Goal: Answer question/provide support: Share knowledge or assist other users

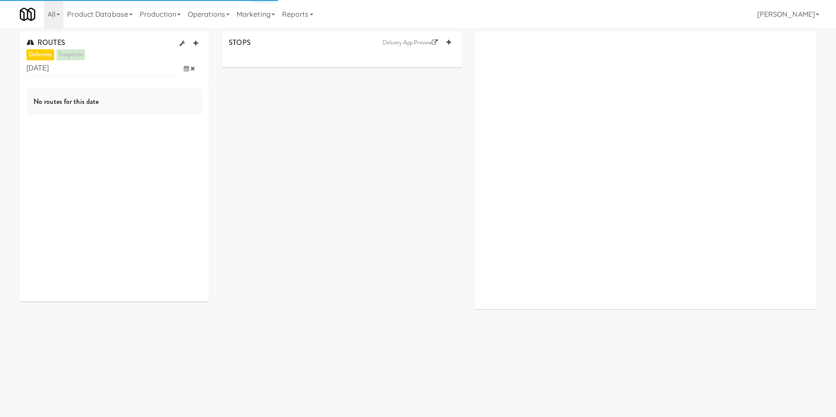
click at [187, 70] on icon at bounding box center [186, 69] width 5 height 6
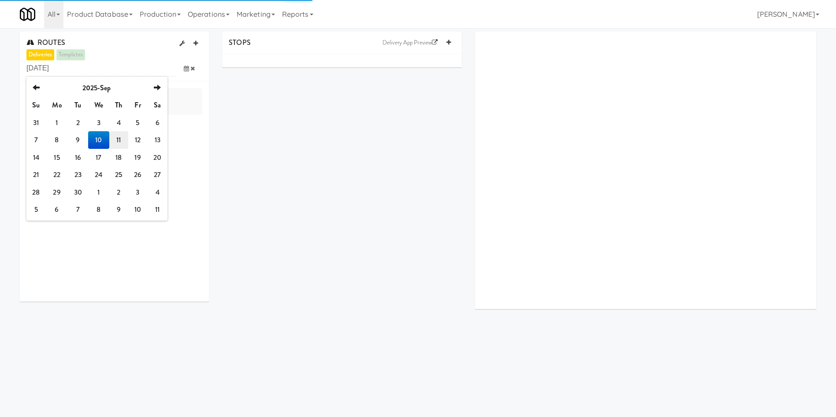
click at [119, 137] on td "11" at bounding box center [118, 140] width 19 height 18
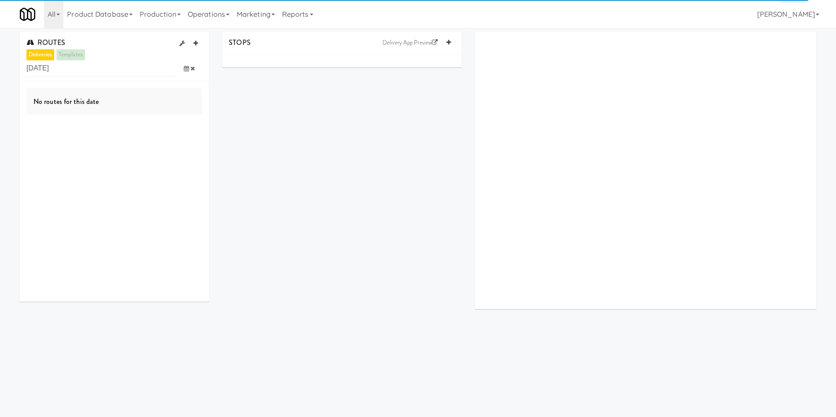
click at [113, 381] on body "Okay Okay Select date: previous 2025-Sep next Su Mo Tu We Th Fr Sa 31 1 2 3 4 5…" at bounding box center [418, 236] width 836 height 417
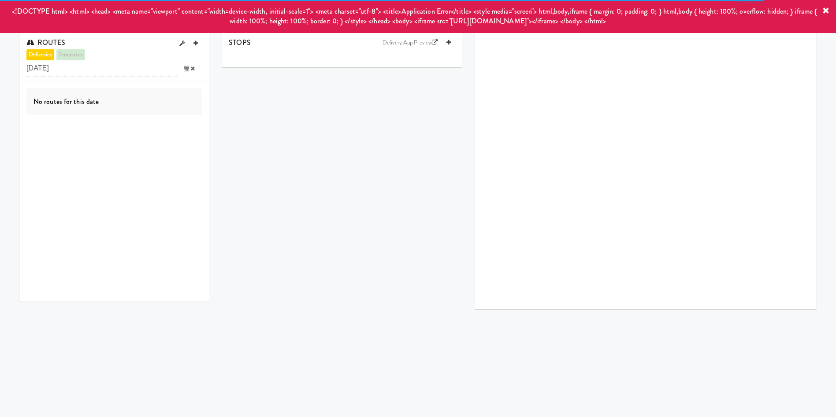
click at [272, 123] on div "STOPS Delivery App Preview" at bounding box center [518, 174] width 607 height 284
click at [185, 70] on icon at bounding box center [186, 69] width 5 height 6
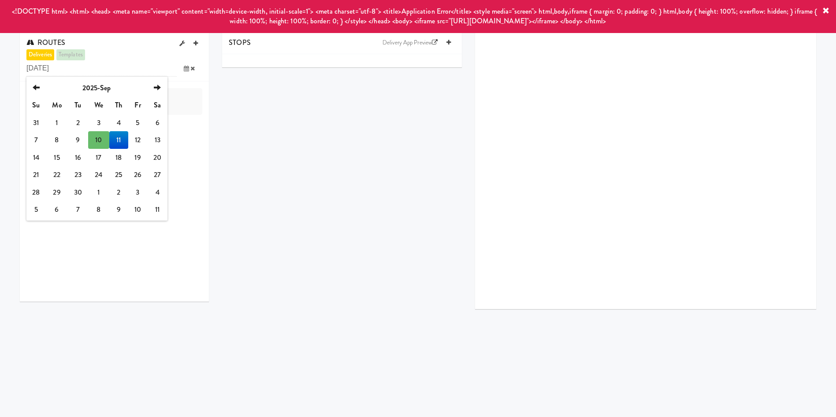
click at [119, 135] on td "11" at bounding box center [118, 140] width 19 height 18
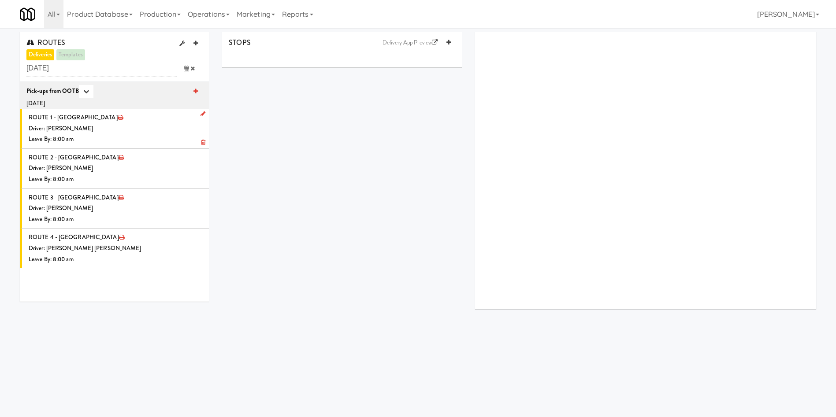
click at [159, 133] on div "Driver: Christopher Solomon" at bounding box center [116, 128] width 174 height 11
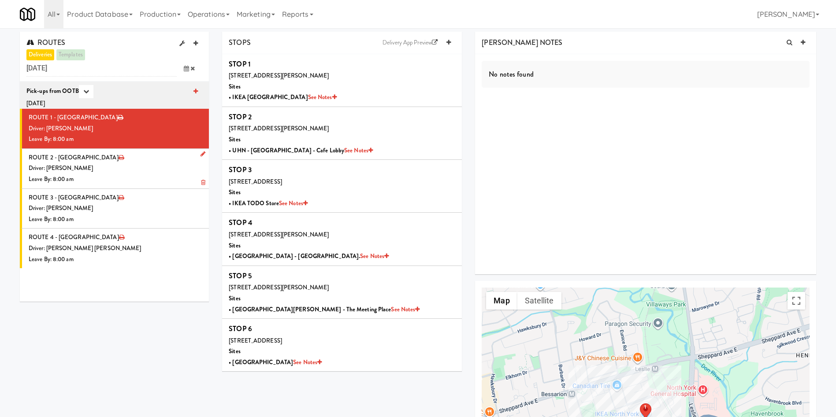
click at [134, 171] on div "Driver: Pedro Herrera" at bounding box center [116, 168] width 174 height 11
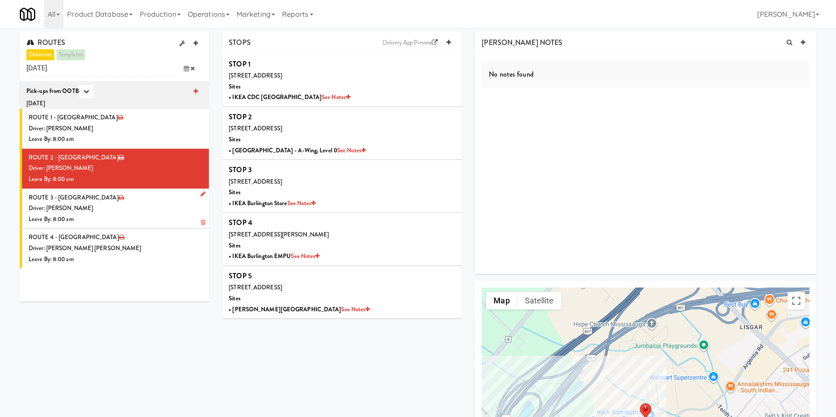
click at [144, 210] on div "Driver: Marwen Khammassi" at bounding box center [116, 208] width 174 height 11
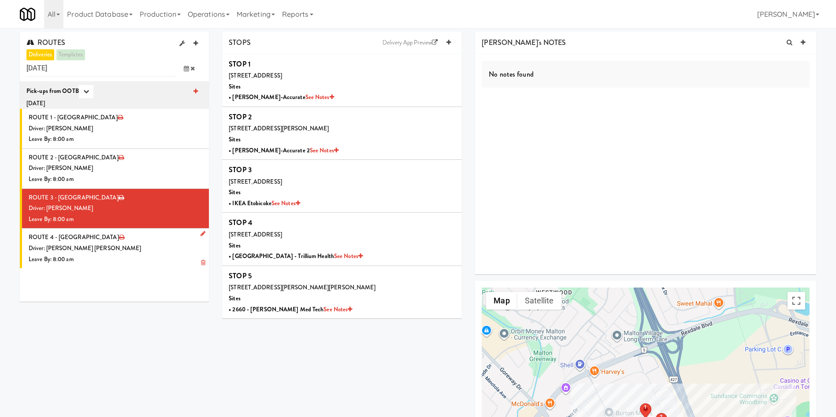
click at [147, 252] on div "Driver: Khalil Odim Chedid" at bounding box center [116, 248] width 174 height 11
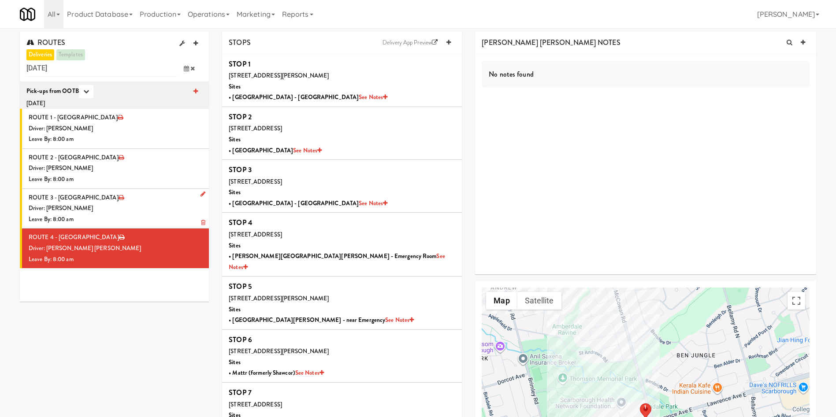
click at [139, 200] on li "ROUTE 3 - Idle Driver: Marwen Khammassi Leave By: 8:00 am" at bounding box center [114, 209] width 189 height 40
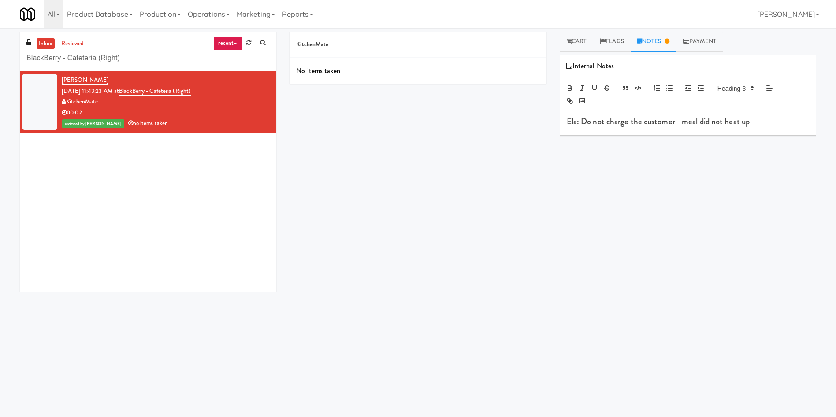
click at [0, 64] on div "inbox reviewed recent all unclear take inventory issue suspicious failed recent…" at bounding box center [418, 209] width 836 height 354
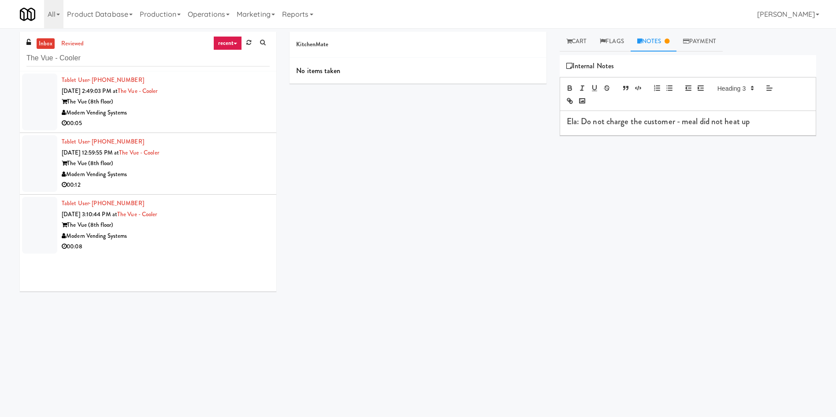
drag, startPoint x: 41, startPoint y: 101, endPoint x: 48, endPoint y: 68, distance: 33.6
click at [41, 101] on div at bounding box center [39, 102] width 35 height 57
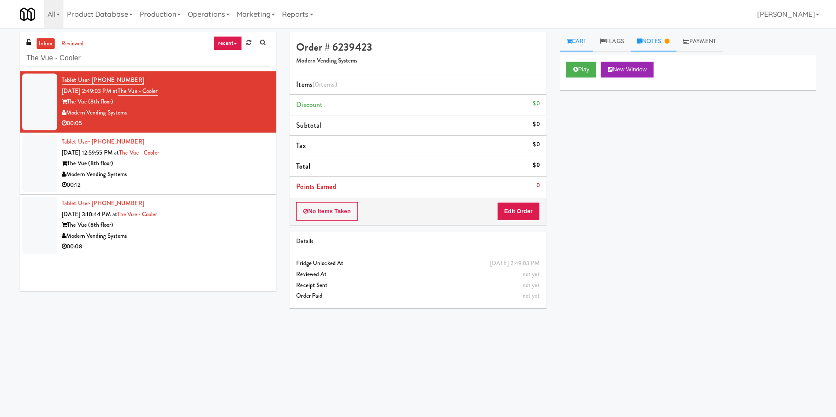
click at [669, 40] on icon at bounding box center [666, 41] width 5 height 6
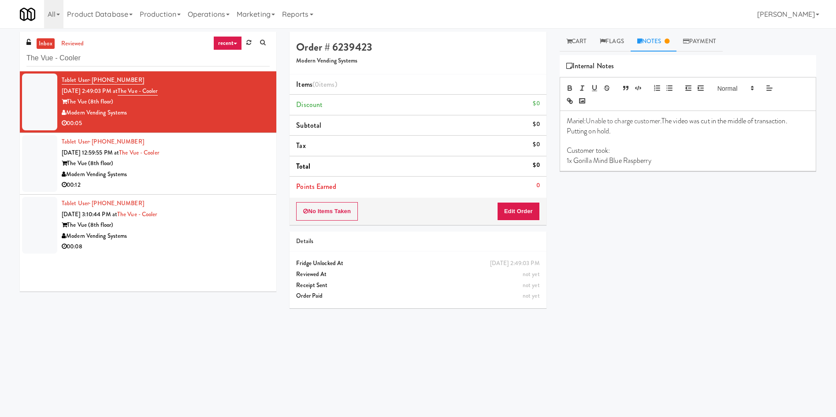
click at [45, 171] on div at bounding box center [39, 163] width 35 height 57
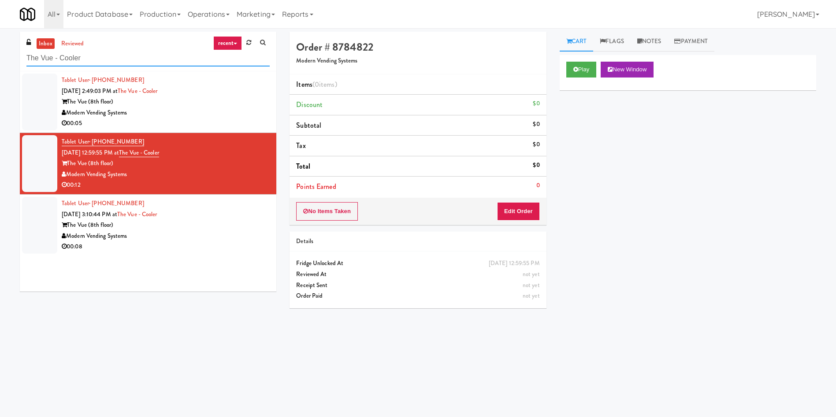
paste input "Earth Rangers"
drag, startPoint x: 93, startPoint y: 61, endPoint x: 0, endPoint y: 64, distance: 92.6
click at [0, 64] on div "inbox reviewed recent all unclear take inventory issue suspicious failed recent…" at bounding box center [418, 209] width 836 height 354
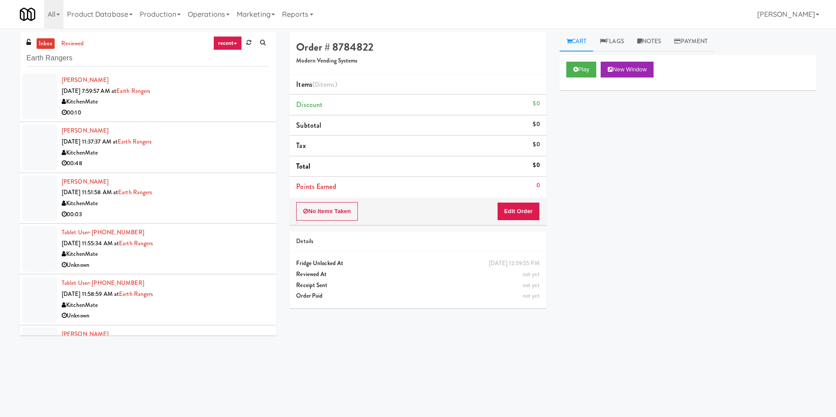
click at [23, 93] on div at bounding box center [39, 97] width 35 height 46
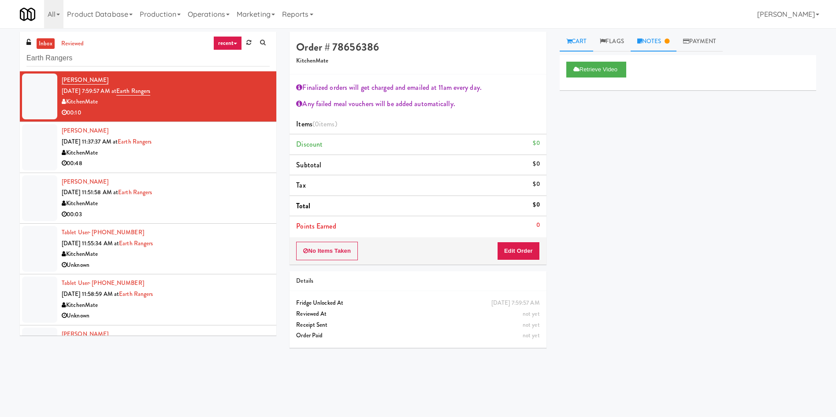
click at [649, 40] on link "Notes" at bounding box center [653, 42] width 46 height 20
click at [38, 152] on div at bounding box center [39, 147] width 35 height 46
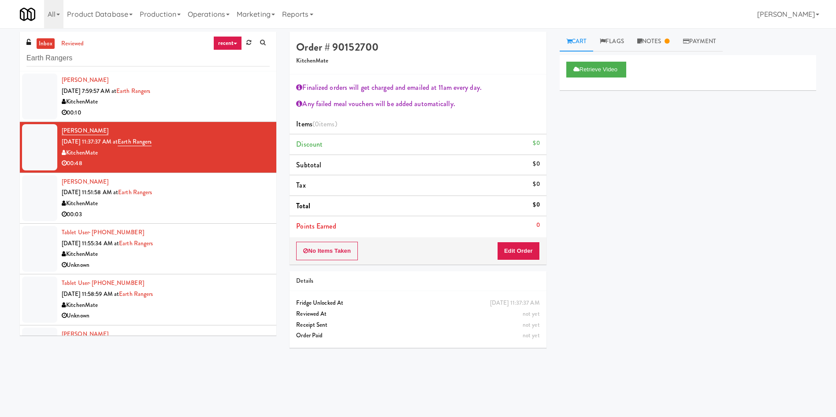
click at [46, 198] on div at bounding box center [39, 198] width 35 height 46
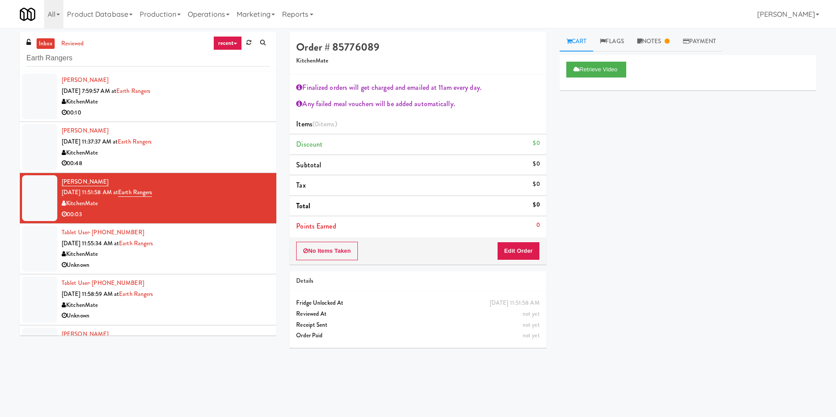
click at [29, 271] on div at bounding box center [39, 249] width 35 height 46
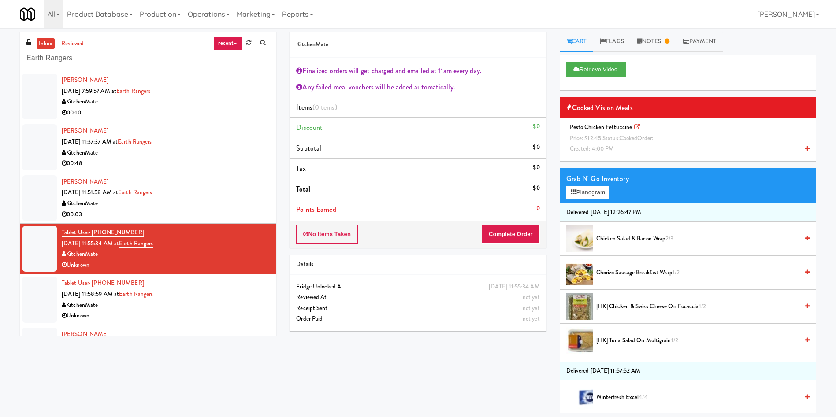
click at [29, 298] on div at bounding box center [39, 300] width 35 height 46
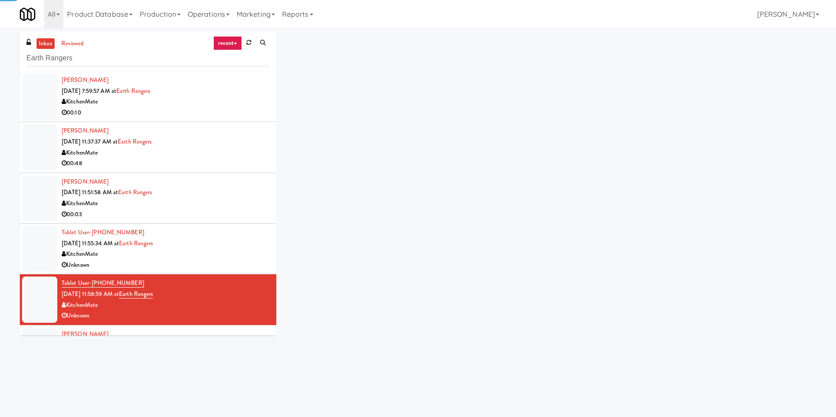
scroll to position [193, 0]
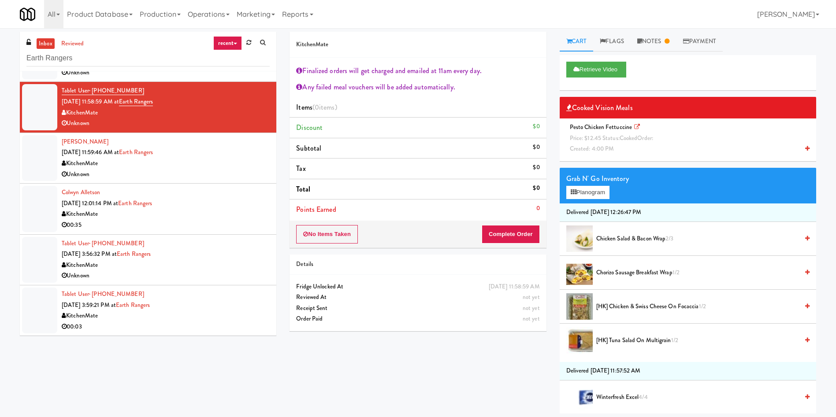
click at [51, 175] on div at bounding box center [39, 158] width 35 height 46
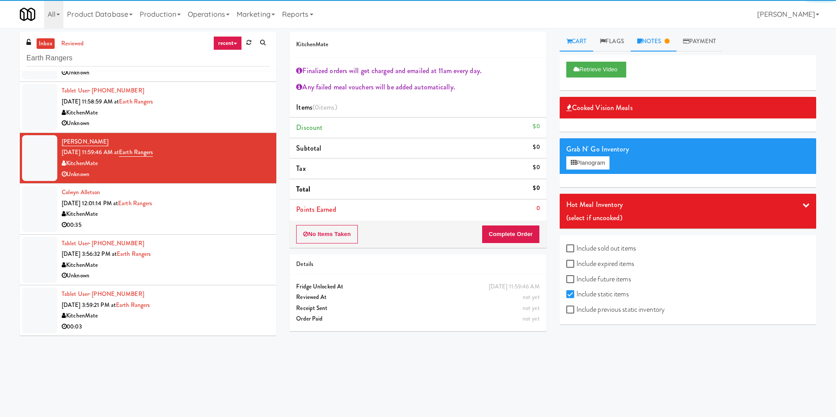
click at [653, 37] on link "Notes" at bounding box center [653, 42] width 46 height 20
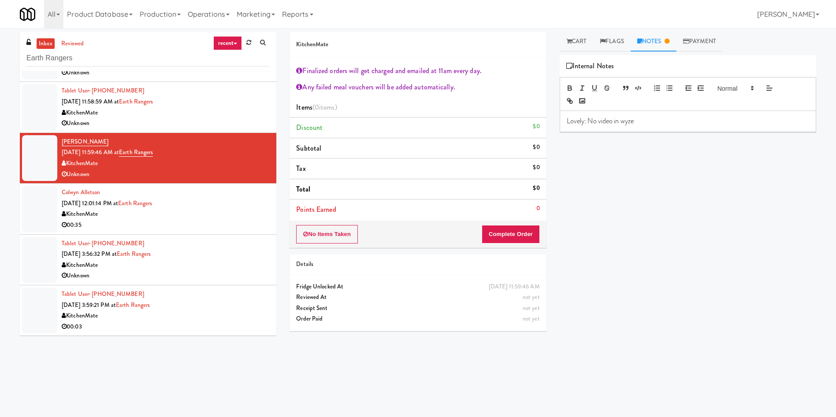
click at [25, 219] on div at bounding box center [39, 209] width 35 height 46
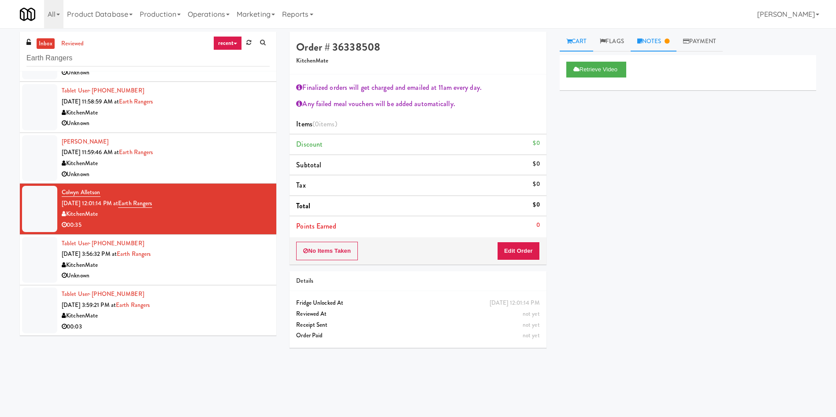
click at [645, 39] on link "Notes" at bounding box center [653, 42] width 46 height 20
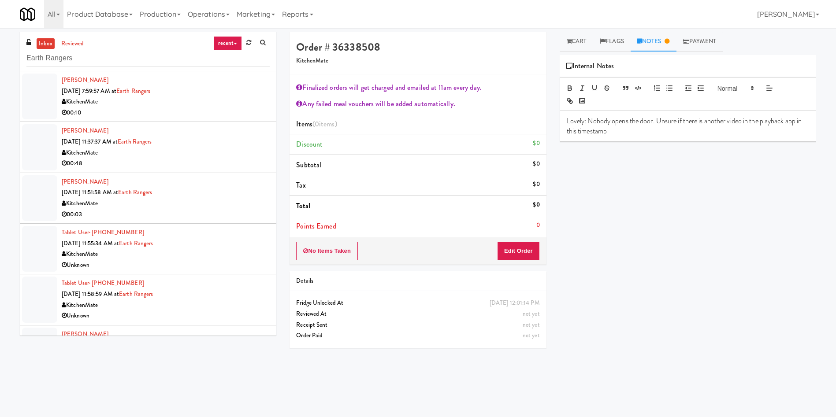
click at [32, 97] on div at bounding box center [39, 97] width 35 height 46
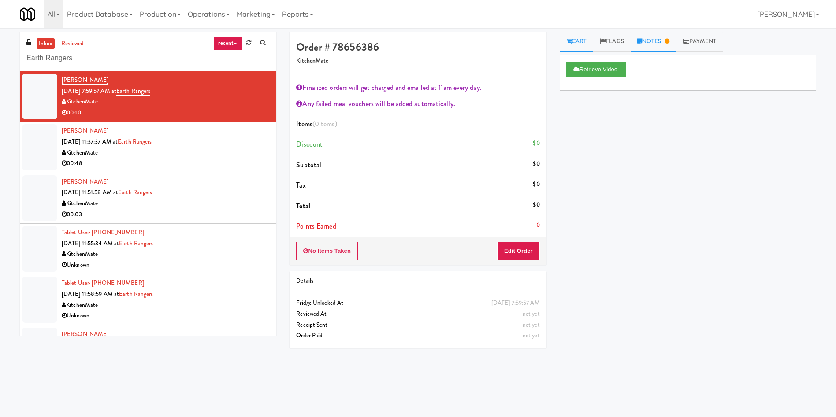
click at [653, 42] on link "Notes" at bounding box center [653, 42] width 46 height 20
click at [586, 42] on link "Cart" at bounding box center [577, 42] width 34 height 20
click at [663, 42] on link "Notes" at bounding box center [653, 42] width 46 height 20
click at [585, 36] on link "Cart" at bounding box center [577, 42] width 34 height 20
paste input "Alectra Utilitie"
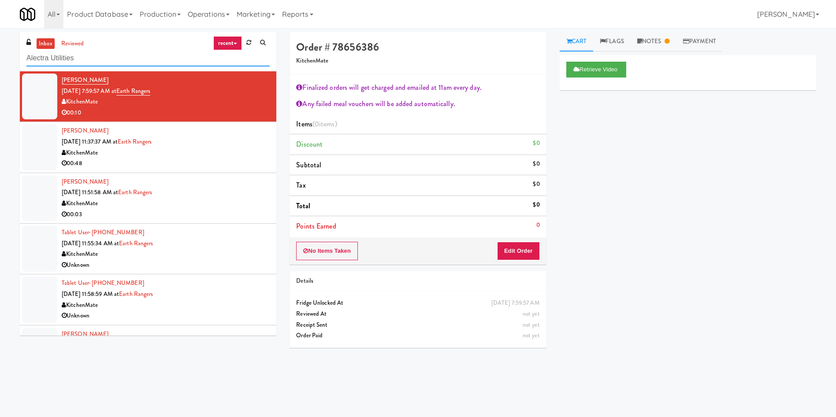
drag, startPoint x: 111, startPoint y: 58, endPoint x: 0, endPoint y: 58, distance: 110.6
click at [0, 58] on div "inbox reviewed recent all unclear take inventory issue suspicious failed recent…" at bounding box center [418, 209] width 836 height 354
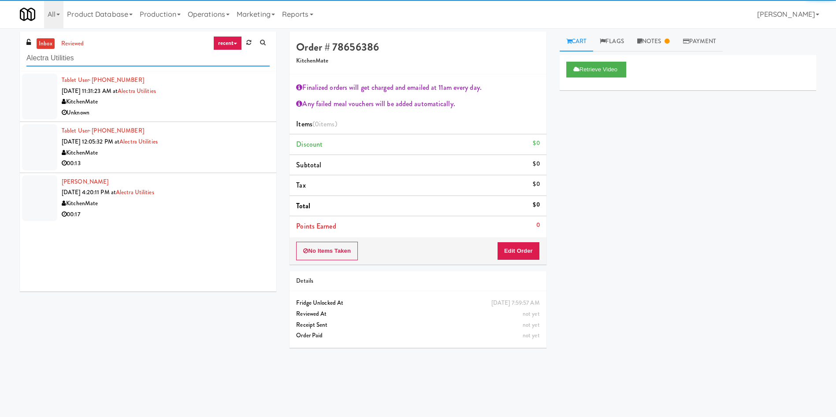
type input "Alectra Utilities"
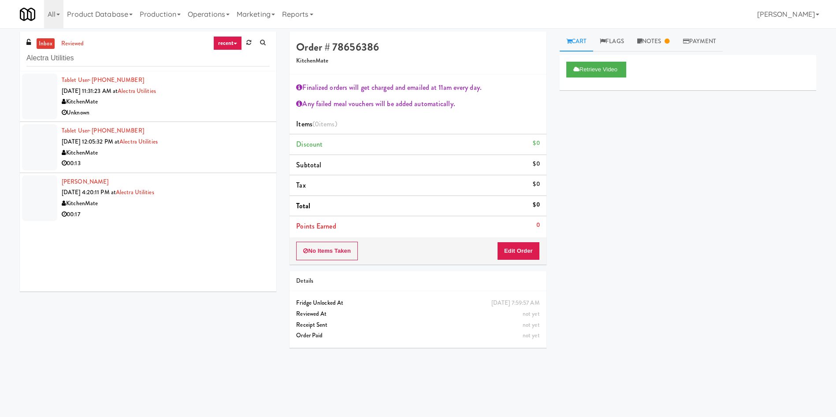
click at [52, 94] on div at bounding box center [39, 97] width 35 height 46
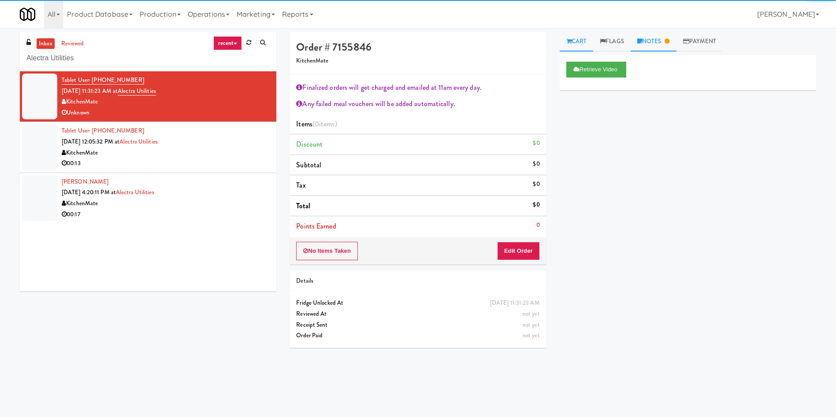
click at [648, 32] on link "Notes" at bounding box center [653, 42] width 46 height 20
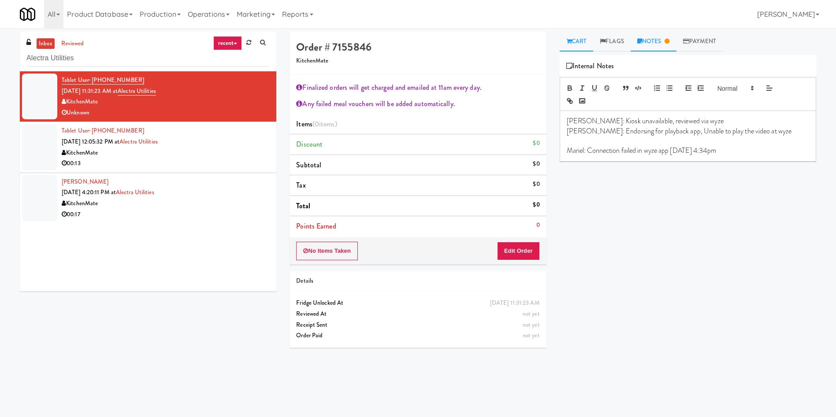
click at [582, 47] on link "Cart" at bounding box center [577, 42] width 34 height 20
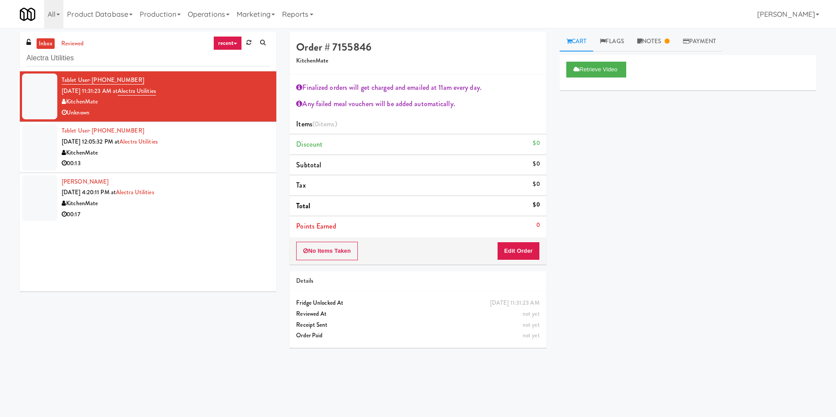
click at [19, 152] on div "inbox reviewed recent all unclear take inventory issue suspicious failed recent…" at bounding box center [148, 165] width 270 height 267
click at [34, 147] on div at bounding box center [39, 147] width 35 height 46
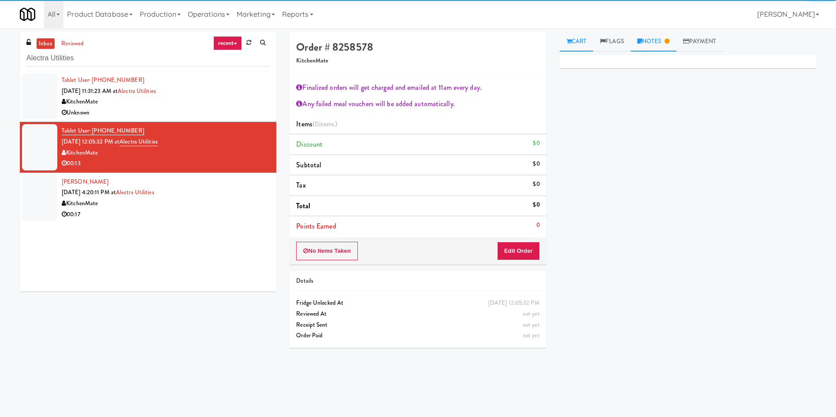
click at [656, 42] on link "Notes" at bounding box center [653, 42] width 46 height 20
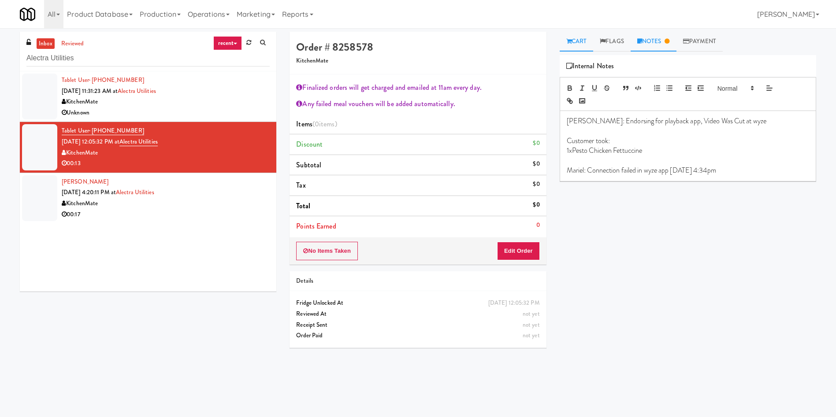
click at [573, 42] on link "Cart" at bounding box center [577, 42] width 34 height 20
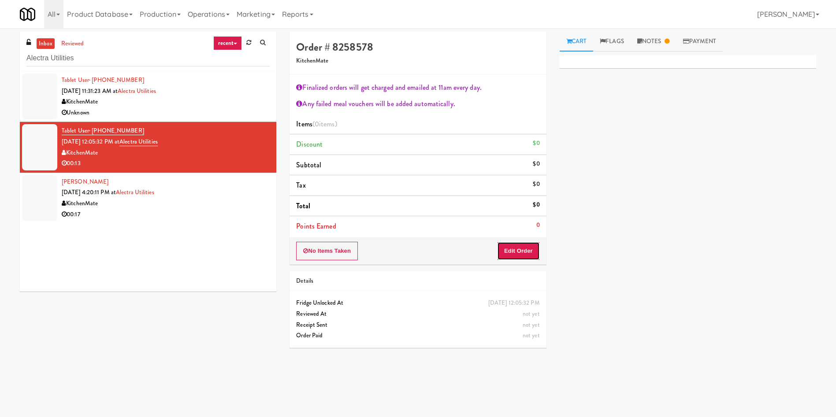
click at [520, 252] on button "Edit Order" at bounding box center [518, 251] width 43 height 19
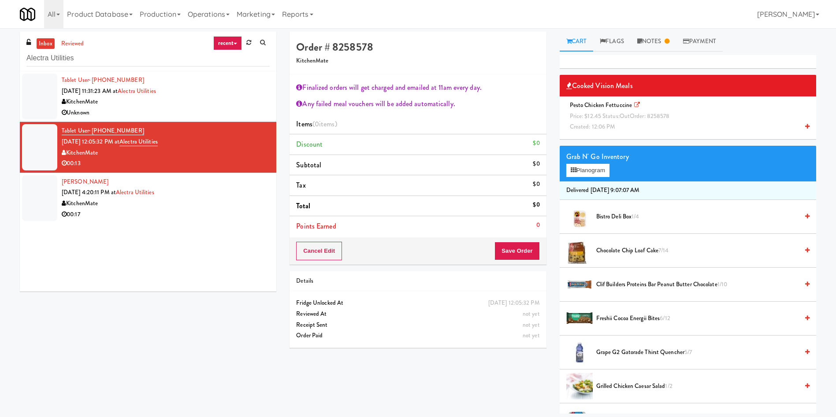
click at [51, 44] on link "inbox" at bounding box center [46, 43] width 18 height 11
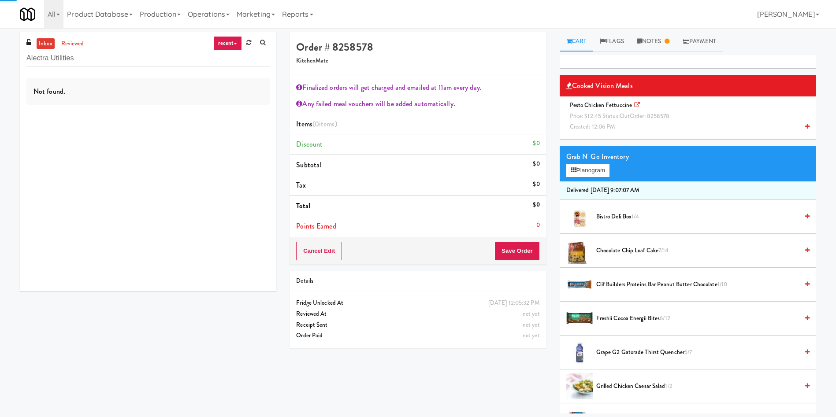
click at [51, 44] on link "inbox" at bounding box center [46, 43] width 18 height 11
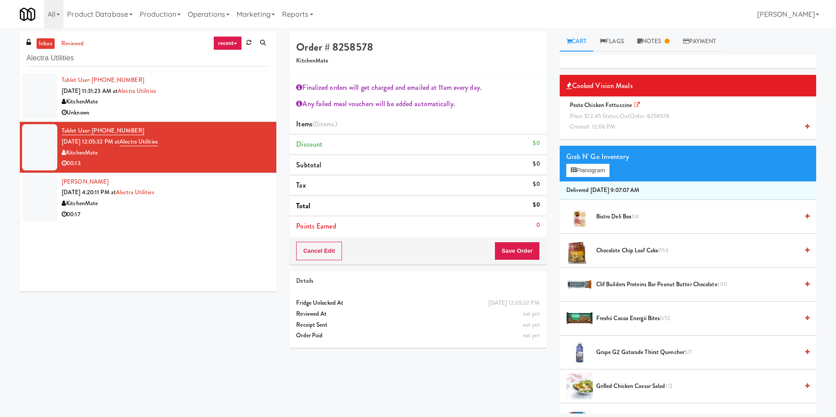
click at [33, 90] on div at bounding box center [39, 97] width 35 height 46
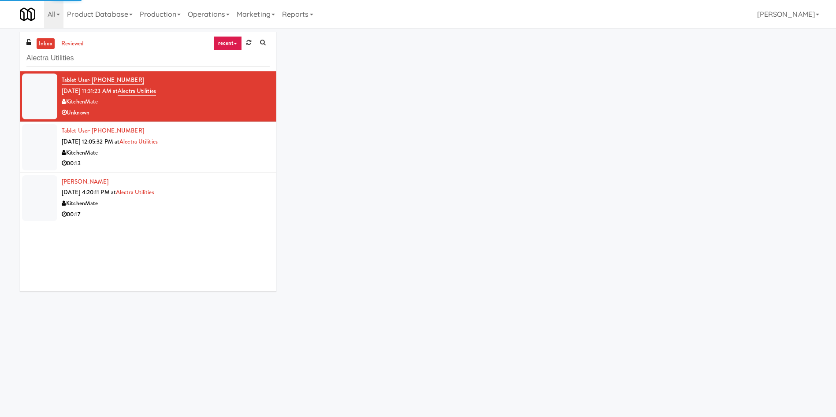
click at [45, 48] on link "inbox" at bounding box center [46, 43] width 18 height 11
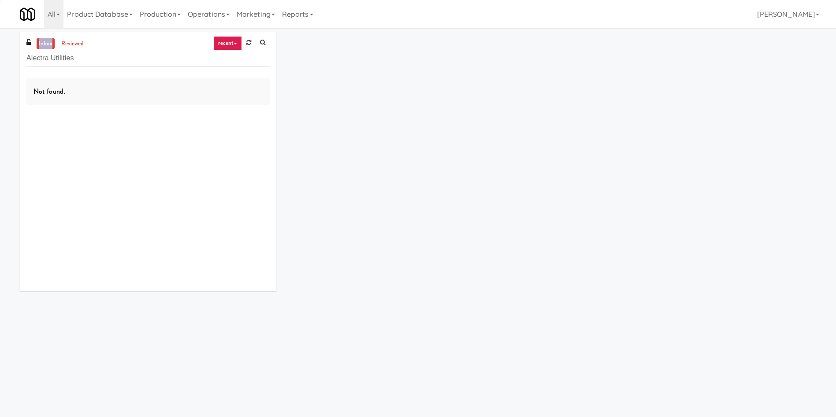
click at [45, 48] on link "inbox" at bounding box center [46, 43] width 18 height 11
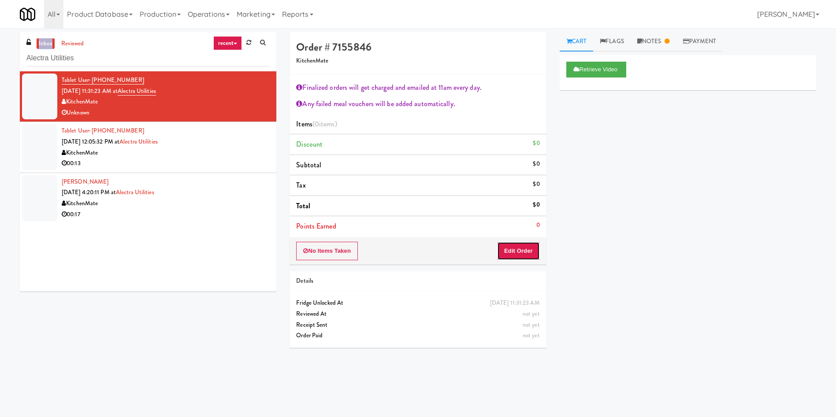
click at [527, 251] on button "Edit Order" at bounding box center [518, 251] width 43 height 19
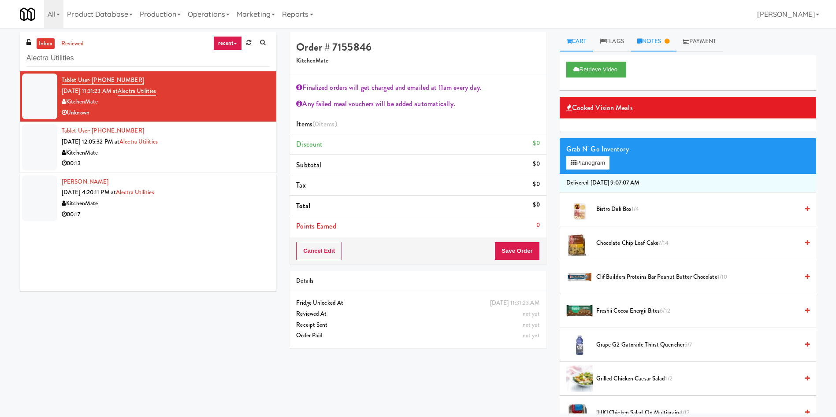
click at [650, 42] on link "Notes" at bounding box center [653, 42] width 46 height 20
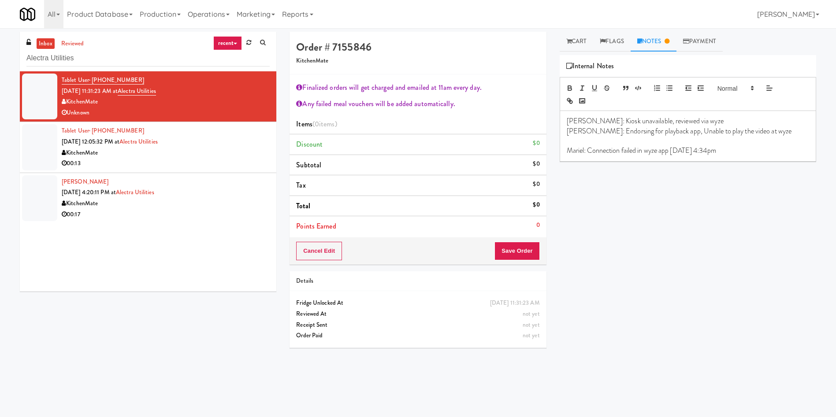
click at [584, 24] on div "All 325 Vending https://fridge.kitchenmate.com/vision-orders/967205?operator_id…" at bounding box center [418, 14] width 796 height 28
click at [578, 45] on link "Cart" at bounding box center [577, 42] width 34 height 20
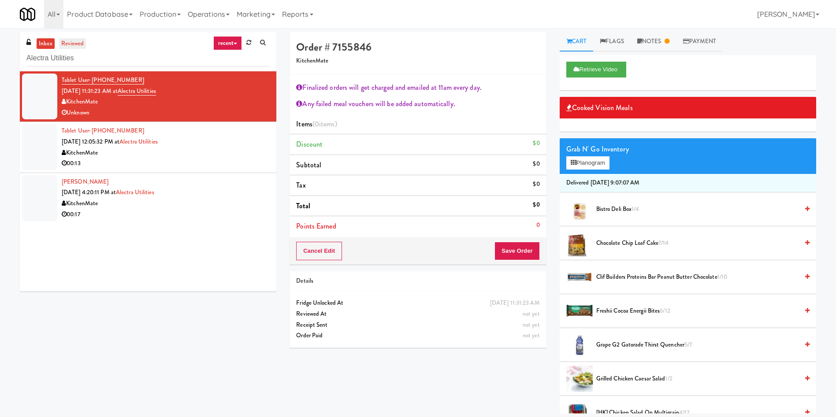
click at [74, 43] on link "reviewed" at bounding box center [72, 43] width 27 height 11
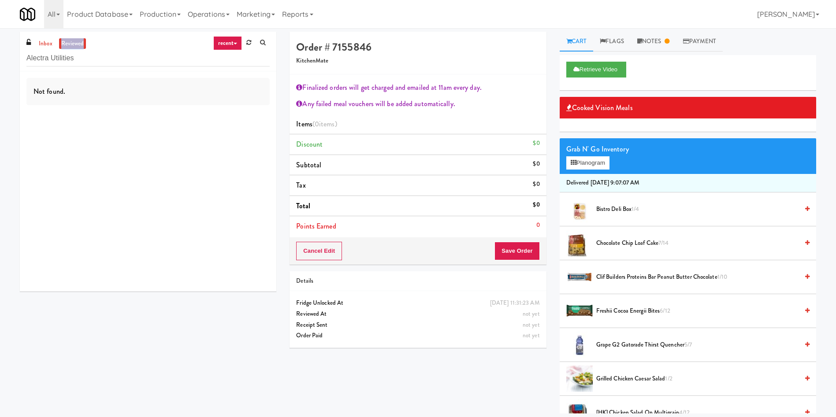
click at [74, 43] on link "reviewed" at bounding box center [72, 43] width 27 height 11
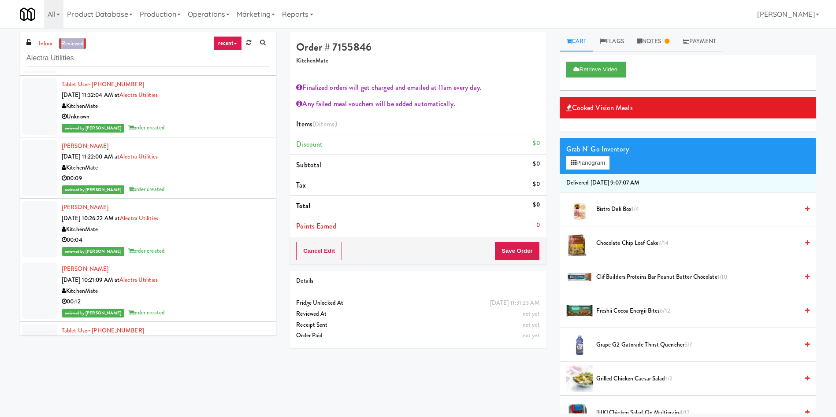
scroll to position [793, 0]
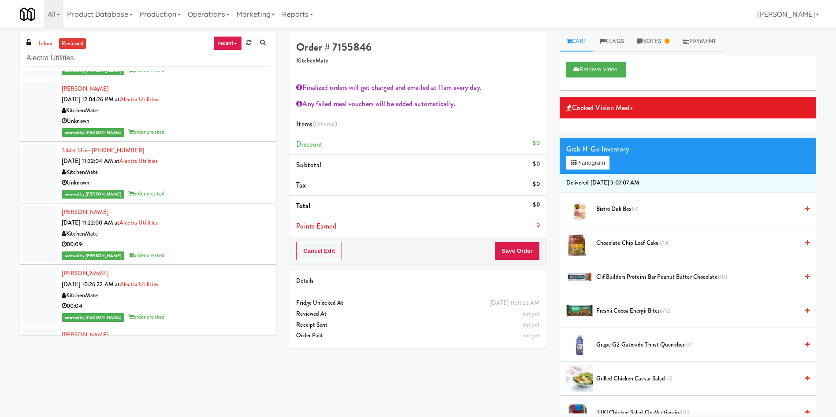
click at [51, 179] on div at bounding box center [39, 172] width 35 height 57
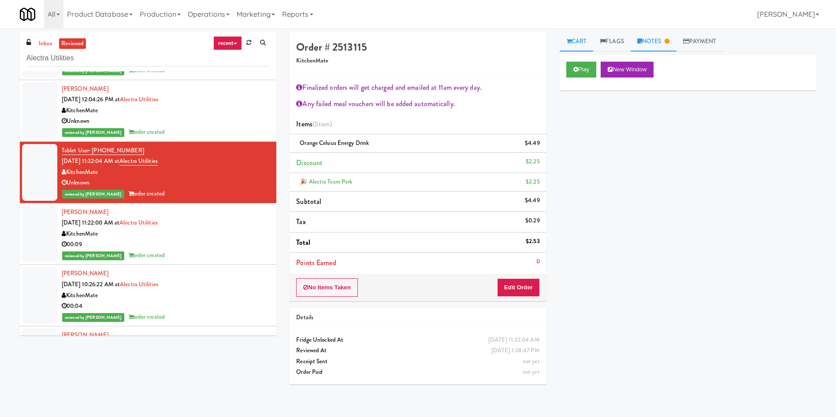
click at [656, 39] on link "Notes" at bounding box center [653, 42] width 46 height 20
click at [583, 37] on link "Cart" at bounding box center [577, 42] width 34 height 20
click at [49, 40] on link "inbox" at bounding box center [46, 43] width 18 height 11
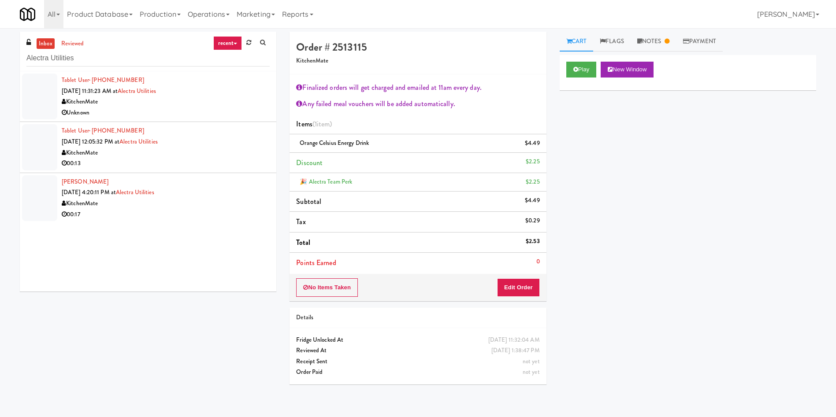
click at [45, 85] on div at bounding box center [39, 97] width 35 height 46
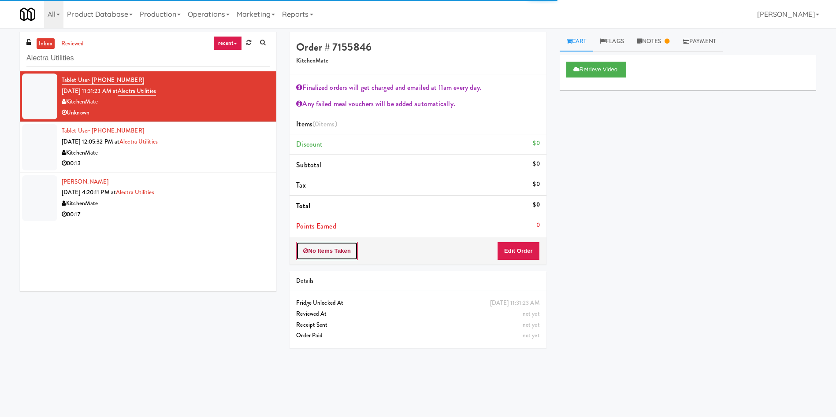
click at [350, 253] on button "No Items Taken" at bounding box center [327, 251] width 62 height 19
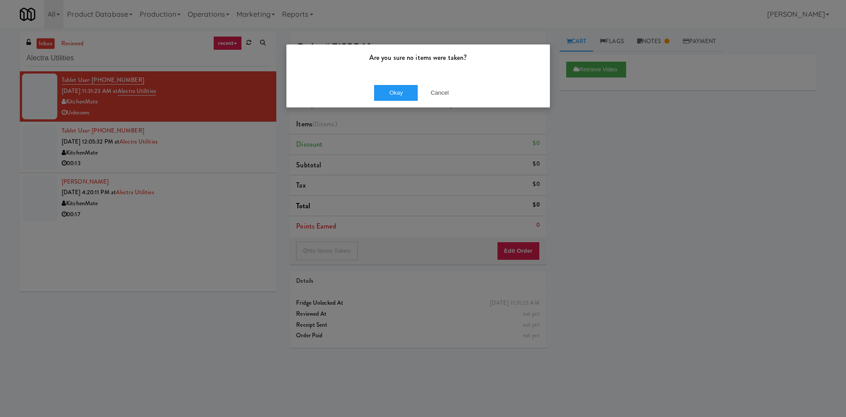
click at [393, 105] on div "Okay Cancel" at bounding box center [417, 93] width 263 height 30
click at [398, 95] on button "Okay" at bounding box center [396, 93] width 44 height 16
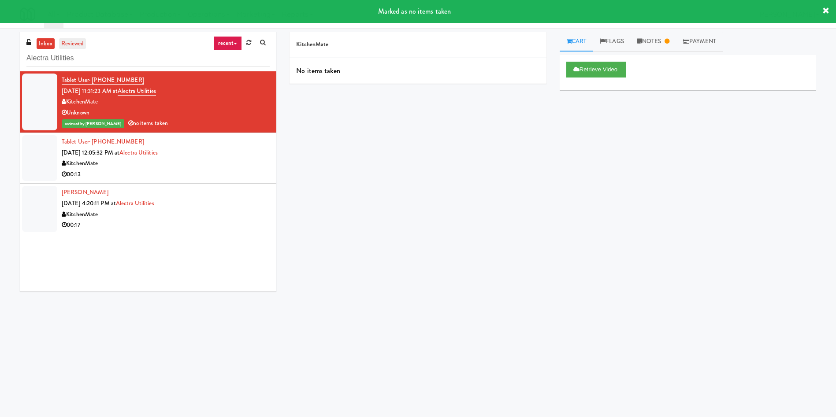
click at [67, 39] on link "reviewed" at bounding box center [72, 43] width 27 height 11
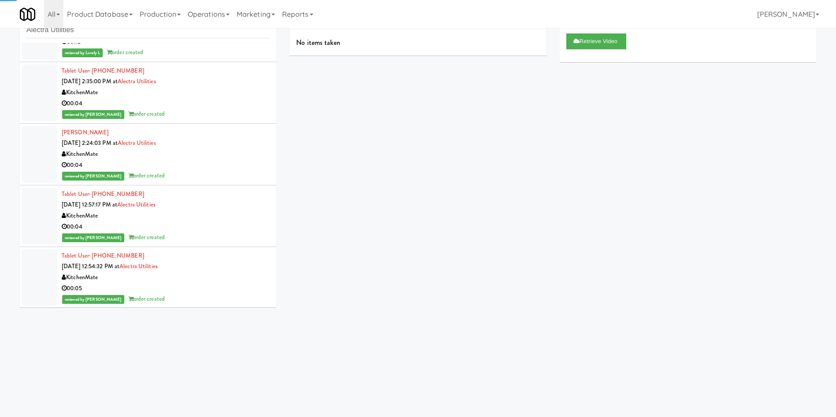
scroll to position [2202, 0]
click at [41, 151] on div at bounding box center [39, 153] width 35 height 57
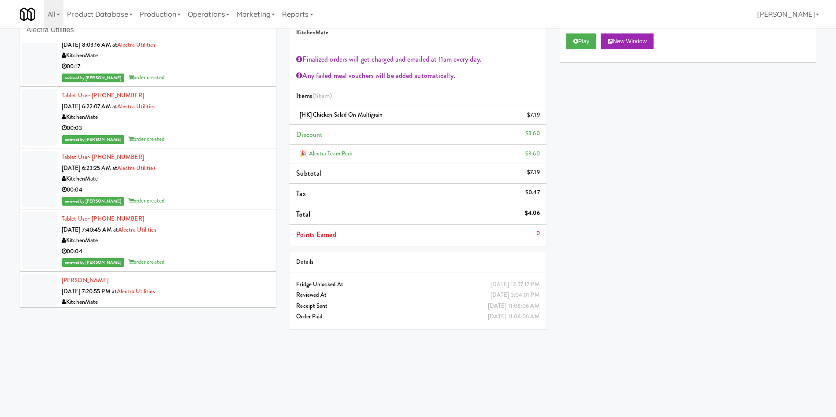
scroll to position [1541, 0]
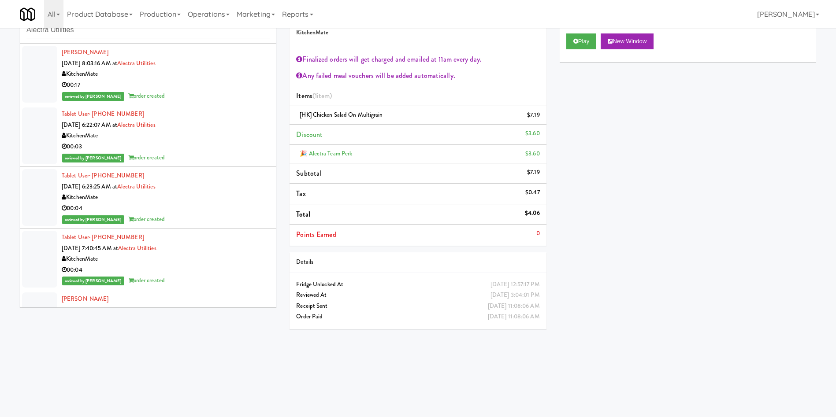
click at [45, 185] on div at bounding box center [39, 197] width 35 height 57
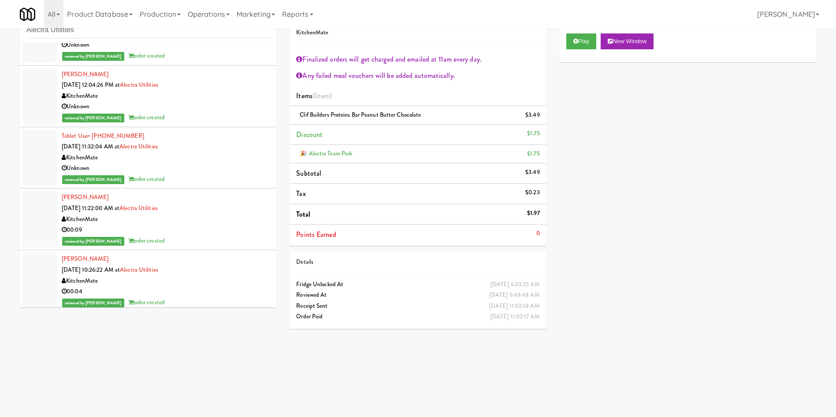
scroll to position [814, 0]
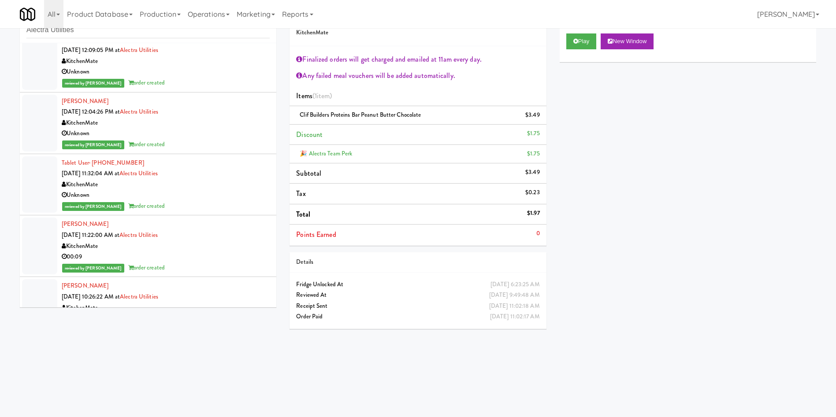
click at [48, 185] on div at bounding box center [39, 184] width 35 height 57
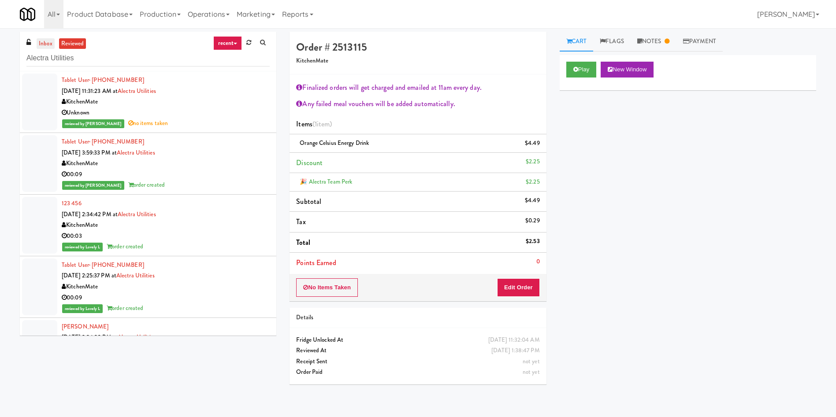
click at [43, 46] on link "inbox" at bounding box center [46, 43] width 18 height 11
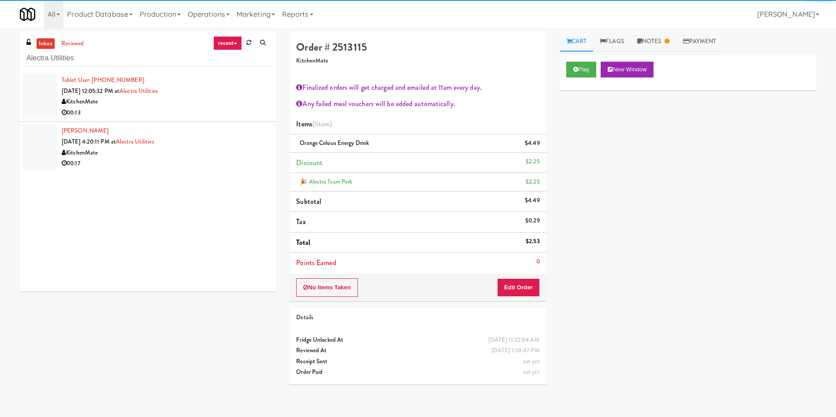
click at [41, 107] on div at bounding box center [39, 97] width 35 height 46
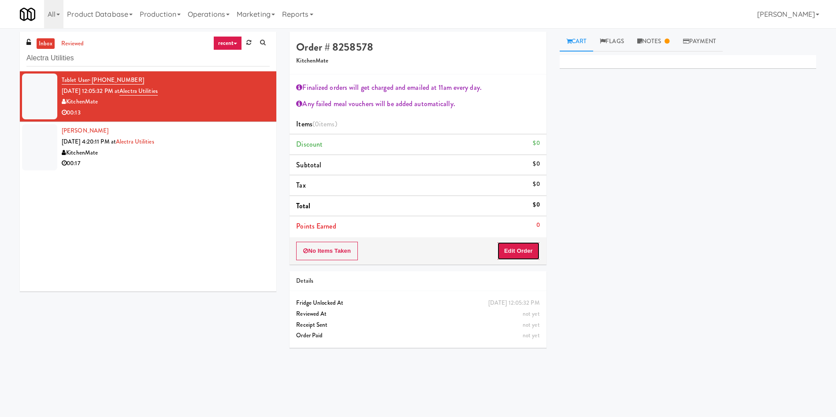
click at [523, 251] on button "Edit Order" at bounding box center [518, 251] width 43 height 19
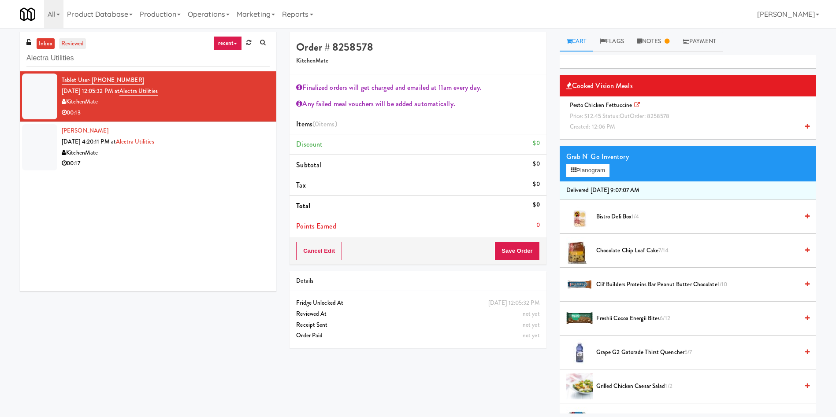
click at [69, 41] on link "reviewed" at bounding box center [72, 43] width 27 height 11
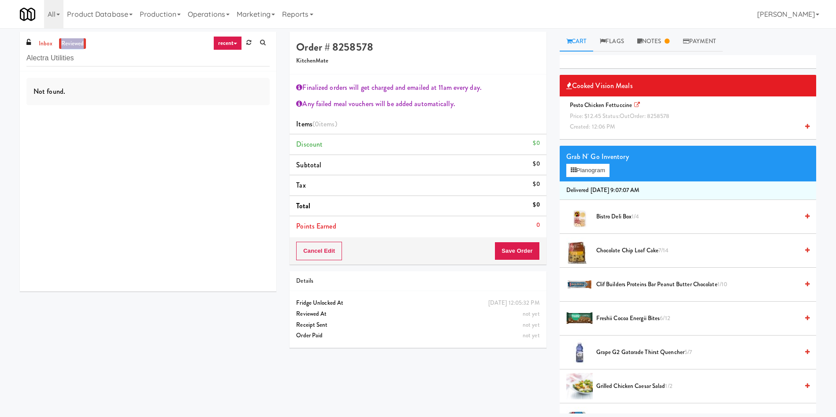
click at [69, 41] on link "reviewed" at bounding box center [72, 43] width 27 height 11
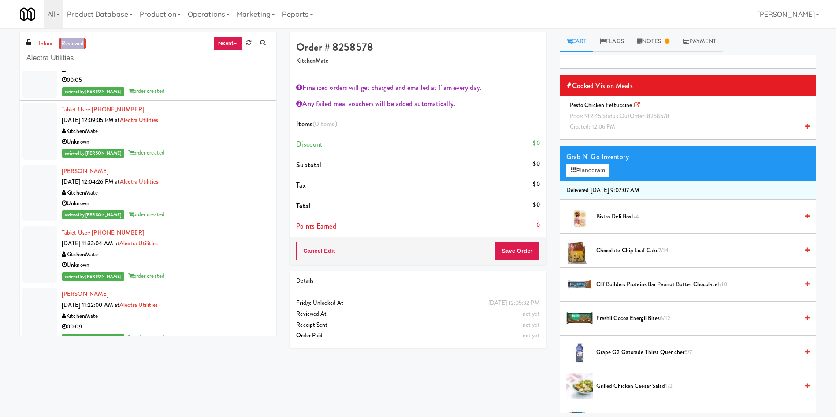
scroll to position [793, 0]
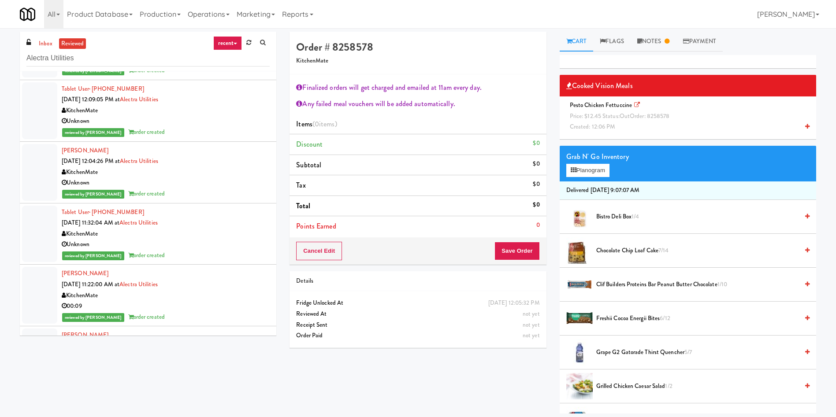
click at [28, 163] on div at bounding box center [39, 172] width 35 height 57
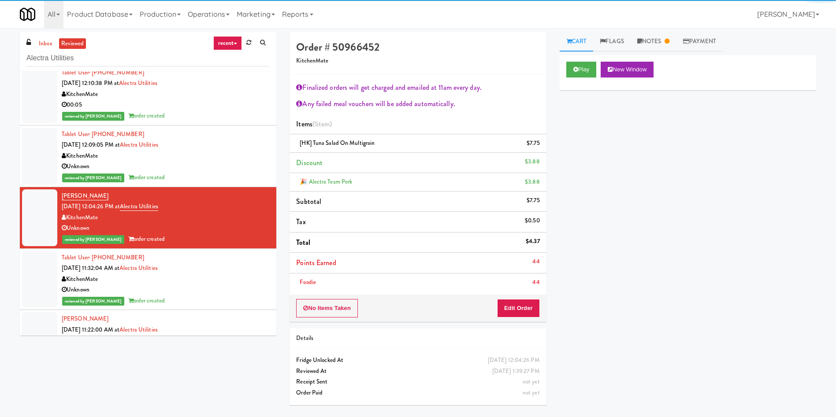
scroll to position [727, 0]
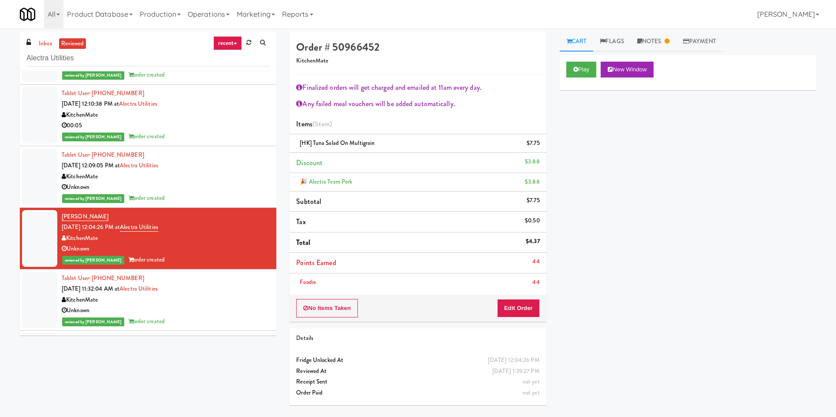
click at [47, 174] on div at bounding box center [39, 176] width 35 height 57
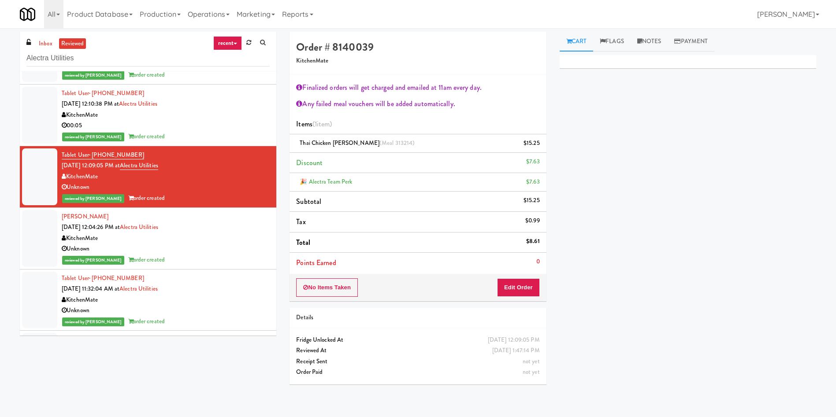
click at [37, 121] on div at bounding box center [39, 115] width 35 height 57
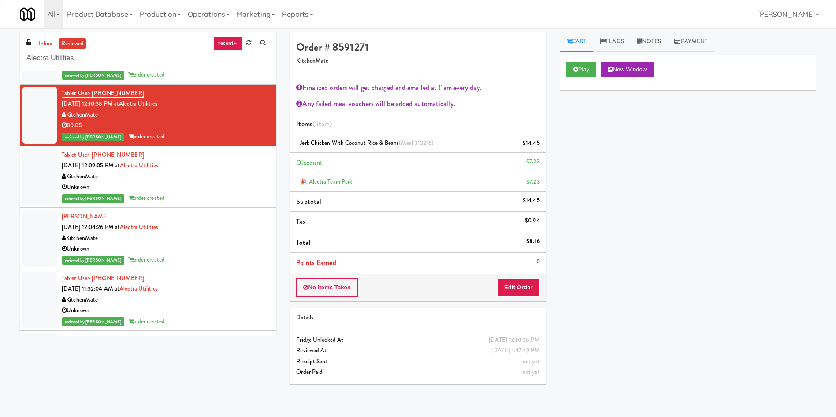
scroll to position [661, 0]
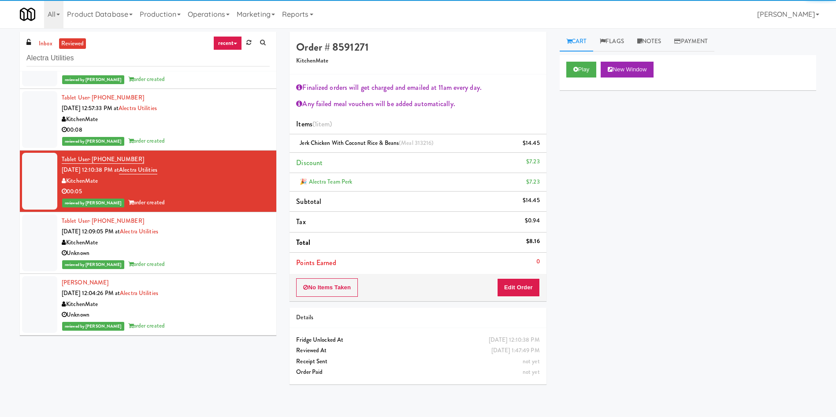
click at [32, 134] on div at bounding box center [39, 119] width 35 height 57
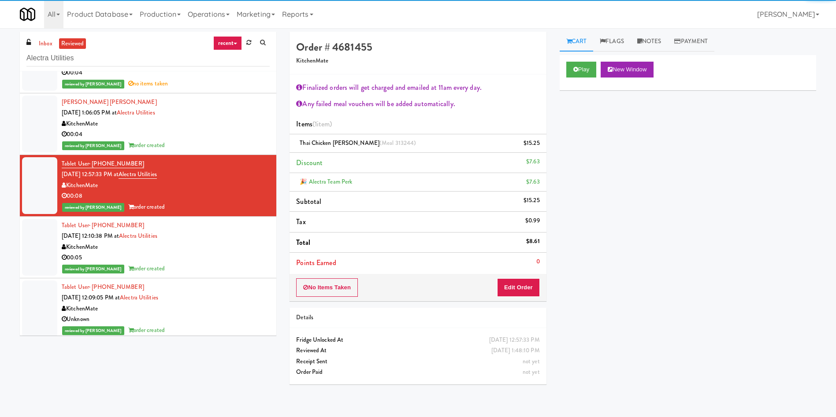
scroll to position [529, 0]
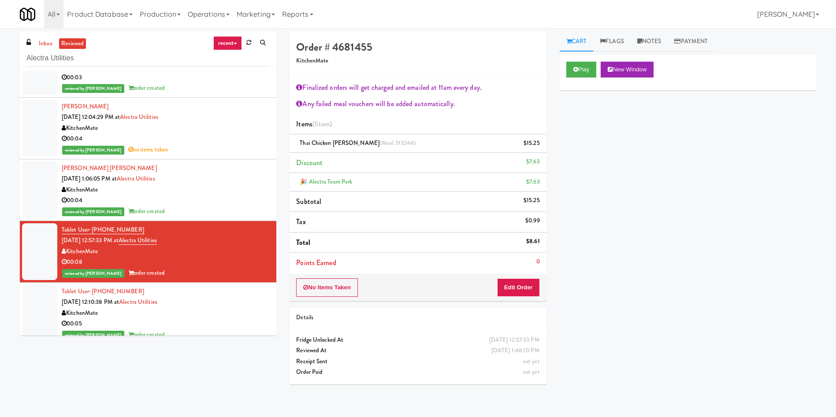
click at [45, 182] on div at bounding box center [39, 190] width 35 height 57
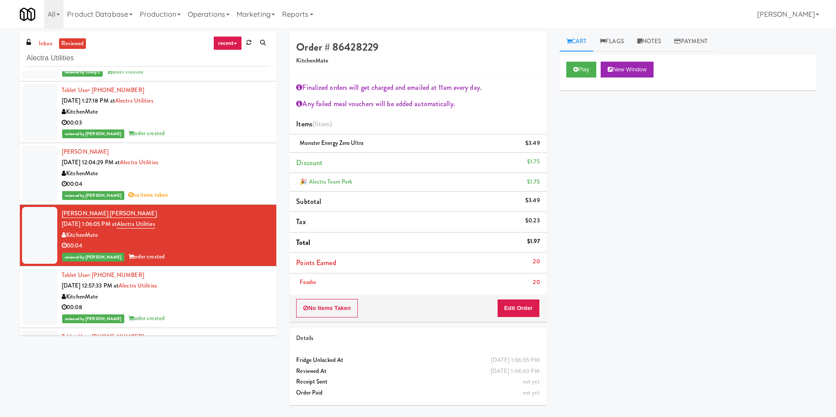
scroll to position [463, 0]
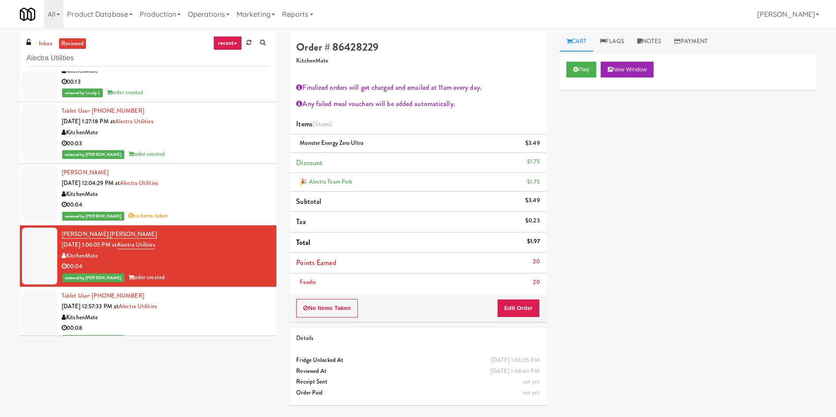
click at [45, 176] on div at bounding box center [39, 194] width 35 height 57
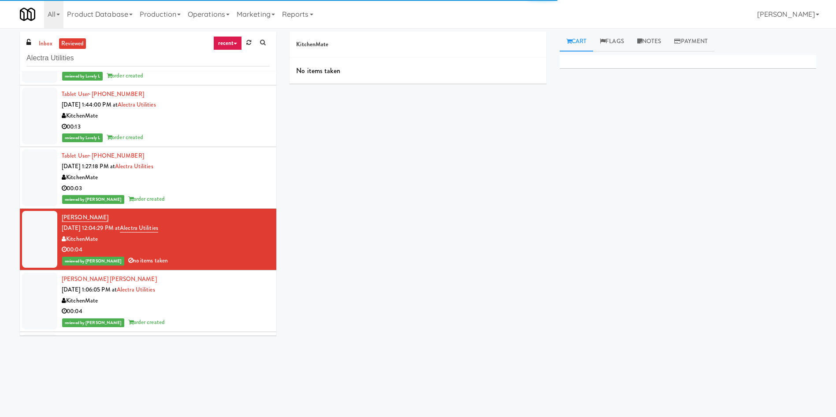
scroll to position [397, 0]
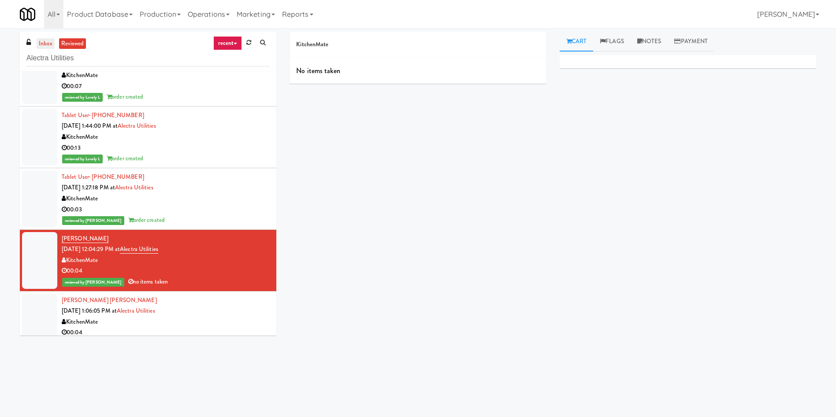
click at [44, 39] on link "inbox" at bounding box center [46, 43] width 18 height 11
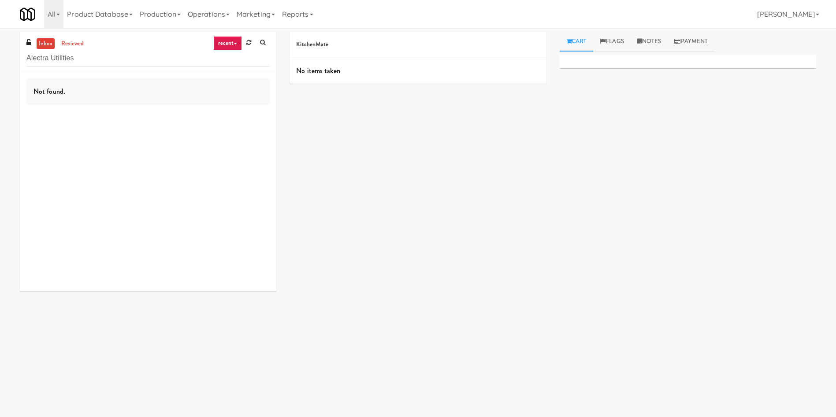
scroll to position [0, 0]
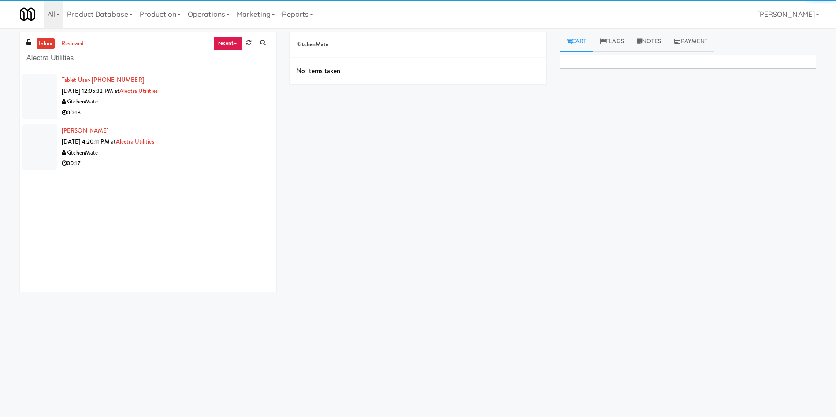
click at [34, 98] on div at bounding box center [39, 97] width 35 height 46
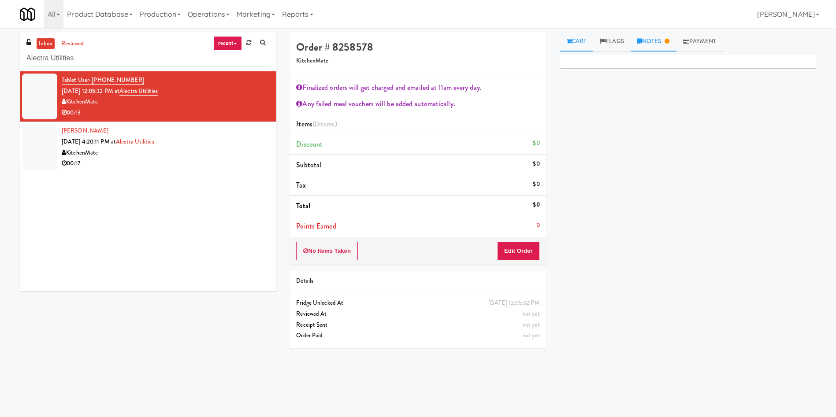
click at [664, 45] on link "Notes" at bounding box center [653, 42] width 46 height 20
click at [573, 32] on link "Cart" at bounding box center [577, 42] width 34 height 20
click at [530, 252] on button "Edit Order" at bounding box center [518, 251] width 43 height 19
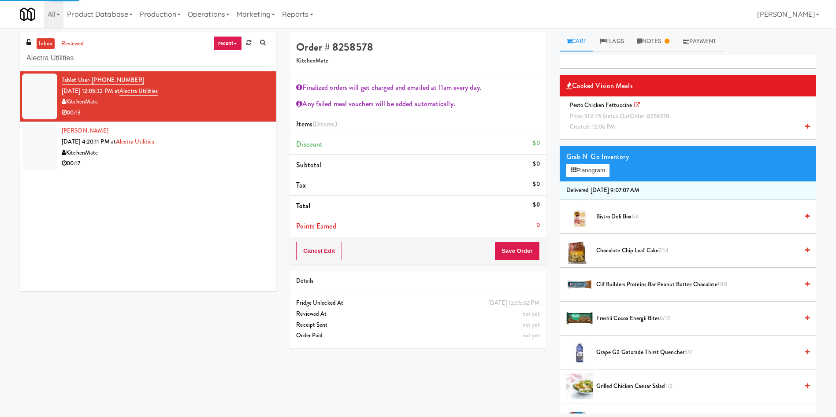
click at [637, 125] on div "Pesto Chicken Fettuccine Price: $12.45 Status: out Order: 8258578 Created: 12:0…" at bounding box center [687, 116] width 243 height 33
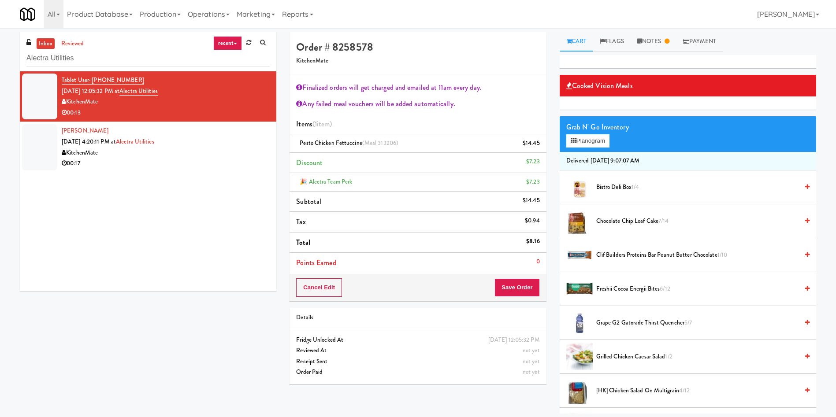
click at [510, 69] on div "Order # 8258578 KitchenMate" at bounding box center [417, 53] width 256 height 43
click at [653, 43] on link "Notes" at bounding box center [653, 42] width 46 height 20
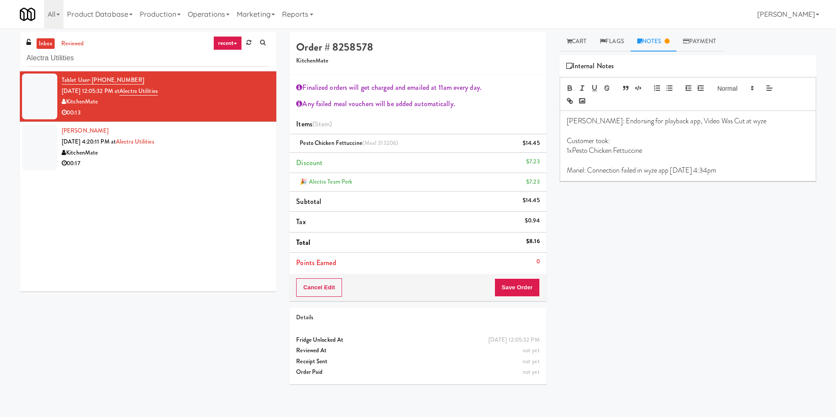
click at [59, 148] on li "Ayden Younger Sep 10, 2025 4:20:11 PM at Alectra Utilities KitchenMate 00:17" at bounding box center [148, 147] width 256 height 50
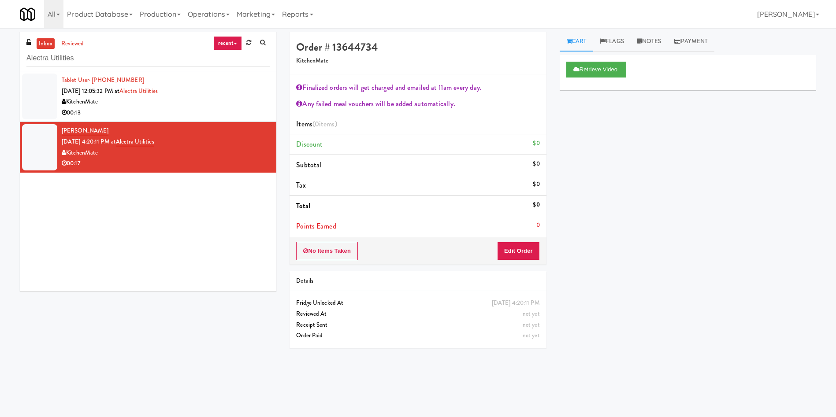
click at [600, 78] on div "Retrieve Video" at bounding box center [688, 72] width 256 height 35
click at [601, 74] on button "Retrieve Video" at bounding box center [596, 70] width 60 height 16
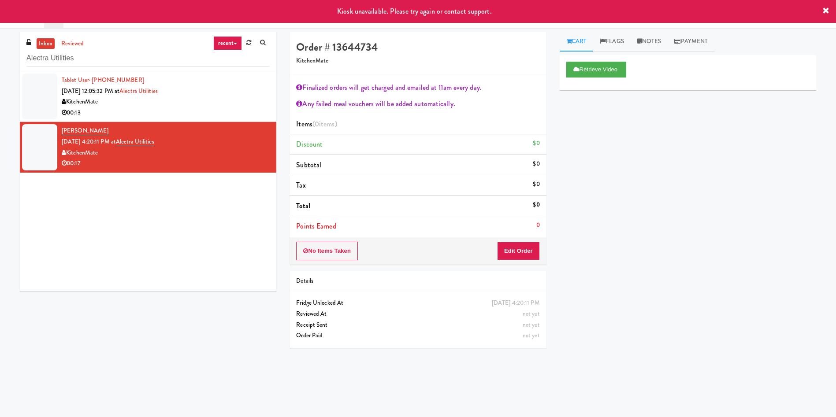
click at [35, 104] on div at bounding box center [39, 97] width 35 height 46
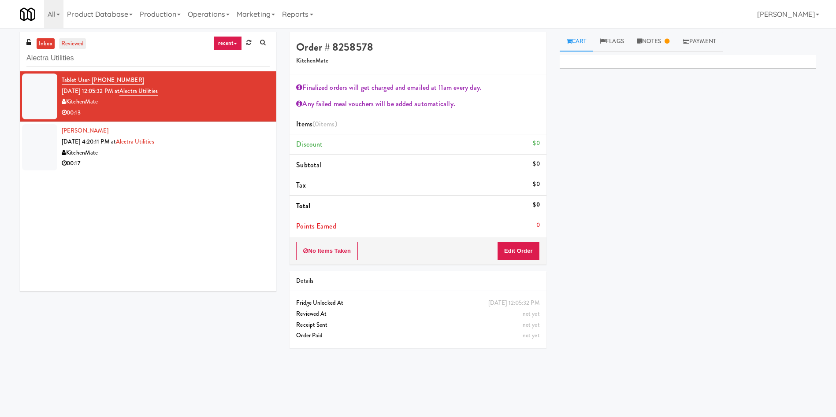
click at [80, 42] on link "reviewed" at bounding box center [72, 43] width 27 height 11
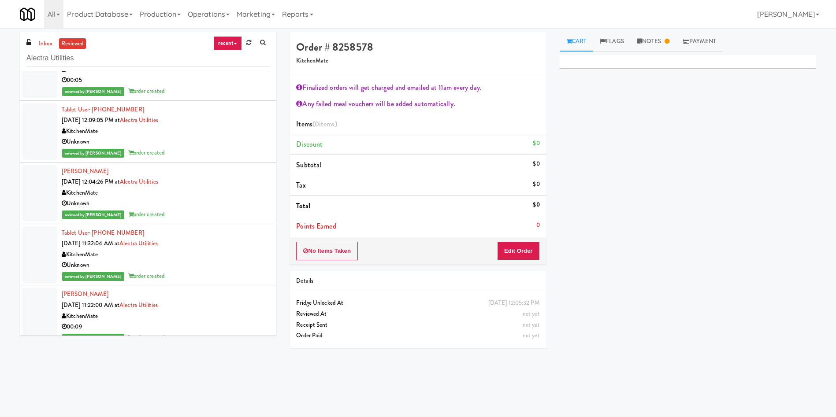
scroll to position [793, 0]
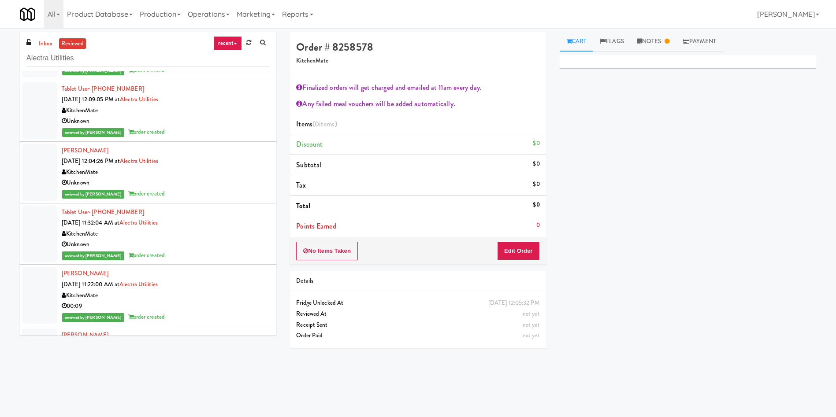
click at [41, 149] on div at bounding box center [39, 172] width 35 height 57
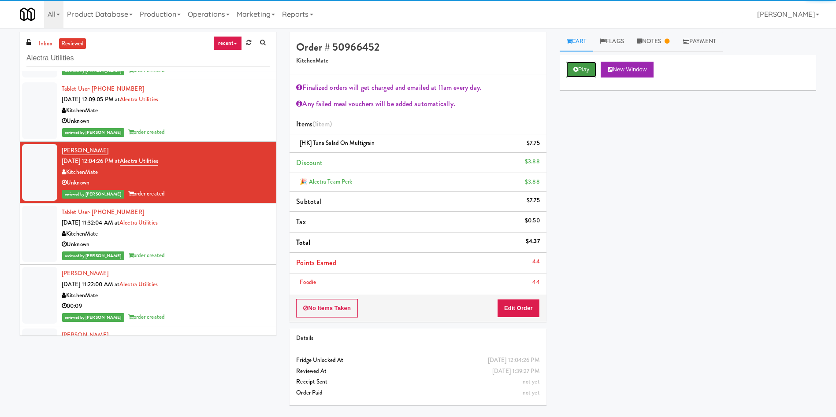
click at [580, 64] on button "Play" at bounding box center [581, 70] width 30 height 16
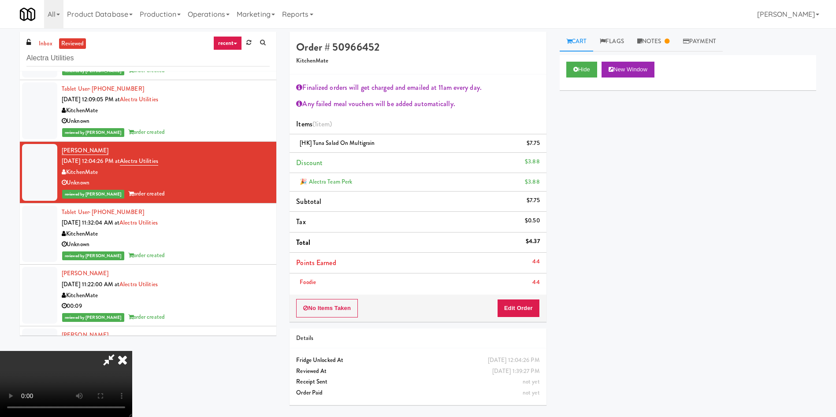
drag, startPoint x: 291, startPoint y: 197, endPoint x: 241, endPoint y: 251, distance: 73.0
click at [132, 351] on video at bounding box center [66, 384] width 132 height 66
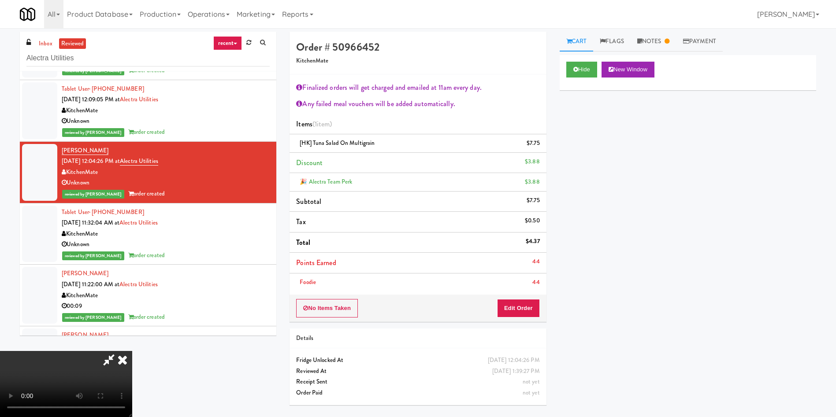
click at [132, 351] on icon at bounding box center [122, 360] width 19 height 18
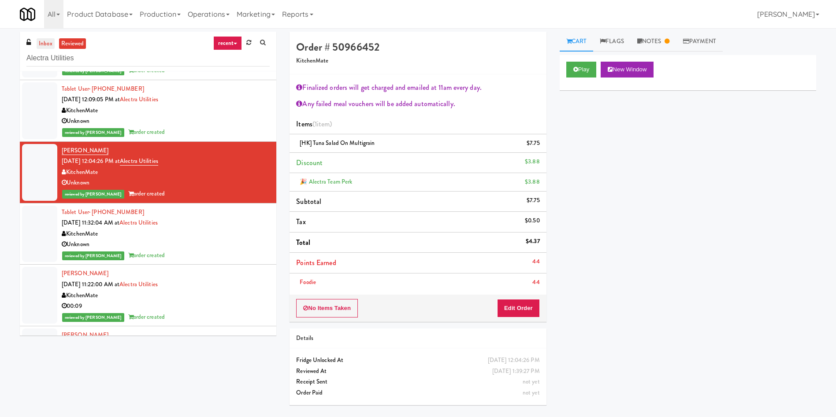
click at [49, 48] on link "inbox" at bounding box center [46, 43] width 18 height 11
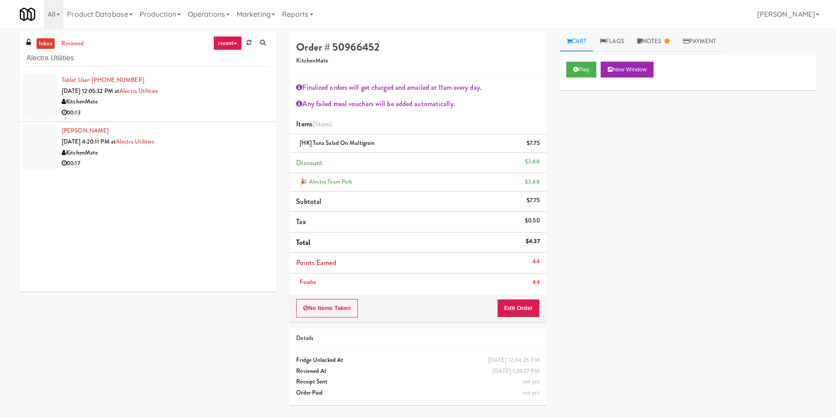
drag, startPoint x: 45, startPoint y: 83, endPoint x: 288, endPoint y: 103, distance: 244.4
click at [45, 83] on div at bounding box center [39, 97] width 35 height 46
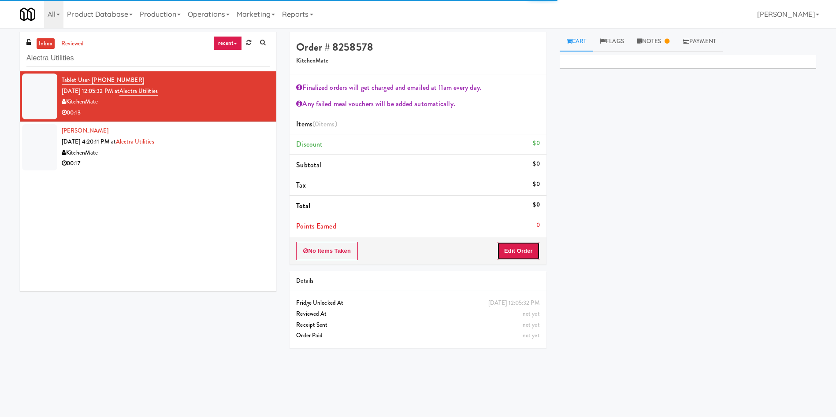
click at [514, 252] on button "Edit Order" at bounding box center [518, 251] width 43 height 19
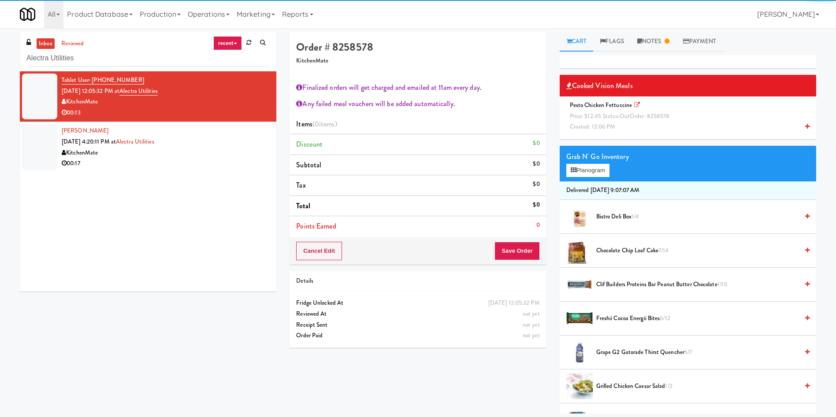
click at [593, 124] on span "Created: 12:06 PM" at bounding box center [593, 126] width 46 height 8
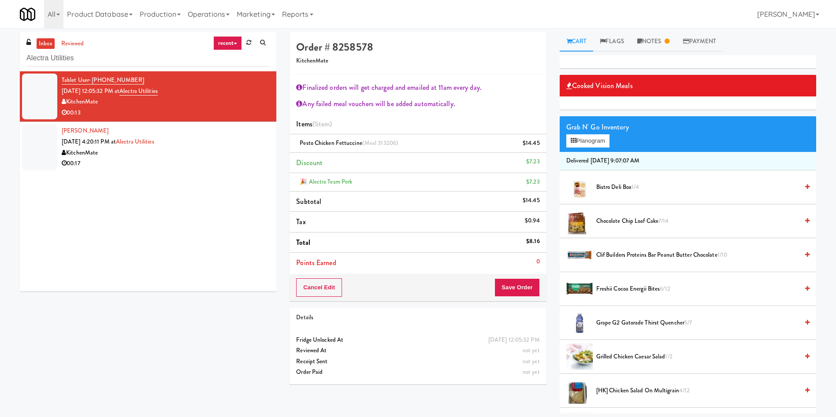
click at [519, 276] on div "Cancel Edit Save Order" at bounding box center [417, 287] width 256 height 27
click at [506, 282] on button "Save Order" at bounding box center [516, 287] width 45 height 19
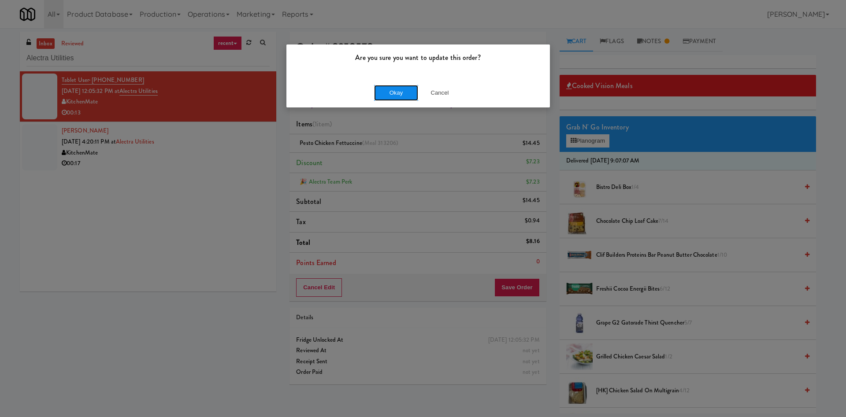
click at [397, 89] on button "Okay" at bounding box center [396, 93] width 44 height 16
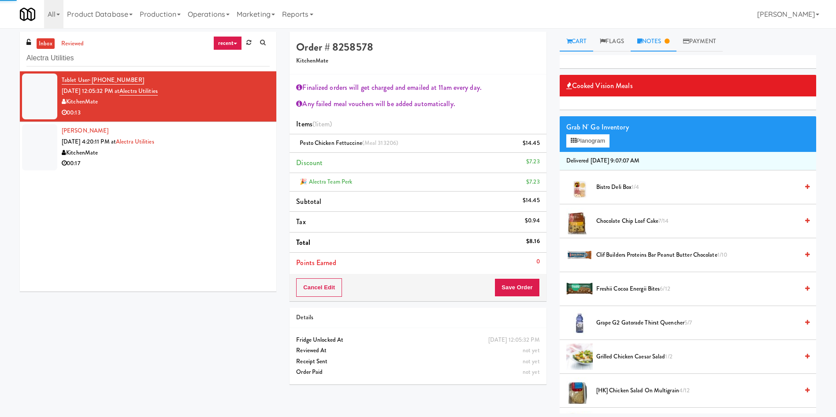
click at [665, 36] on link "Notes" at bounding box center [653, 42] width 46 height 20
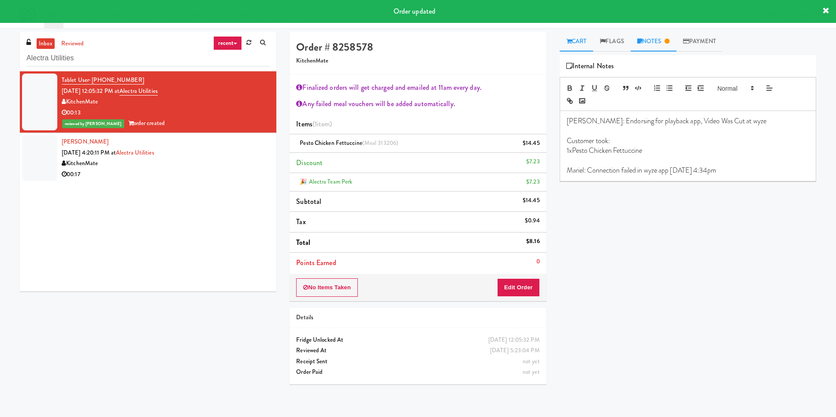
click at [581, 41] on link "Cart" at bounding box center [577, 42] width 34 height 20
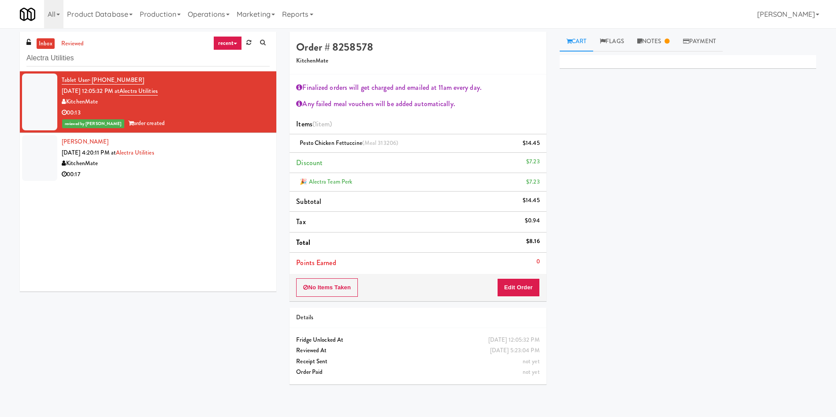
click at [41, 155] on div at bounding box center [39, 158] width 35 height 46
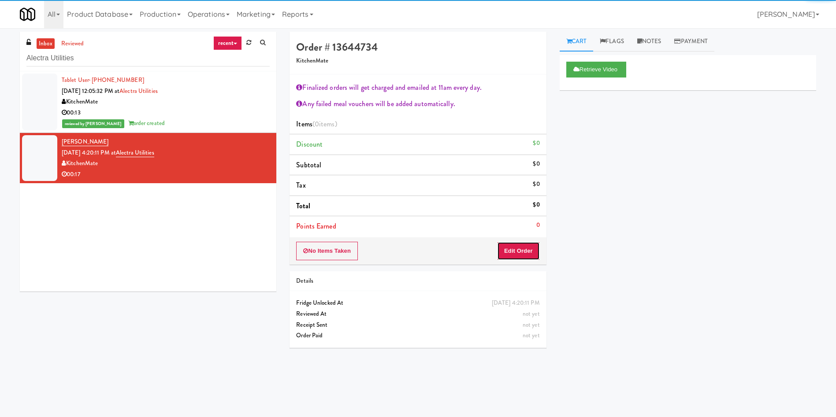
click at [527, 252] on button "Edit Order" at bounding box center [518, 251] width 43 height 19
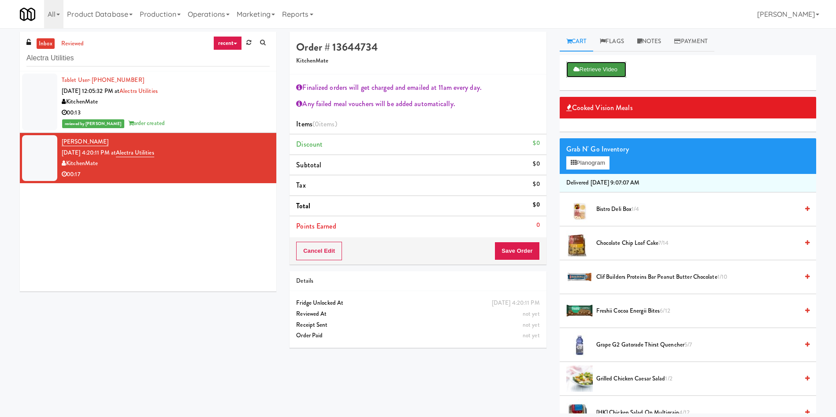
click at [589, 70] on button "Retrieve Video" at bounding box center [596, 70] width 60 height 16
click at [43, 47] on link "inbox" at bounding box center [46, 43] width 18 height 11
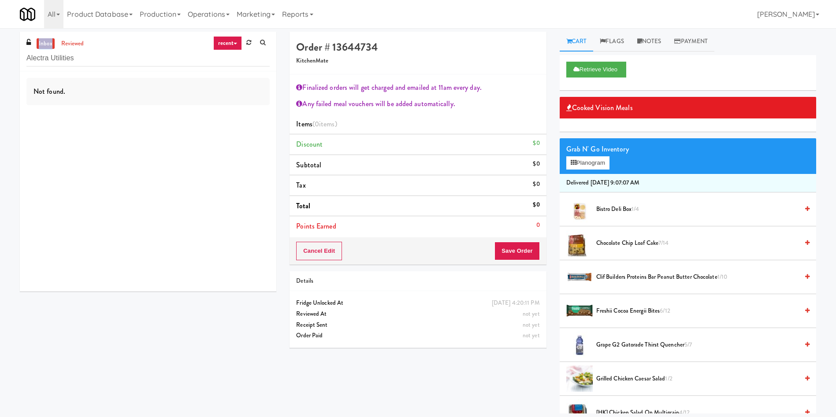
click at [43, 47] on link "inbox" at bounding box center [46, 43] width 18 height 11
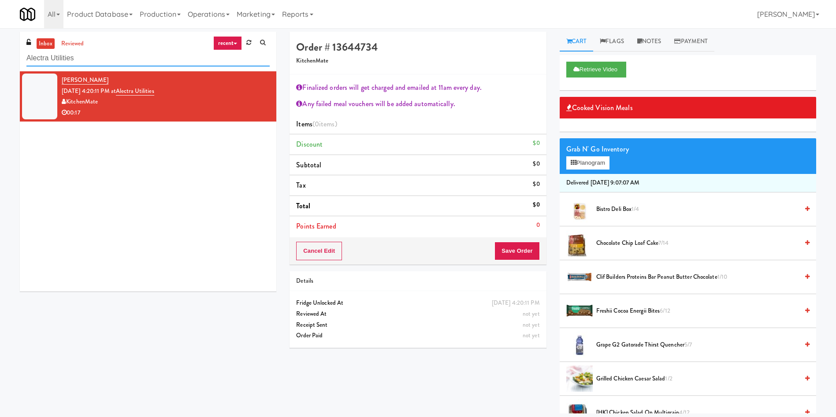
drag, startPoint x: 104, startPoint y: 63, endPoint x: 0, endPoint y: 60, distance: 103.6
click at [0, 60] on div "inbox reviewed recent all unclear take inventory issue suspicious failed recent…" at bounding box center [418, 223] width 836 height 382
paste input "Home Depot - 10th Flr Cafe Left"
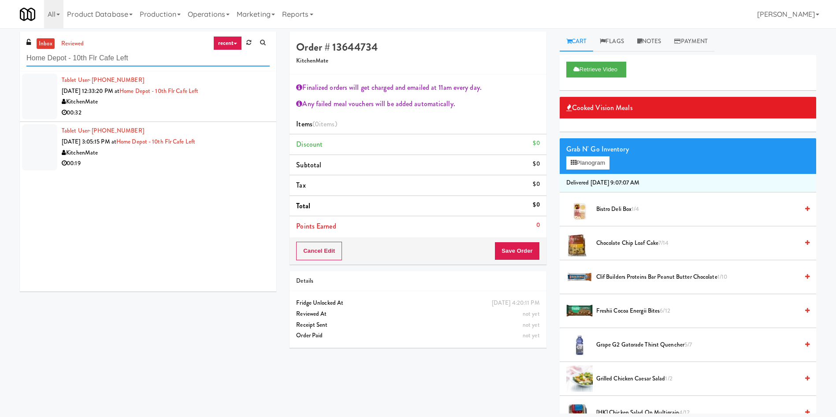
type input "Home Depot - 10th Flr Cafe Left"
click at [46, 96] on div at bounding box center [39, 97] width 35 height 46
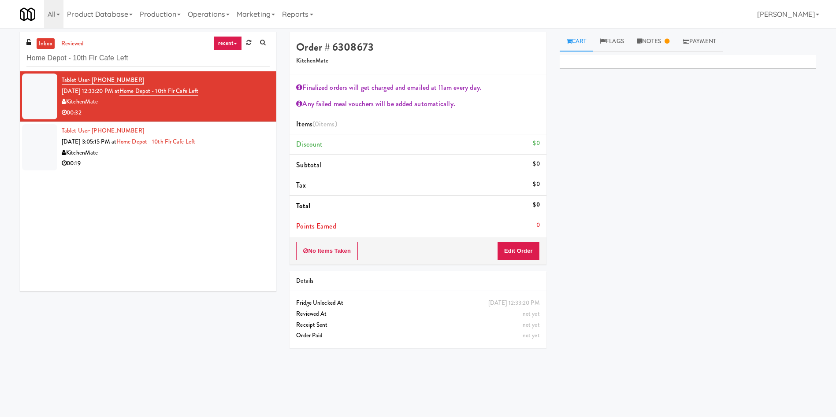
click at [46, 41] on link "inbox" at bounding box center [46, 43] width 18 height 11
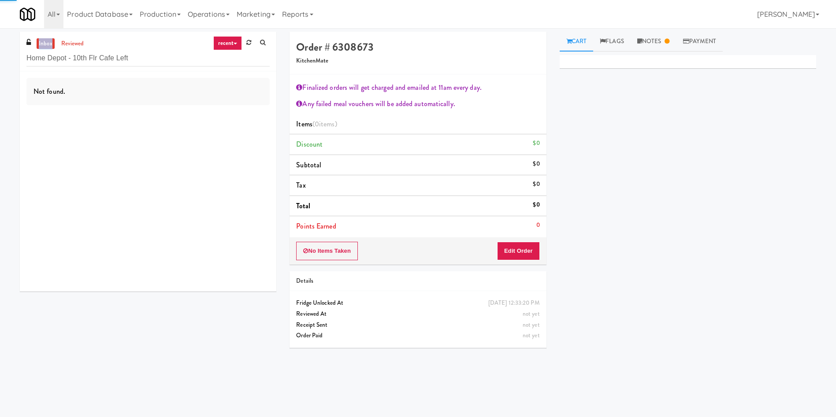
click at [46, 41] on link "inbox" at bounding box center [46, 43] width 18 height 11
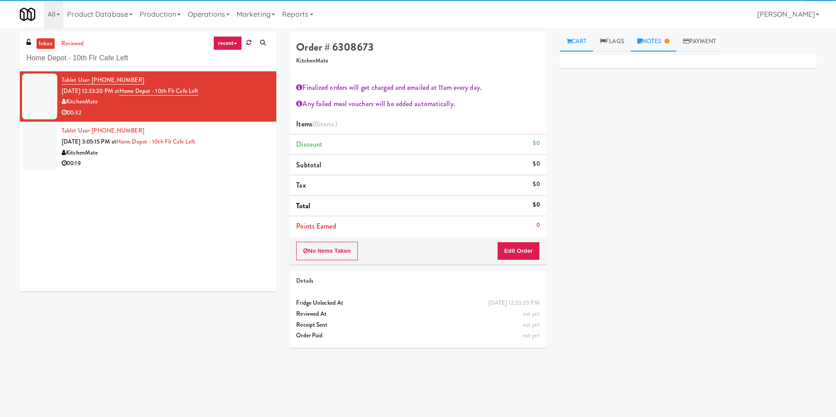
click at [653, 34] on link "Notes" at bounding box center [653, 42] width 46 height 20
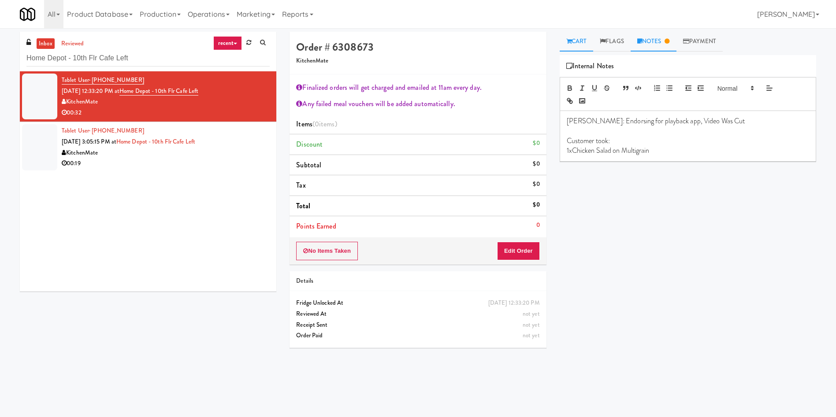
click at [573, 38] on link "Cart" at bounding box center [577, 42] width 34 height 20
click at [668, 48] on link "Notes" at bounding box center [653, 42] width 46 height 20
click at [577, 37] on link "Cart" at bounding box center [577, 42] width 34 height 20
click at [511, 253] on button "Edit Order" at bounding box center [518, 251] width 43 height 19
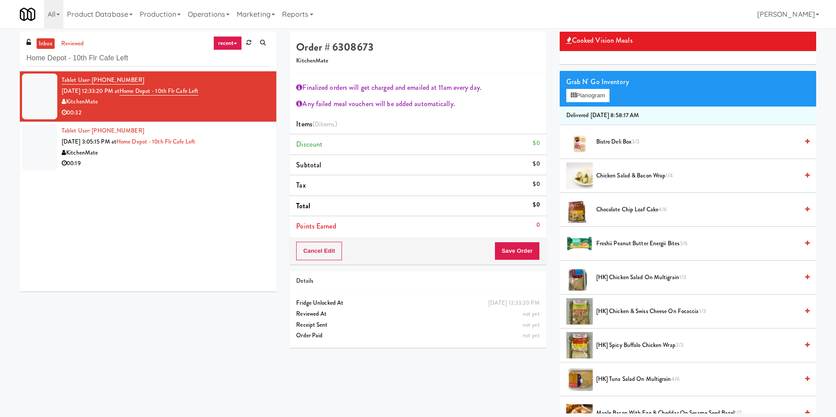
scroll to position [66, 0]
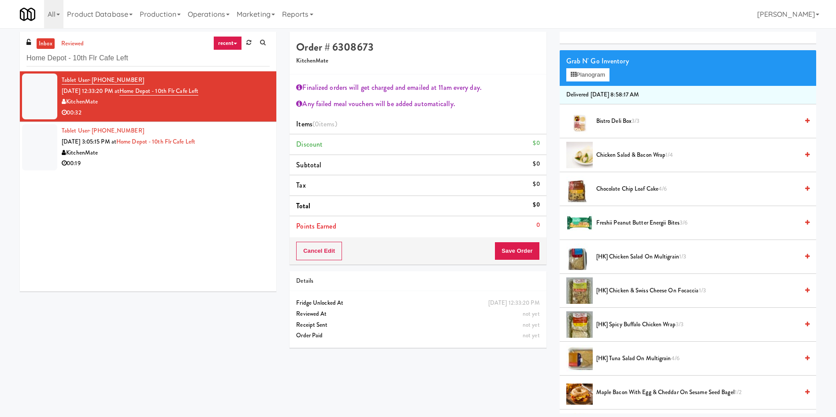
click at [642, 255] on span "[HK] Chicken Salad on Multigrain 1/3" at bounding box center [697, 257] width 202 height 11
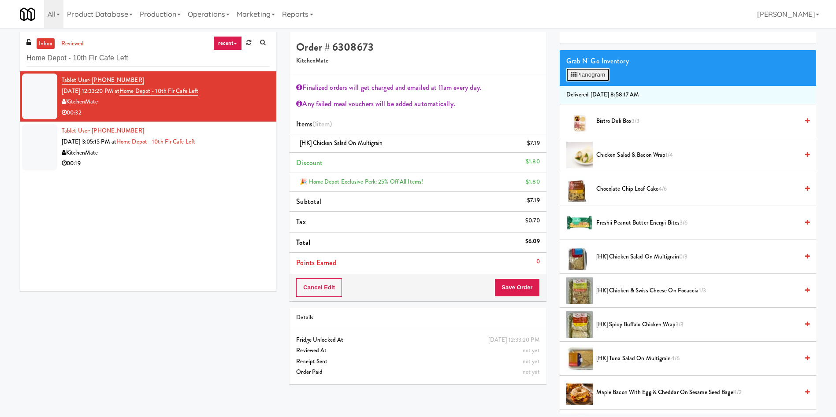
click at [578, 70] on button "Planogram" at bounding box center [587, 74] width 43 height 13
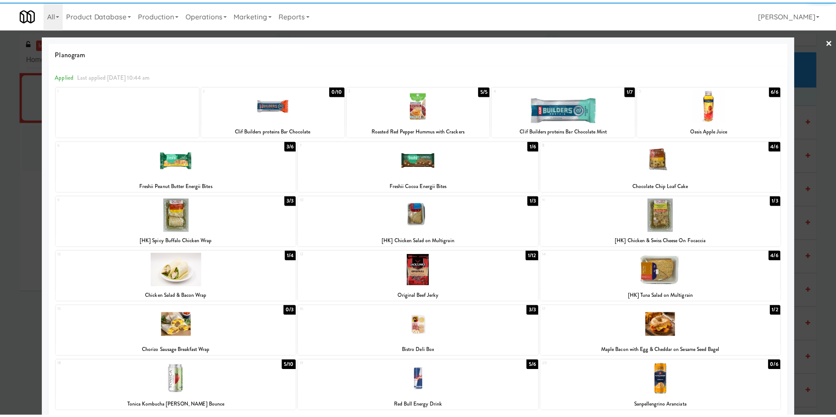
scroll to position [70, 0]
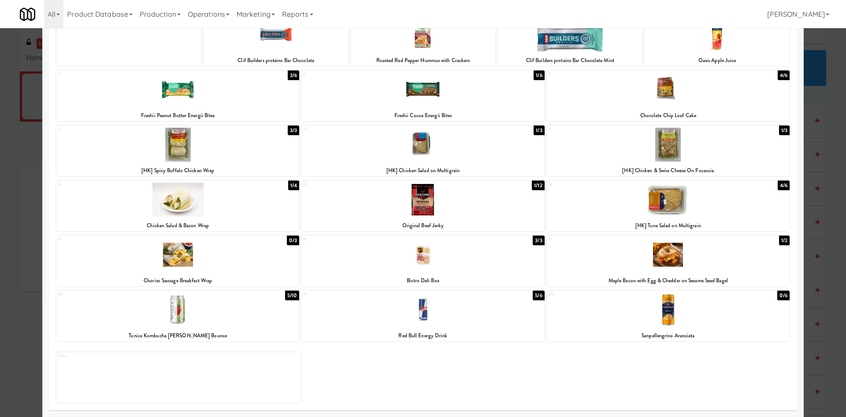
click at [188, 309] on div at bounding box center [177, 310] width 243 height 34
click at [7, 259] on div at bounding box center [423, 208] width 846 height 417
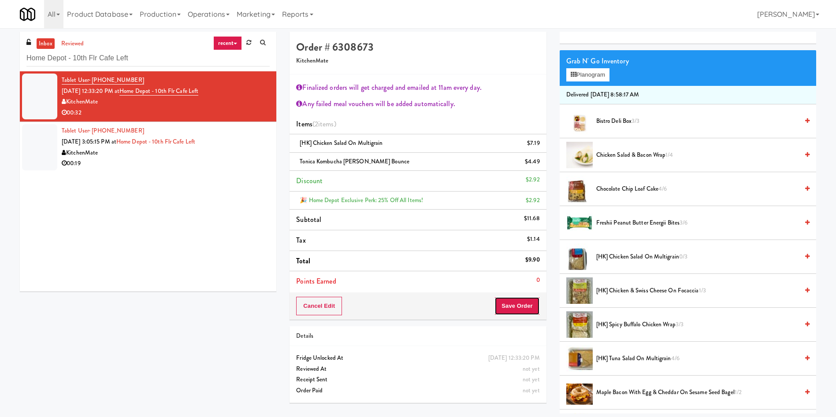
click at [523, 305] on button "Save Order" at bounding box center [516, 306] width 45 height 19
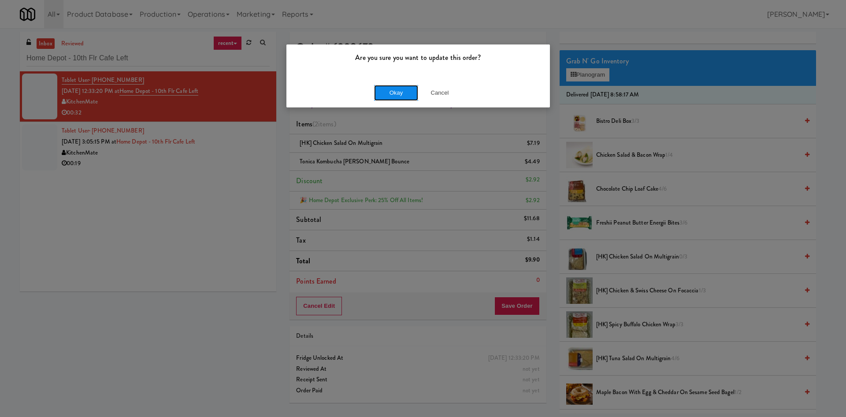
click at [395, 91] on button "Okay" at bounding box center [396, 93] width 44 height 16
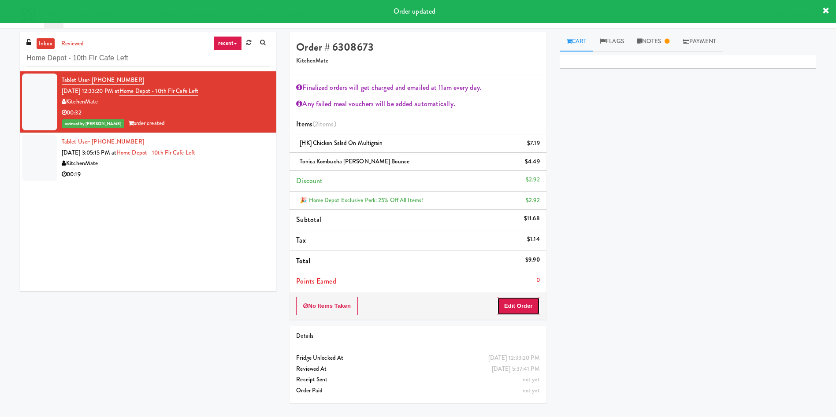
click at [522, 300] on button "Edit Order" at bounding box center [518, 306] width 43 height 19
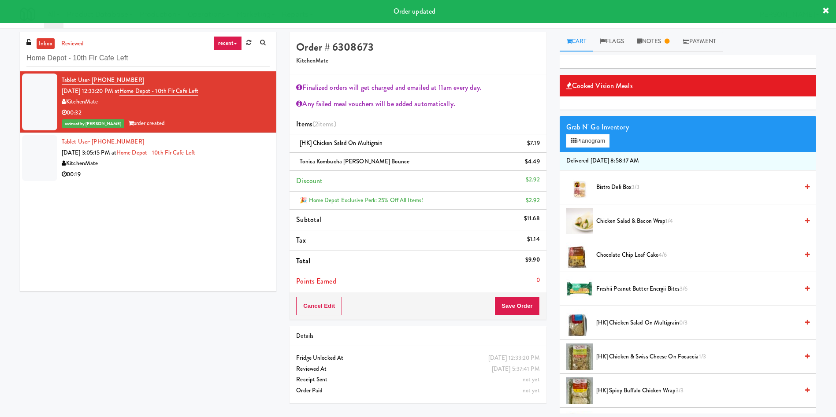
scroll to position [66, 0]
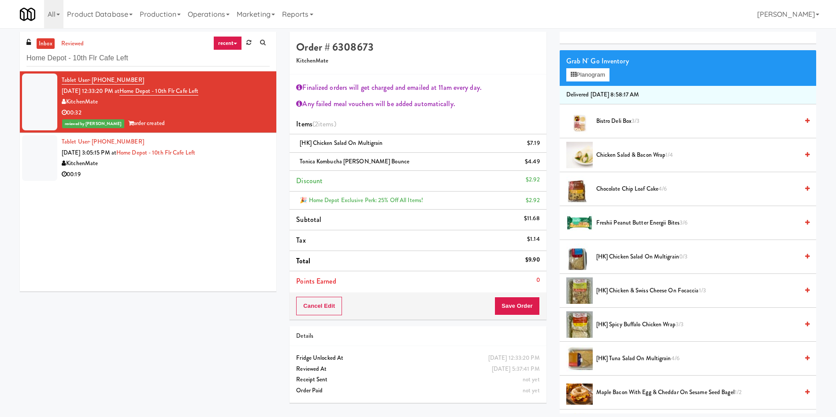
click at [37, 160] on div at bounding box center [39, 158] width 35 height 46
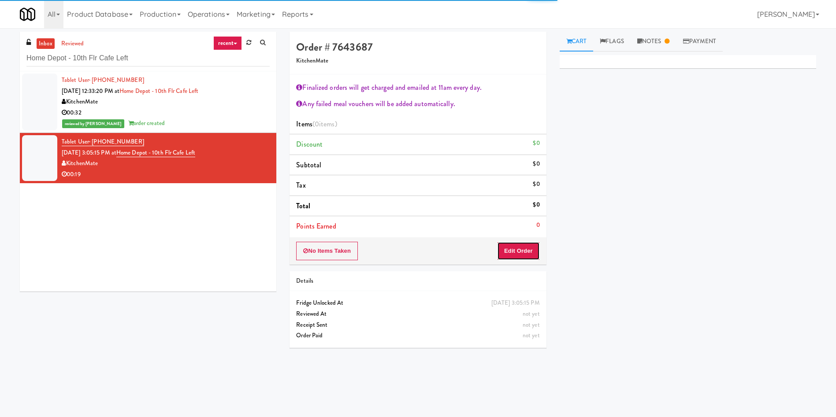
click at [499, 249] on button "Edit Order" at bounding box center [518, 251] width 43 height 19
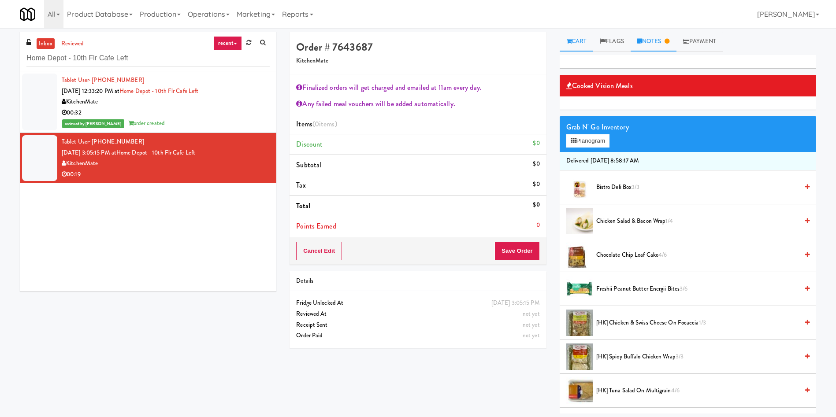
click at [647, 32] on link "Notes" at bounding box center [653, 42] width 46 height 20
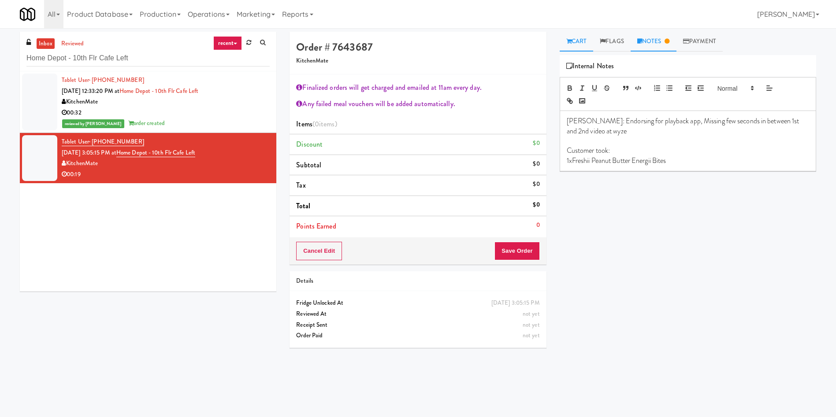
click at [577, 40] on link "Cart" at bounding box center [577, 42] width 34 height 20
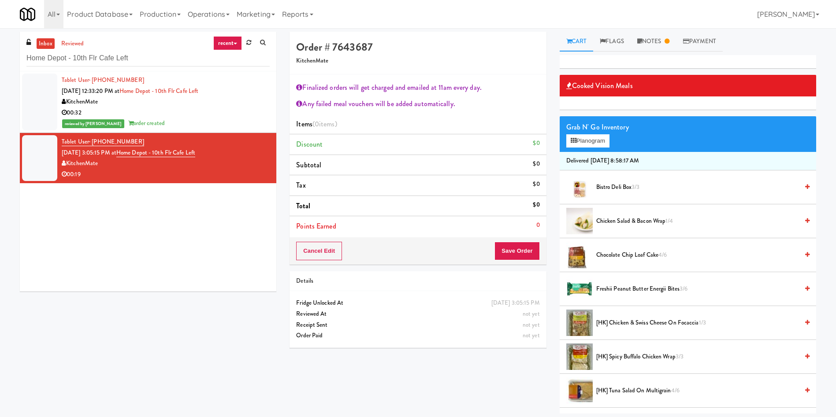
scroll to position [66, 0]
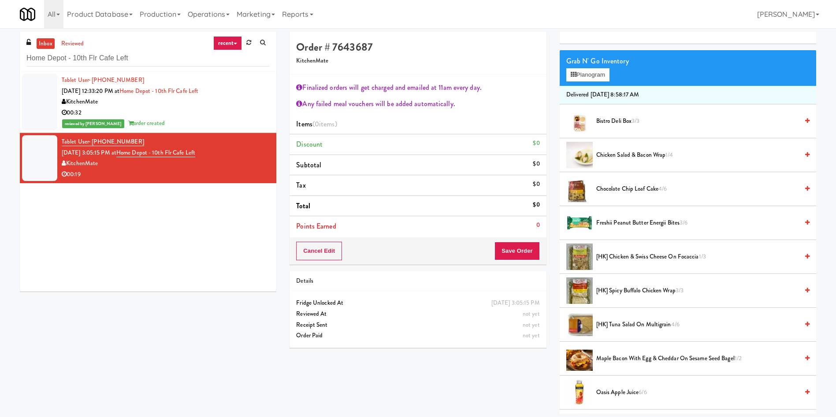
click at [624, 233] on li "Freshii Peanut Butter Energii Bites 3/6" at bounding box center [688, 223] width 256 height 34
click at [623, 224] on span "Freshii Peanut Butter Energii Bites 3/6" at bounding box center [697, 223] width 202 height 11
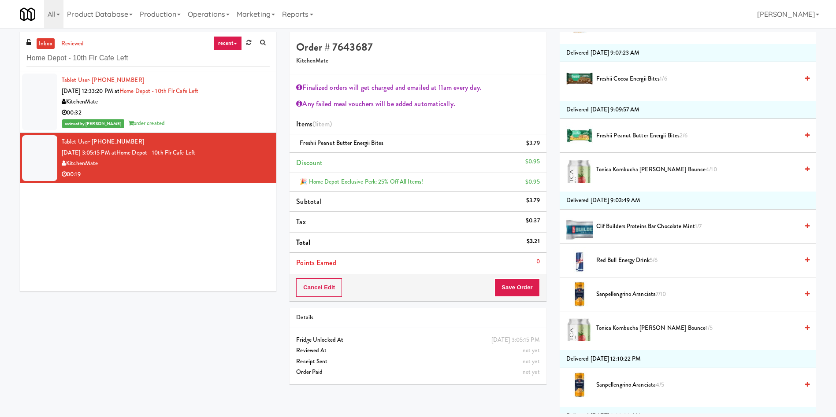
scroll to position [529, 0]
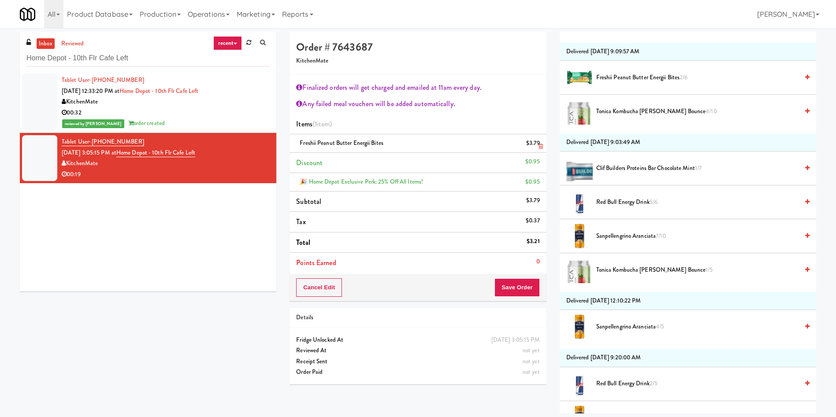
click at [539, 144] on icon at bounding box center [540, 147] width 4 height 6
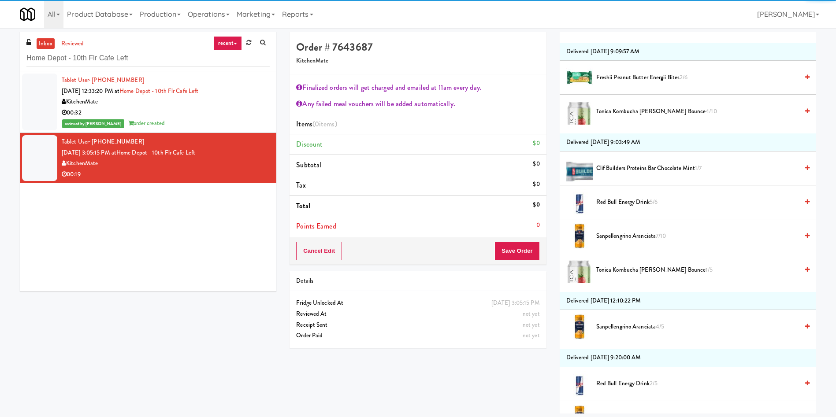
click at [610, 78] on span "Freshii Peanut Butter Energii Bites 2/6" at bounding box center [697, 77] width 202 height 11
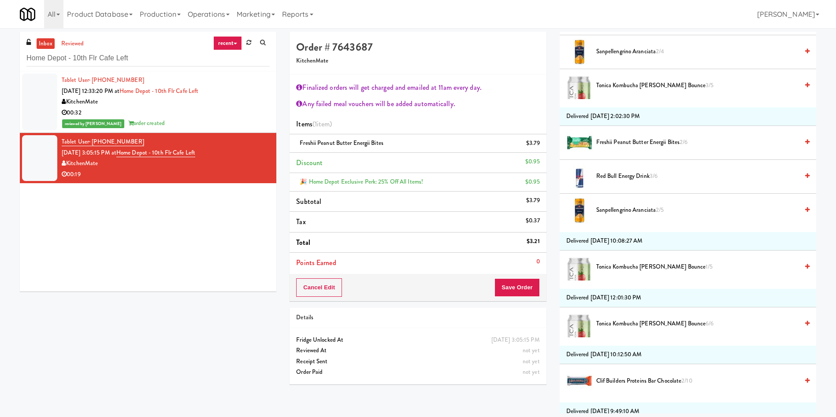
scroll to position [925, 0]
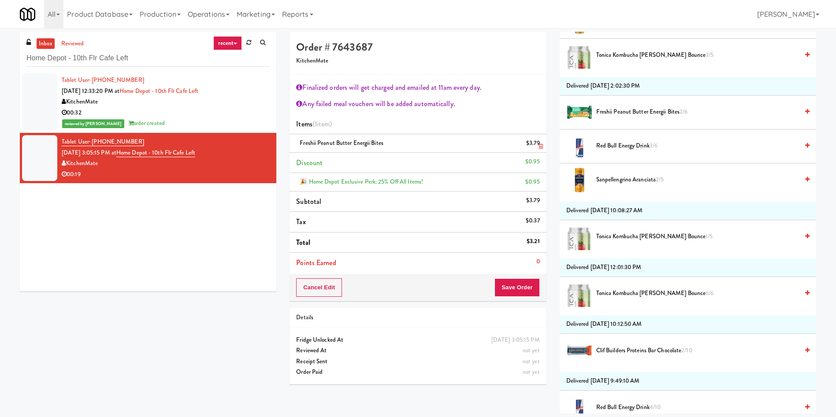
click at [538, 142] on link at bounding box center [539, 146] width 8 height 11
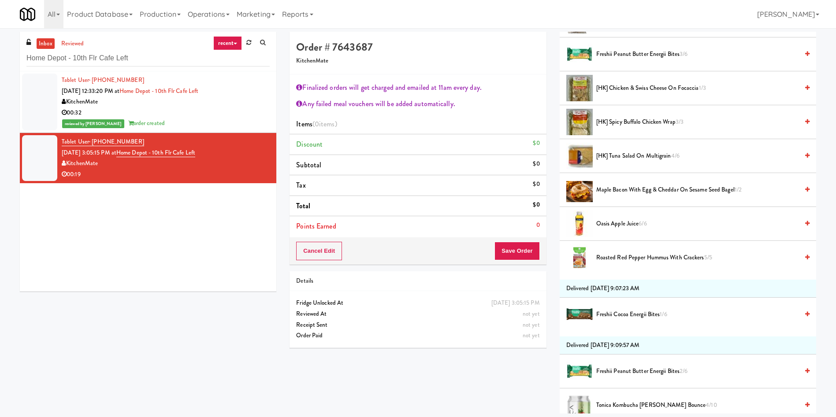
scroll to position [103, 0]
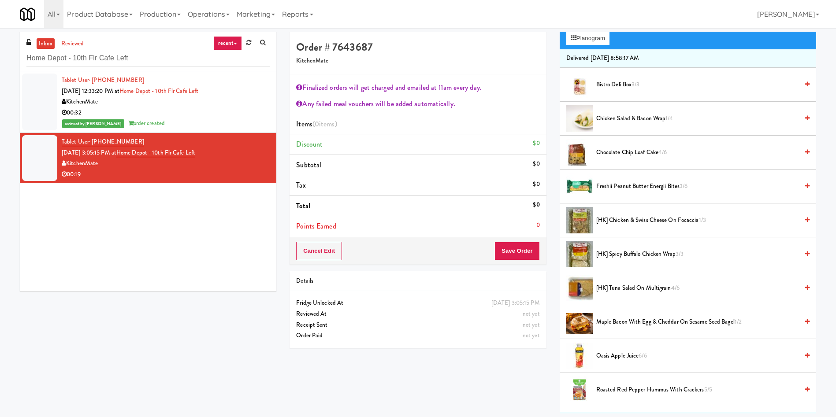
click at [618, 185] on span "Freshii Peanut Butter Energii Bites 3/6" at bounding box center [697, 186] width 202 height 11
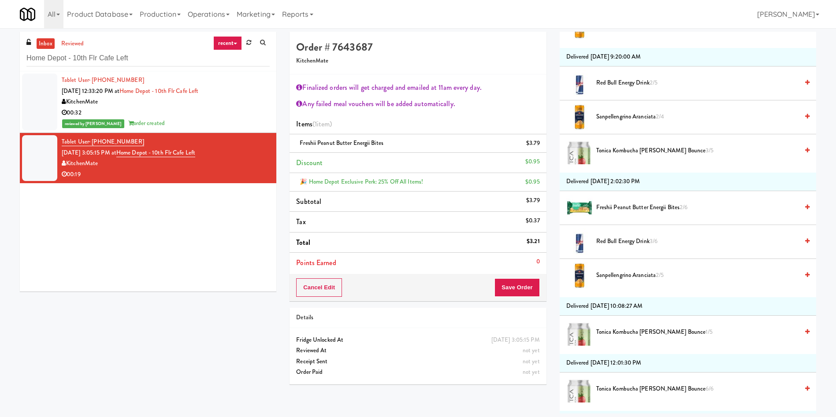
click at [632, 271] on span "Sanpellengrino Aranciata 2/5" at bounding box center [697, 275] width 202 height 11
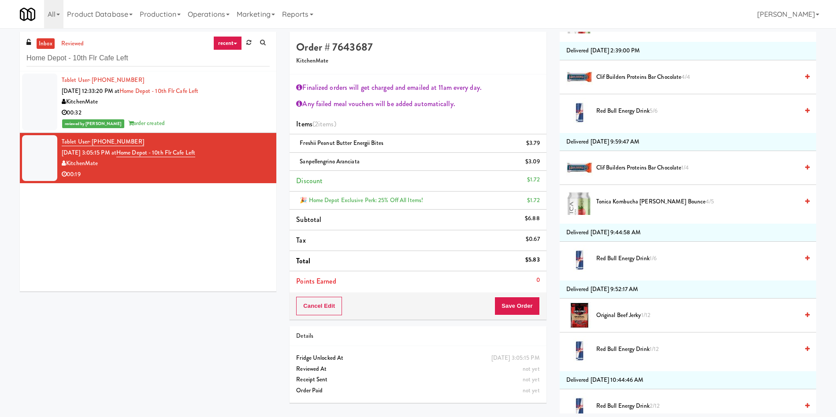
scroll to position [1491, 0]
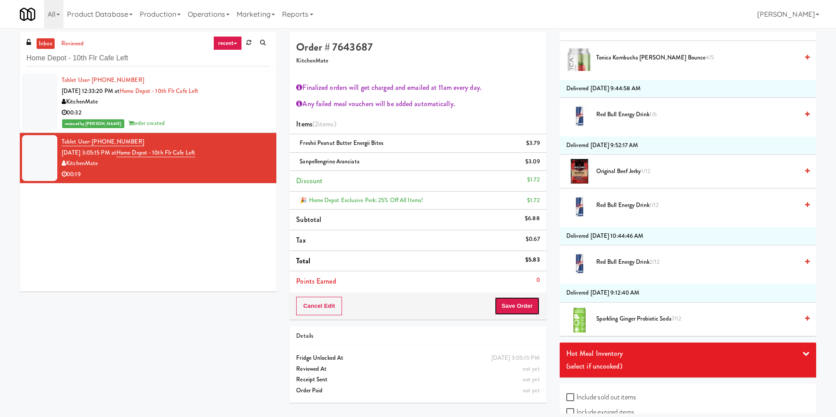
click at [527, 309] on button "Save Order" at bounding box center [516, 306] width 45 height 19
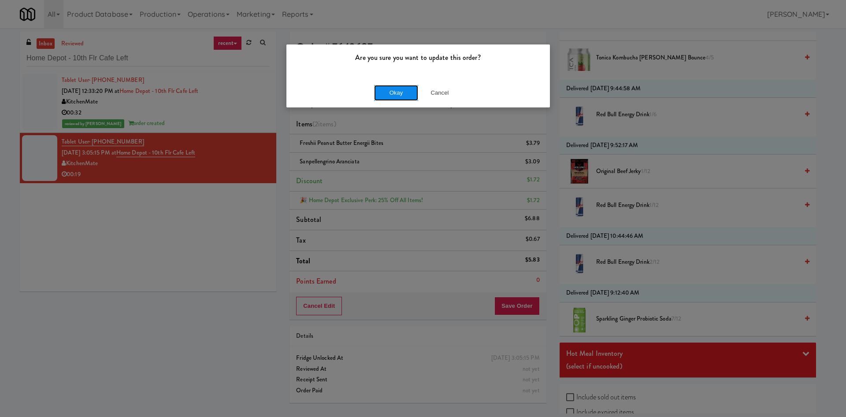
click at [397, 90] on button "Okay" at bounding box center [396, 93] width 44 height 16
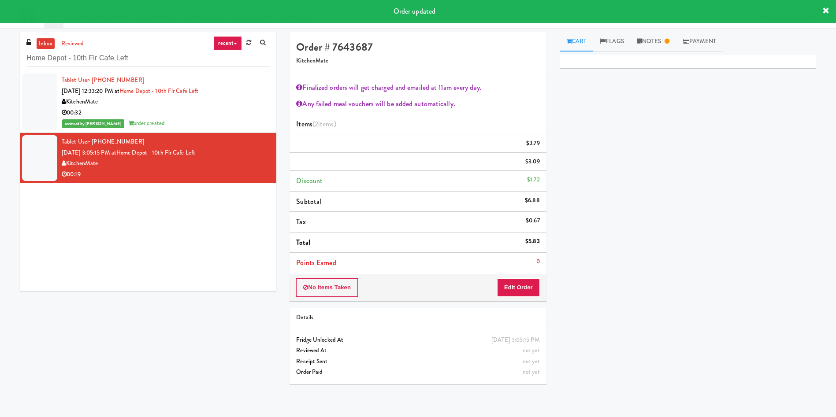
scroll to position [0, 0]
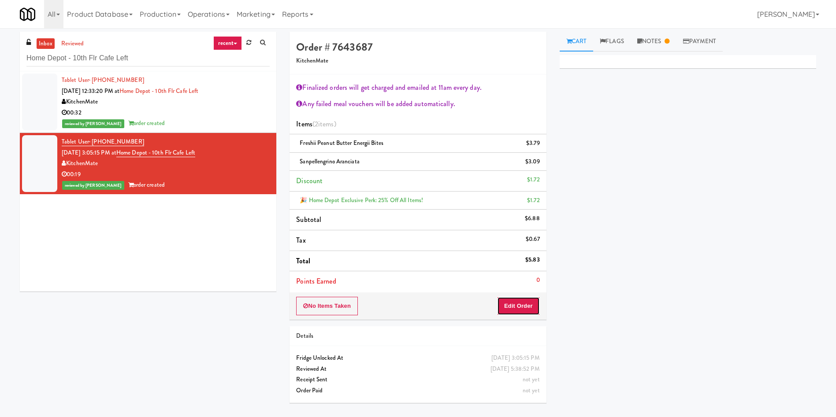
click at [507, 308] on button "Edit Order" at bounding box center [518, 306] width 43 height 19
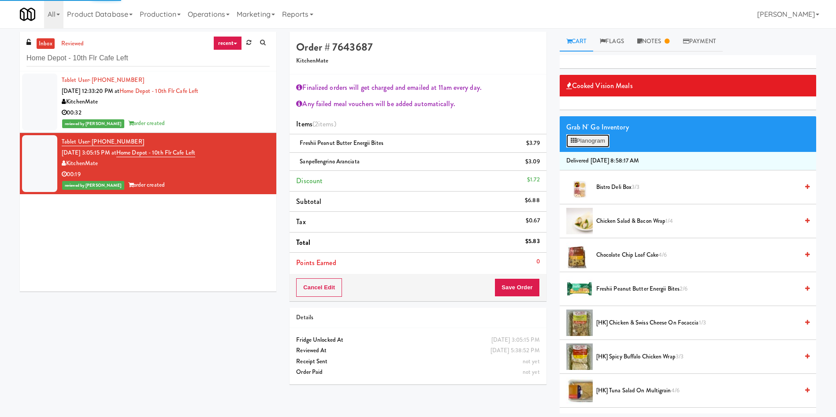
click at [581, 145] on button "Planogram" at bounding box center [587, 140] width 43 height 13
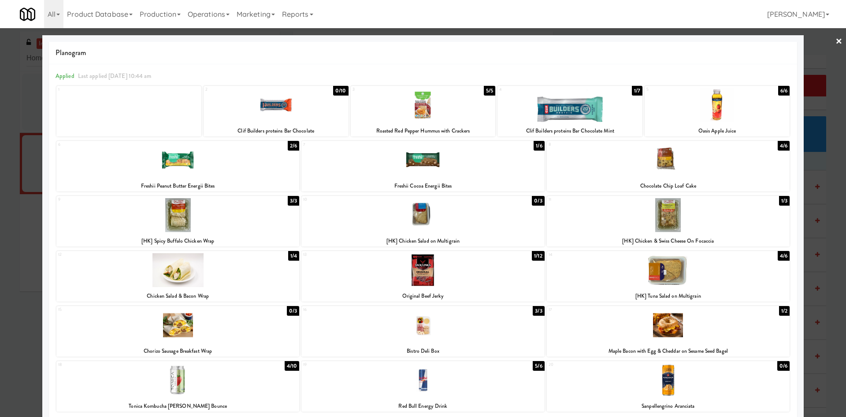
click at [13, 334] on div at bounding box center [423, 208] width 846 height 417
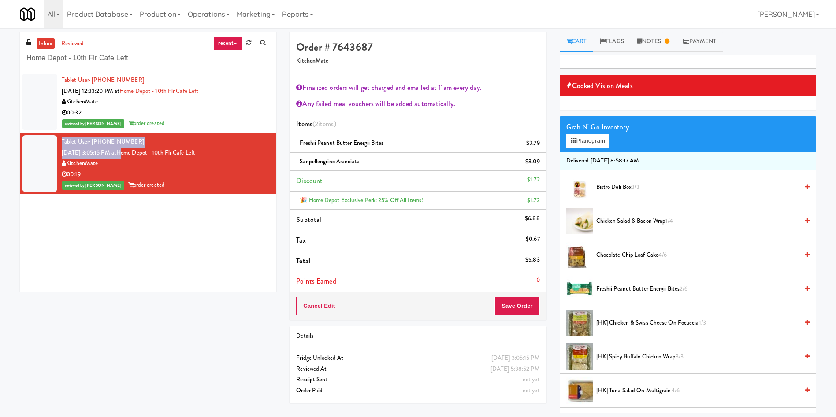
drag, startPoint x: 230, startPoint y: 147, endPoint x: 134, endPoint y: 154, distance: 97.2
click at [134, 154] on div "Tablet User · (647) 892-7406 Sep 10, 2025 3:05:15 PM at Home Depot - 10th Flr C…" at bounding box center [166, 164] width 208 height 54
click at [177, 160] on div "KitchenMate" at bounding box center [166, 163] width 208 height 11
drag, startPoint x: 220, startPoint y: 149, endPoint x: 130, endPoint y: 152, distance: 89.9
click at [130, 152] on div "Tablet User · (647) 892-7406 Sep 10, 2025 3:05:15 PM at Home Depot - 10th Flr C…" at bounding box center [166, 164] width 208 height 54
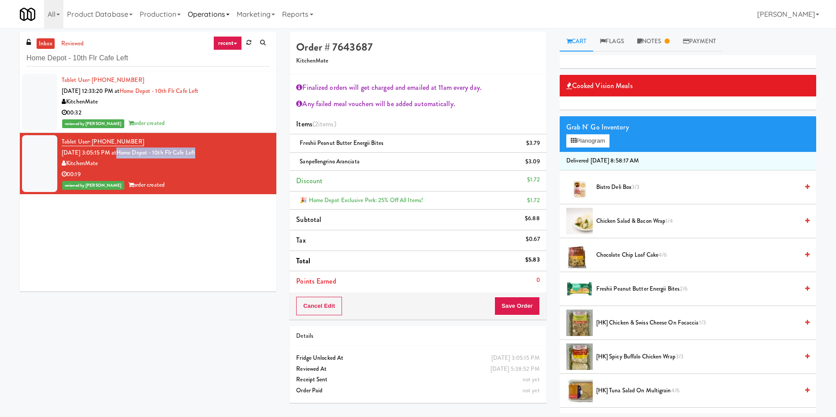
copy link "Home Depot - 10th Flr Cafe Left"
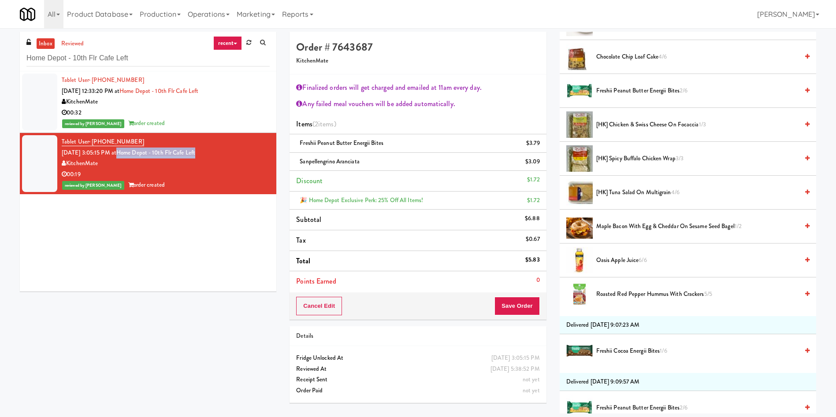
scroll to position [132, 0]
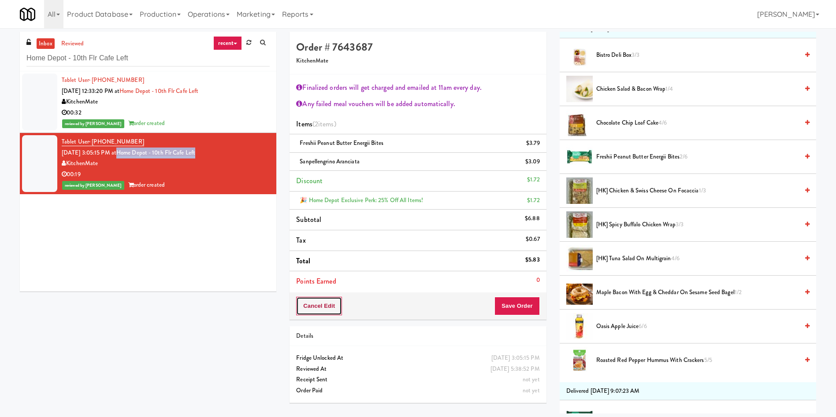
click at [312, 304] on button "Cancel Edit" at bounding box center [319, 306] width 46 height 19
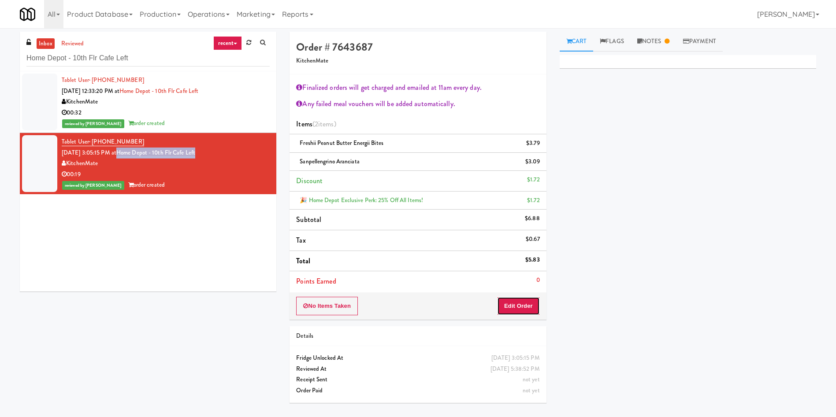
click at [524, 308] on button "Edit Order" at bounding box center [518, 306] width 43 height 19
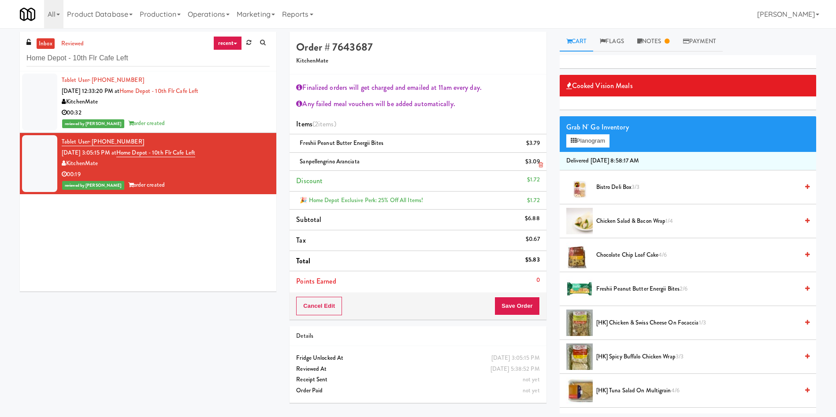
click at [538, 163] on icon at bounding box center [540, 165] width 4 height 6
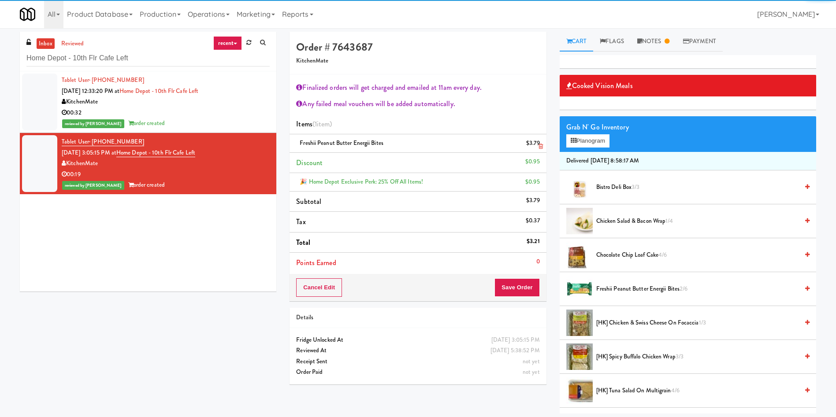
click at [538, 148] on icon at bounding box center [540, 147] width 4 height 6
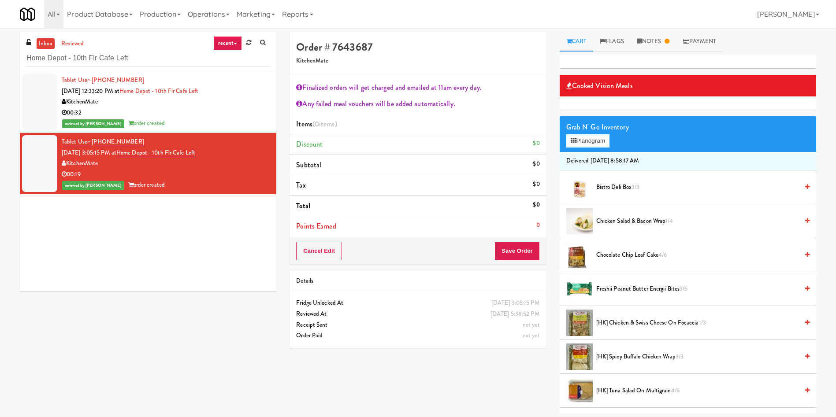
scroll to position [66, 0]
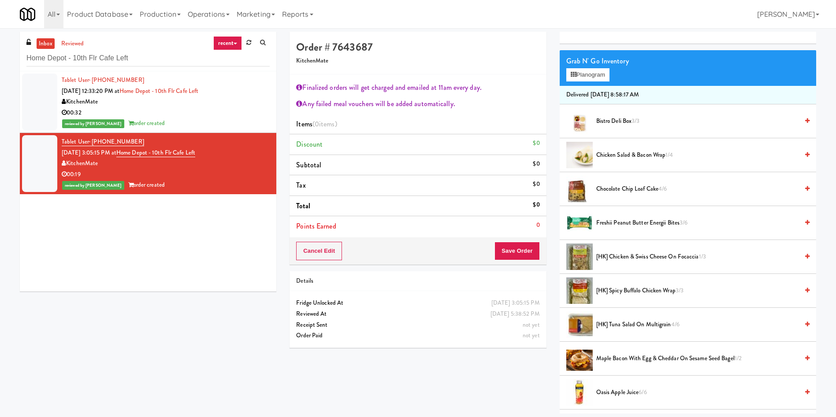
click at [652, 223] on span "Freshii Peanut Butter Energii Bites 3/6" at bounding box center [697, 223] width 202 height 11
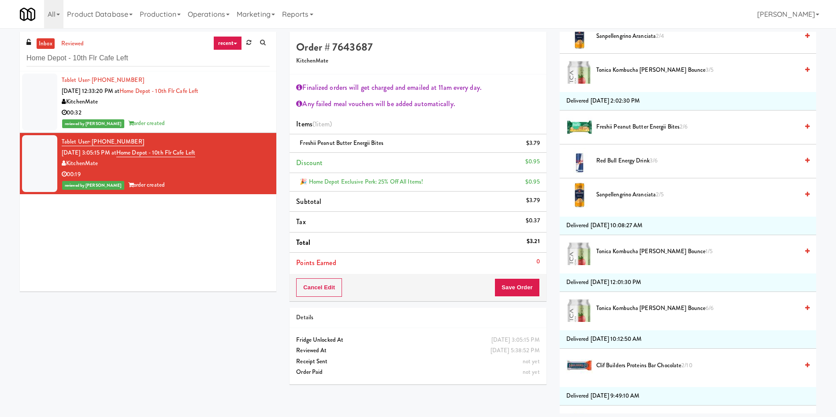
scroll to position [925, 0]
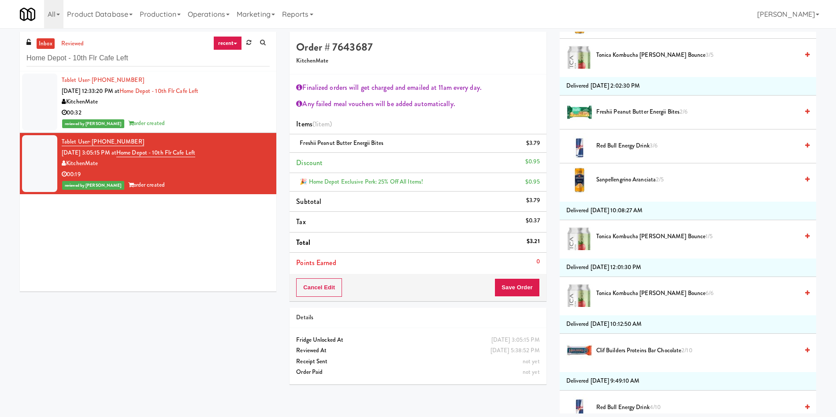
click at [623, 178] on span "Sanpellengrino Aranciata 2/5" at bounding box center [697, 179] width 202 height 11
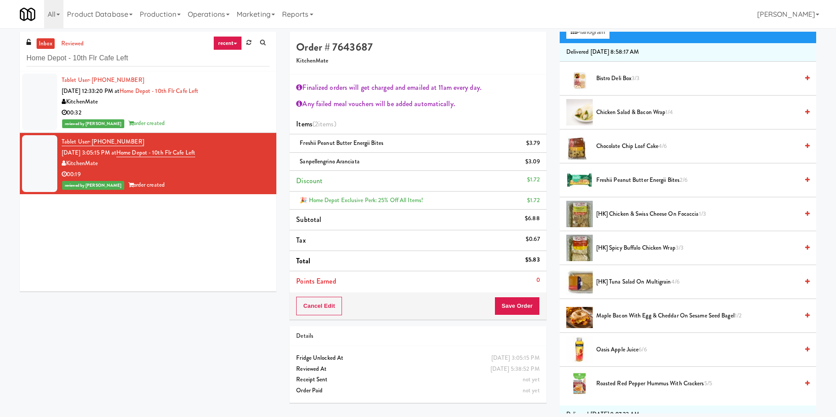
scroll to position [103, 0]
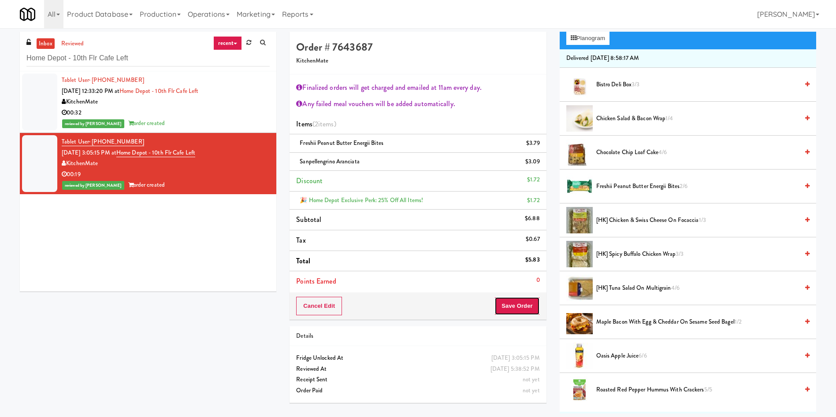
click at [510, 309] on button "Save Order" at bounding box center [516, 306] width 45 height 19
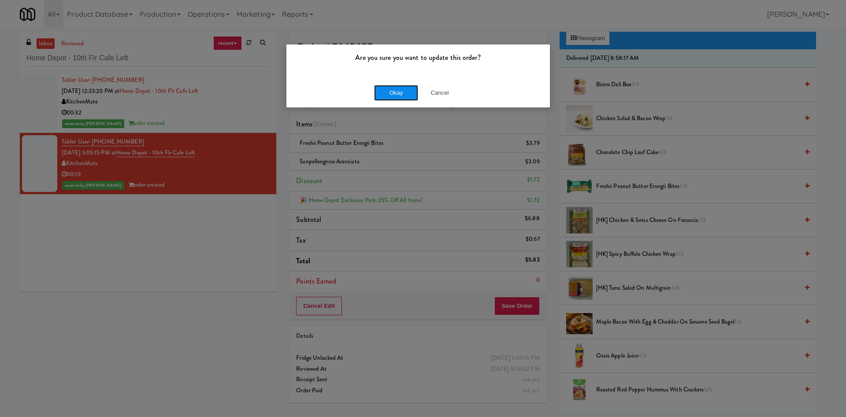
click at [386, 95] on button "Okay" at bounding box center [396, 93] width 44 height 16
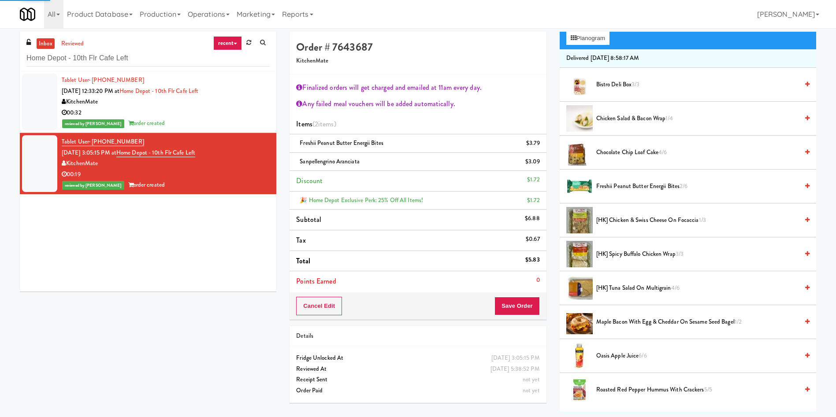
scroll to position [0, 0]
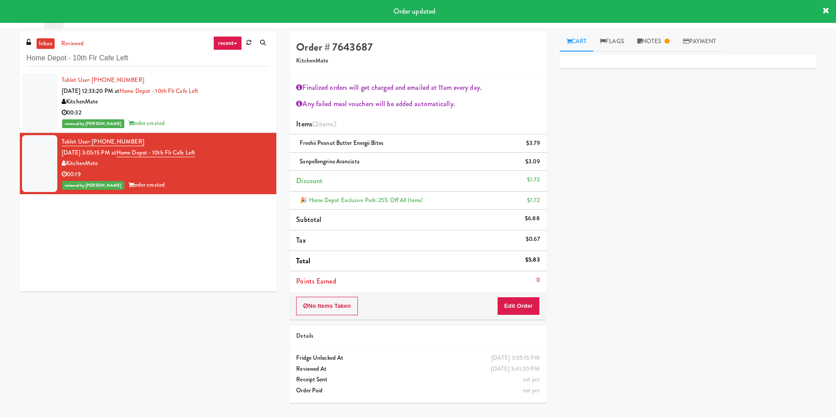
click at [39, 110] on div at bounding box center [39, 102] width 35 height 57
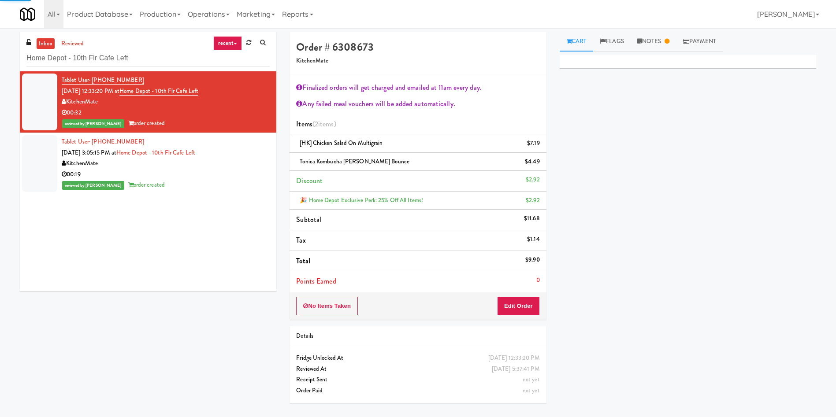
click at [43, 169] on div at bounding box center [39, 163] width 35 height 57
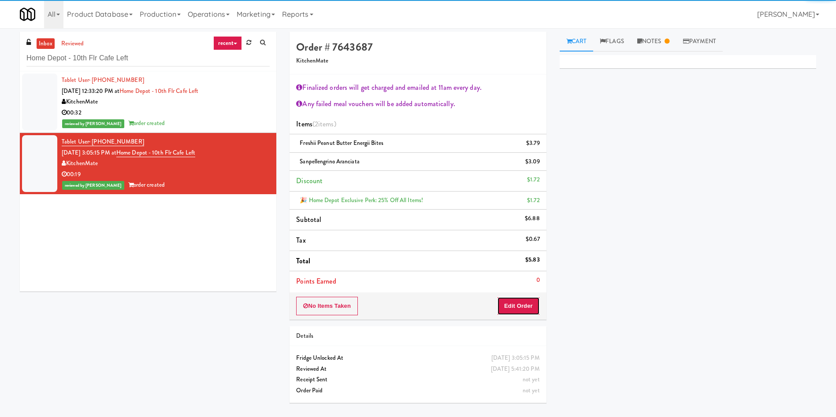
click at [530, 303] on button "Edit Order" at bounding box center [518, 306] width 43 height 19
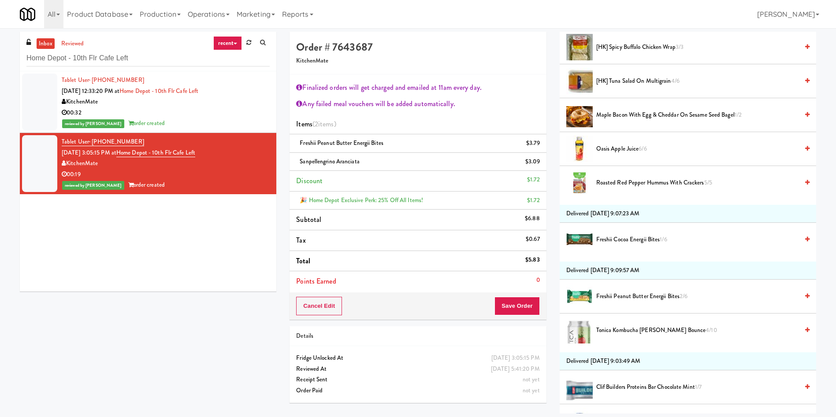
scroll to position [330, 0]
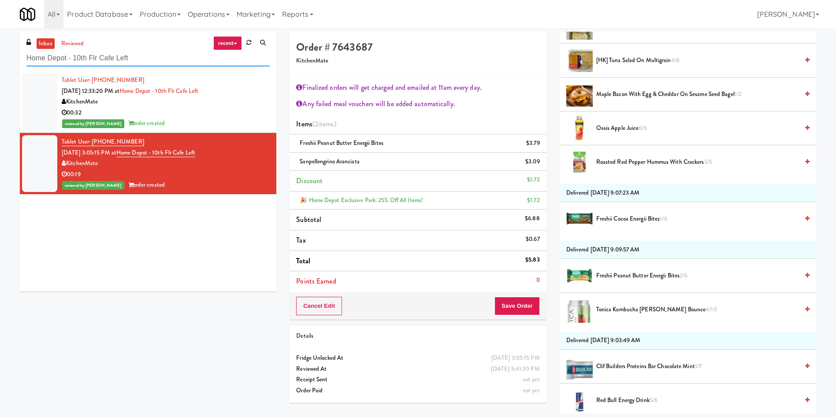
drag, startPoint x: 159, startPoint y: 52, endPoint x: 0, endPoint y: 64, distance: 160.0
click at [0, 64] on div "inbox reviewed recent all unclear take inventory issue suspicious failed recent…" at bounding box center [418, 223] width 836 height 382
paste input "OLG"
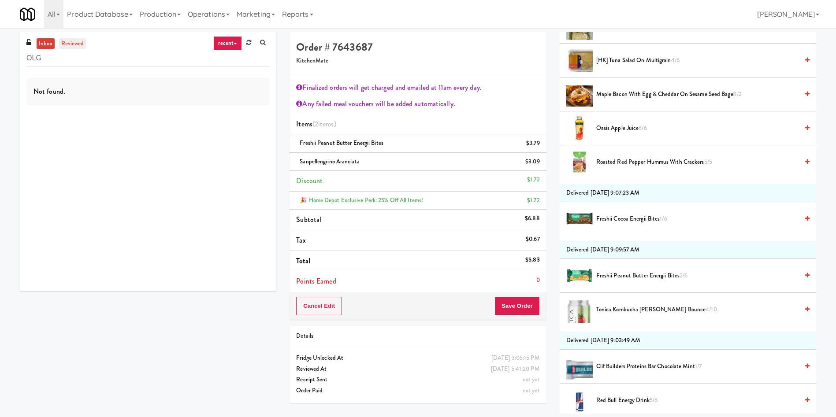
click at [64, 42] on link "reviewed" at bounding box center [72, 43] width 27 height 11
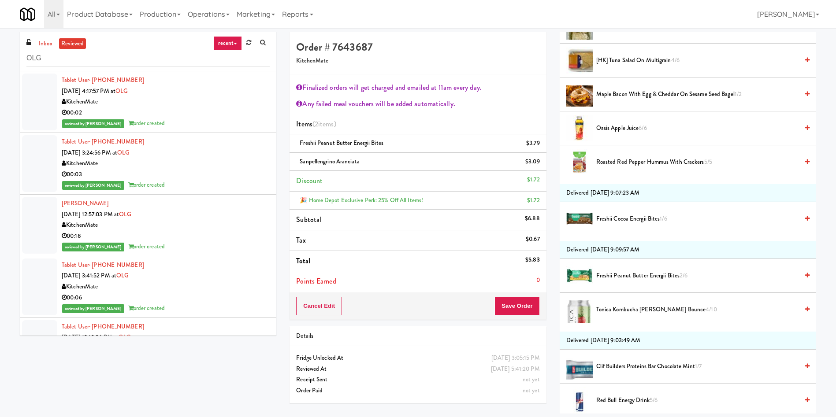
click at [39, 97] on div at bounding box center [39, 102] width 35 height 57
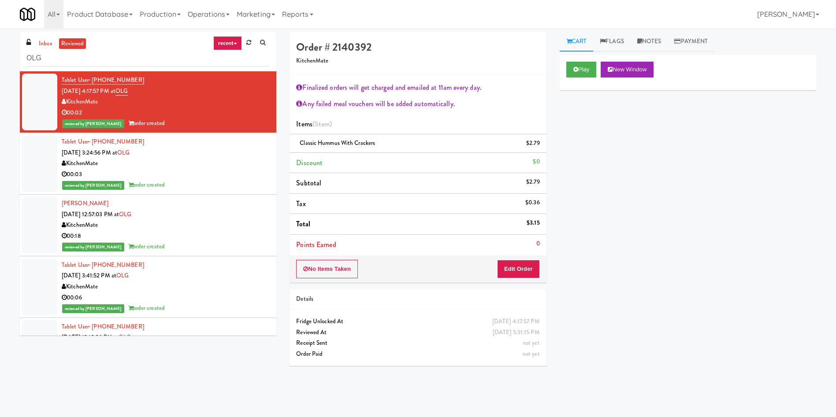
click at [35, 158] on div at bounding box center [39, 163] width 35 height 57
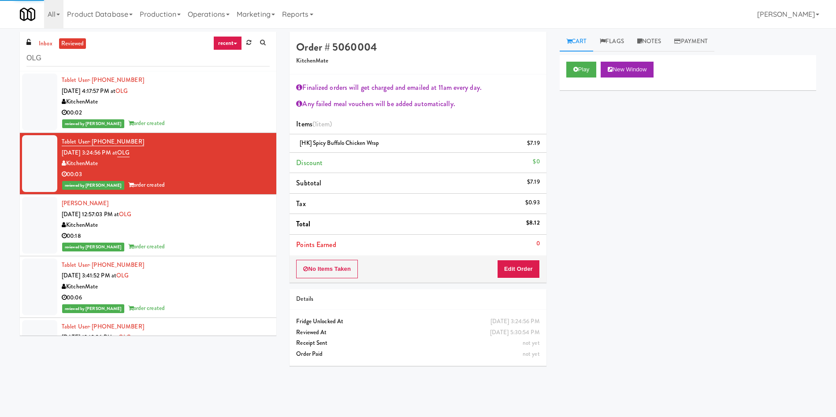
click at [30, 215] on div at bounding box center [39, 225] width 35 height 57
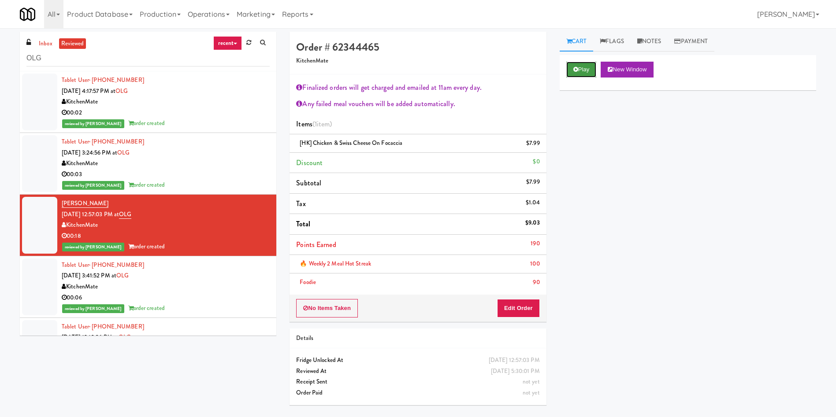
click at [583, 77] on button "Play" at bounding box center [581, 70] width 30 height 16
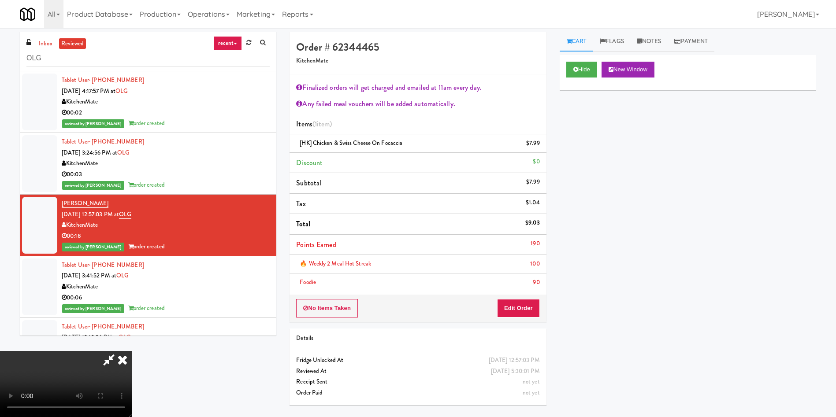
click at [119, 351] on icon at bounding box center [109, 360] width 20 height 18
click at [132, 351] on icon at bounding box center [122, 360] width 19 height 18
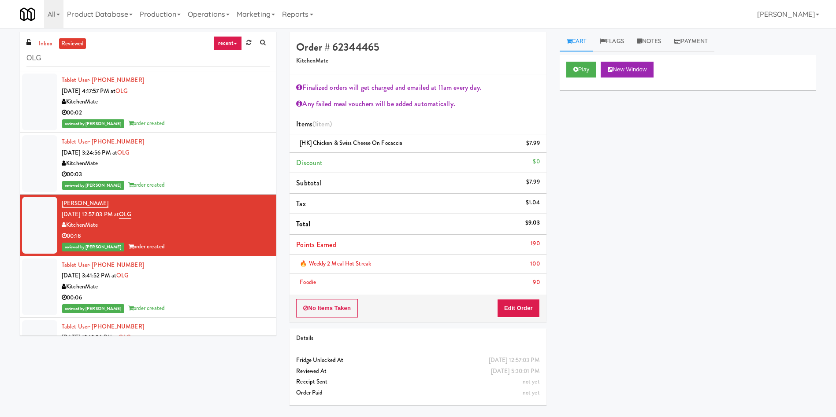
click at [51, 137] on div at bounding box center [39, 163] width 35 height 57
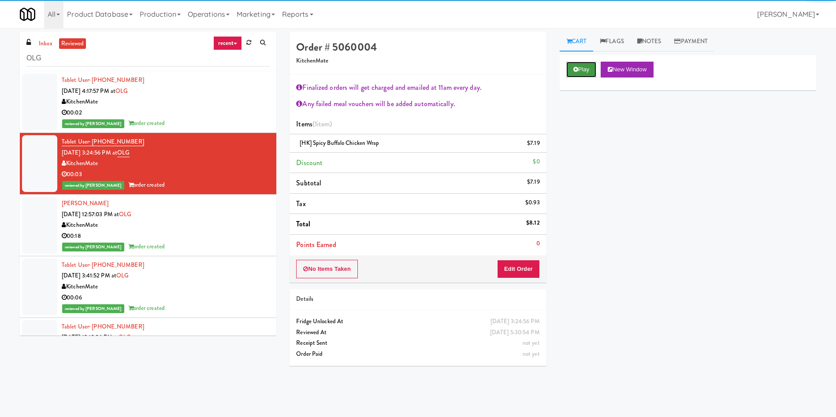
click at [579, 76] on button "Play" at bounding box center [581, 70] width 30 height 16
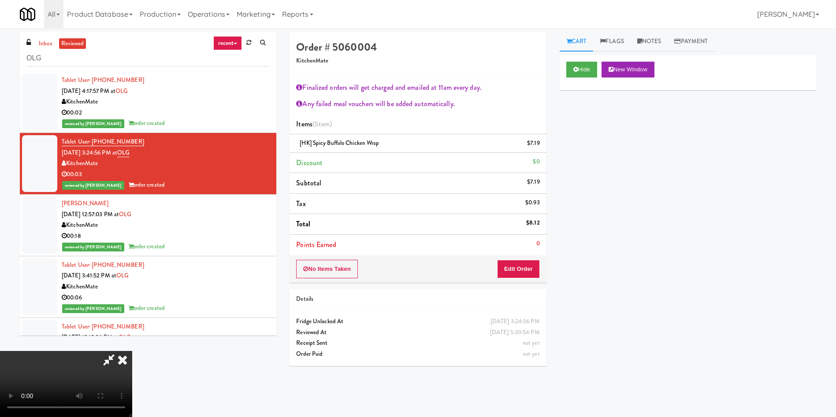
click at [132, 351] on icon at bounding box center [122, 360] width 19 height 18
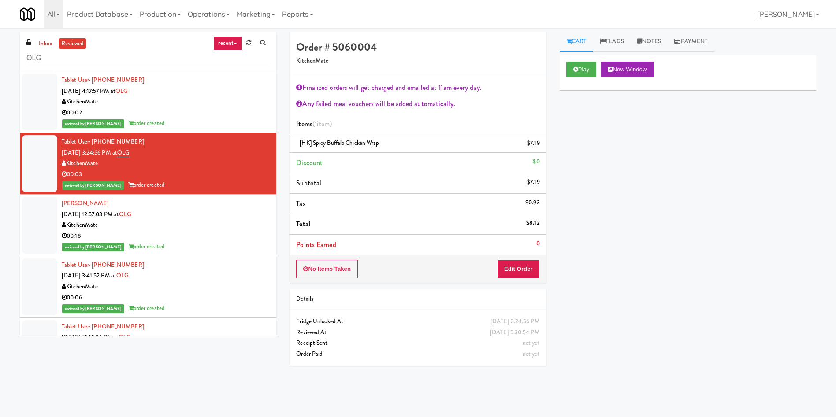
click at [31, 108] on div at bounding box center [39, 102] width 35 height 57
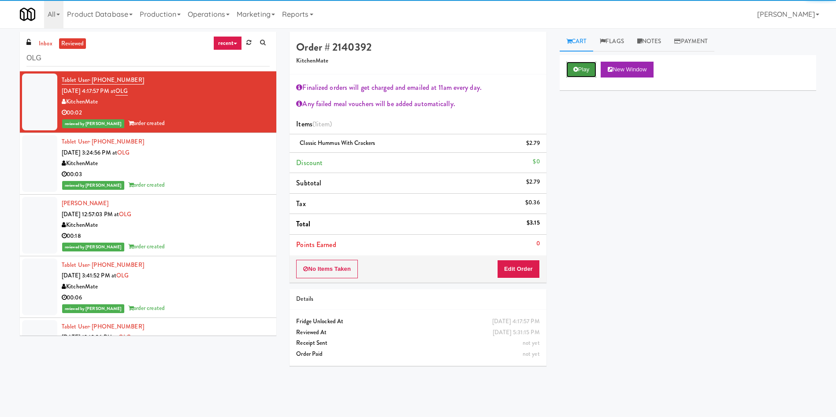
click at [588, 73] on button "Play" at bounding box center [581, 70] width 30 height 16
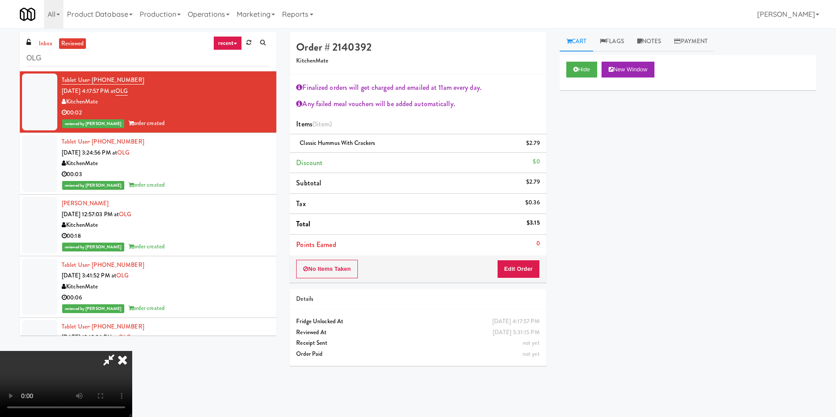
click at [119, 351] on icon at bounding box center [109, 360] width 20 height 18
click at [132, 351] on video at bounding box center [66, 384] width 132 height 66
click at [132, 351] on icon at bounding box center [122, 360] width 19 height 18
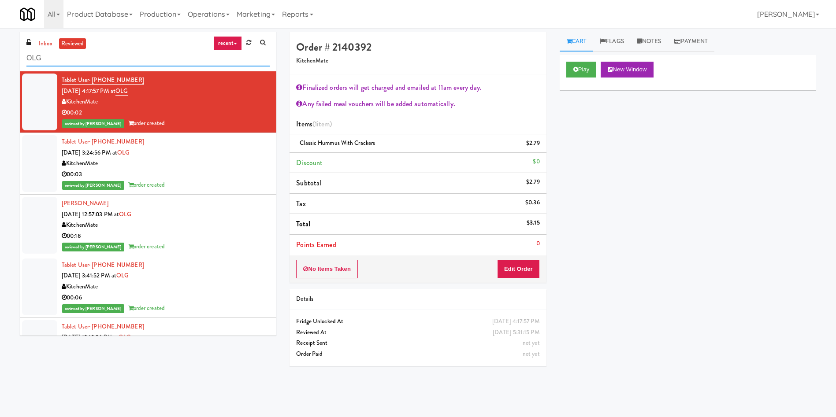
drag, startPoint x: 115, startPoint y: 62, endPoint x: 0, endPoint y: 58, distance: 115.5
click at [0, 58] on div "inbox reviewed recent all unclear take inventory issue suspicious failed recent…" at bounding box center [418, 209] width 836 height 354
paste input "305 Milner - West Corridor,"
click at [35, 43] on ul "inbox reviewed" at bounding box center [61, 43] width 54 height 11
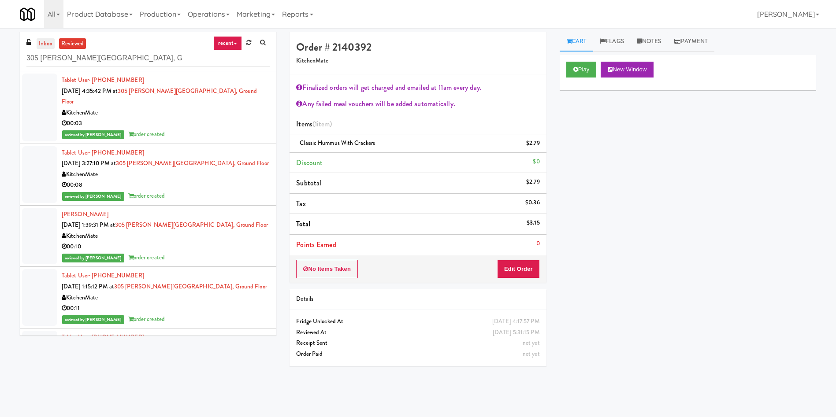
click at [47, 45] on link "inbox" at bounding box center [46, 43] width 18 height 11
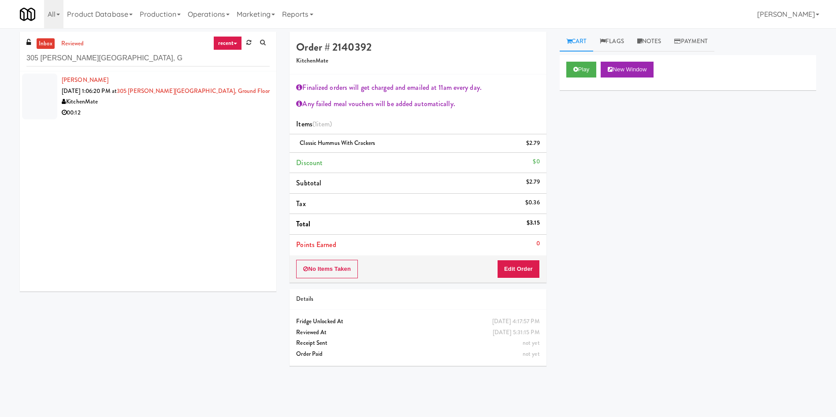
click at [40, 107] on div at bounding box center [39, 97] width 35 height 46
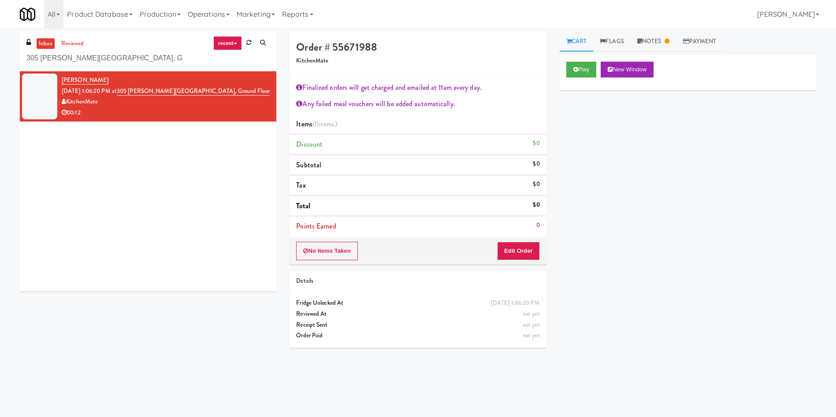
click at [598, 62] on div "Play New Window" at bounding box center [687, 70] width 243 height 16
click at [655, 42] on link "Notes" at bounding box center [653, 42] width 46 height 20
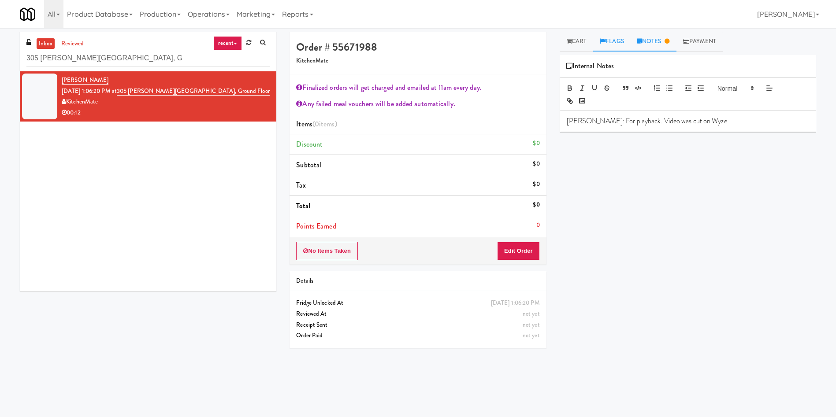
click at [595, 35] on link "Flags" at bounding box center [611, 42] width 37 height 20
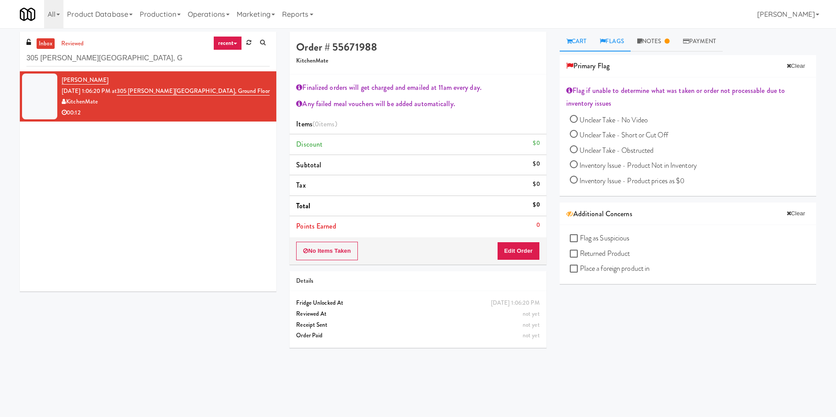
click at [582, 40] on link "Cart" at bounding box center [577, 42] width 34 height 20
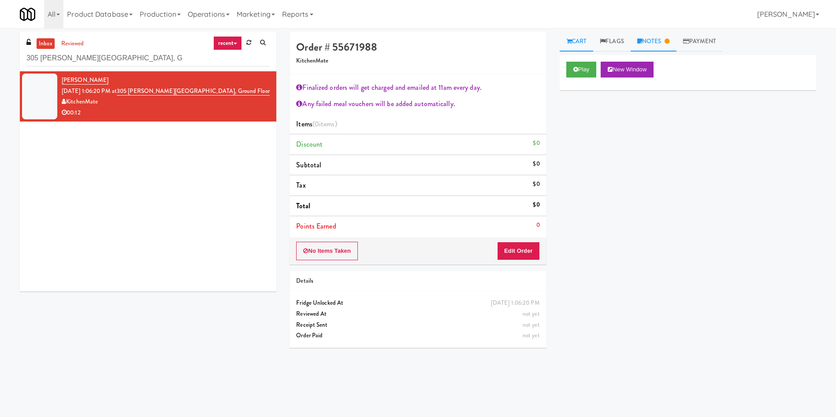
click at [662, 41] on link "Notes" at bounding box center [653, 42] width 46 height 20
click at [577, 43] on link "Cart" at bounding box center [577, 42] width 34 height 20
click at [577, 68] on icon at bounding box center [575, 70] width 5 height 6
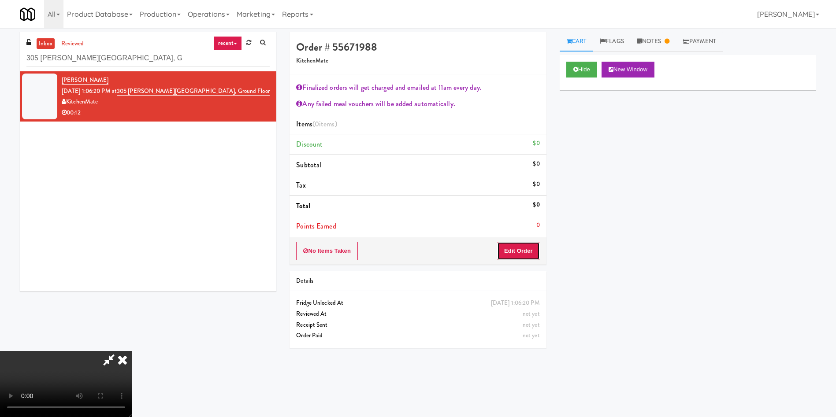
click at [528, 255] on button "Edit Order" at bounding box center [518, 251] width 43 height 19
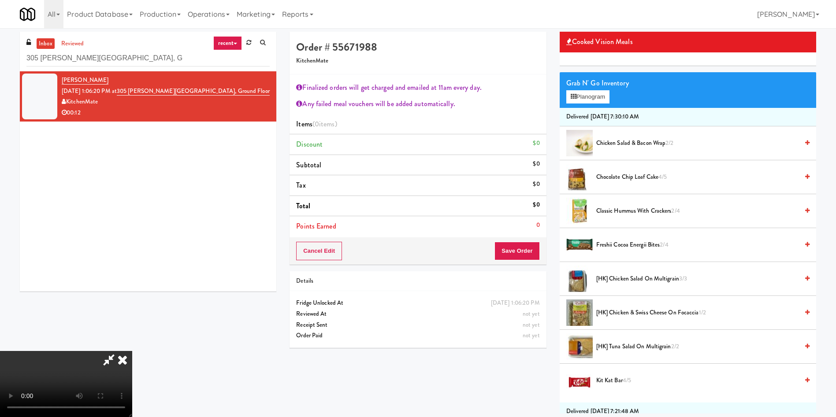
click at [132, 351] on icon at bounding box center [122, 360] width 19 height 18
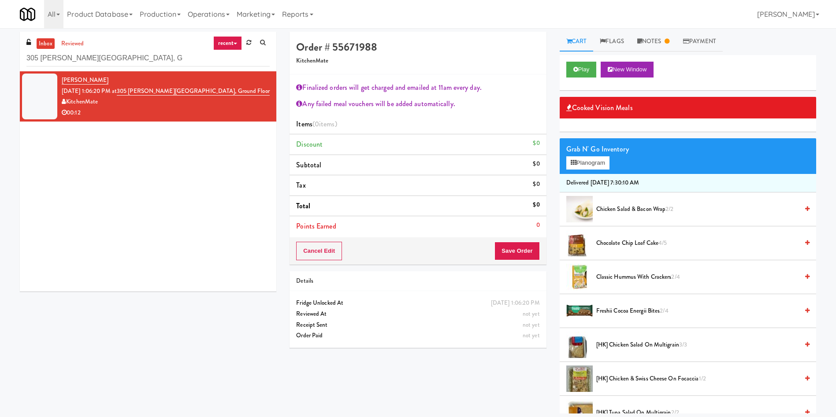
click at [576, 46] on link "Cart" at bounding box center [577, 42] width 34 height 20
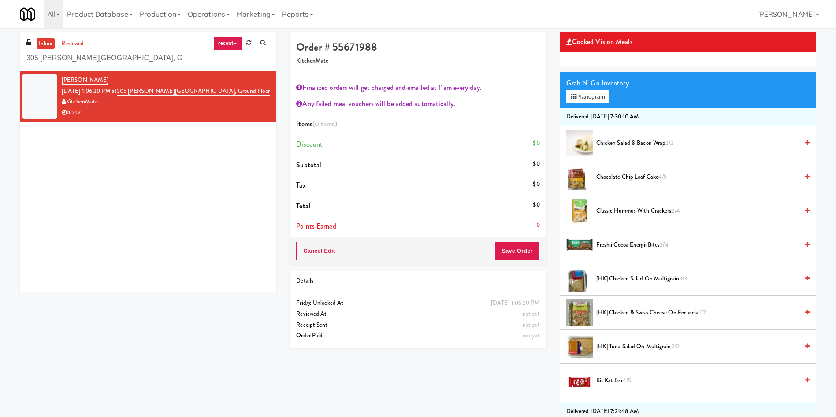
click at [623, 143] on span "Chicken Salad & Bacon Wrap 2/2" at bounding box center [697, 143] width 202 height 11
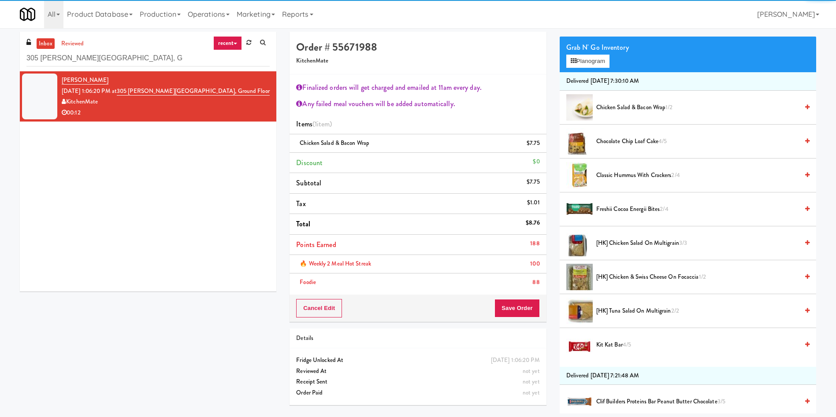
scroll to position [132, 0]
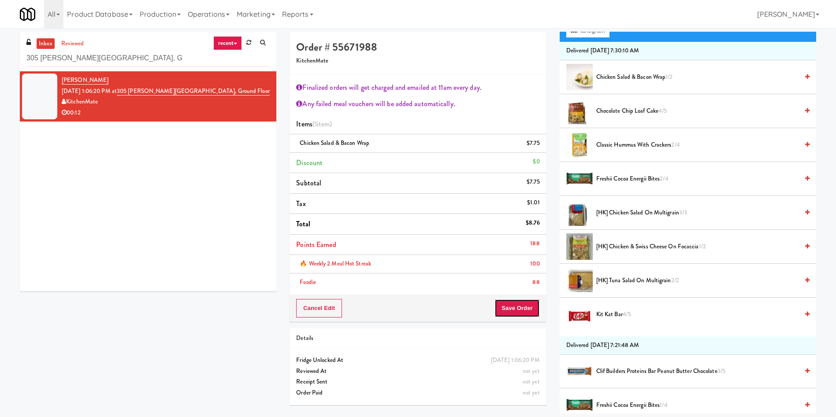
click at [514, 316] on button "Save Order" at bounding box center [516, 308] width 45 height 19
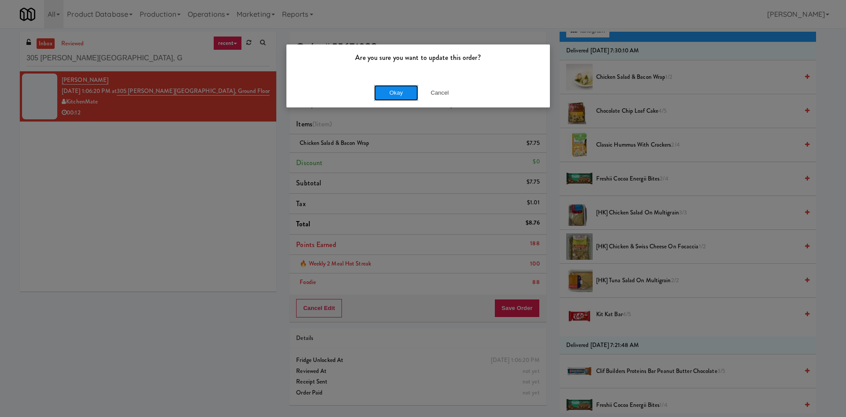
click at [393, 97] on button "Okay" at bounding box center [396, 93] width 44 height 16
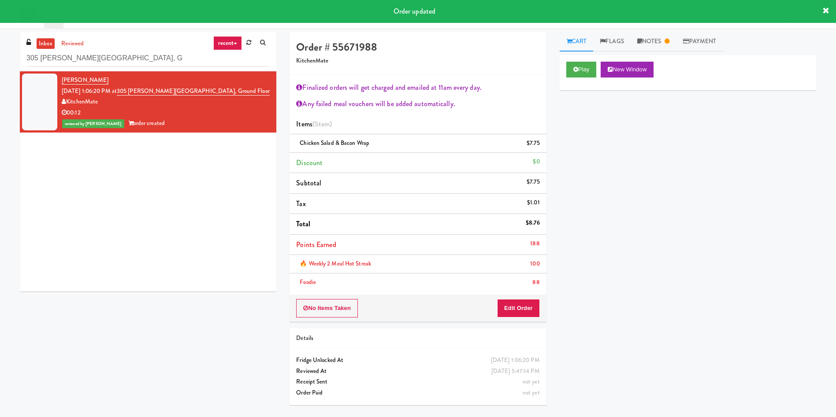
scroll to position [0, 0]
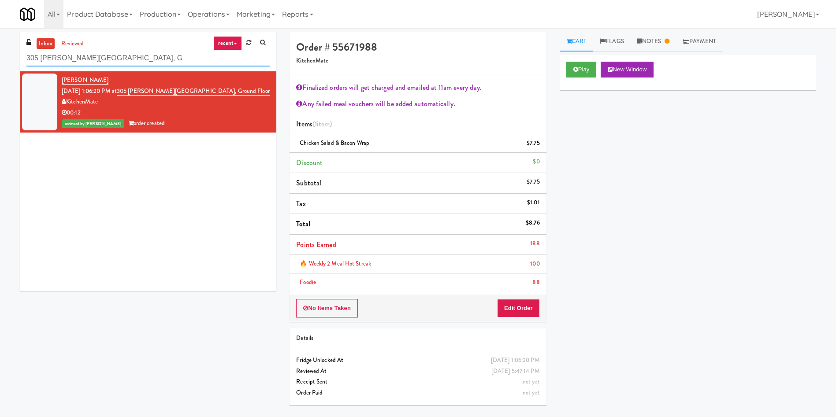
drag, startPoint x: 140, startPoint y: 63, endPoint x: 0, endPoint y: 47, distance: 141.0
click at [0, 47] on div "inbox reviewed recent all unclear take inventory issue suspicious failed recent…" at bounding box center [418, 222] width 836 height 380
paste input "OneEleven - Lunchroom"
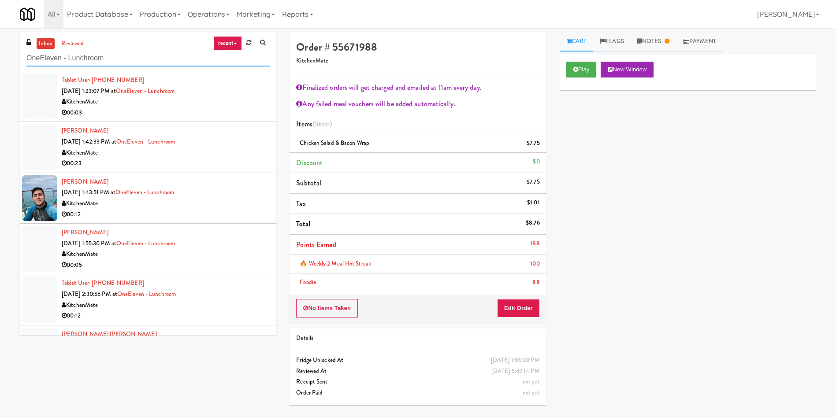
type input "OneEleven - Lunchroom"
click at [44, 97] on div at bounding box center [39, 97] width 35 height 46
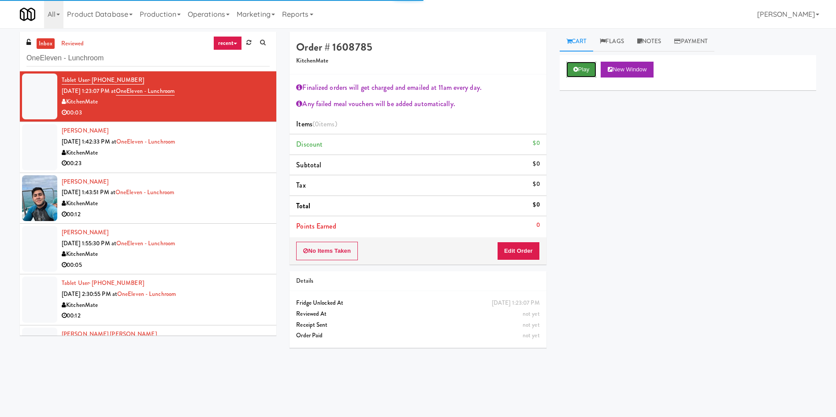
click at [585, 62] on button "Play" at bounding box center [581, 70] width 30 height 16
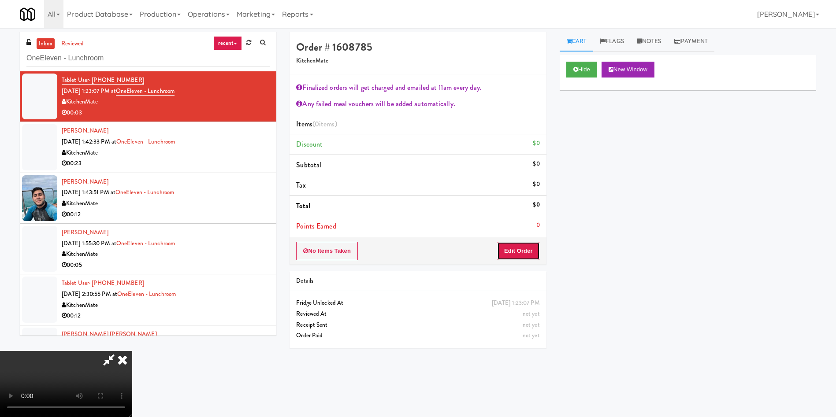
click at [526, 256] on button "Edit Order" at bounding box center [518, 251] width 43 height 19
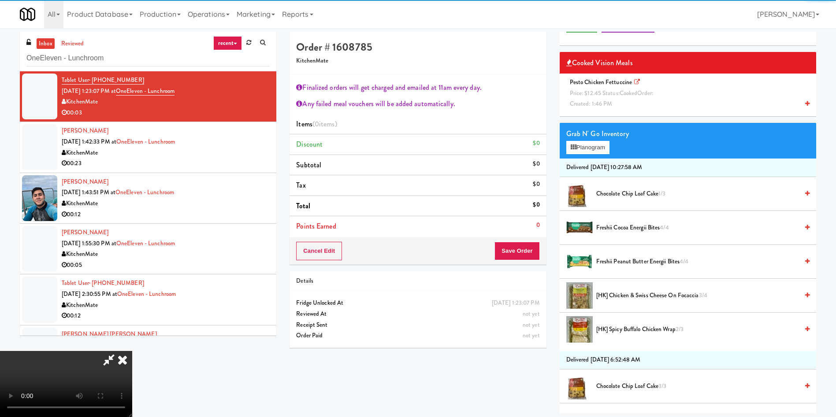
scroll to position [66, 0]
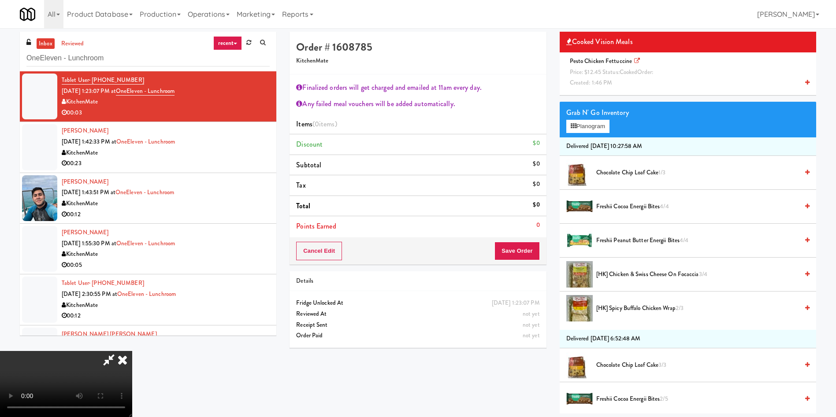
click at [132, 351] on video at bounding box center [66, 384] width 132 height 66
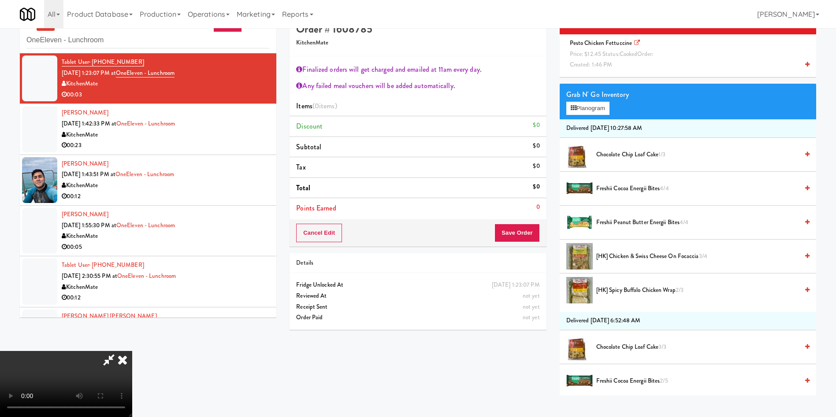
scroll to position [28, 0]
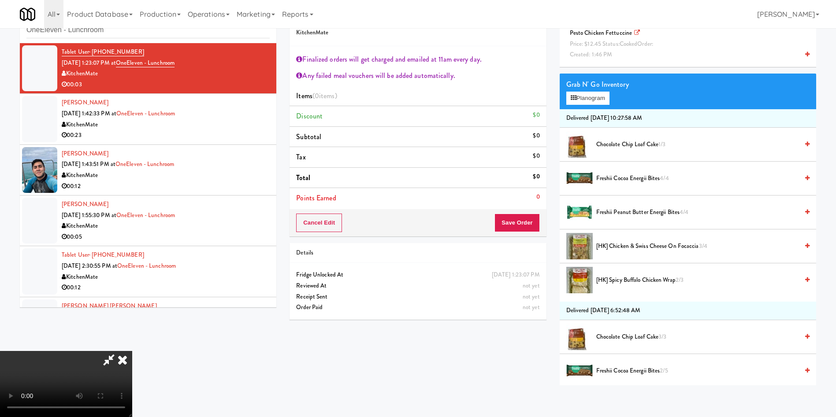
click at [132, 351] on video at bounding box center [66, 384] width 132 height 66
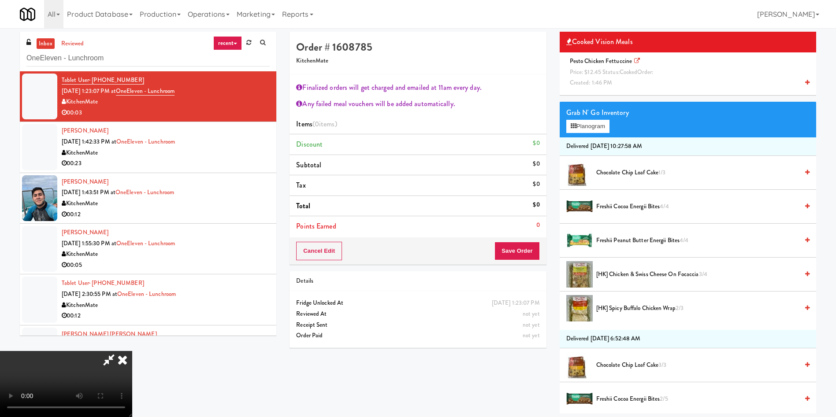
click at [132, 351] on video at bounding box center [66, 384] width 132 height 66
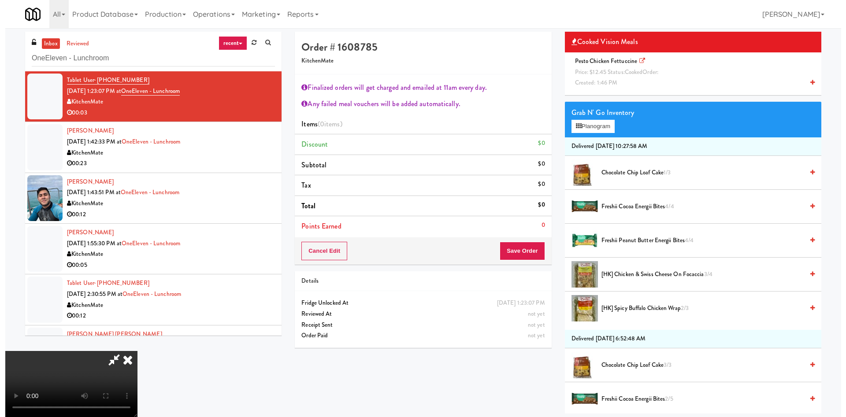
scroll to position [0, 0]
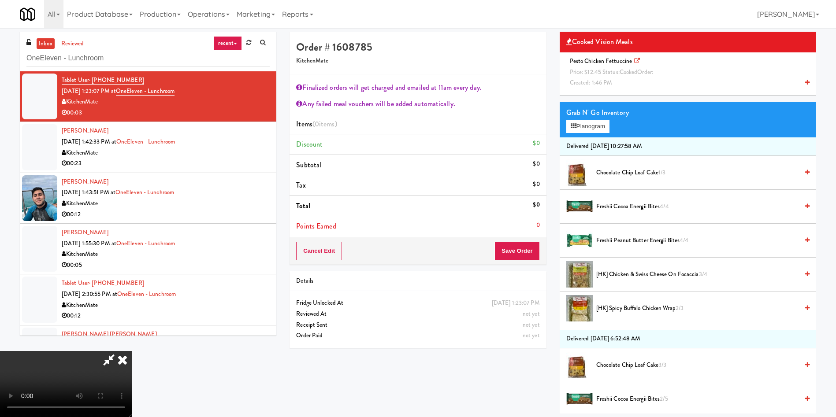
click at [132, 351] on video at bounding box center [66, 384] width 132 height 66
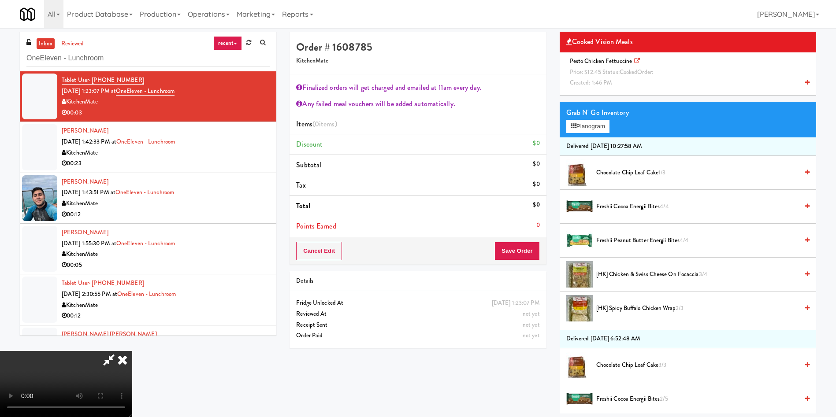
click at [132, 351] on video at bounding box center [66, 384] width 132 height 66
click at [598, 123] on button "Planogram" at bounding box center [587, 126] width 43 height 13
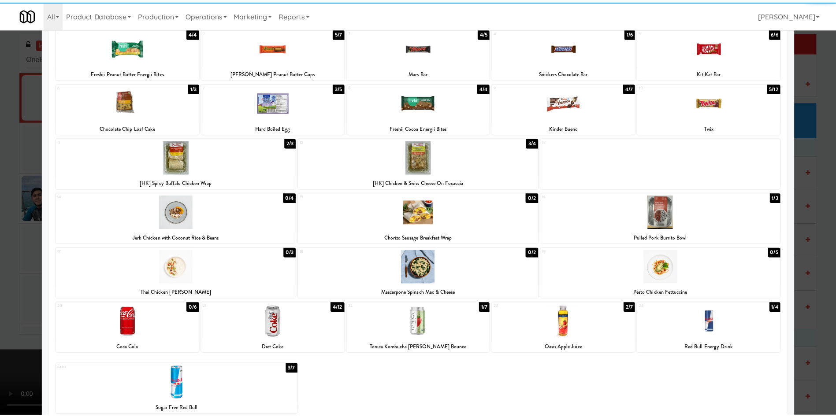
scroll to position [70, 0]
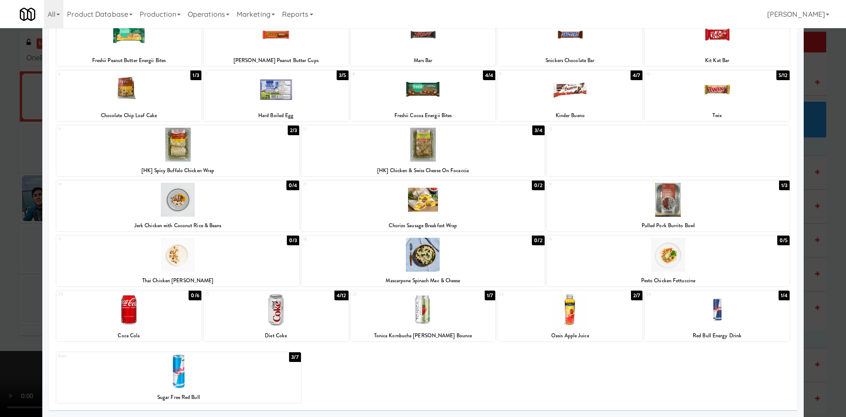
click at [0, 259] on div at bounding box center [423, 208] width 846 height 417
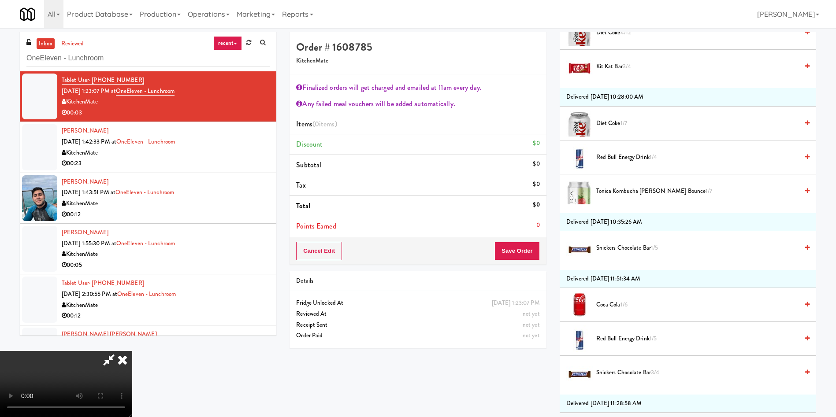
scroll to position [925, 0]
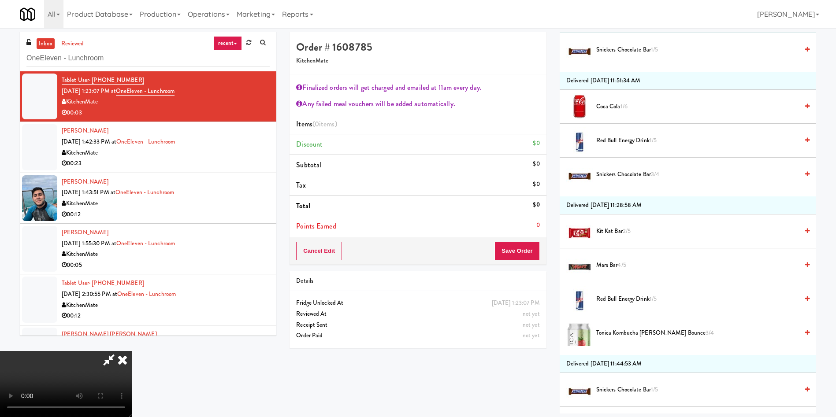
click at [608, 105] on span "Coca Cola 1/6" at bounding box center [697, 106] width 202 height 11
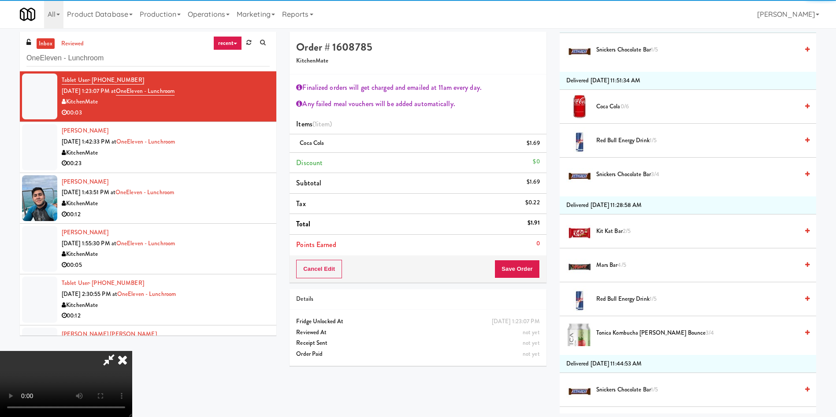
click at [132, 351] on video at bounding box center [66, 384] width 132 height 66
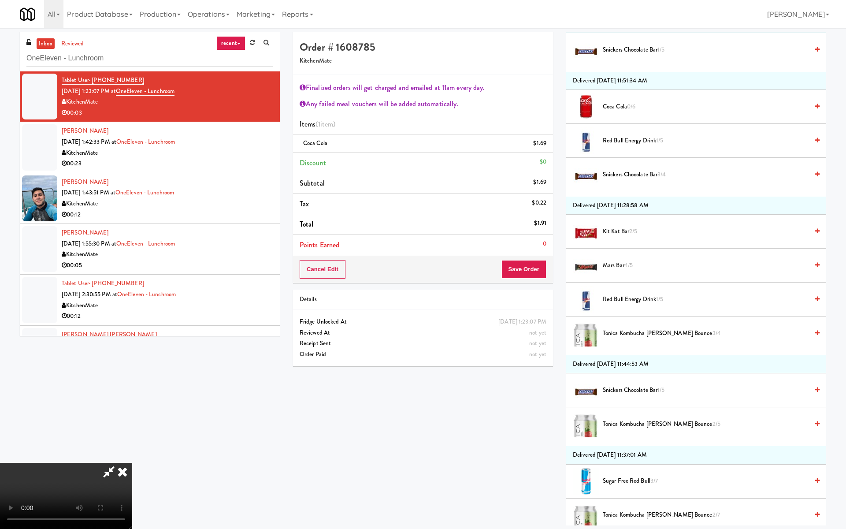
click at [132, 417] on video at bounding box center [66, 496] width 132 height 66
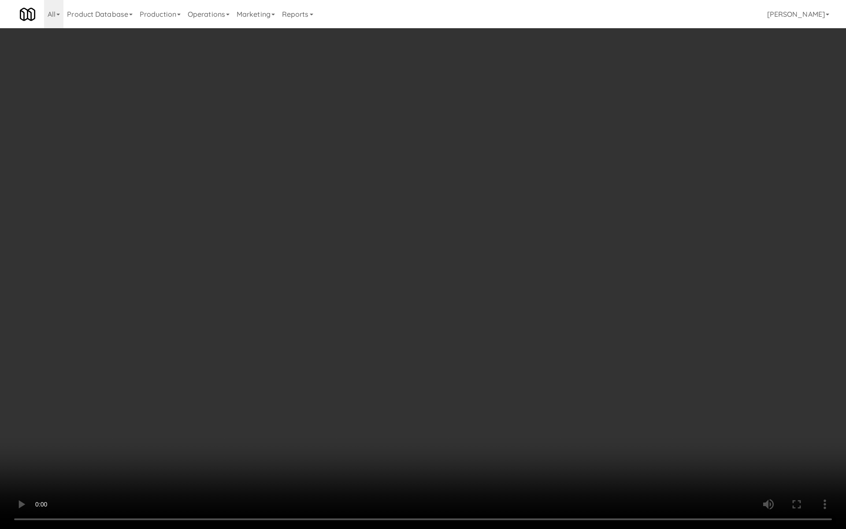
click at [501, 193] on video at bounding box center [423, 264] width 846 height 529
click at [497, 182] on video at bounding box center [423, 264] width 846 height 529
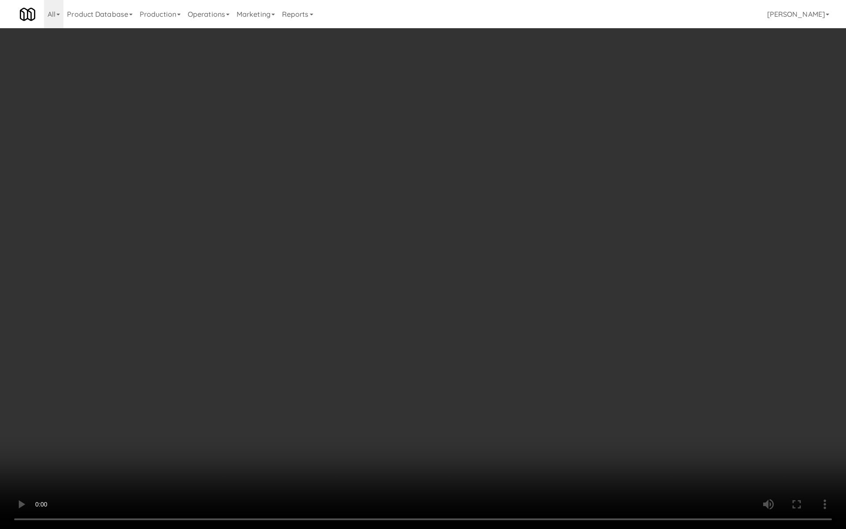
click at [497, 182] on video at bounding box center [423, 264] width 846 height 529
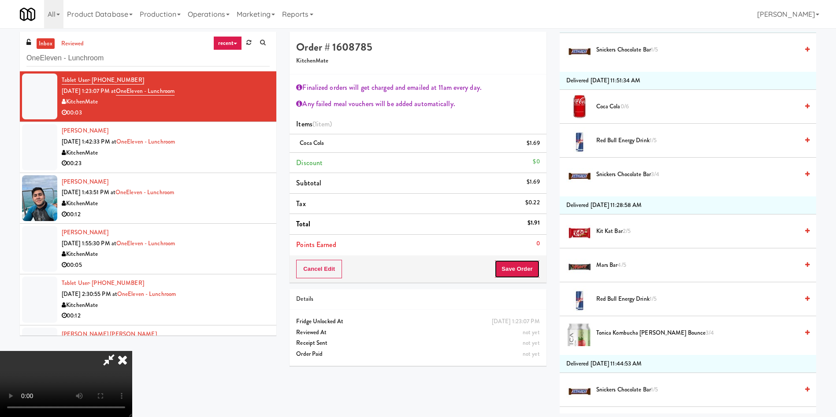
click at [516, 266] on button "Save Order" at bounding box center [516, 269] width 45 height 19
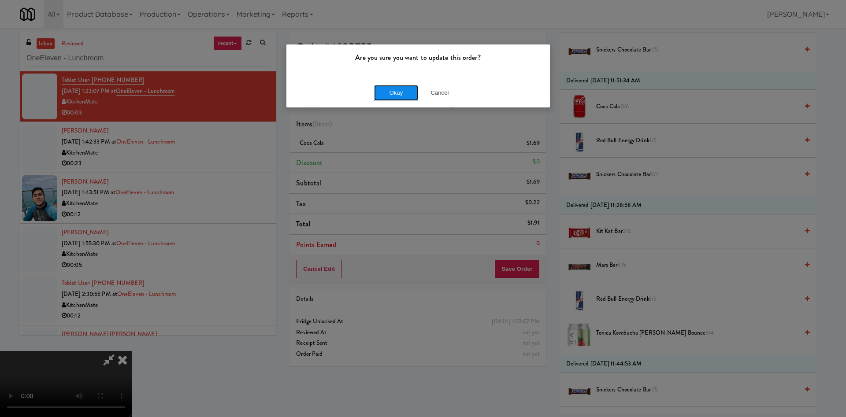
click at [397, 88] on button "Okay" at bounding box center [396, 93] width 44 height 16
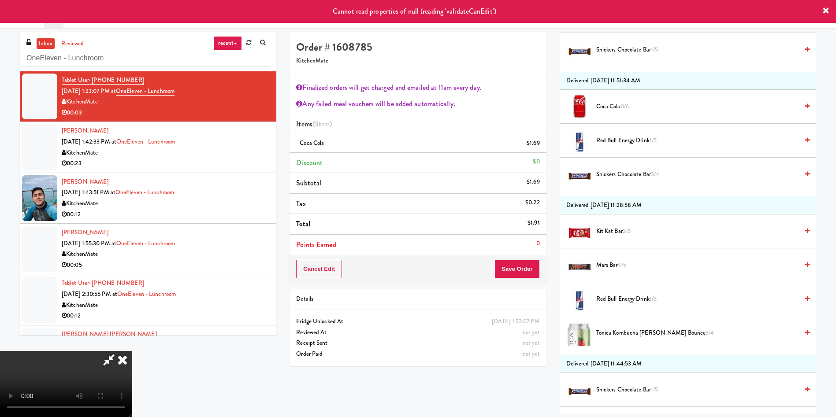
click at [132, 351] on icon at bounding box center [122, 360] width 19 height 18
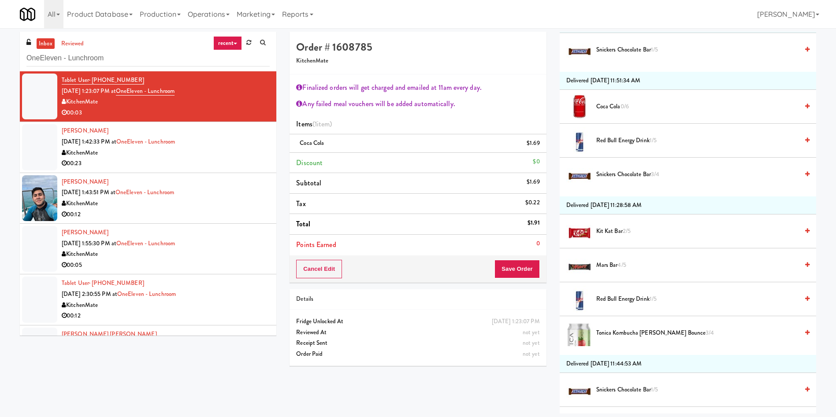
click at [34, 148] on div at bounding box center [39, 147] width 35 height 46
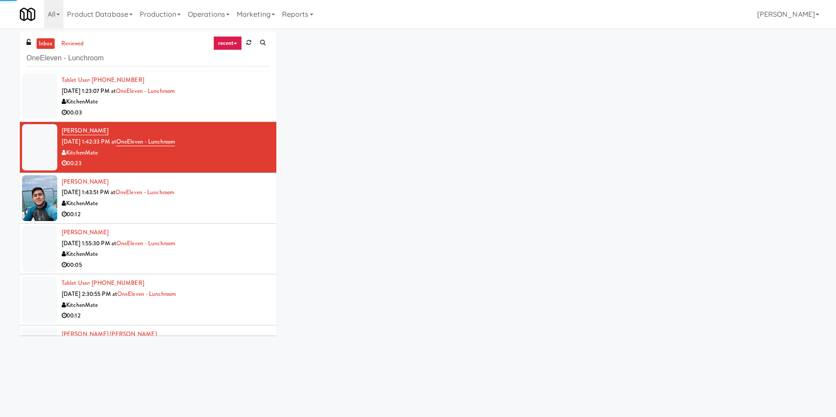
click at [36, 111] on div at bounding box center [39, 97] width 35 height 46
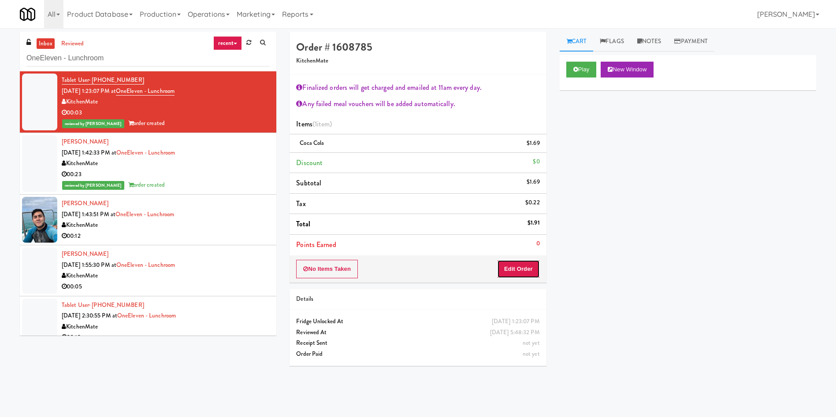
click at [503, 270] on button "Edit Order" at bounding box center [518, 269] width 43 height 19
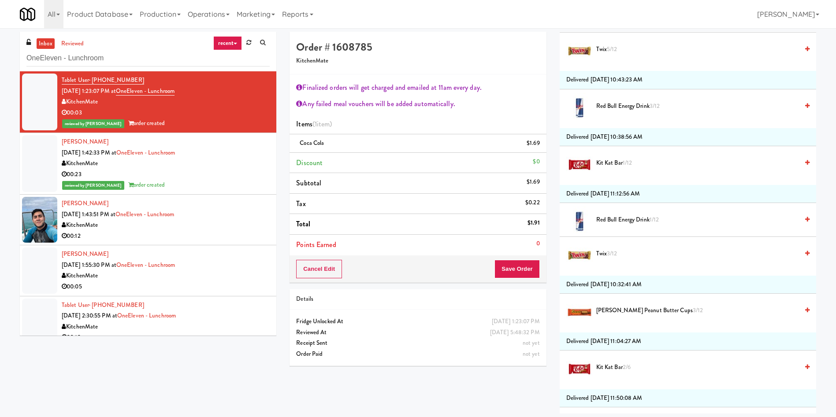
scroll to position [1784, 0]
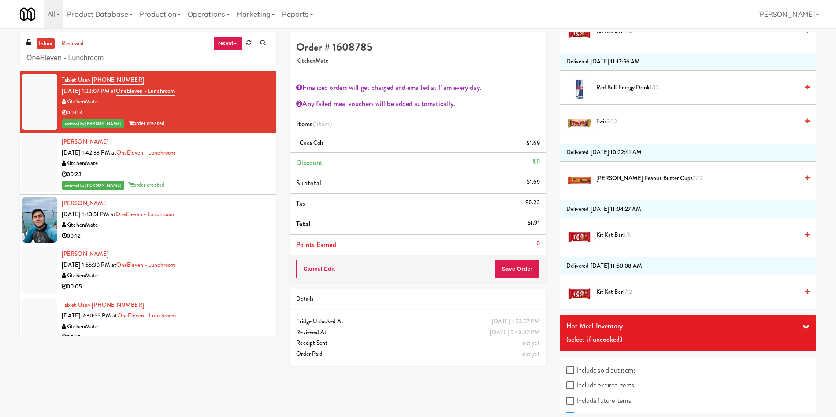
click at [7, 169] on div "inbox reviewed recent all unclear take inventory issue suspicious failed recent…" at bounding box center [418, 223] width 836 height 382
click at [41, 165] on div at bounding box center [39, 163] width 35 height 57
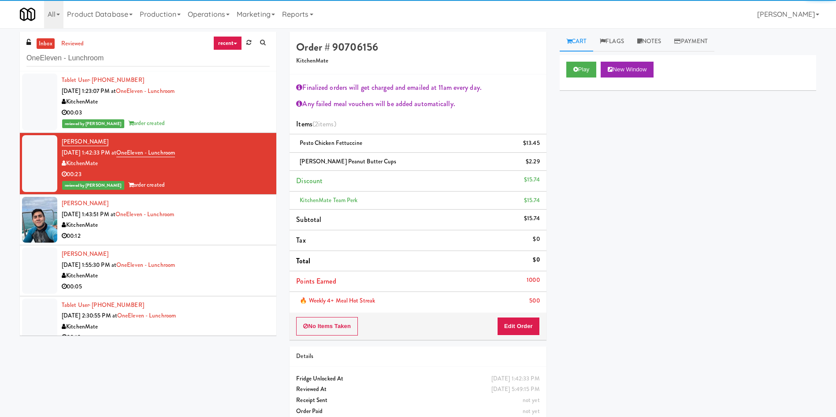
click at [39, 105] on div at bounding box center [39, 102] width 35 height 57
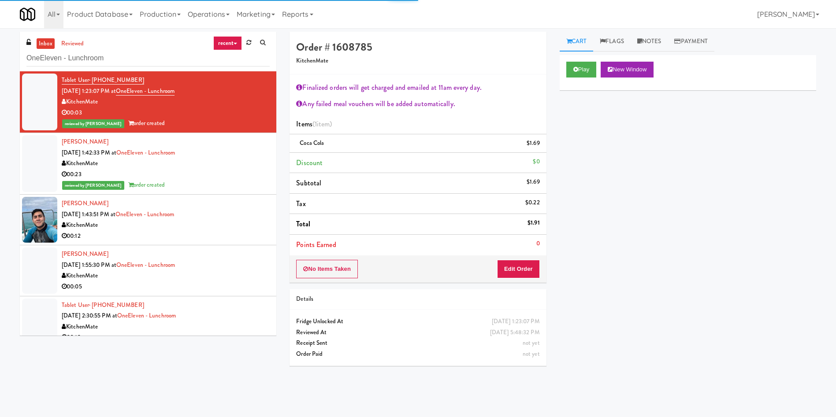
click at [64, 233] on icon at bounding box center [64, 236] width 5 height 6
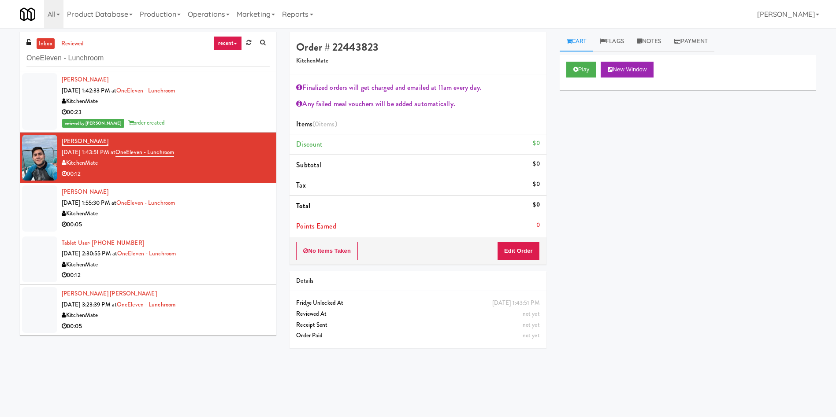
scroll to position [66, 0]
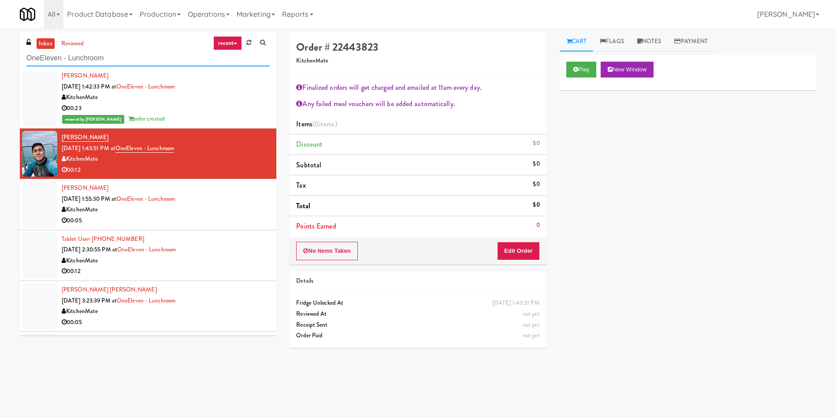
drag, startPoint x: 114, startPoint y: 59, endPoint x: 0, endPoint y: 58, distance: 113.7
click at [0, 58] on div "inbox reviewed recent all unclear take inventory issue suspicious failed recent…" at bounding box center [418, 209] width 836 height 354
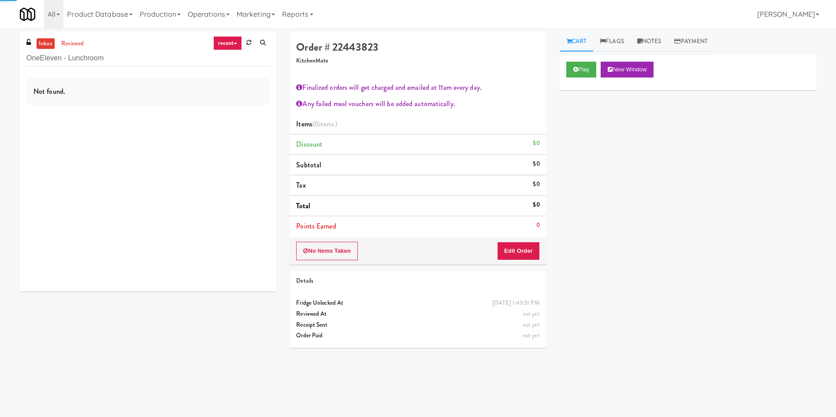
click at [43, 39] on link "inbox" at bounding box center [46, 43] width 18 height 11
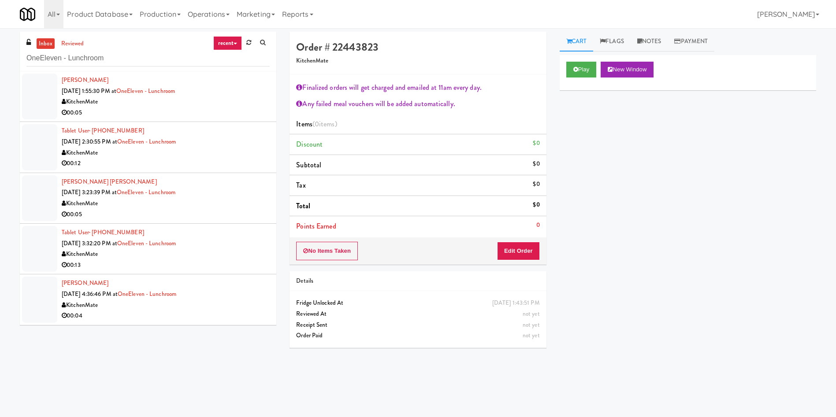
click at [31, 96] on div at bounding box center [39, 97] width 35 height 46
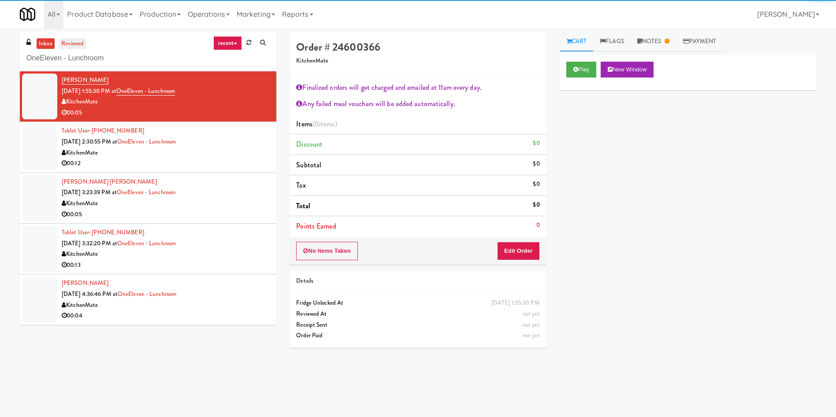
click at [80, 45] on link "reviewed" at bounding box center [72, 43] width 27 height 11
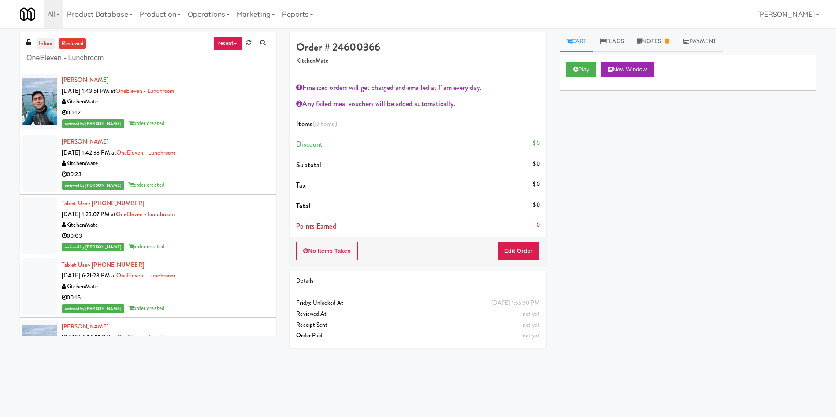
click at [48, 42] on link "inbox" at bounding box center [46, 43] width 18 height 11
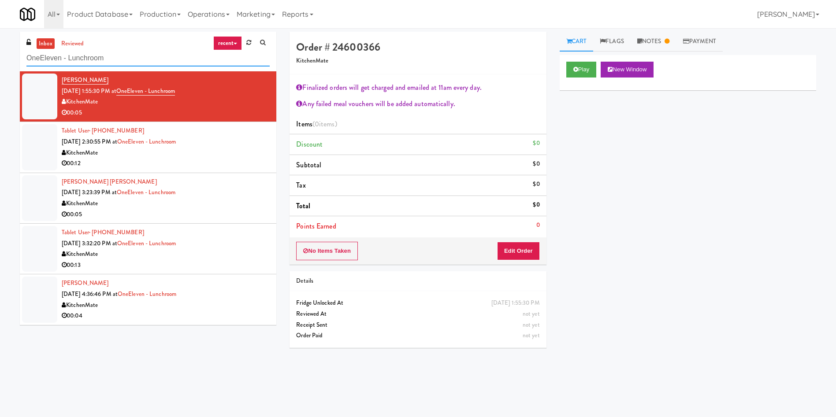
click at [0, 60] on div "inbox reviewed recent all unclear take inventory issue suspicious failed recent…" at bounding box center [418, 209] width 836 height 354
paste input "[PERSON_NAME] Store"
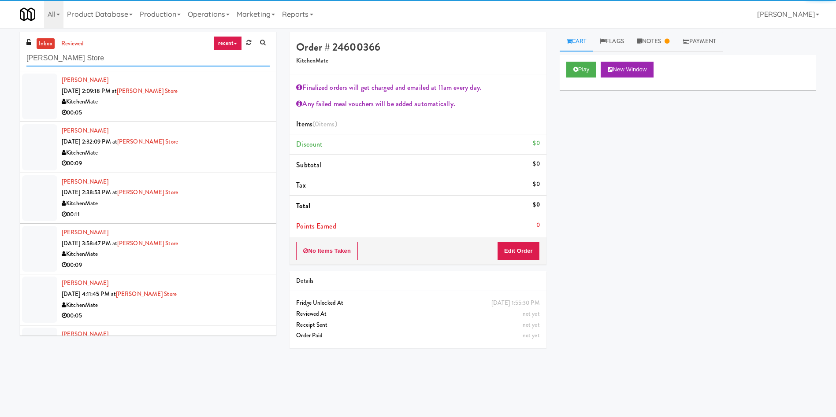
type input "[PERSON_NAME] Store"
click at [35, 90] on div at bounding box center [39, 97] width 35 height 46
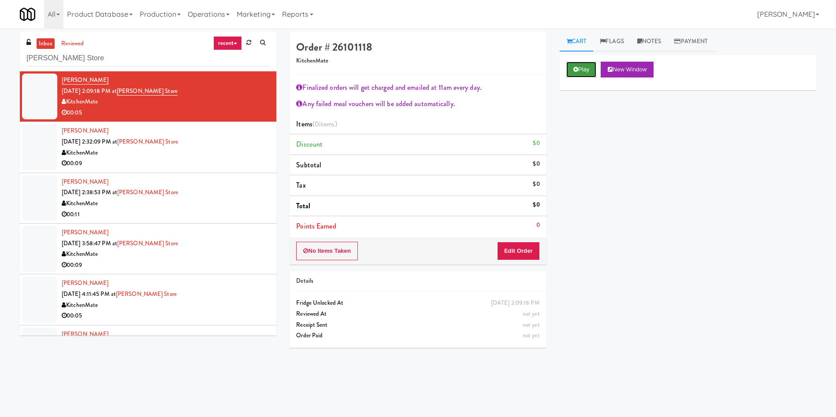
click at [583, 72] on button "Play" at bounding box center [581, 70] width 30 height 16
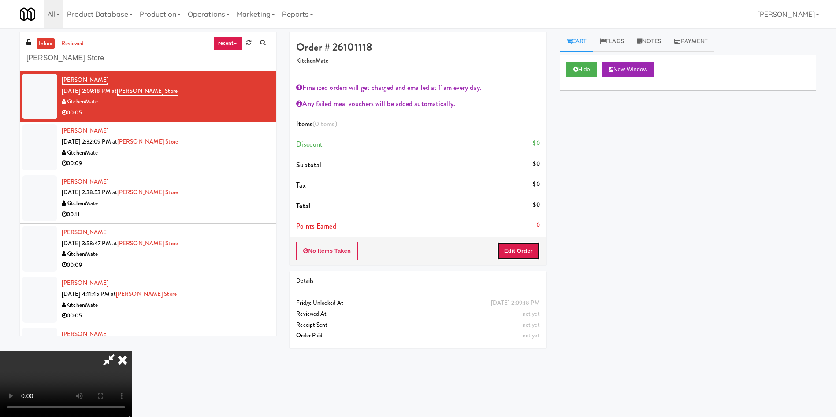
click at [526, 253] on button "Edit Order" at bounding box center [518, 251] width 43 height 19
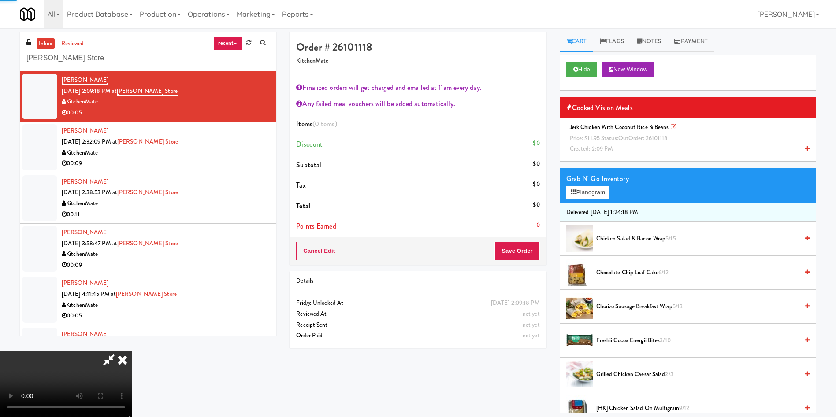
scroll to position [66, 0]
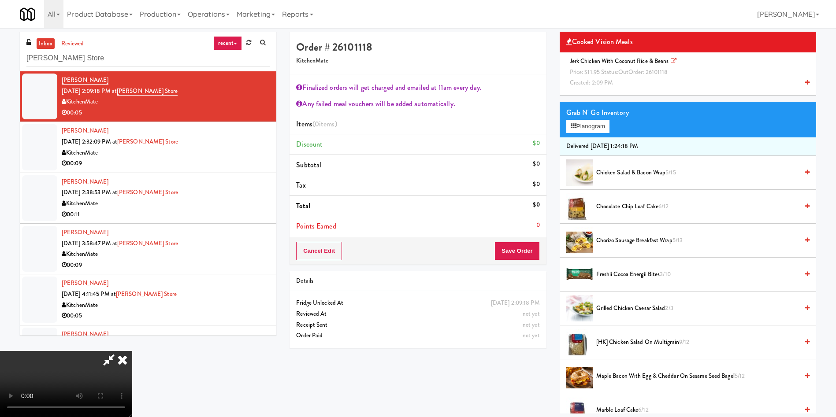
click at [649, 77] on div "Jerk Chicken with Coconut Rice & Beans Price: $11.95 Status: out Order: 2610111…" at bounding box center [687, 72] width 243 height 33
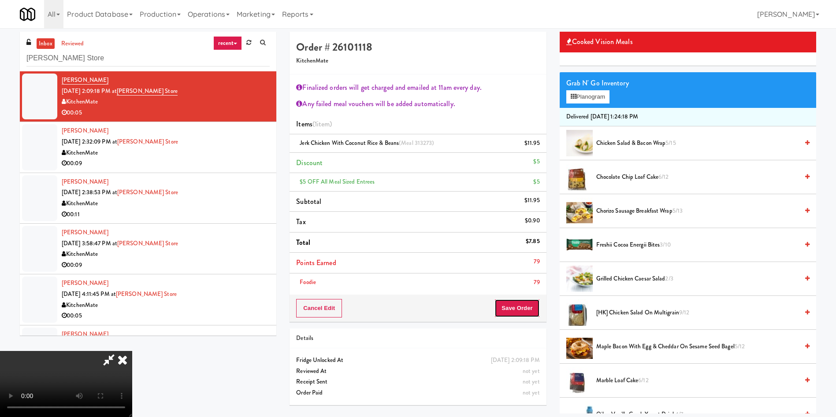
click at [527, 304] on button "Save Order" at bounding box center [516, 308] width 45 height 19
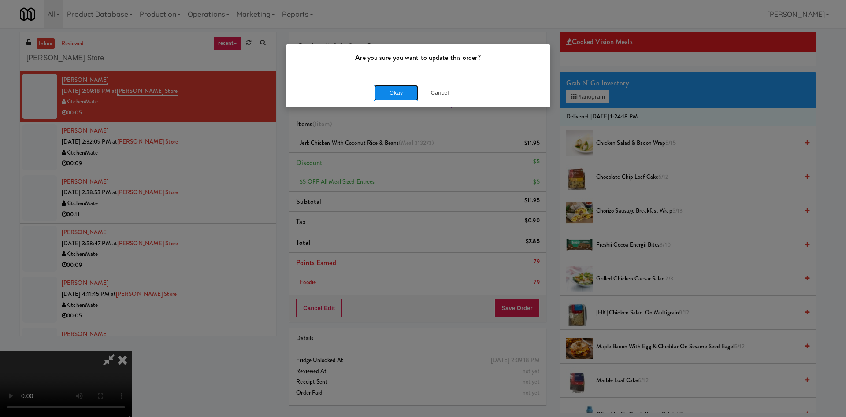
click at [399, 90] on button "Okay" at bounding box center [396, 93] width 44 height 16
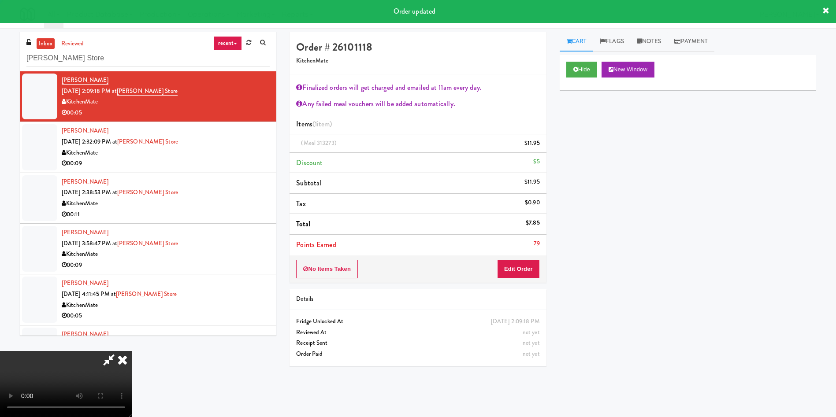
scroll to position [0, 0]
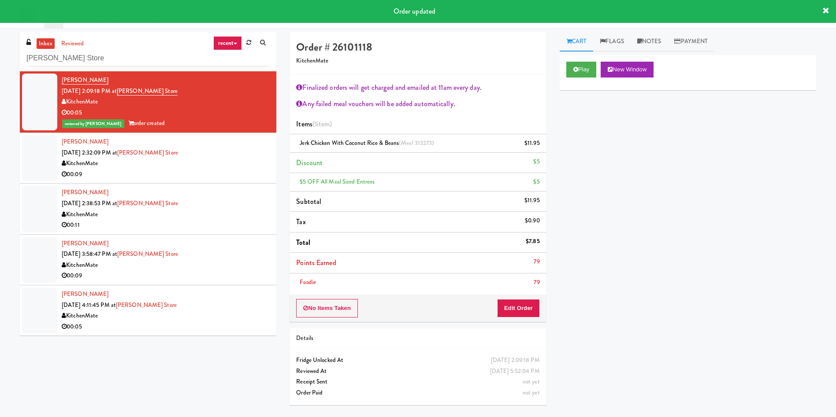
click at [47, 174] on div at bounding box center [39, 158] width 35 height 46
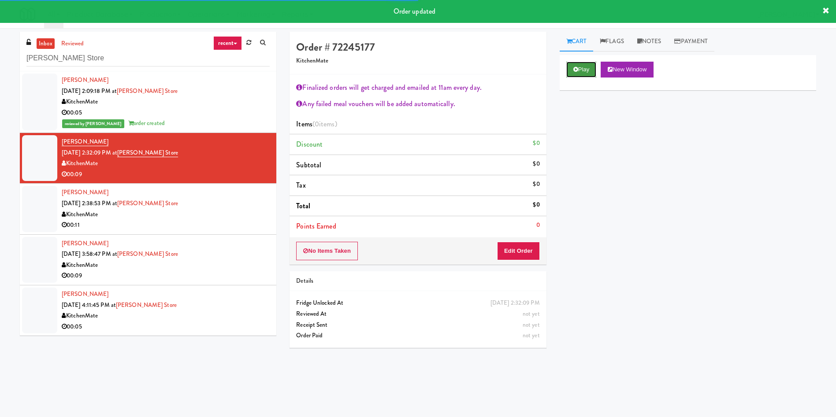
drag, startPoint x: 588, startPoint y: 61, endPoint x: 582, endPoint y: 101, distance: 40.1
click at [587, 62] on button "Play" at bounding box center [581, 70] width 30 height 16
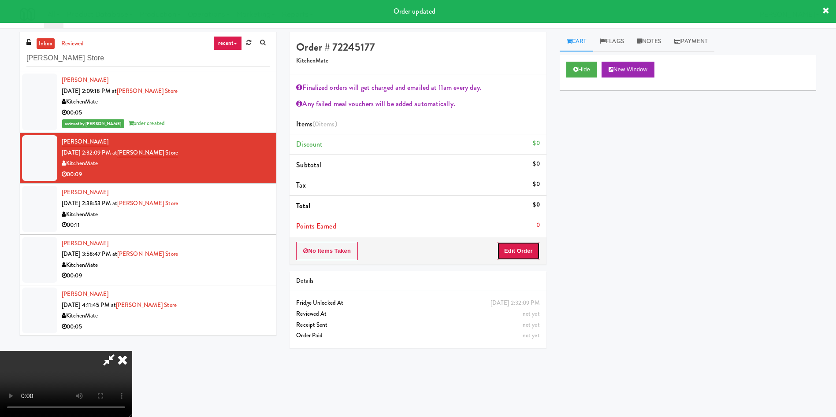
click at [518, 249] on button "Edit Order" at bounding box center [518, 251] width 43 height 19
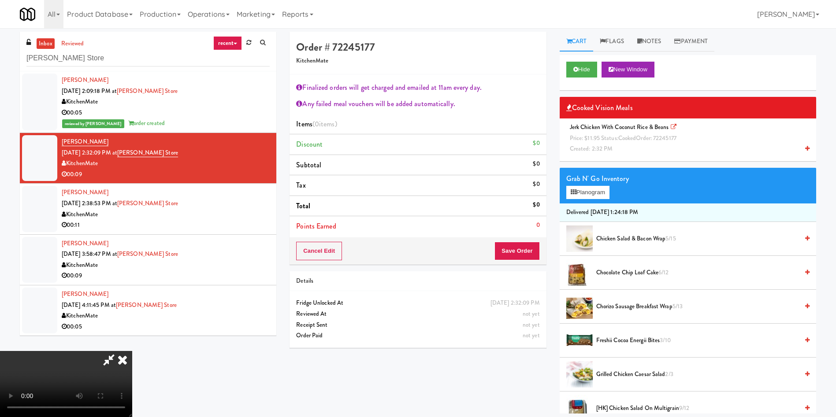
click at [634, 145] on div "Jerk Chicken with Coconut Rice & Beans Price: $11.95 Status: cooked Order: 7224…" at bounding box center [687, 138] width 243 height 33
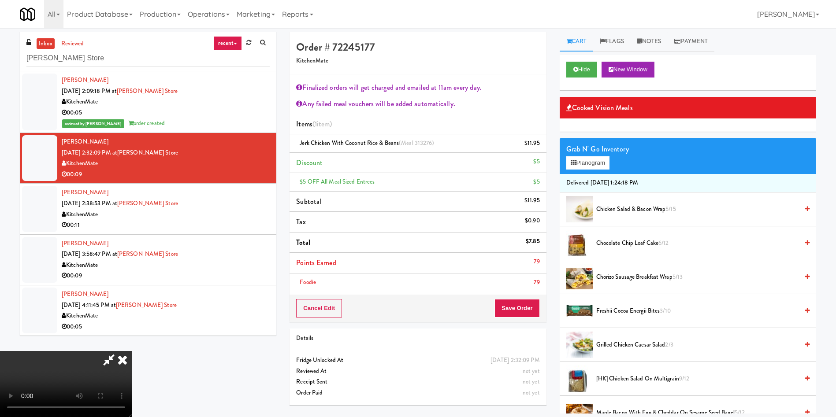
scroll to position [66, 0]
click at [519, 309] on button "Save Order" at bounding box center [516, 308] width 45 height 19
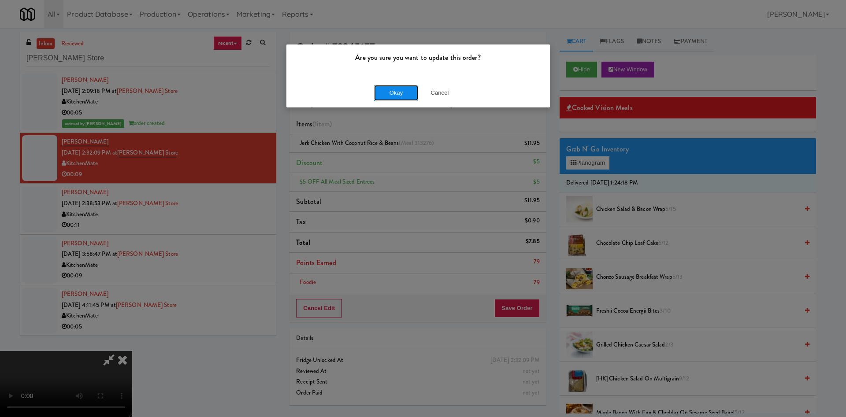
click at [401, 90] on button "Okay" at bounding box center [396, 93] width 44 height 16
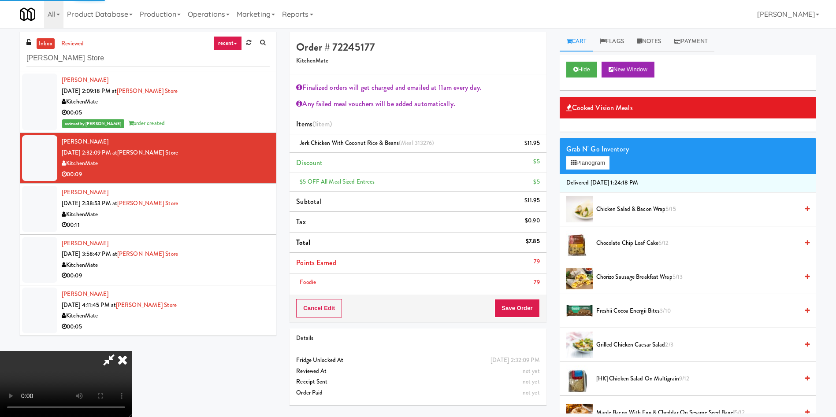
scroll to position [0, 0]
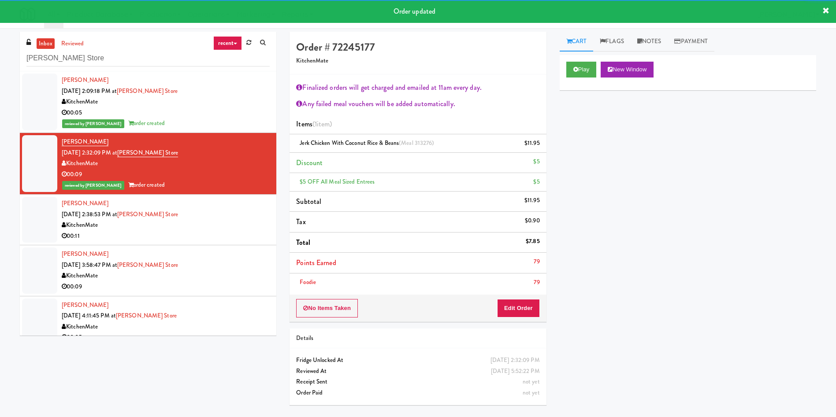
click at [46, 226] on div at bounding box center [39, 220] width 35 height 46
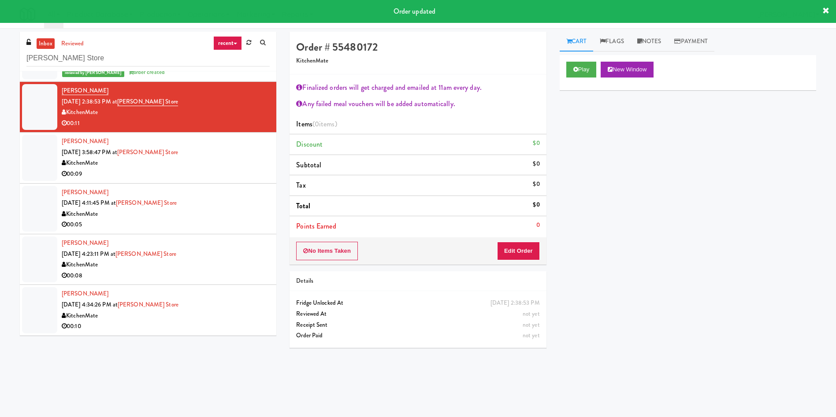
scroll to position [66, 0]
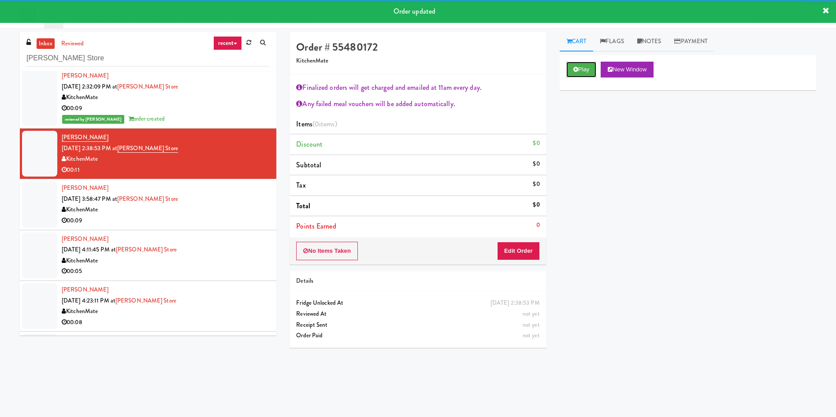
drag, startPoint x: 582, startPoint y: 68, endPoint x: 539, endPoint y: 137, distance: 81.0
click at [582, 68] on button "Play" at bounding box center [581, 70] width 30 height 16
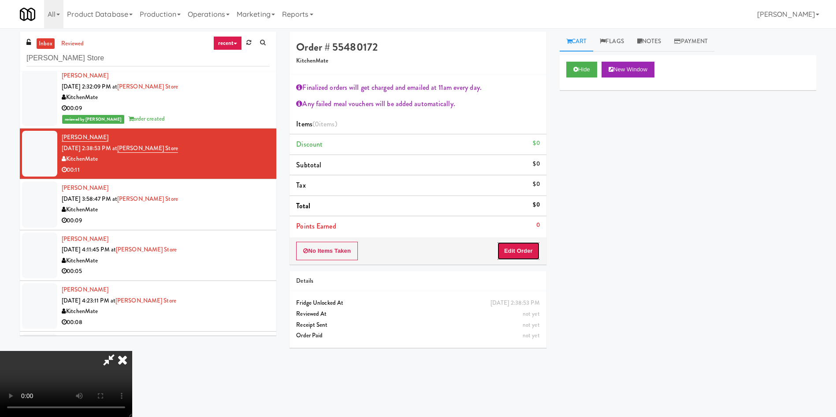
click at [508, 249] on button "Edit Order" at bounding box center [518, 251] width 43 height 19
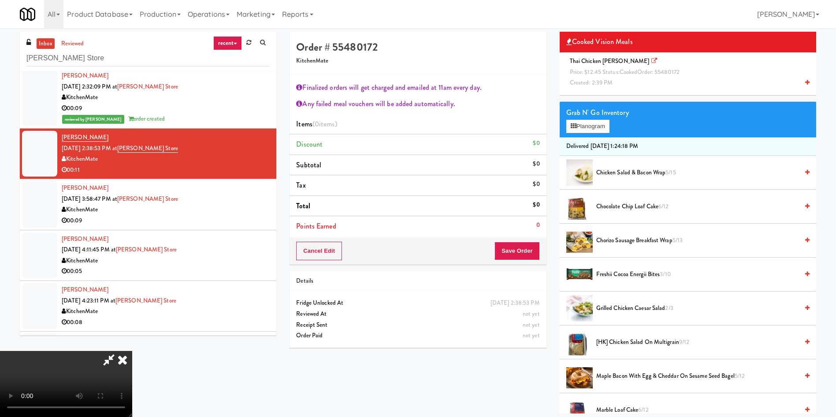
click at [605, 78] on span "Created: 2:39 PM" at bounding box center [591, 82] width 43 height 8
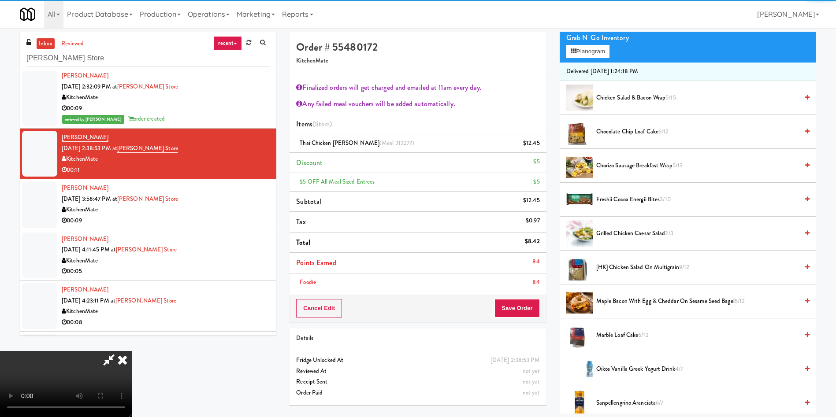
scroll to position [132, 0]
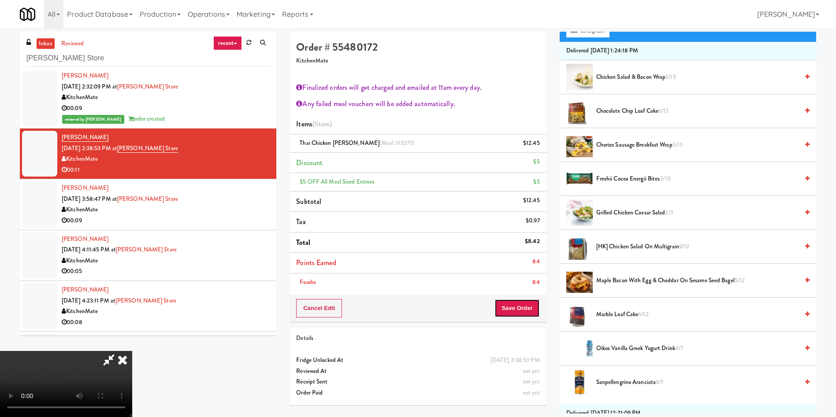
click at [523, 315] on button "Save Order" at bounding box center [516, 308] width 45 height 19
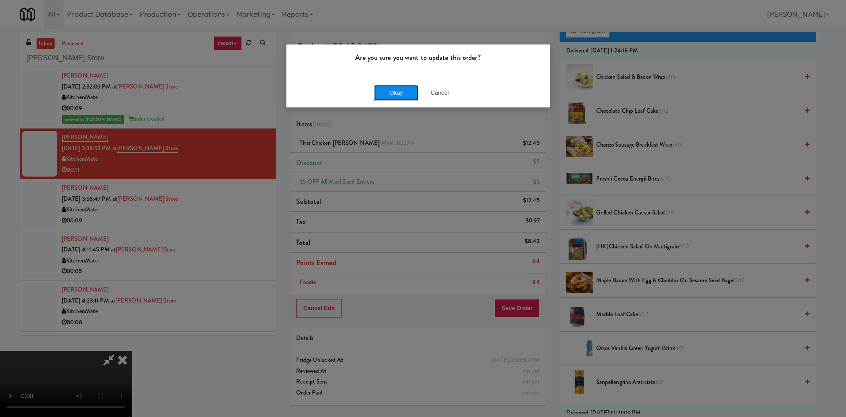
click at [404, 93] on button "Okay" at bounding box center [396, 93] width 44 height 16
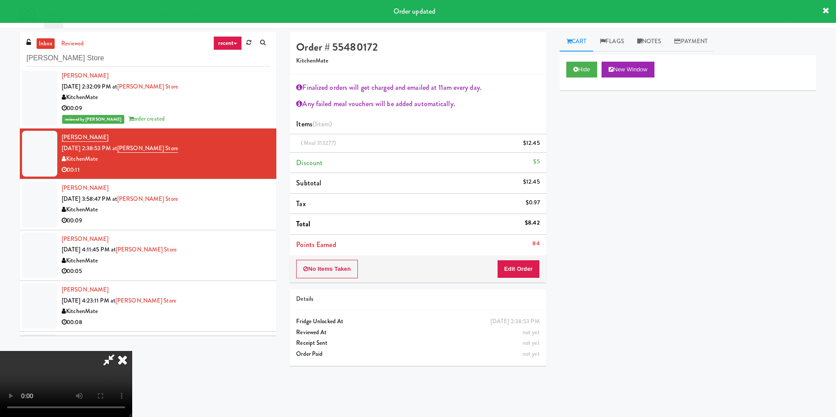
scroll to position [0, 0]
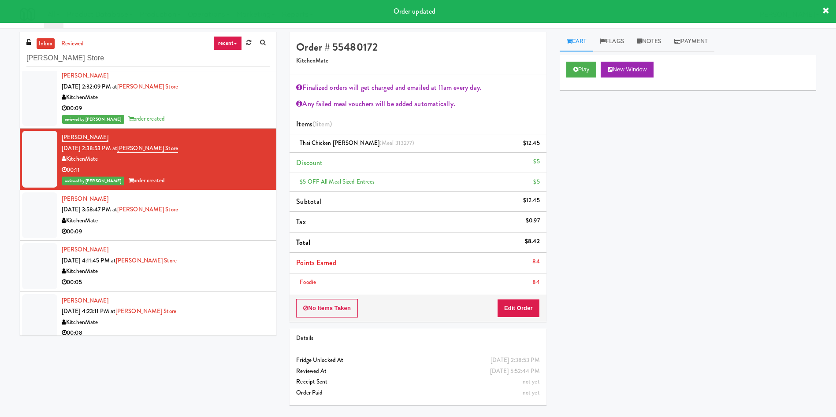
click at [62, 215] on div "Max Neumann Sep 10, 2025 3:58:47 PM at IKEA Vaughan Store KitchenMate 00:09" at bounding box center [166, 215] width 208 height 43
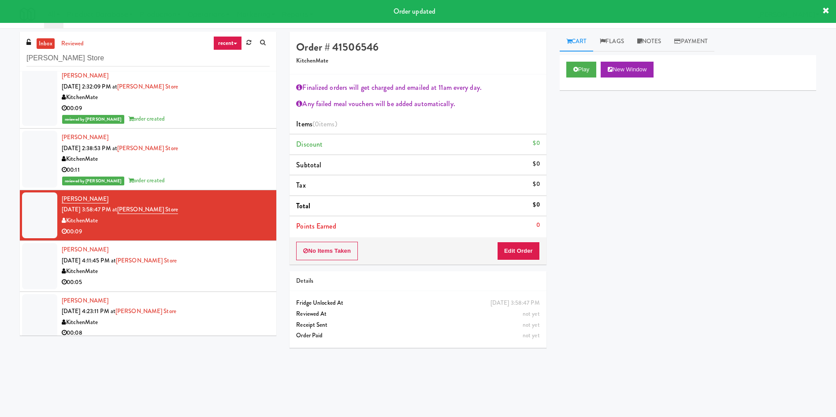
scroll to position [132, 0]
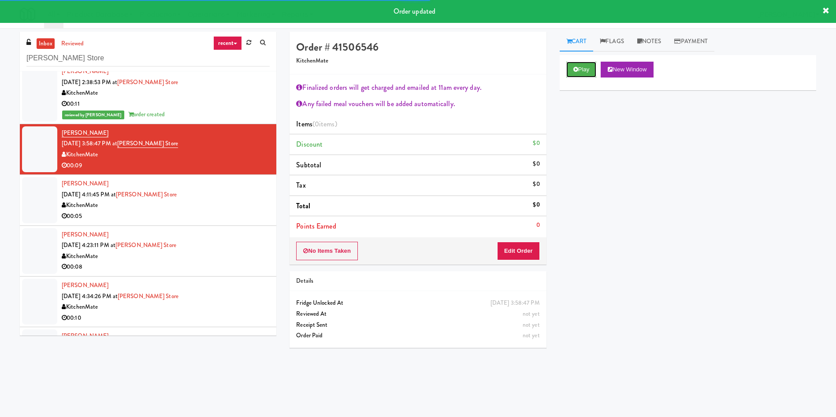
drag, startPoint x: 580, startPoint y: 74, endPoint x: 580, endPoint y: 79, distance: 5.3
click at [580, 74] on button "Play" at bounding box center [581, 70] width 30 height 16
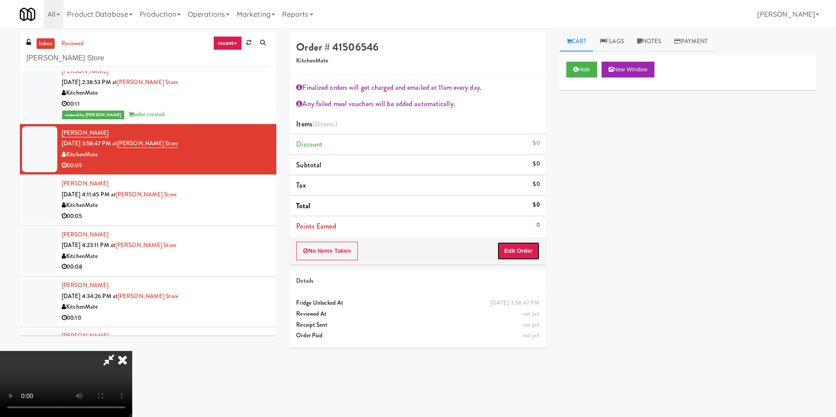
click at [526, 250] on button "Edit Order" at bounding box center [518, 251] width 43 height 19
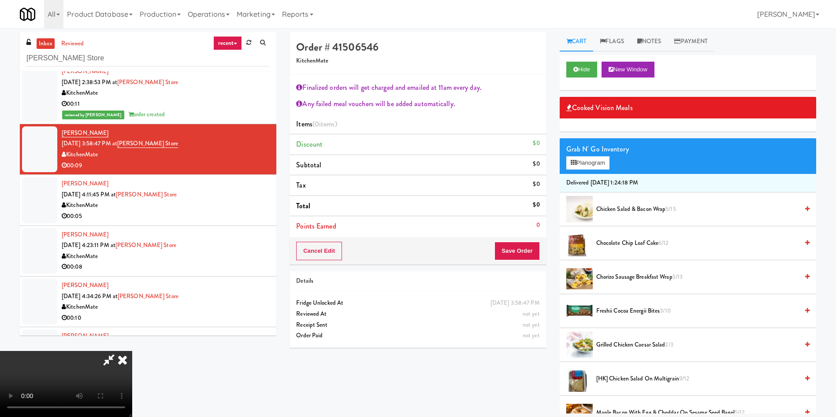
scroll to position [66, 0]
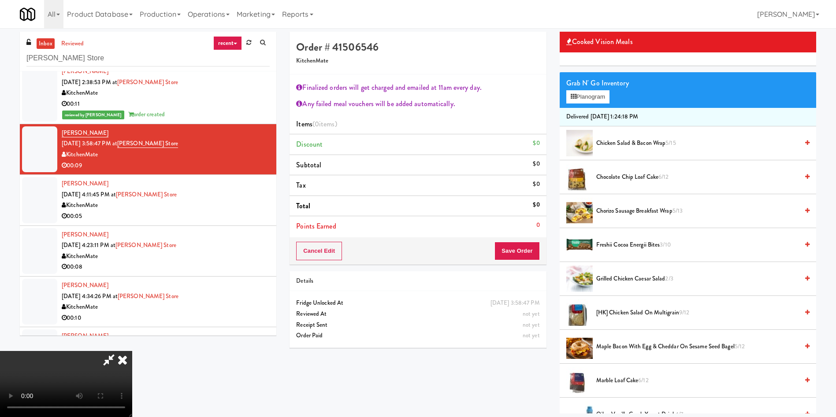
click at [620, 316] on span "[HK] Chicken Salad on Multigrain 9/12" at bounding box center [697, 313] width 202 height 11
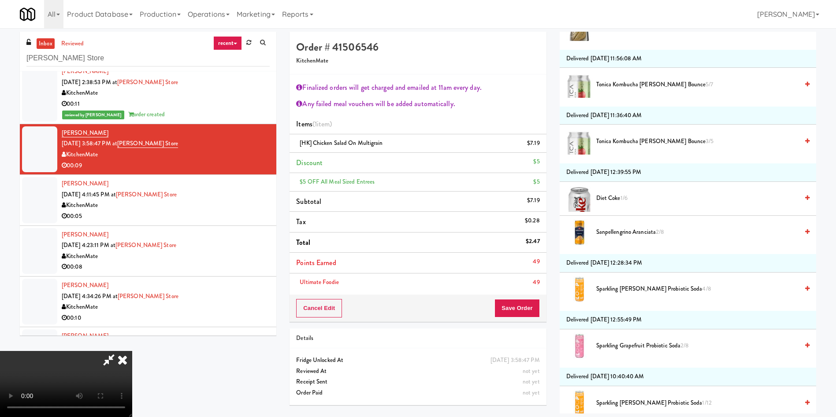
scroll to position [991, 0]
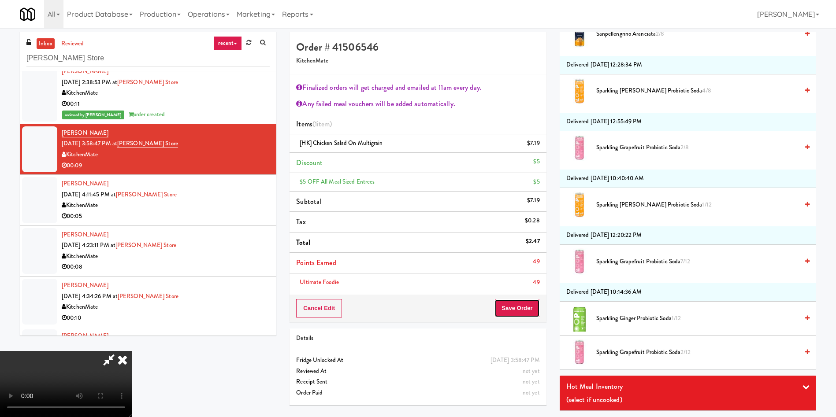
click at [520, 308] on button "Save Order" at bounding box center [516, 308] width 45 height 19
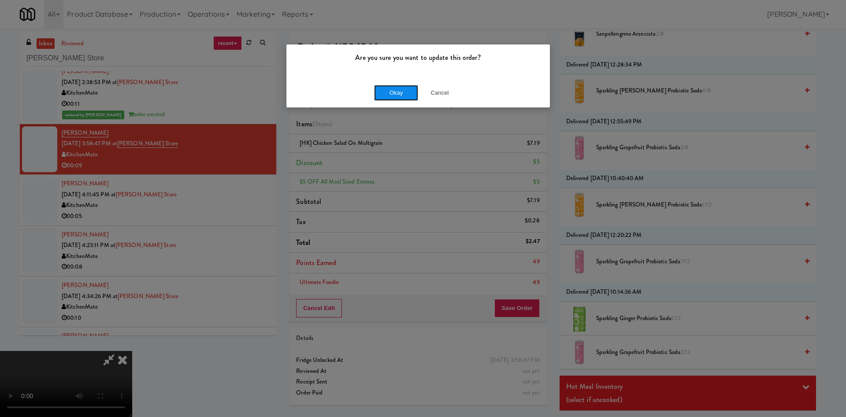
click at [404, 98] on button "Okay" at bounding box center [396, 93] width 44 height 16
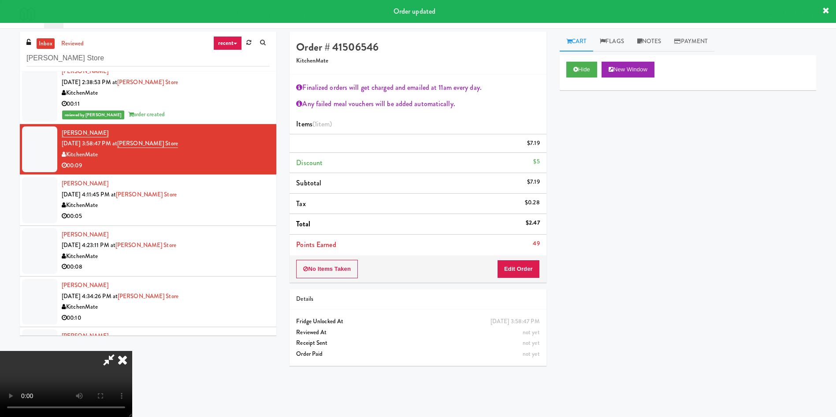
scroll to position [0, 0]
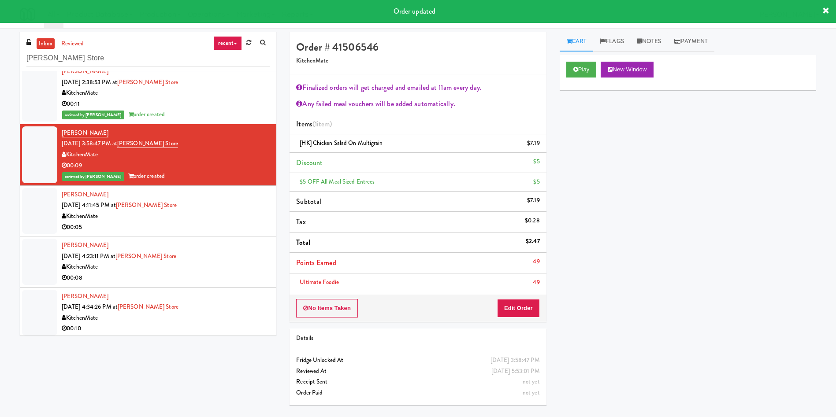
click at [47, 216] on div at bounding box center [39, 211] width 35 height 46
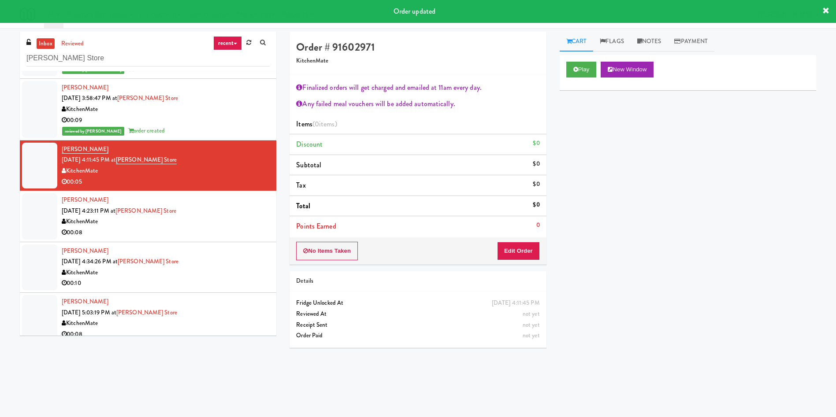
scroll to position [198, 0]
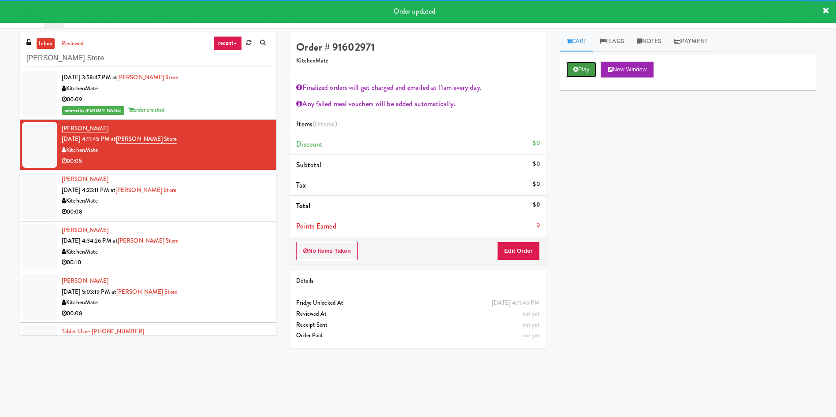
drag, startPoint x: 597, startPoint y: 75, endPoint x: 551, endPoint y: 161, distance: 97.4
click at [596, 75] on button "Play" at bounding box center [581, 70] width 30 height 16
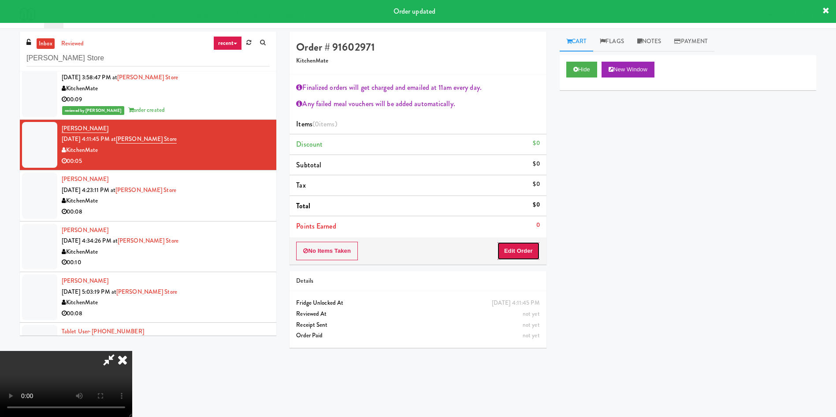
click at [510, 255] on button "Edit Order" at bounding box center [518, 251] width 43 height 19
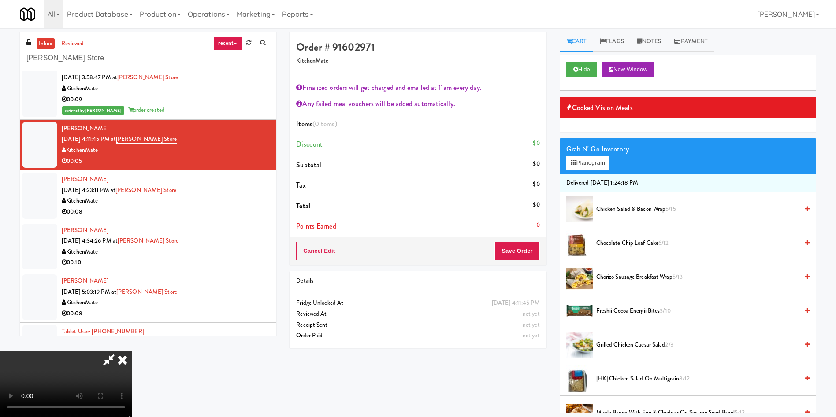
click at [132, 351] on video at bounding box center [66, 384] width 132 height 66
drag, startPoint x: 634, startPoint y: 208, endPoint x: 575, endPoint y: 256, distance: 76.4
click at [634, 208] on span "Chicken Salad & Bacon Wrap 5/15" at bounding box center [697, 209] width 202 height 11
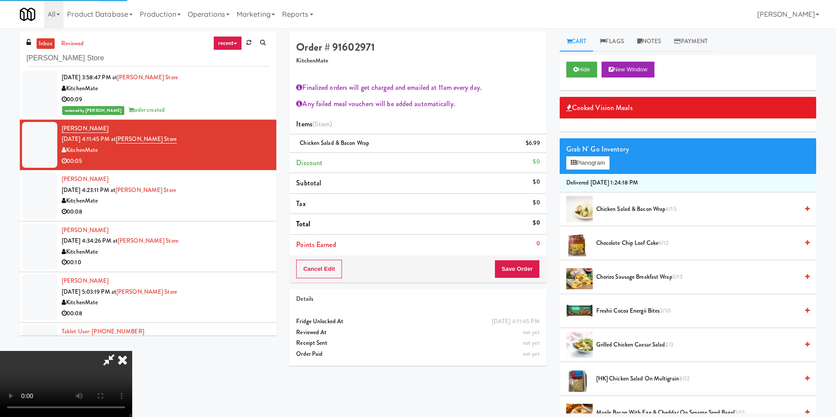
click at [527, 255] on li "Points Earned 0" at bounding box center [417, 245] width 256 height 20
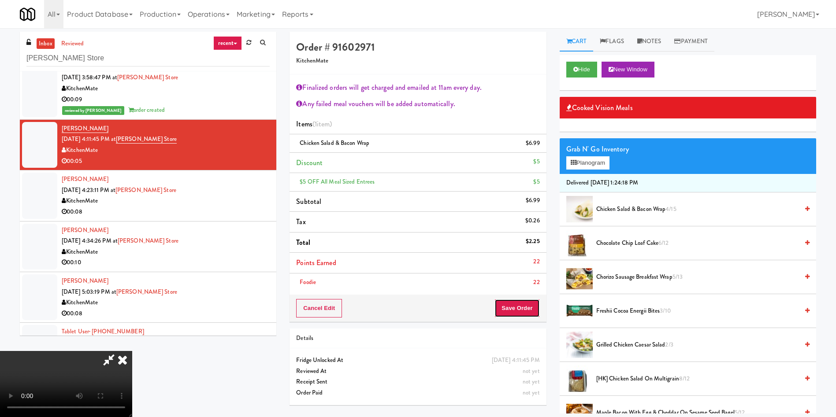
click at [521, 303] on button "Save Order" at bounding box center [516, 308] width 45 height 19
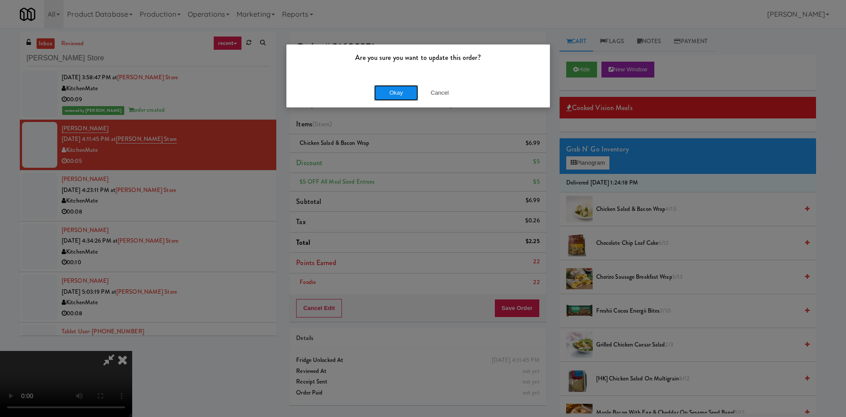
click at [389, 99] on button "Okay" at bounding box center [396, 93] width 44 height 16
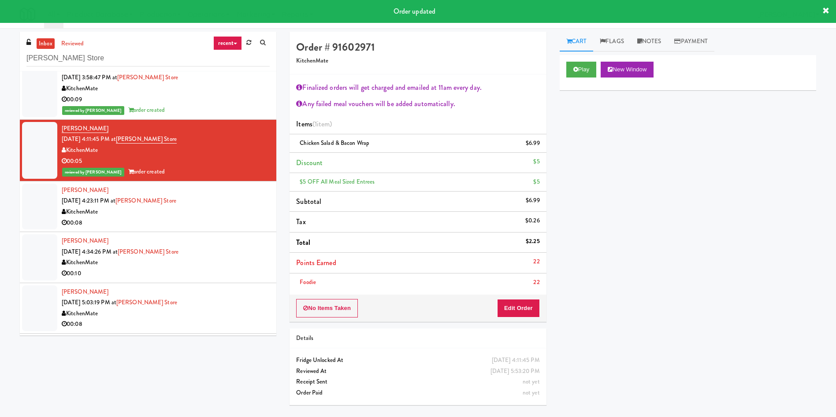
click at [56, 217] on div at bounding box center [39, 207] width 35 height 46
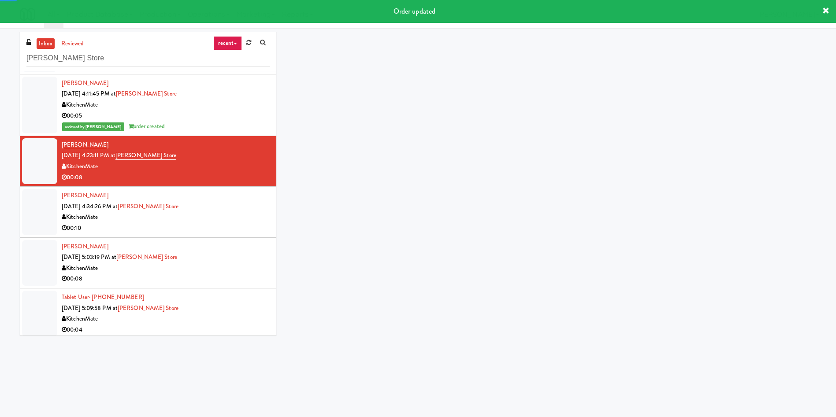
scroll to position [264, 0]
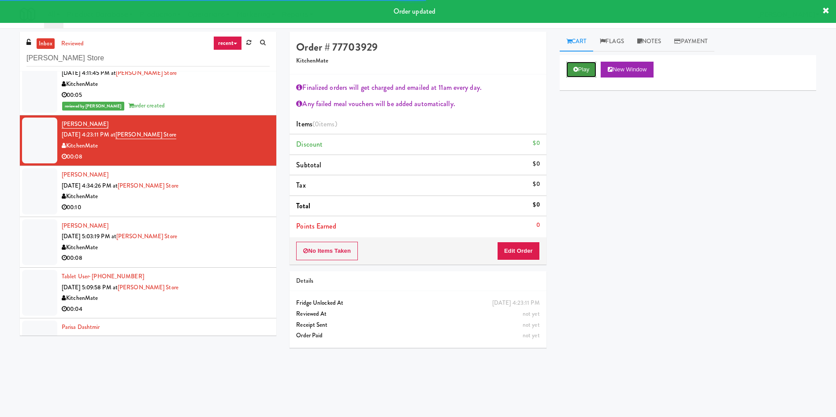
click at [597, 69] on button "Play" at bounding box center [581, 70] width 30 height 16
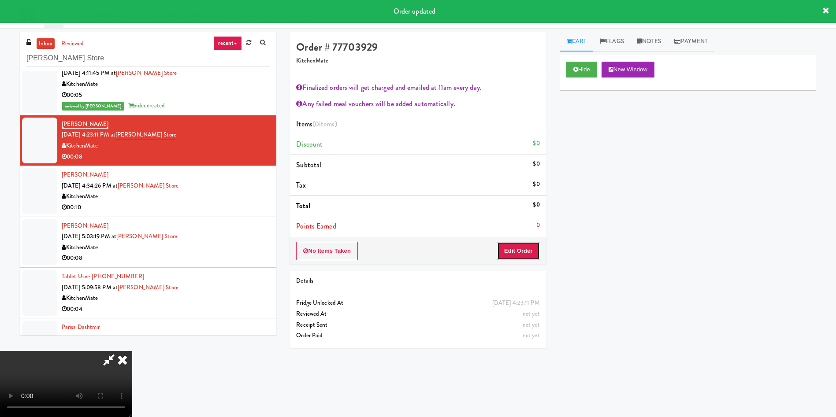
click at [507, 256] on button "Edit Order" at bounding box center [518, 251] width 43 height 19
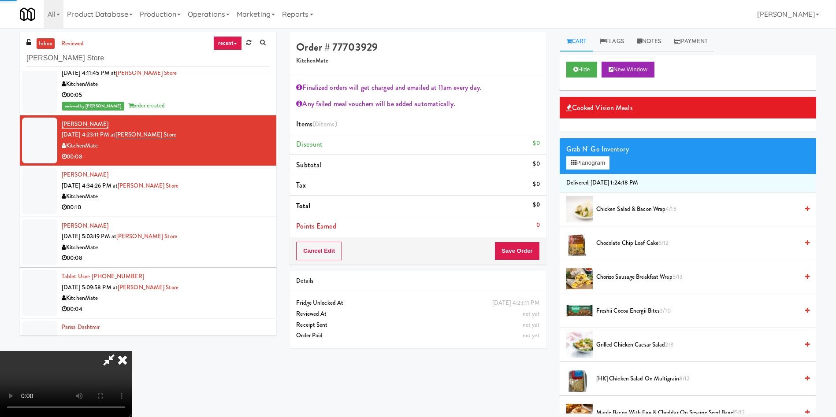
scroll to position [66, 0]
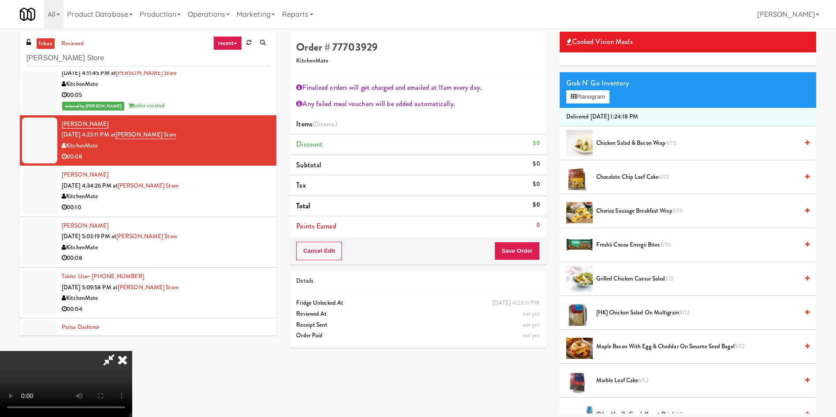
click at [132, 351] on video at bounding box center [66, 384] width 132 height 66
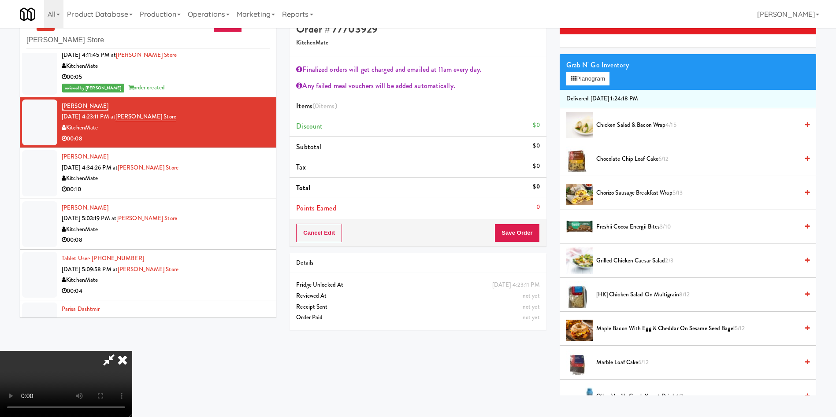
scroll to position [28, 0]
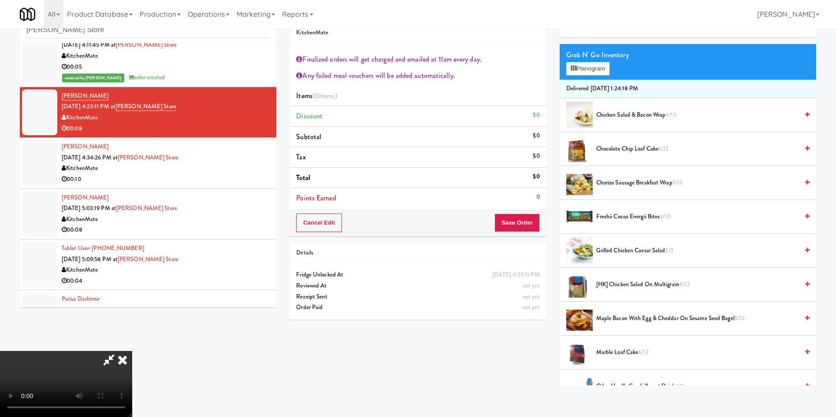
click at [645, 221] on span "Freshii Cocoa Energii Bites 3/10" at bounding box center [697, 216] width 202 height 11
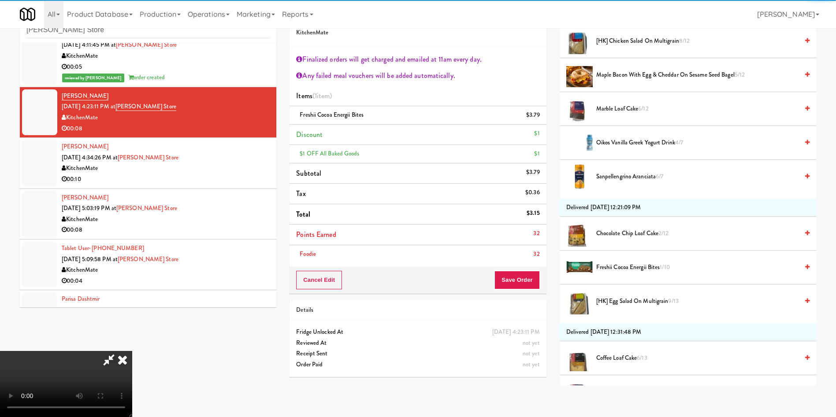
scroll to position [330, 0]
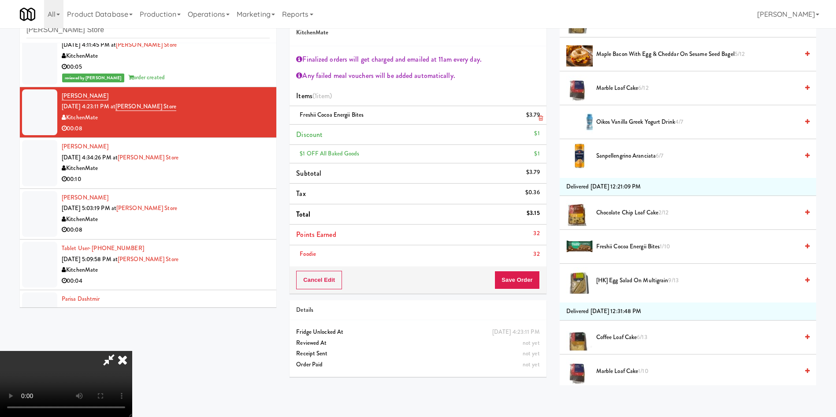
click at [540, 117] on icon at bounding box center [540, 118] width 4 height 6
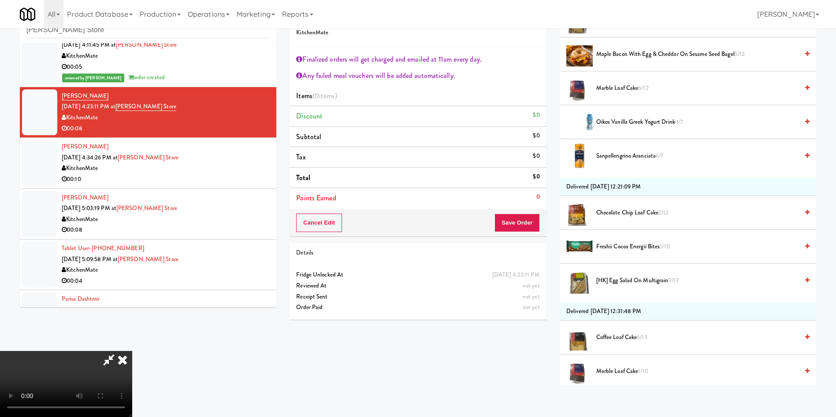
click at [638, 248] on span "Freshii Cocoa Energii Bites 1/10" at bounding box center [697, 246] width 202 height 11
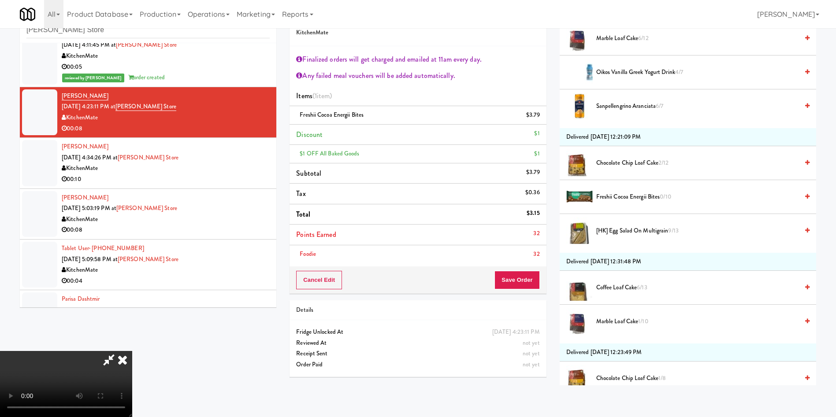
scroll to position [595, 0]
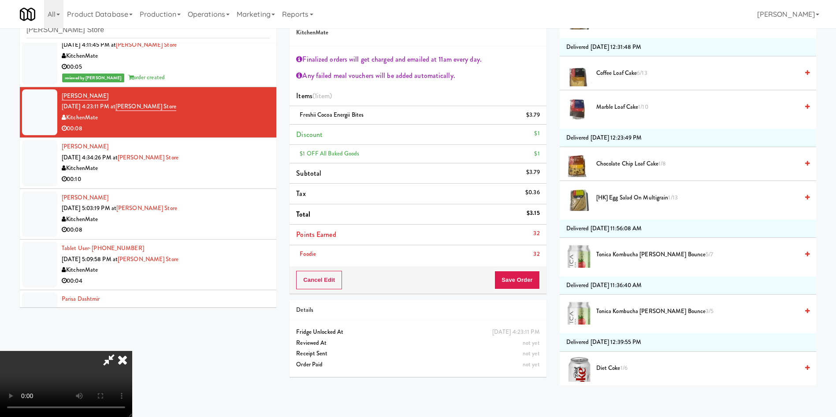
click at [641, 309] on span "Tonica Kombucha Berry Bounce 3/5" at bounding box center [697, 311] width 202 height 11
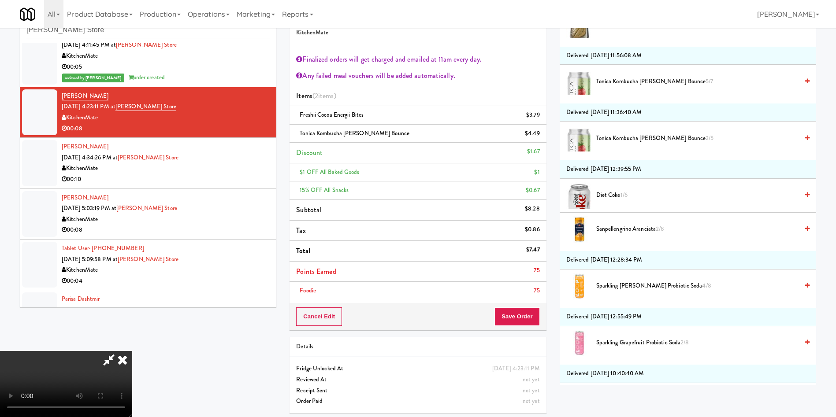
scroll to position [760, 0]
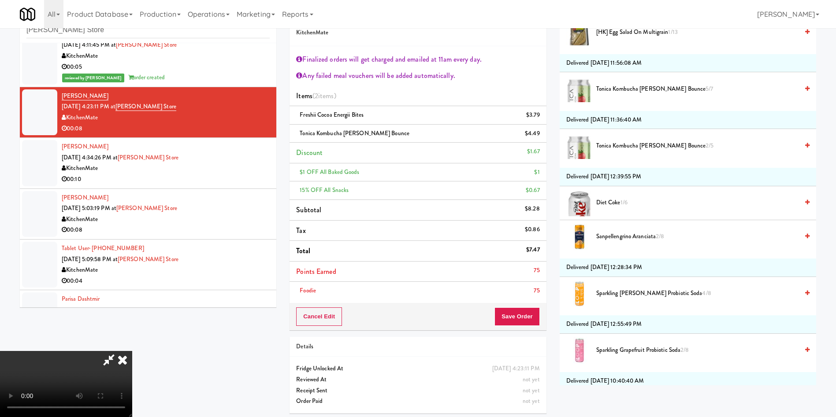
click at [132, 351] on video at bounding box center [66, 384] width 132 height 66
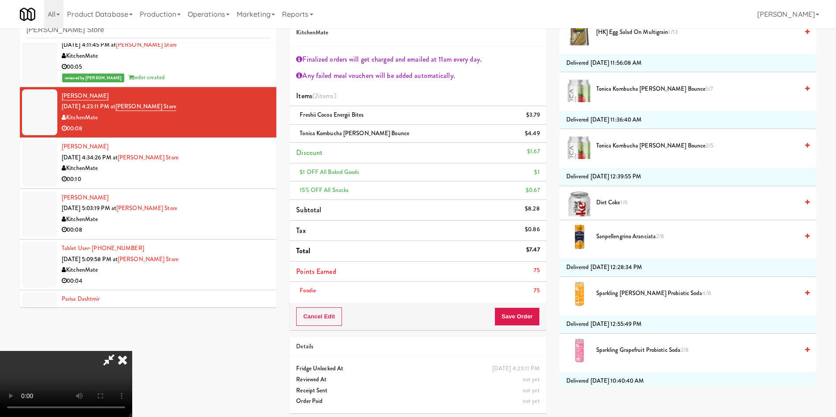
click at [132, 351] on video at bounding box center [66, 384] width 132 height 66
click at [515, 315] on button "Save Order" at bounding box center [516, 317] width 45 height 19
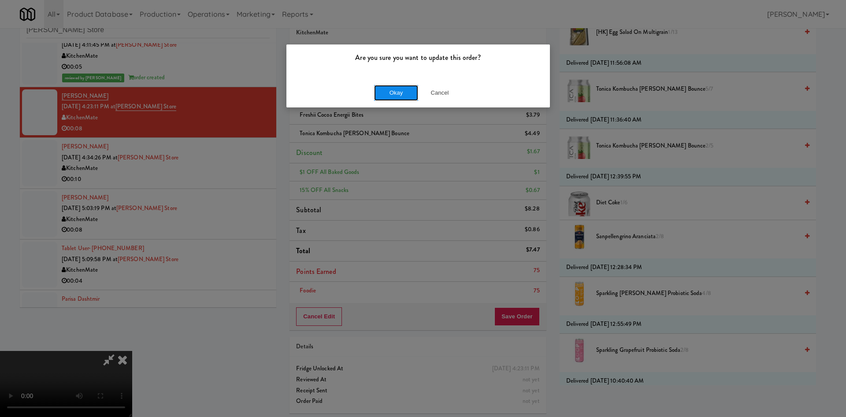
click at [397, 87] on button "Okay" at bounding box center [396, 93] width 44 height 16
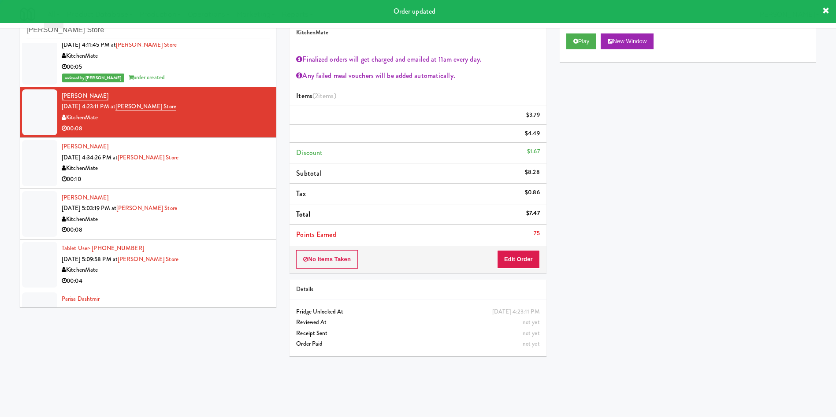
scroll to position [0, 0]
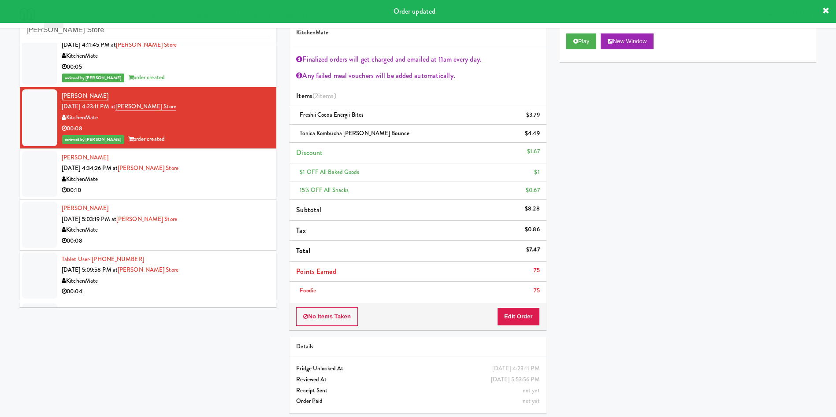
click at [37, 173] on div at bounding box center [39, 174] width 35 height 46
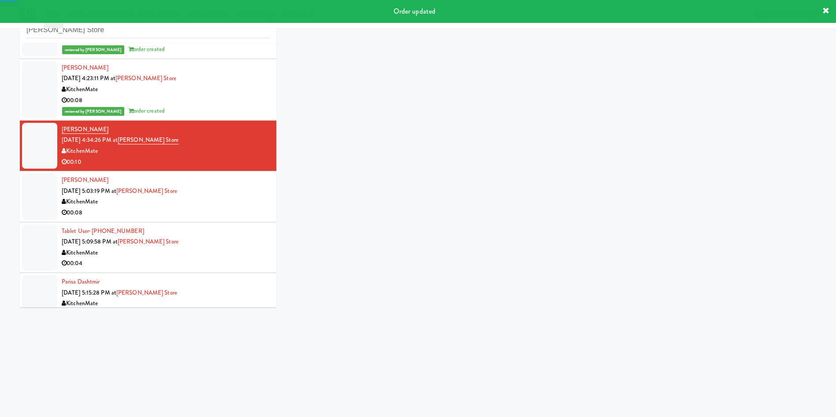
scroll to position [308, 0]
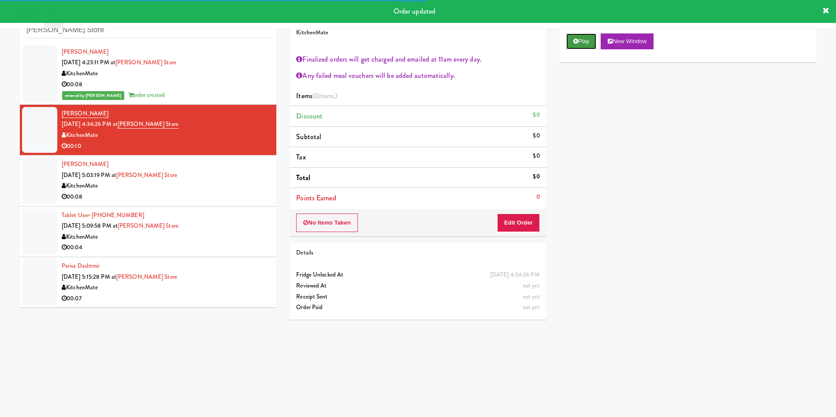
click at [590, 44] on button "Play" at bounding box center [581, 41] width 30 height 16
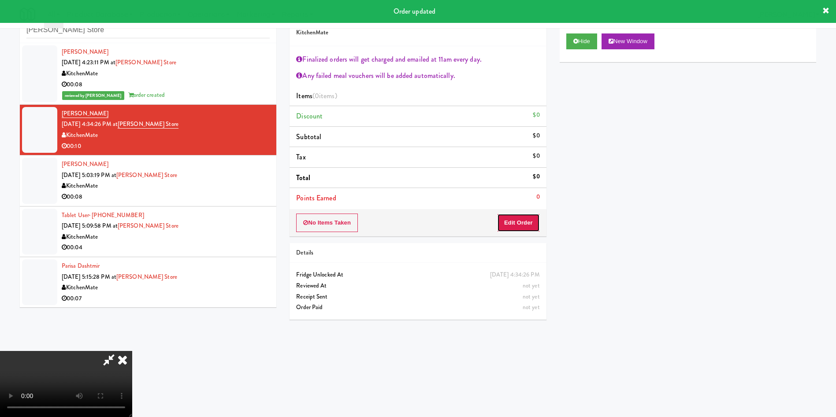
click at [529, 223] on button "Edit Order" at bounding box center [518, 223] width 43 height 19
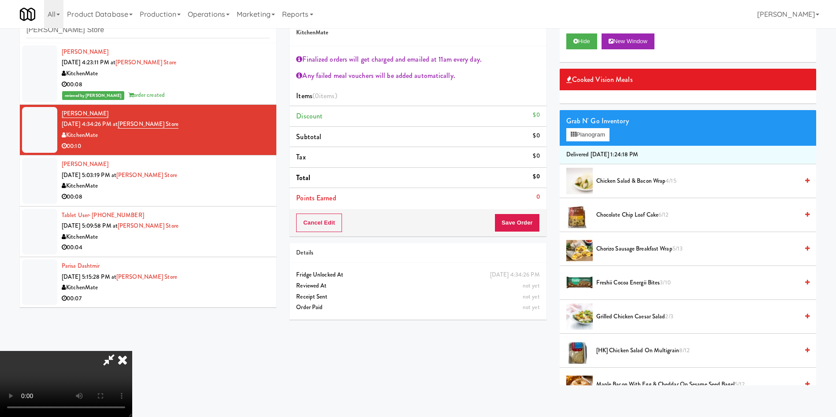
scroll to position [66, 0]
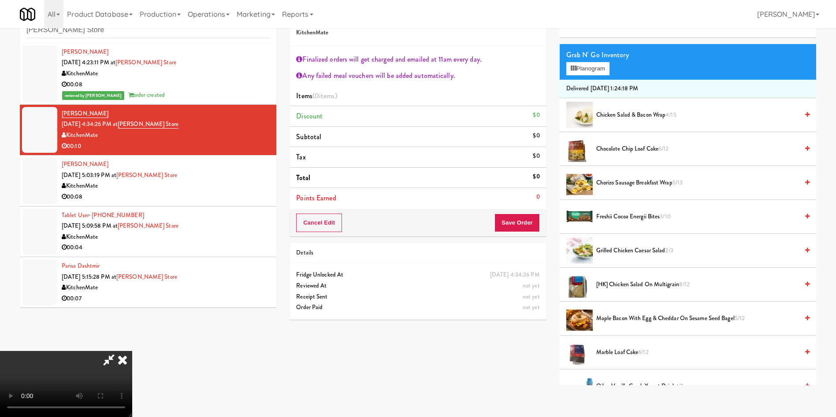
click at [132, 351] on video at bounding box center [66, 384] width 132 height 66
click at [666, 119] on span "Chicken Salad & Bacon Wrap 4/15" at bounding box center [697, 115] width 202 height 11
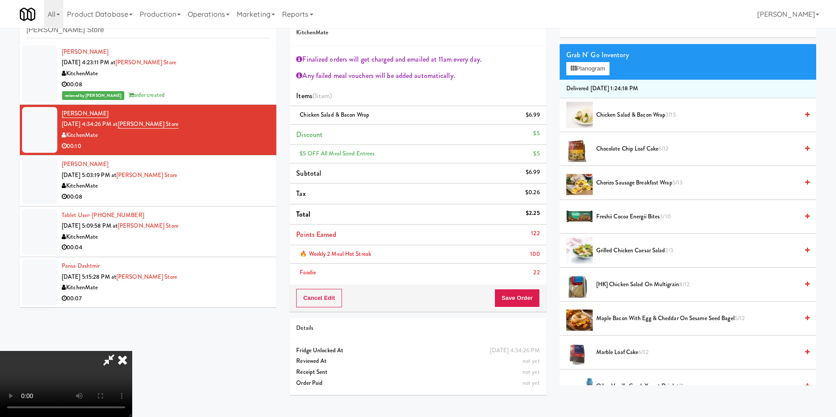
click at [132, 351] on video at bounding box center [66, 384] width 132 height 66
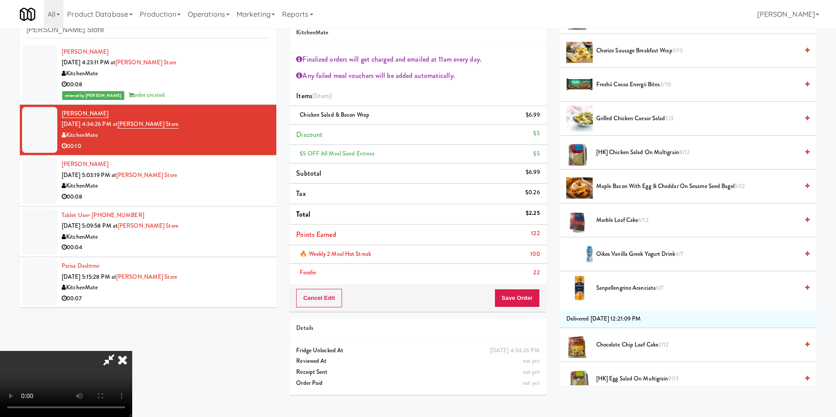
scroll to position [330, 0]
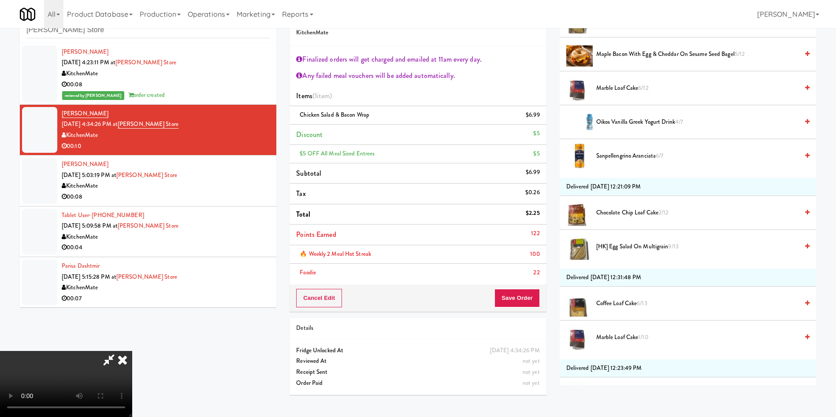
click at [619, 306] on span "Coffee Loaf Cake 6/13" at bounding box center [697, 303] width 202 height 11
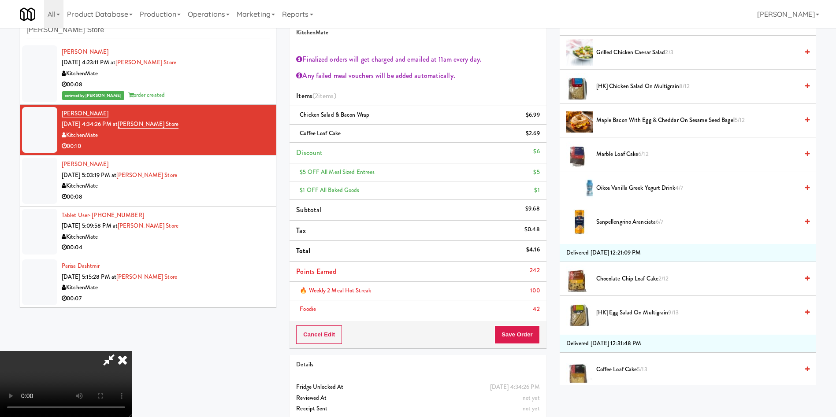
scroll to position [529, 0]
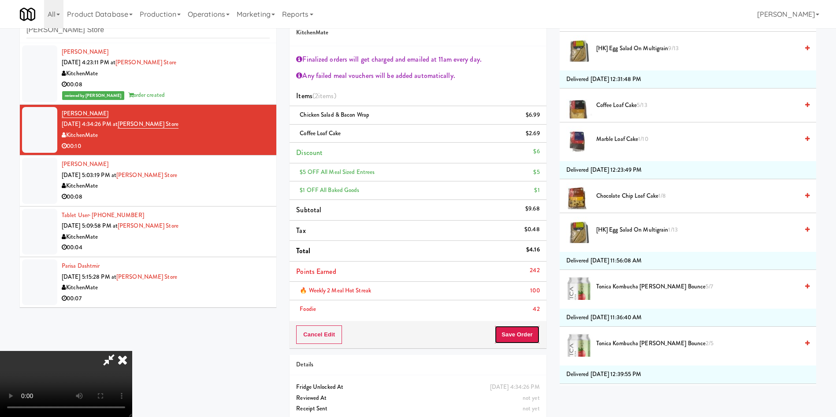
click at [531, 338] on button "Save Order" at bounding box center [516, 335] width 45 height 19
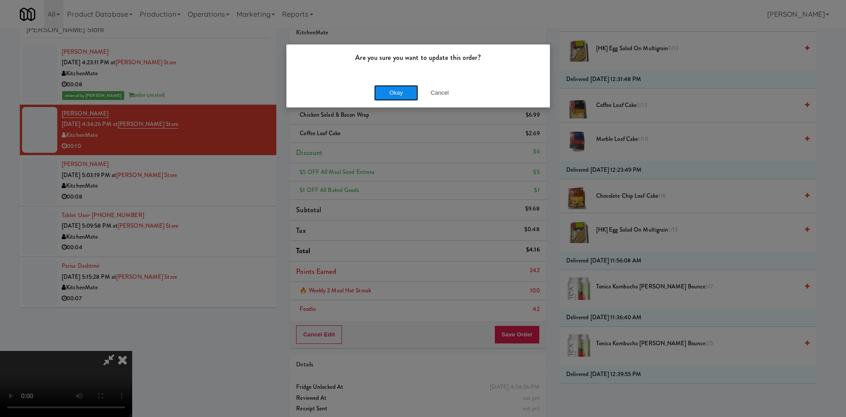
click at [413, 94] on button "Okay" at bounding box center [396, 93] width 44 height 16
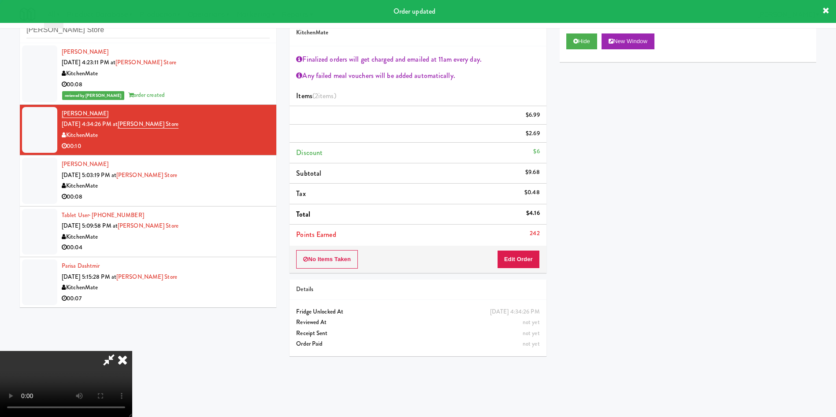
scroll to position [0, 0]
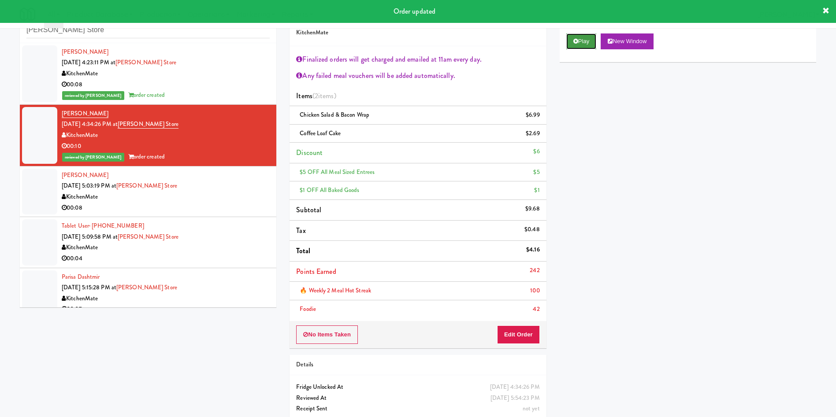
click at [589, 49] on button "Play" at bounding box center [581, 41] width 30 height 16
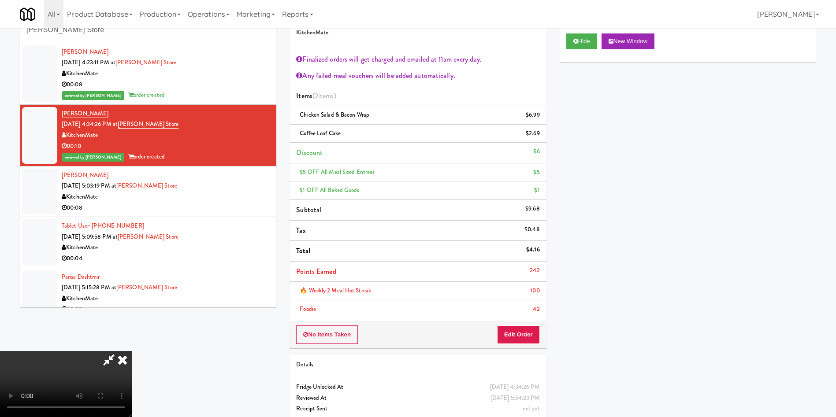
click at [132, 351] on video at bounding box center [66, 384] width 132 height 66
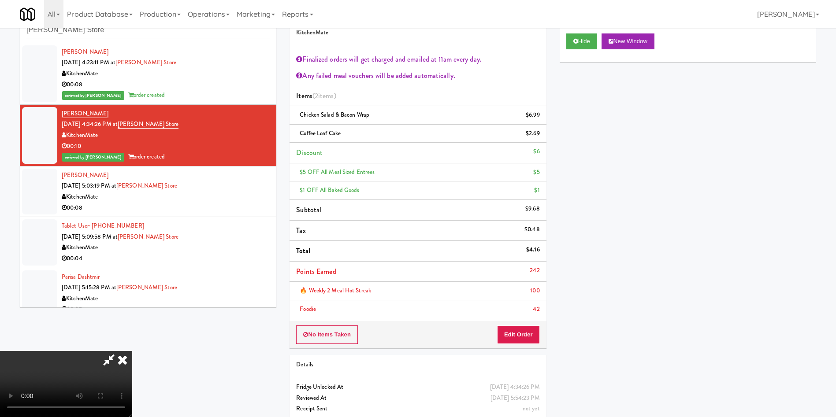
click at [132, 351] on video at bounding box center [66, 384] width 132 height 66
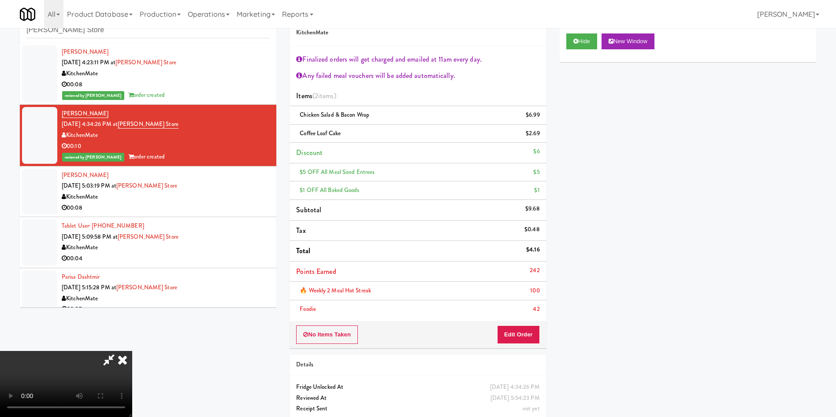
scroll to position [164, 0]
click at [132, 351] on video at bounding box center [66, 384] width 132 height 66
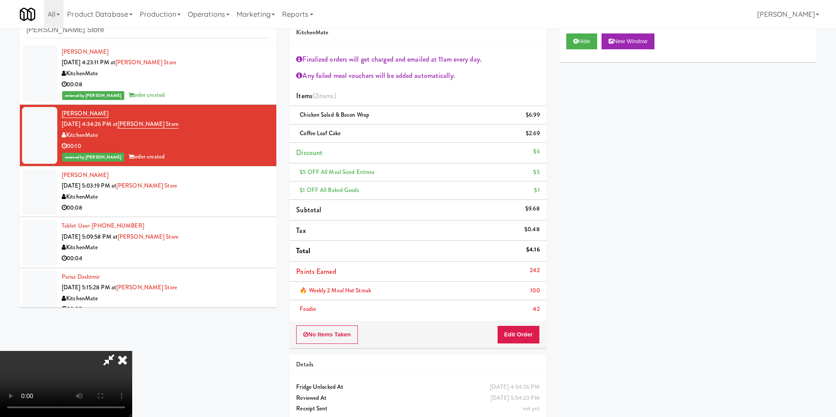
click at [132, 351] on video at bounding box center [66, 384] width 132 height 66
click at [517, 339] on button "Edit Order" at bounding box center [518, 335] width 43 height 19
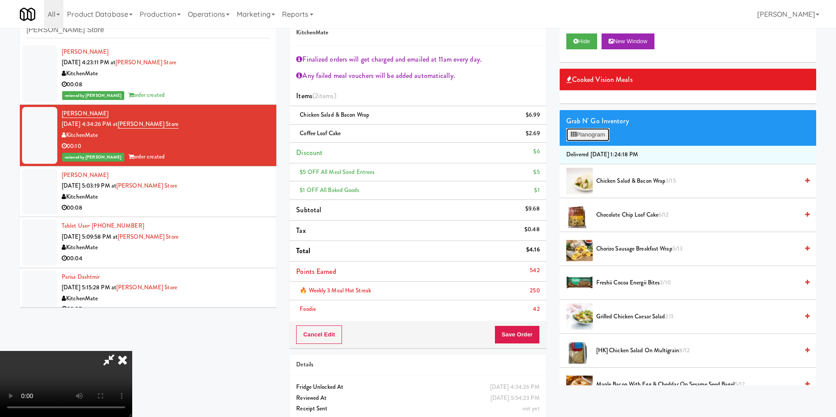
click at [573, 131] on button "Planogram" at bounding box center [587, 134] width 43 height 13
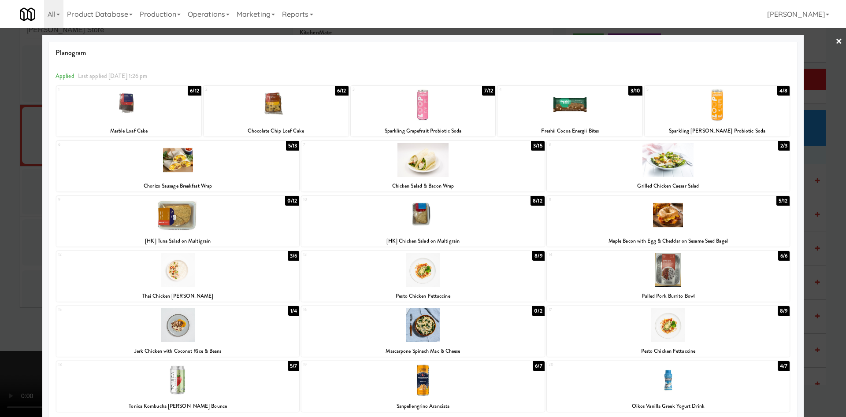
click at [821, 88] on div at bounding box center [423, 208] width 846 height 417
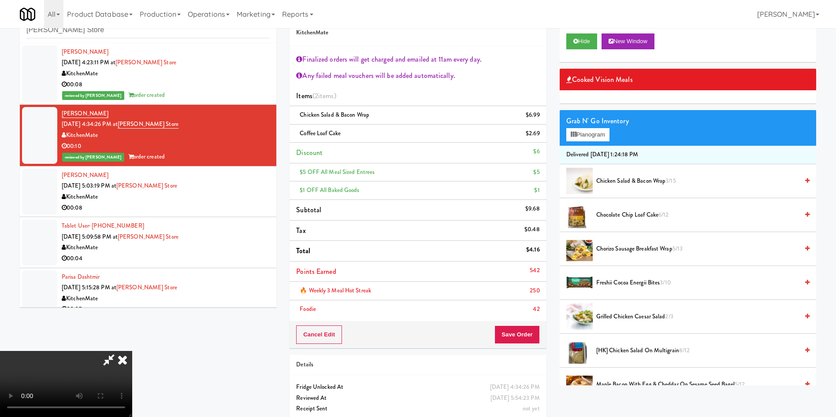
click at [132, 351] on video at bounding box center [66, 384] width 132 height 66
click at [132, 351] on icon at bounding box center [122, 360] width 19 height 18
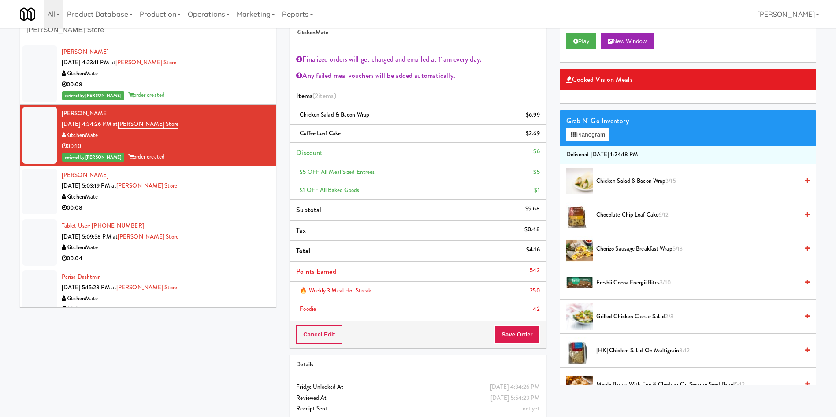
click at [27, 191] on div at bounding box center [39, 192] width 35 height 46
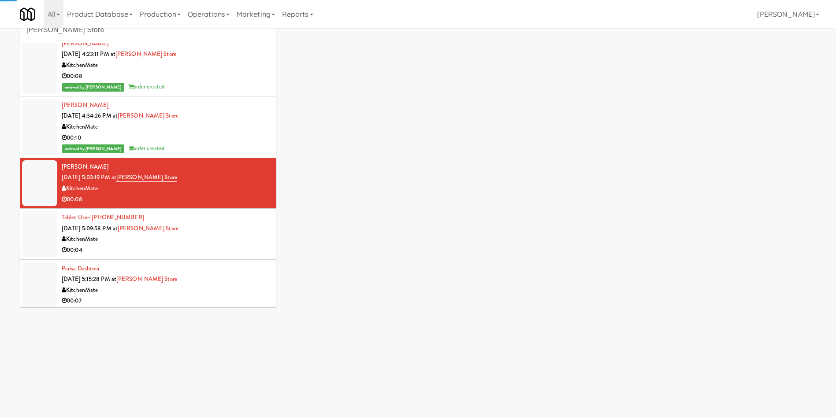
scroll to position [319, 0]
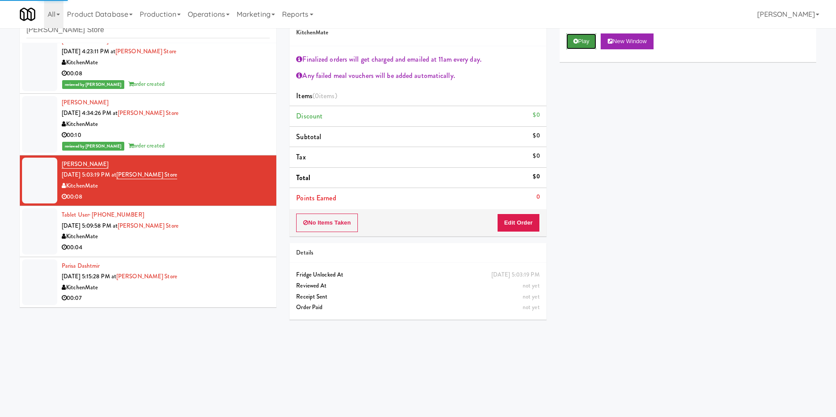
click at [580, 45] on button "Play" at bounding box center [581, 41] width 30 height 16
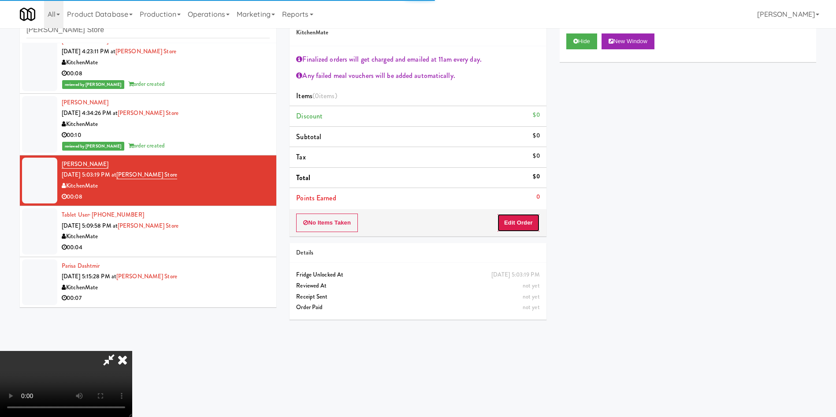
click at [522, 223] on button "Edit Order" at bounding box center [518, 223] width 43 height 19
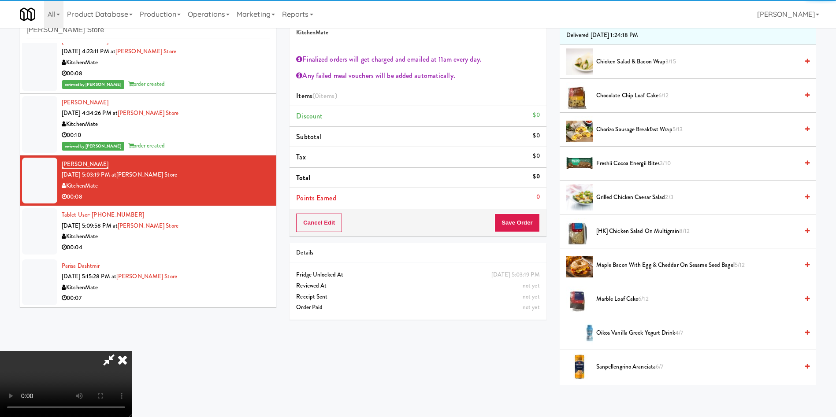
scroll to position [132, 0]
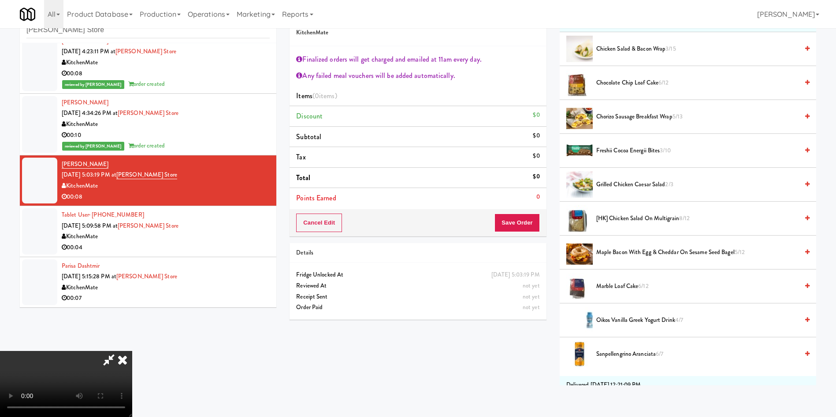
click at [123, 351] on video at bounding box center [66, 384] width 132 height 66
click at [132, 351] on video at bounding box center [66, 384] width 132 height 66
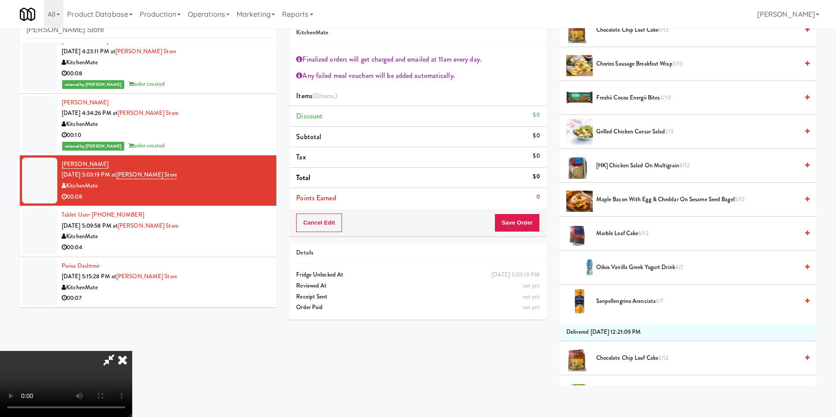
scroll to position [330, 0]
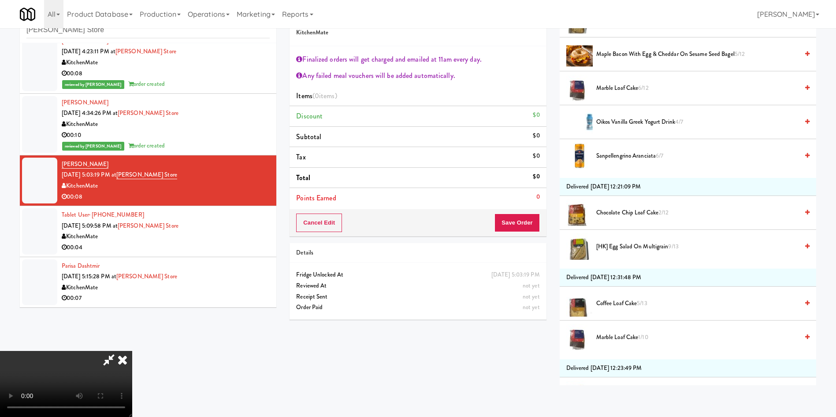
click at [619, 114] on li "Oikos Vanilla Greek Yogurt Drink 4/7" at bounding box center [688, 122] width 256 height 34
click at [630, 118] on span "Oikos Vanilla Greek Yogurt Drink 4/7" at bounding box center [697, 122] width 202 height 11
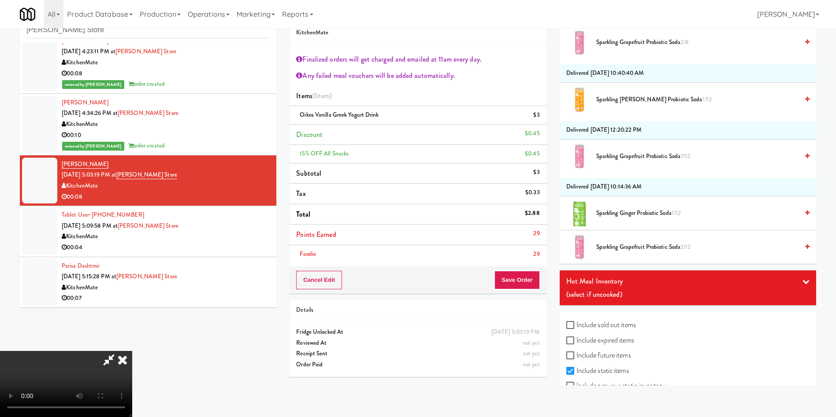
scroll to position [1057, 0]
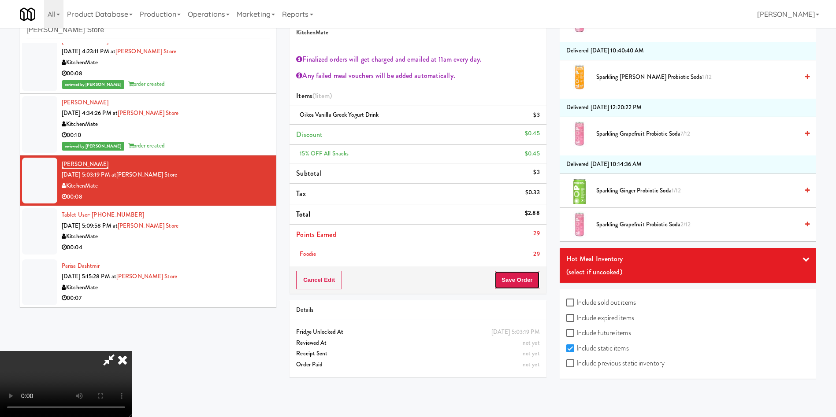
click at [528, 285] on button "Save Order" at bounding box center [516, 280] width 45 height 19
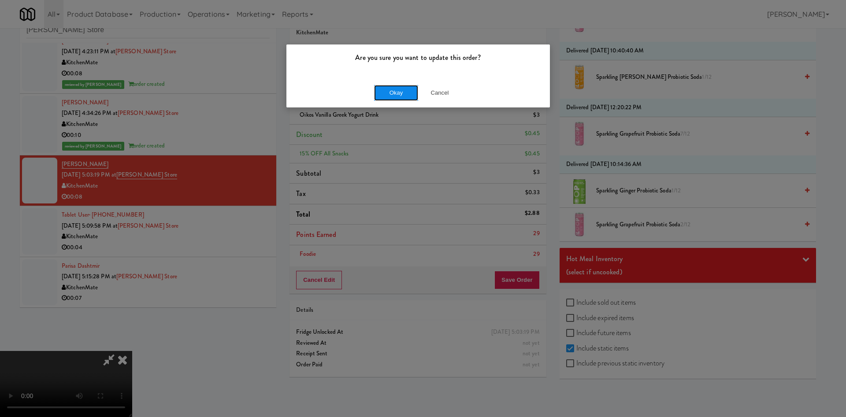
click at [404, 91] on button "Okay" at bounding box center [396, 93] width 44 height 16
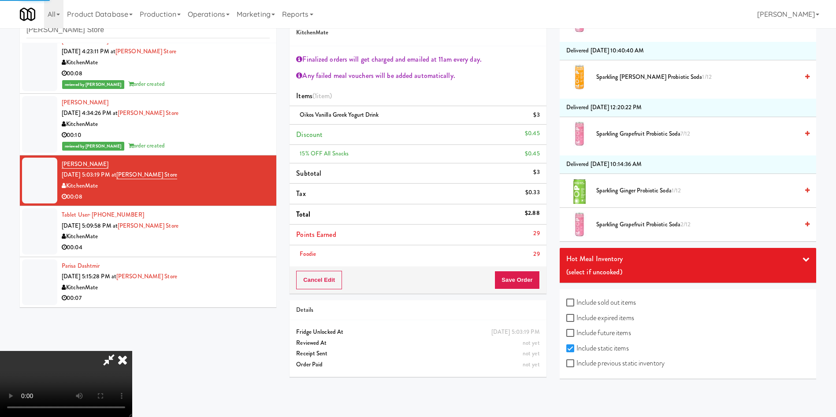
scroll to position [0, 0]
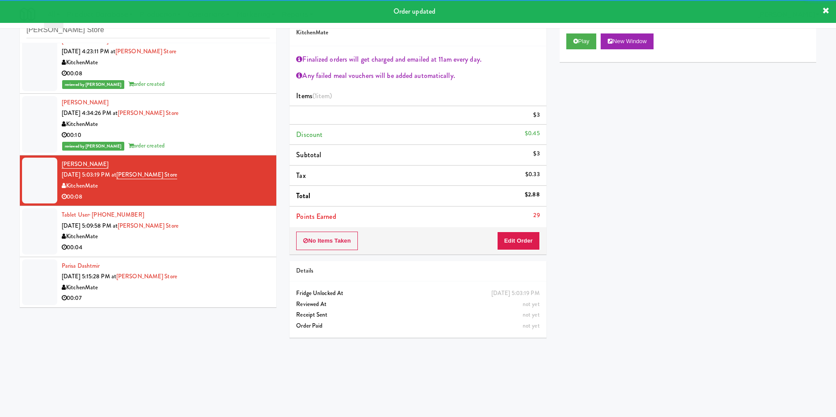
click at [45, 243] on div at bounding box center [39, 231] width 35 height 46
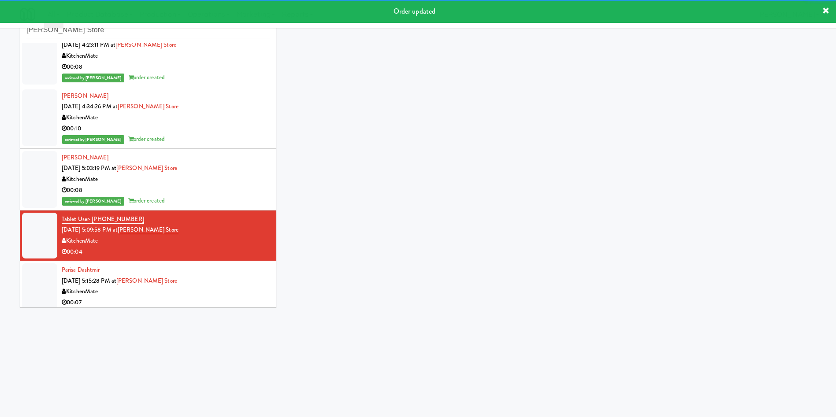
scroll to position [330, 0]
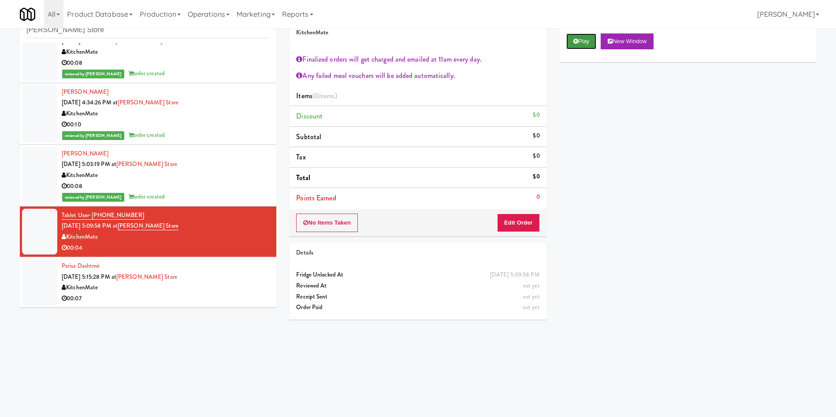
drag, startPoint x: 586, startPoint y: 36, endPoint x: 579, endPoint y: 43, distance: 10.3
click at [586, 36] on button "Play" at bounding box center [581, 41] width 30 height 16
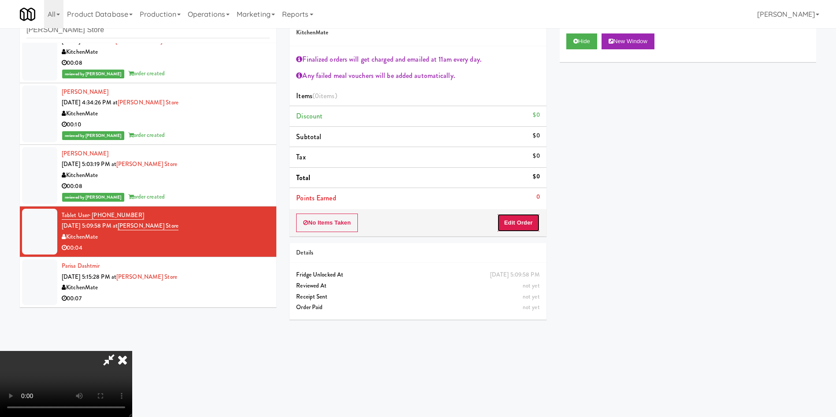
click at [515, 221] on button "Edit Order" at bounding box center [518, 223] width 43 height 19
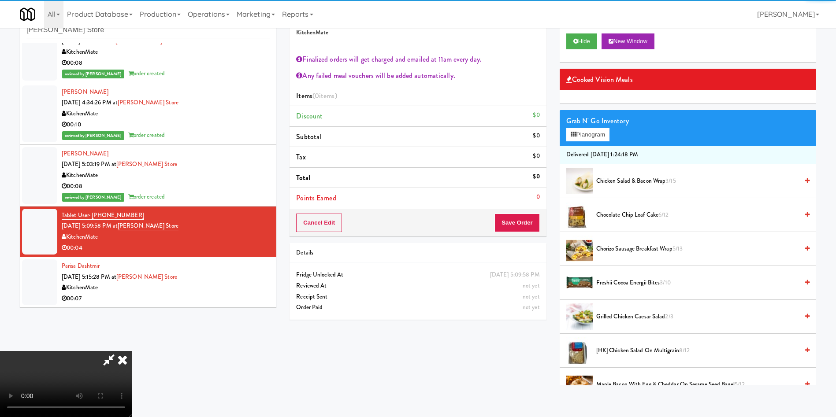
scroll to position [66, 0]
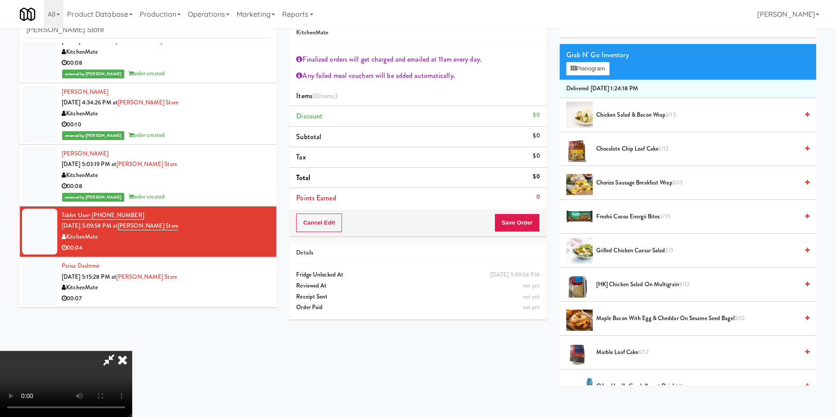
click at [132, 351] on video at bounding box center [66, 384] width 132 height 66
click at [655, 115] on span "Chicken Salad & Bacon Wrap 3/15" at bounding box center [697, 115] width 202 height 11
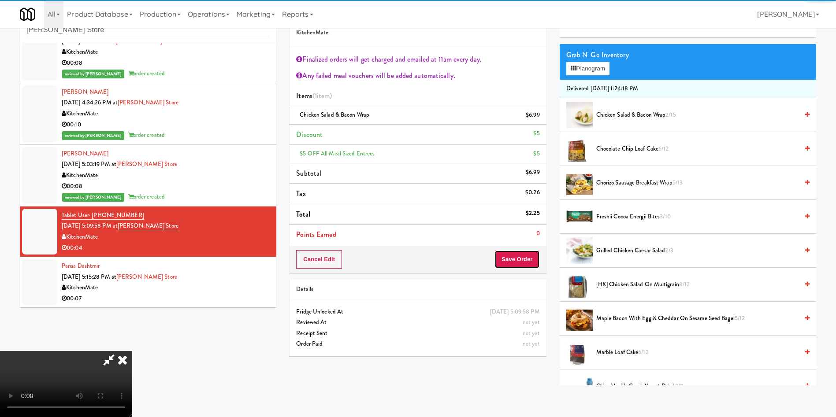
click at [526, 253] on button "Save Order" at bounding box center [516, 259] width 45 height 19
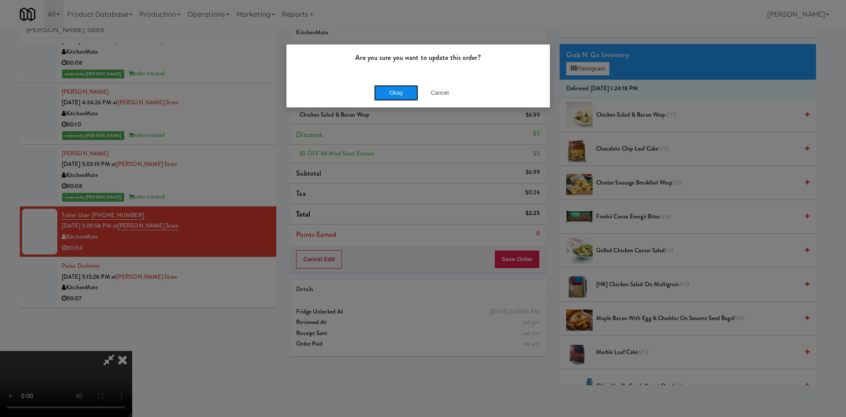
click at [395, 95] on button "Okay" at bounding box center [396, 93] width 44 height 16
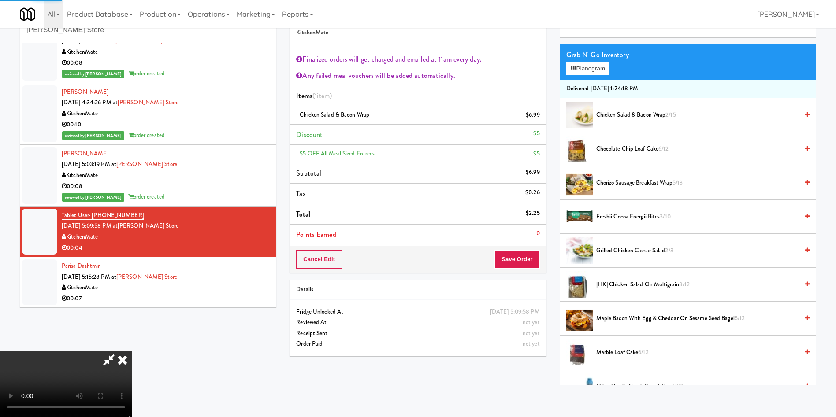
scroll to position [0, 0]
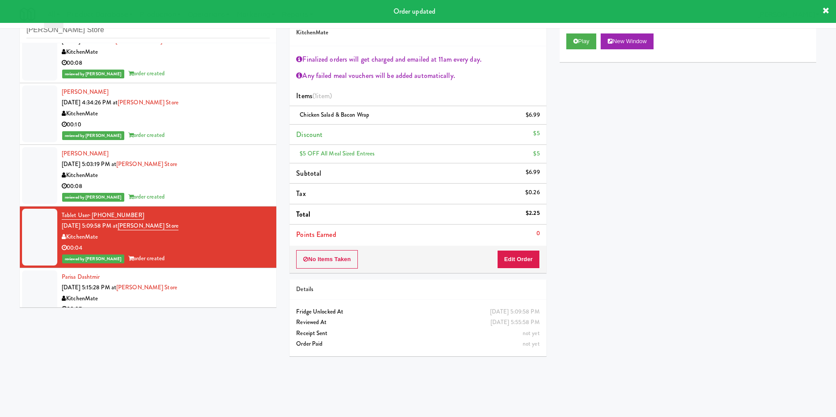
click at [32, 287] on div at bounding box center [39, 294] width 35 height 46
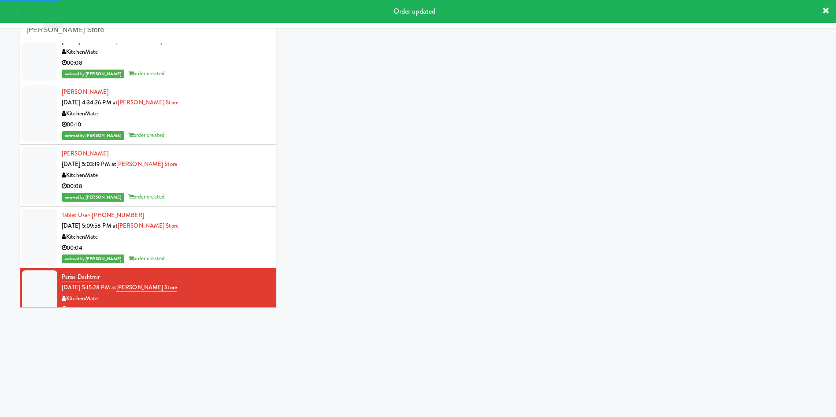
scroll to position [341, 0]
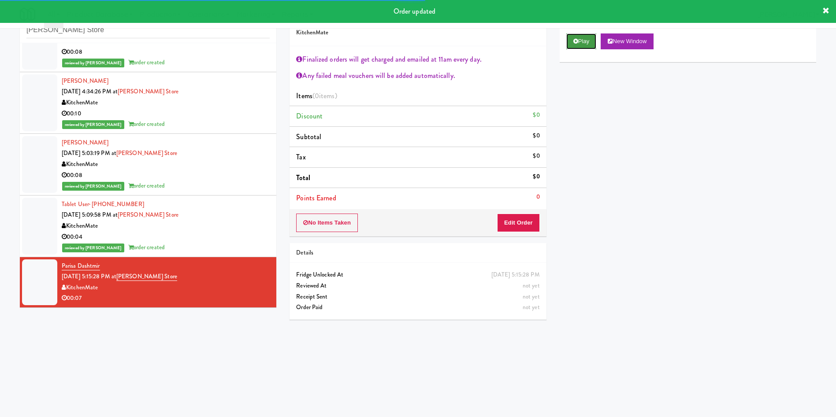
click at [579, 46] on button "Play" at bounding box center [581, 41] width 30 height 16
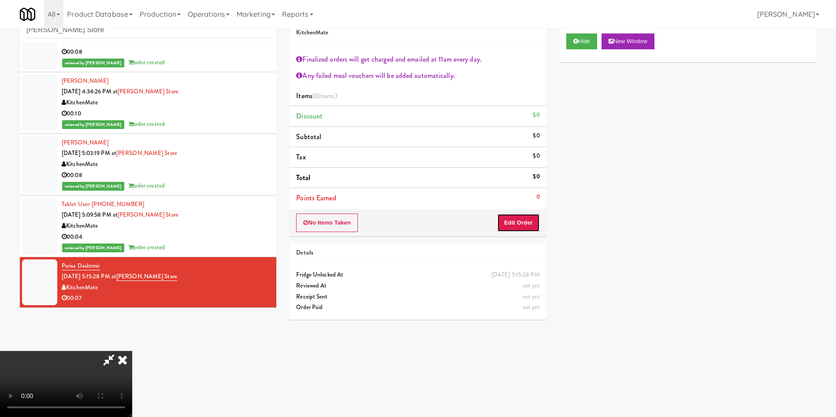
click at [519, 220] on button "Edit Order" at bounding box center [518, 223] width 43 height 19
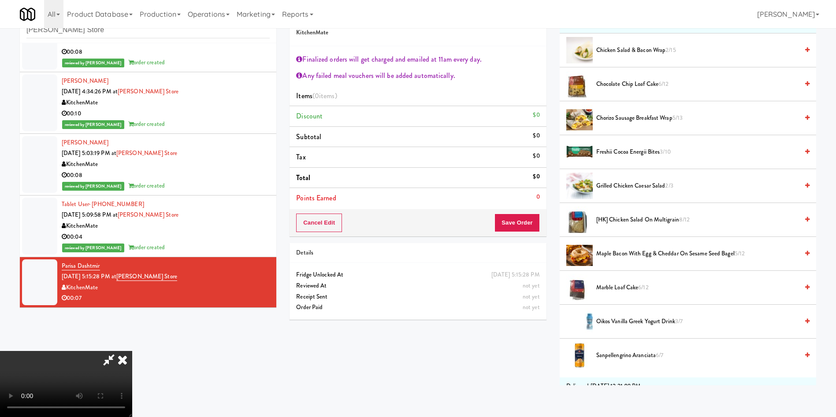
scroll to position [132, 0]
click at [132, 351] on video at bounding box center [66, 384] width 132 height 66
click at [633, 250] on span "Maple Bacon with Egg & Cheddar on Sesame Seed Bagel 5/12" at bounding box center [697, 252] width 202 height 11
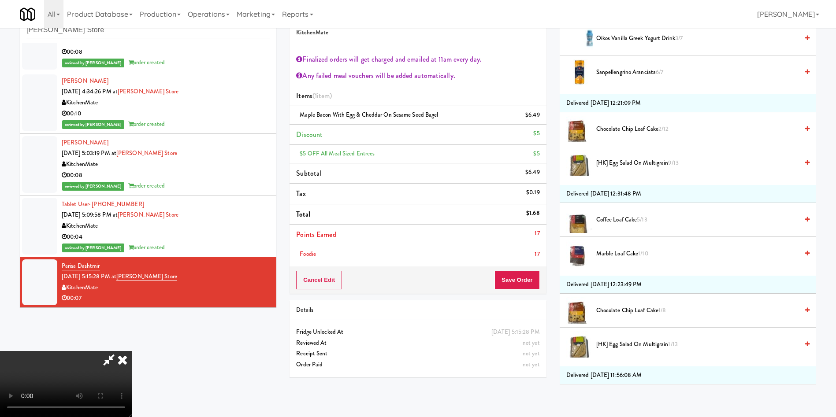
scroll to position [463, 0]
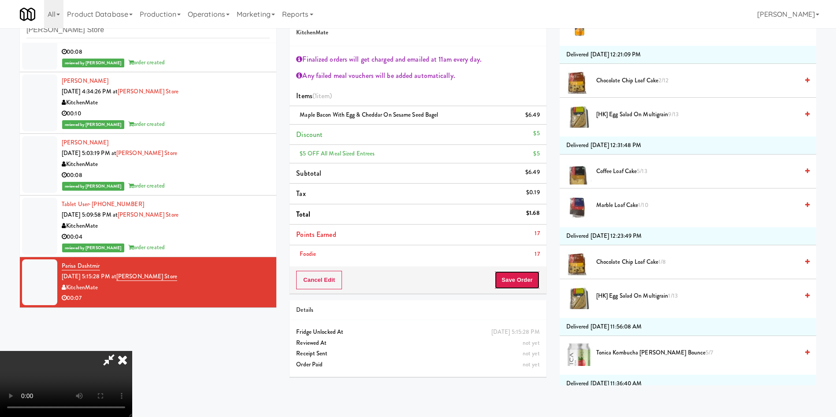
click at [530, 286] on button "Save Order" at bounding box center [516, 280] width 45 height 19
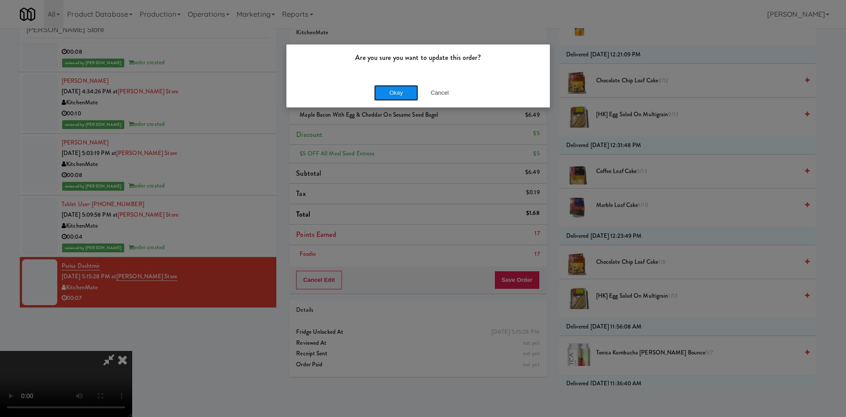
click at [388, 88] on button "Okay" at bounding box center [396, 93] width 44 height 16
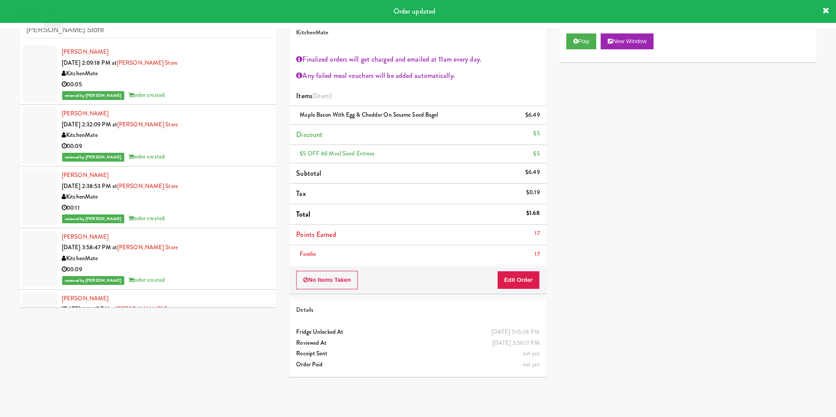
scroll to position [0, 0]
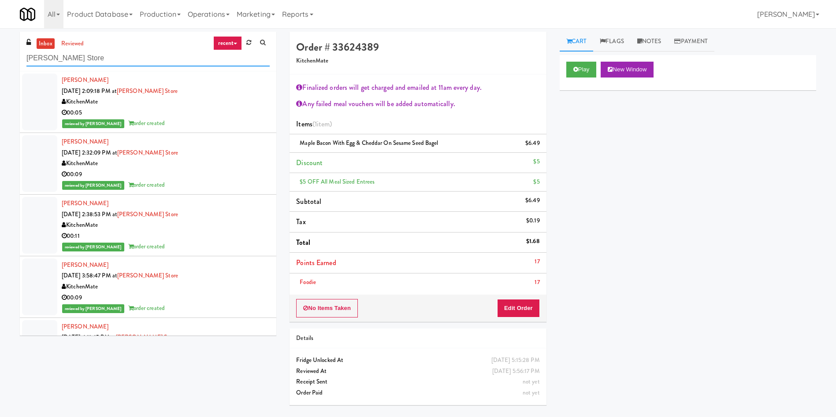
drag, startPoint x: 31, startPoint y: 35, endPoint x: 0, endPoint y: 35, distance: 30.8
click at [0, 35] on div "inbox reviewed recent all unclear take inventory issue suspicious failed recent…" at bounding box center [418, 222] width 836 height 380
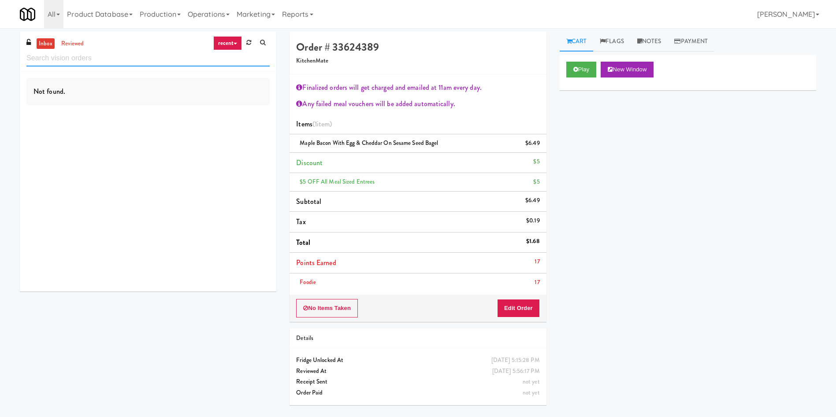
paste input "Market @ 3500 Steele"
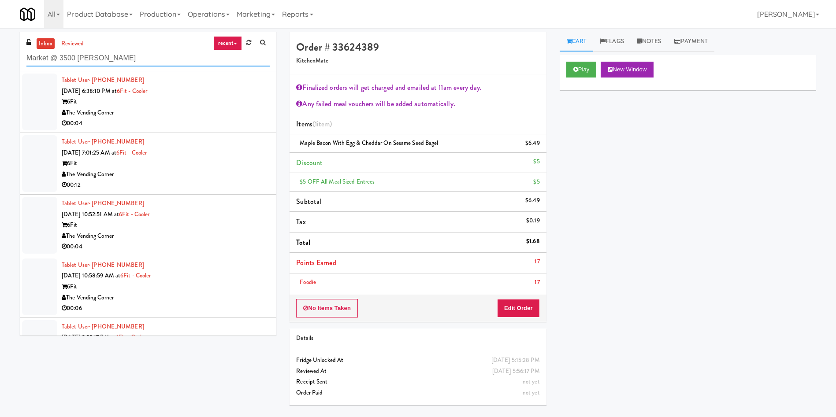
type input "Market @ 3500 Steele"
click at [54, 44] on ul "inbox reviewed" at bounding box center [61, 43] width 54 height 11
click at [48, 43] on link "inbox" at bounding box center [46, 43] width 18 height 11
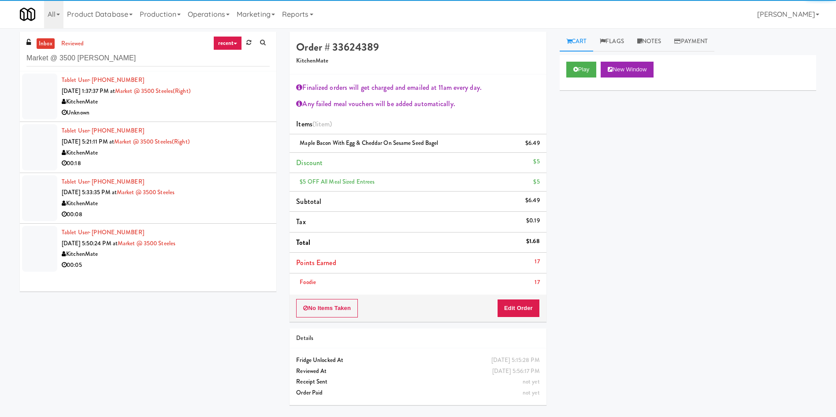
click at [37, 95] on div at bounding box center [39, 97] width 35 height 46
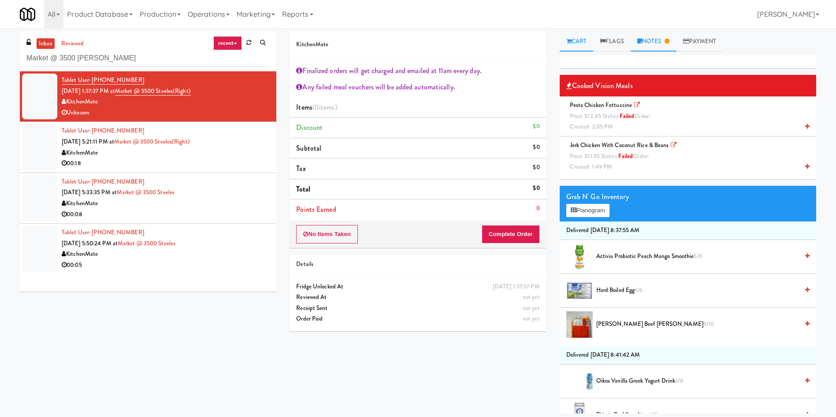
click at [654, 41] on link "Notes" at bounding box center [653, 42] width 46 height 20
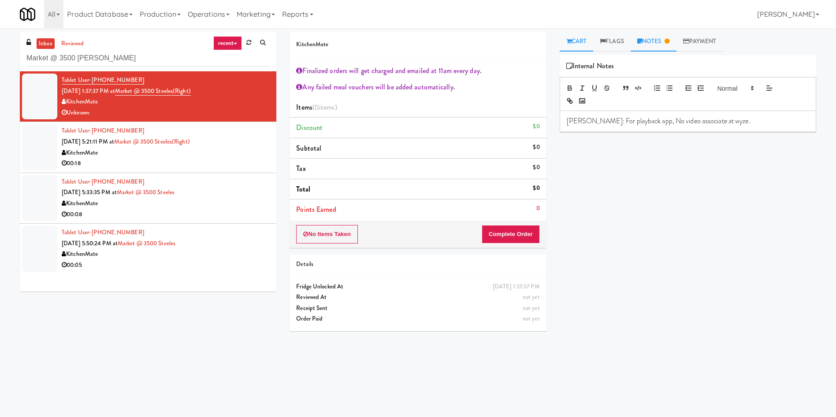
click at [583, 41] on link "Cart" at bounding box center [577, 42] width 34 height 20
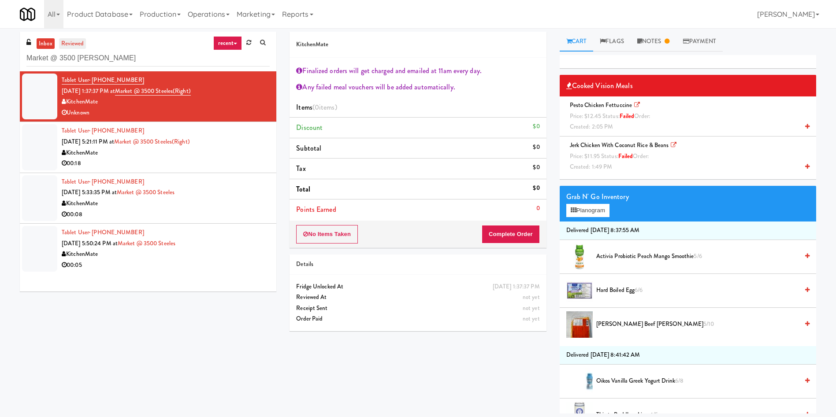
click at [79, 45] on link "reviewed" at bounding box center [72, 43] width 27 height 11
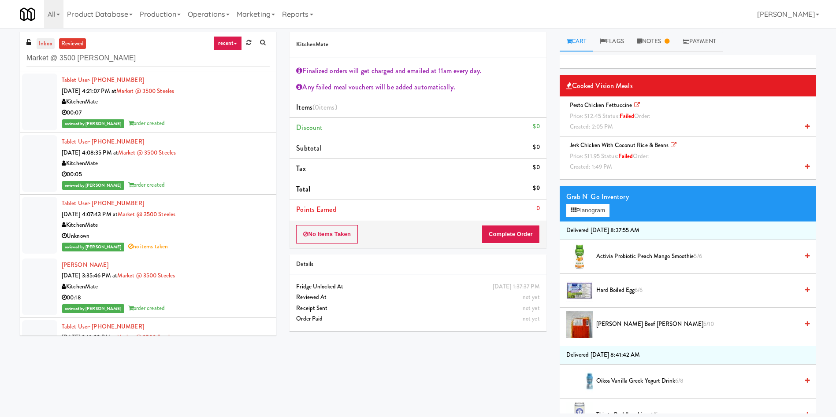
click at [45, 44] on link "inbox" at bounding box center [46, 43] width 18 height 11
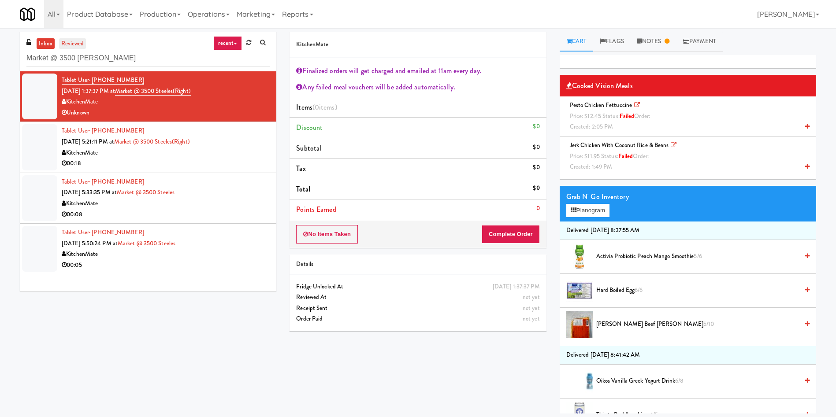
click at [68, 47] on link "reviewed" at bounding box center [72, 43] width 27 height 11
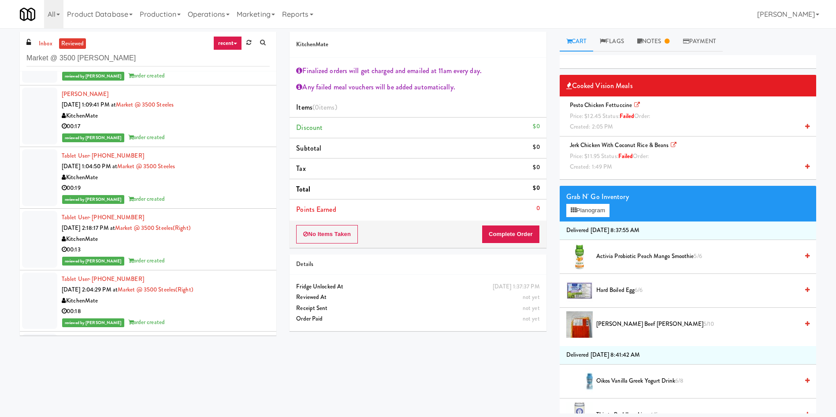
scroll to position [727, 0]
click at [39, 43] on link "inbox" at bounding box center [46, 43] width 18 height 11
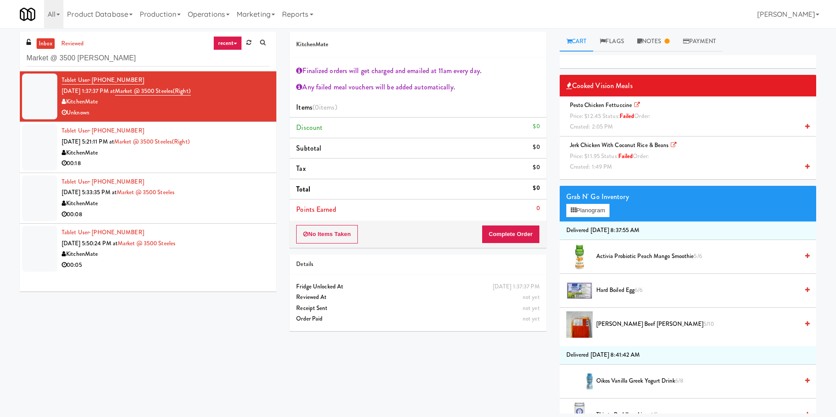
click at [45, 149] on div at bounding box center [39, 147] width 35 height 46
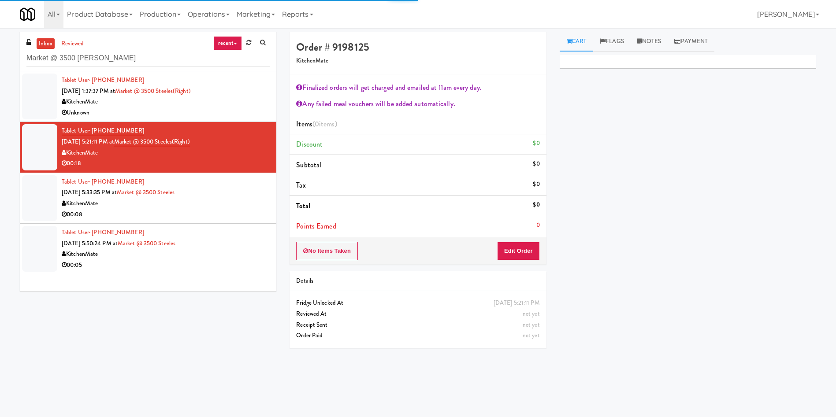
click at [40, 212] on div at bounding box center [39, 198] width 35 height 46
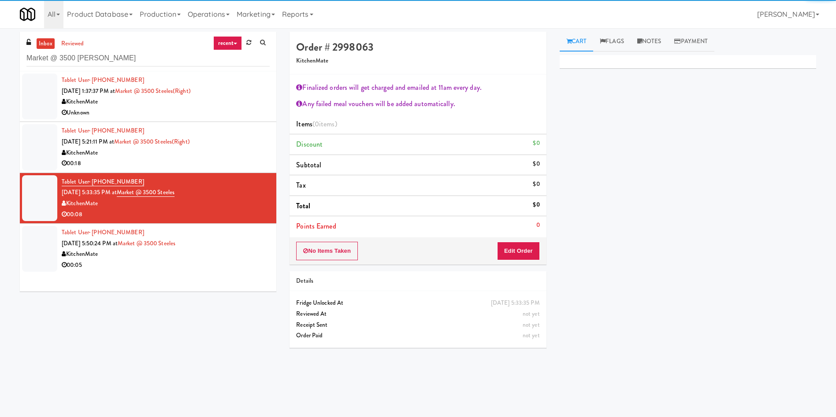
click at [37, 103] on div at bounding box center [39, 97] width 35 height 46
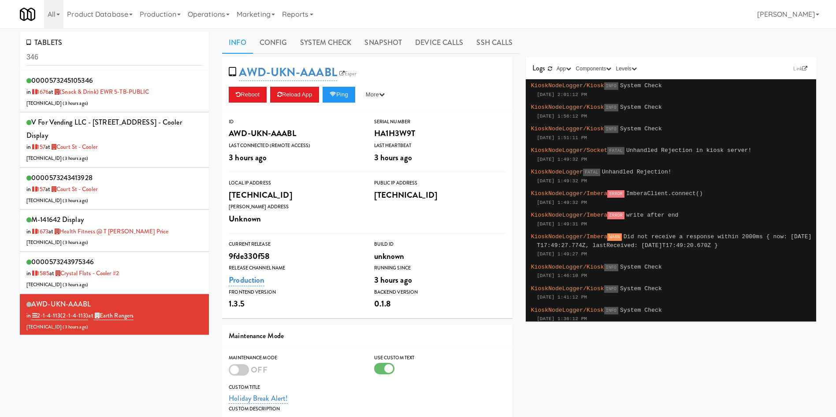
scroll to position [188, 0]
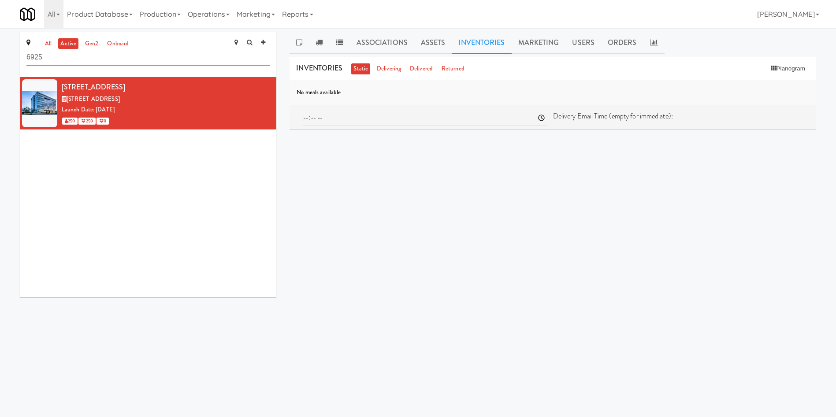
drag, startPoint x: 124, startPoint y: 58, endPoint x: 0, endPoint y: 24, distance: 128.7
click at [0, 28] on body "Are you sure you want to update this order? Okay Cancel Okay Are you sure you w…" at bounding box center [418, 236] width 836 height 417
paste input "Home Depot - 10th Flr Cafe Left"
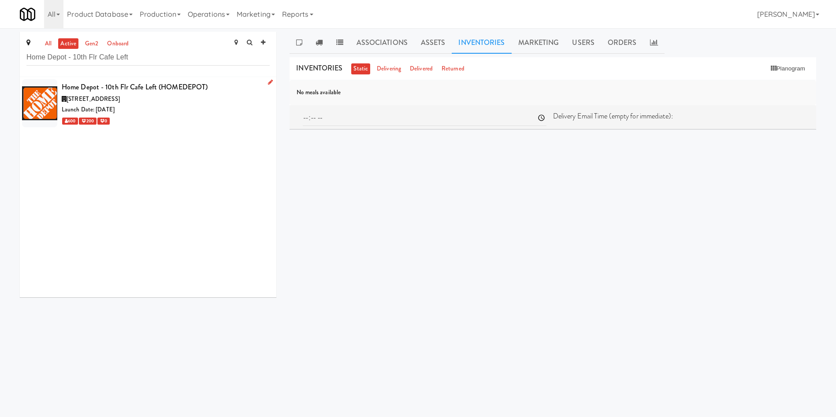
drag, startPoint x: 181, startPoint y: 101, endPoint x: 263, endPoint y: 85, distance: 83.9
click at [181, 101] on div "[STREET_ADDRESS]" at bounding box center [166, 99] width 208 height 11
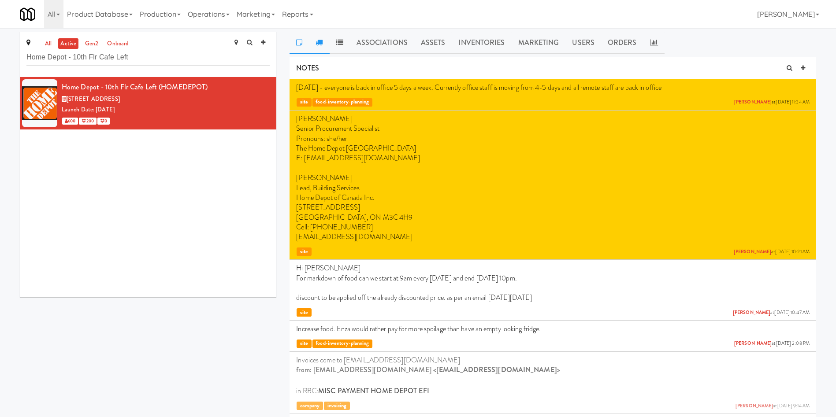
click at [322, 40] on icon at bounding box center [318, 42] width 7 height 7
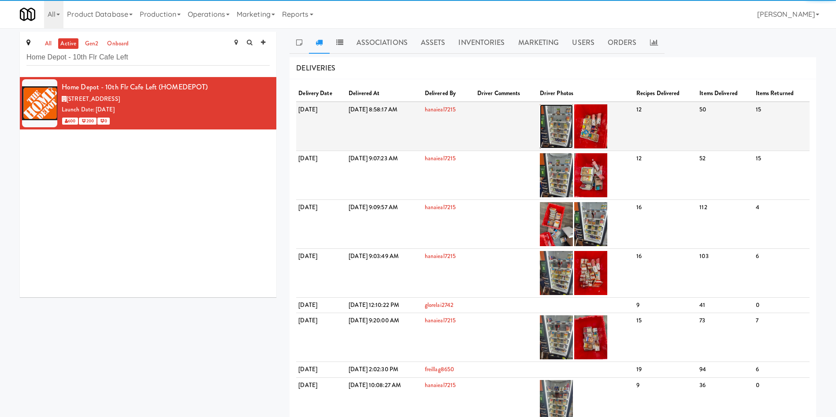
click at [573, 120] on img at bounding box center [556, 126] width 33 height 44
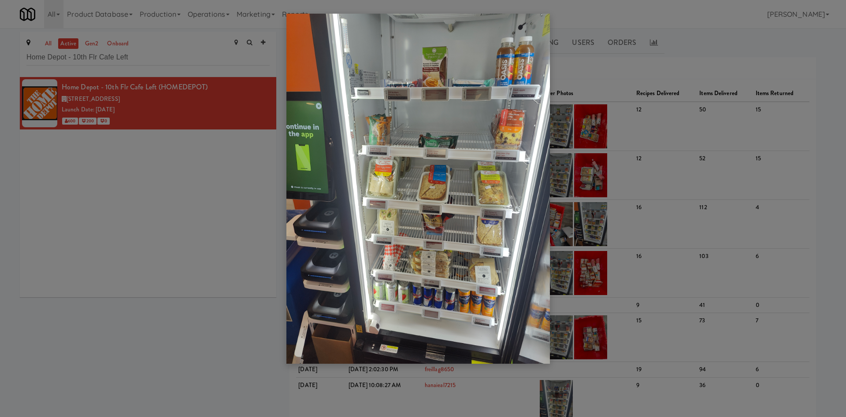
click at [381, 111] on img at bounding box center [417, 189] width 263 height 350
click at [382, 129] on img at bounding box center [417, 189] width 263 height 350
click at [178, 183] on div at bounding box center [423, 208] width 846 height 417
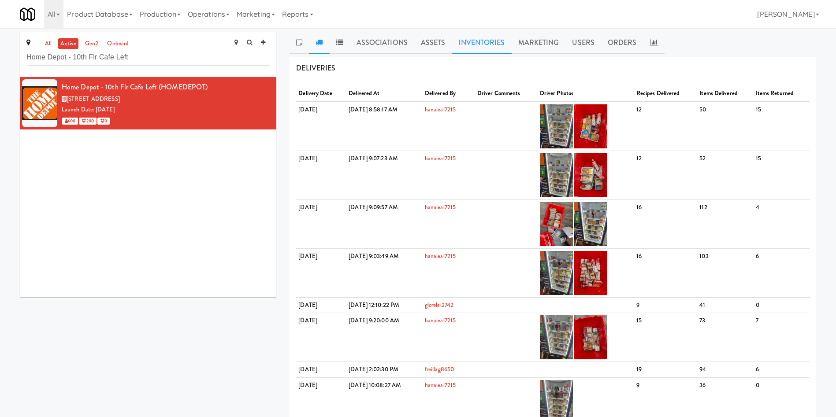
click at [489, 37] on link "Inventories" at bounding box center [481, 43] width 59 height 22
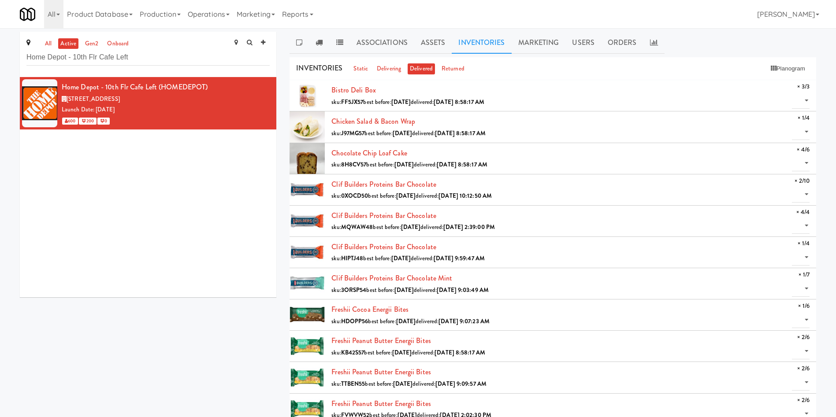
drag, startPoint x: 150, startPoint y: 48, endPoint x: 0, endPoint y: 49, distance: 150.2
drag, startPoint x: 203, startPoint y: 65, endPoint x: 4, endPoint y: 69, distance: 198.7
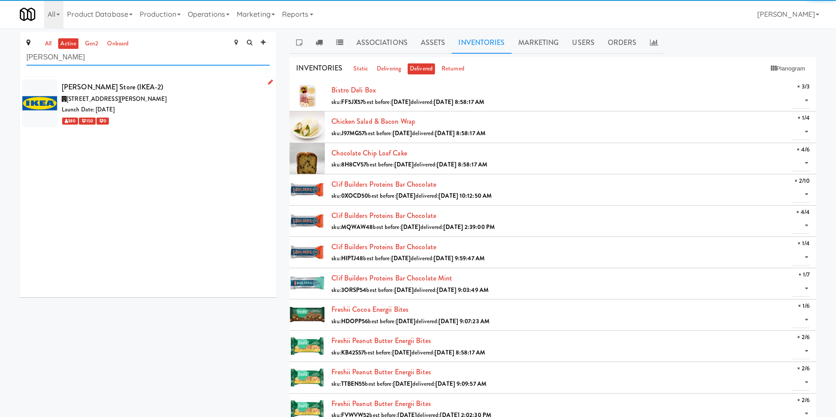
type input "[PERSON_NAME]"
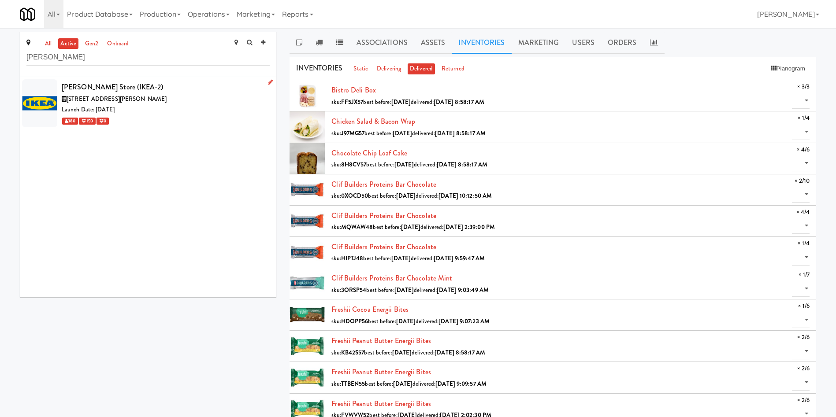
click at [156, 104] on div "Launch Date: [DATE]" at bounding box center [166, 109] width 208 height 11
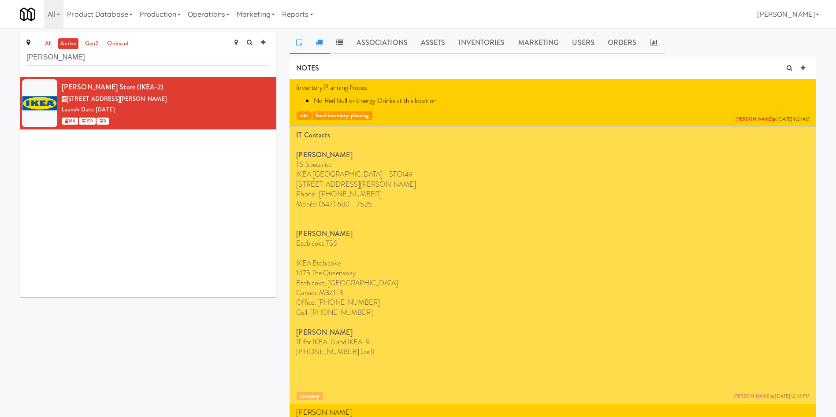
click at [315, 45] on link at bounding box center [319, 43] width 20 height 22
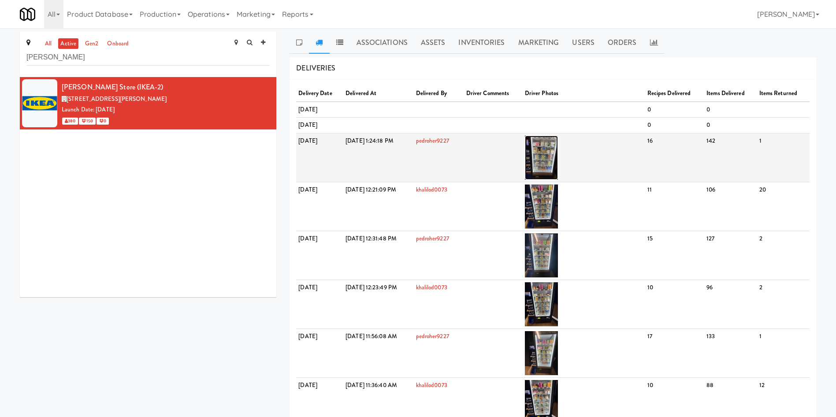
click at [558, 159] on img at bounding box center [541, 158] width 33 height 44
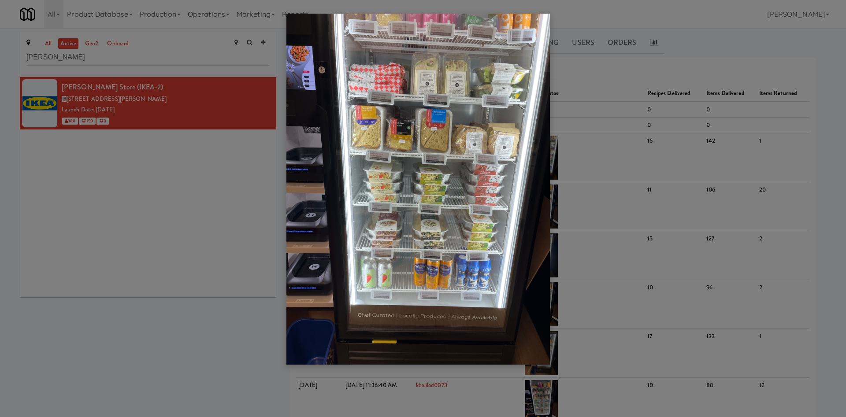
drag, startPoint x: 137, startPoint y: 207, endPoint x: 556, endPoint y: 22, distance: 457.6
click at [138, 207] on div at bounding box center [423, 208] width 846 height 417
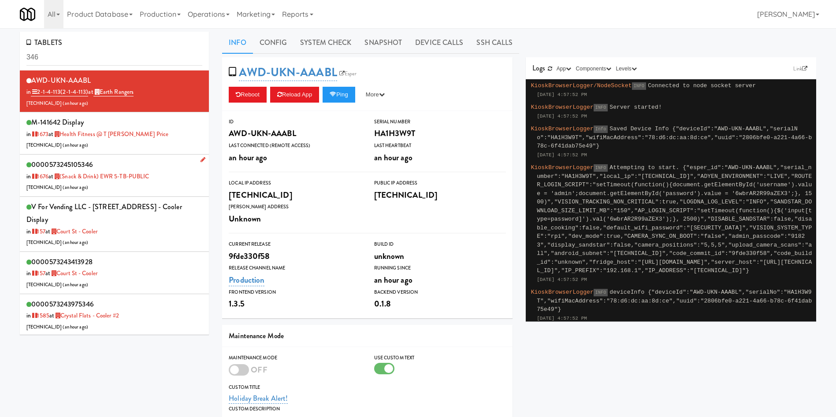
click at [137, 156] on li "0000573245105346 in [DATE] at (Snack & Drink) EWR 5-TB-PUBLIC [TECHNICAL_ID] ( …" at bounding box center [114, 176] width 189 height 42
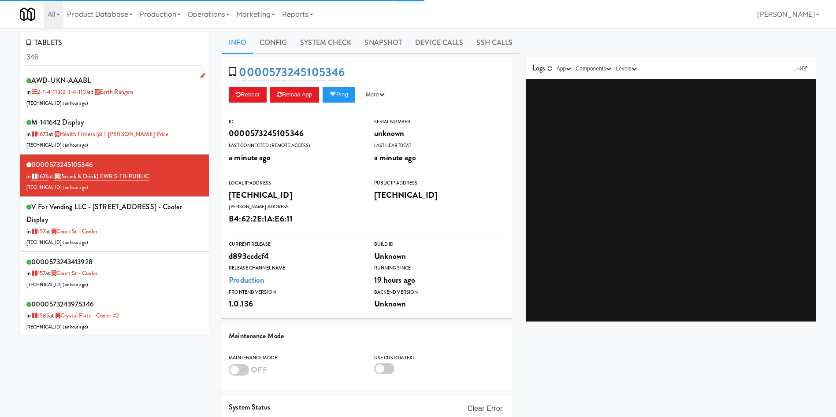
click at [167, 97] on div "AWD-UKN-AAABL in 2-1-4-113 (2-1-4-113) at Earth Rangers [TECHNICAL_ID] ( an hou…" at bounding box center [114, 91] width 176 height 35
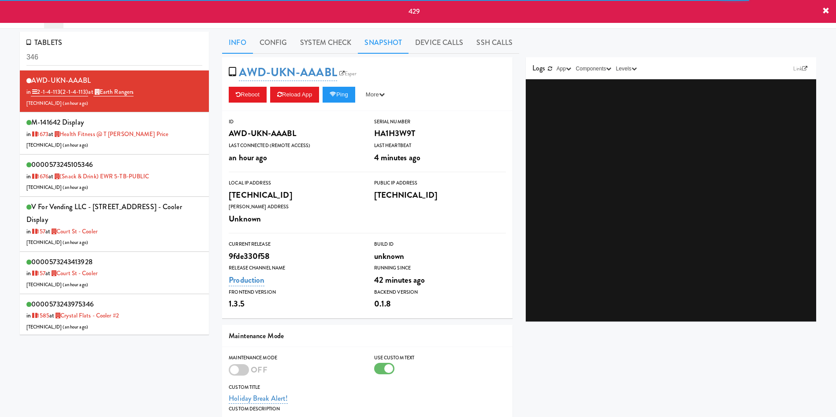
click at [382, 45] on link "Snapshot" at bounding box center [383, 43] width 51 height 22
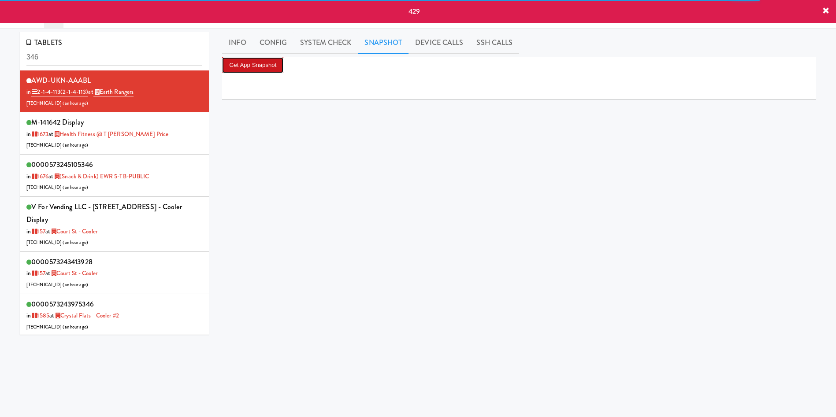
click at [277, 66] on button "Get App Snapshot" at bounding box center [252, 65] width 61 height 16
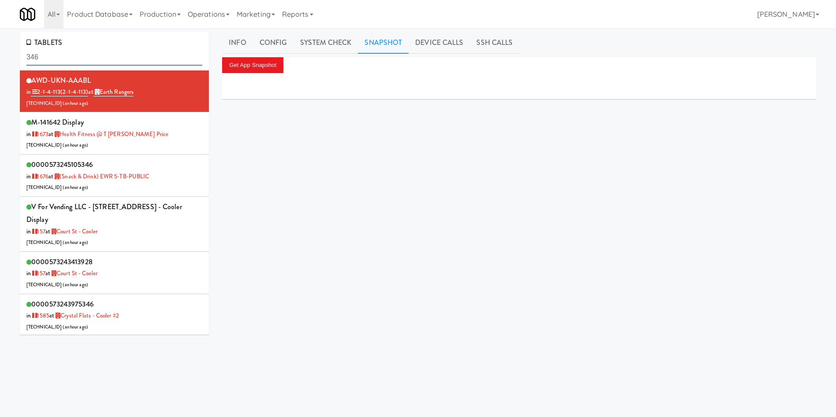
drag, startPoint x: 123, startPoint y: 61, endPoint x: 0, endPoint y: 48, distance: 123.6
click at [0, 48] on div "TABLETS 346 AWD-UKN-AAABL in 2-1-4-113 (2-1-4-113) at Earth Rangers 206.0.69.61…" at bounding box center [418, 210] width 836 height 356
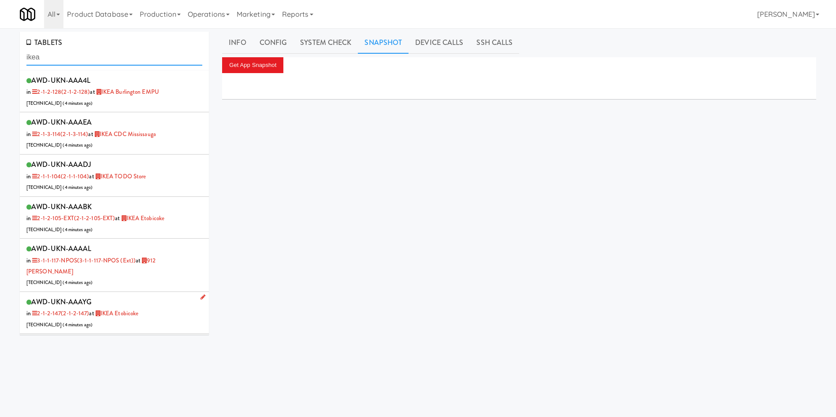
type input "ikea"
click at [133, 309] on link "IKEA Etobicoke" at bounding box center [116, 313] width 45 height 8
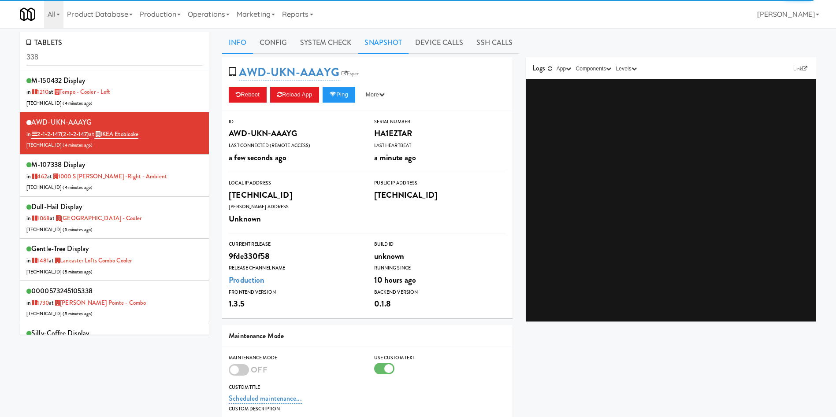
click at [368, 43] on link "Snapshot" at bounding box center [383, 43] width 51 height 22
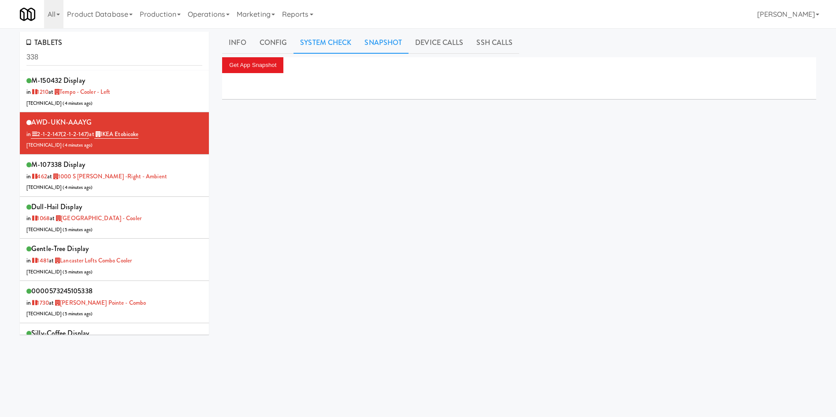
click at [323, 43] on link "System Check" at bounding box center [325, 43] width 64 height 22
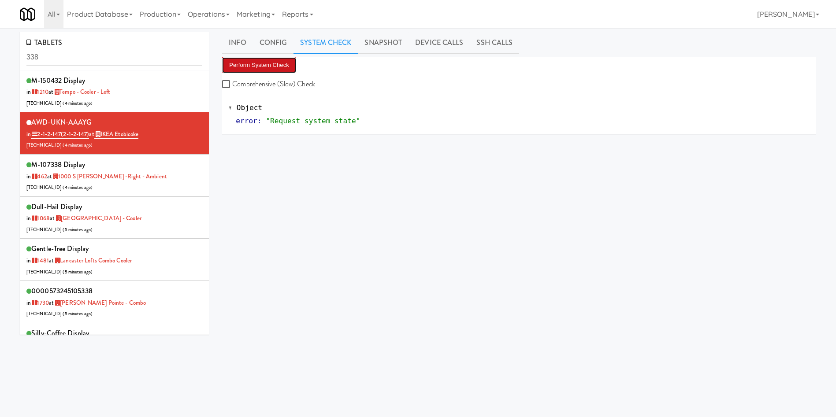
click at [253, 71] on button "Perform System Check" at bounding box center [259, 65] width 74 height 16
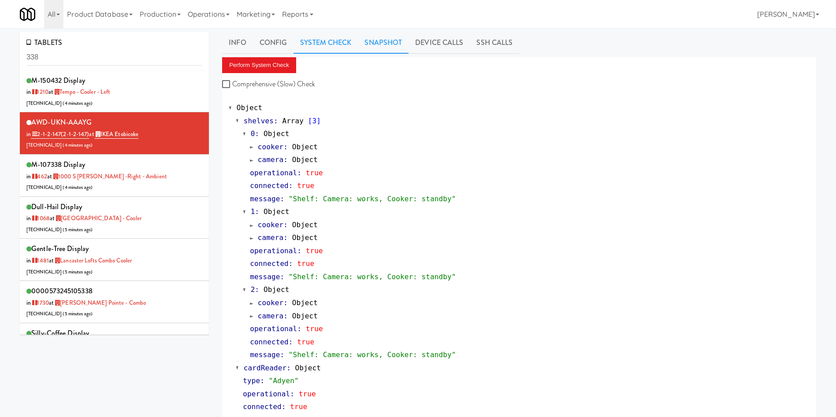
click at [370, 47] on link "Snapshot" at bounding box center [383, 43] width 51 height 22
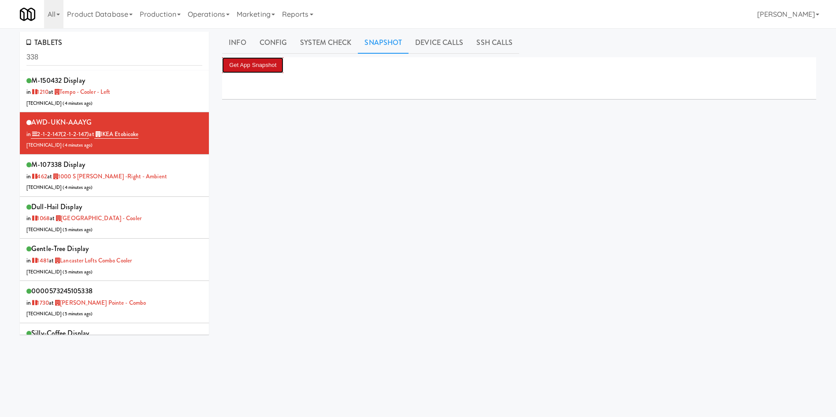
click at [255, 63] on button "Get App Snapshot" at bounding box center [252, 65] width 61 height 16
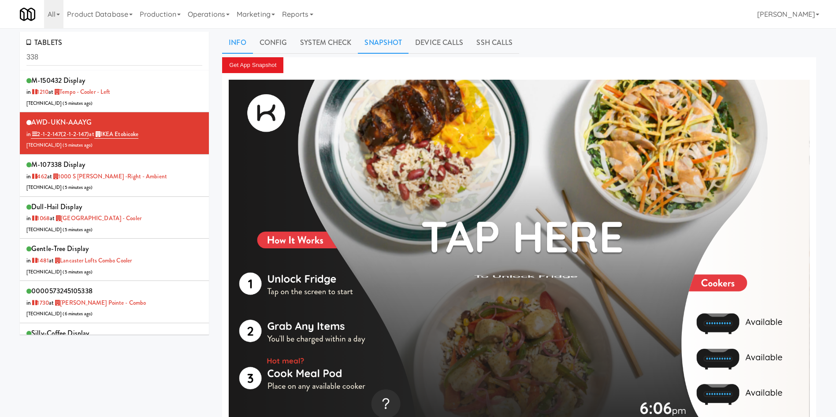
click at [246, 45] on link "Info" at bounding box center [237, 43] width 30 height 22
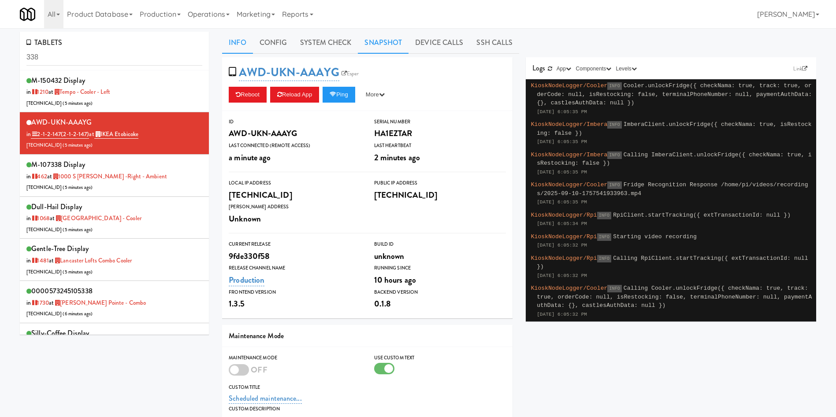
click at [360, 40] on link "Snapshot" at bounding box center [383, 43] width 51 height 22
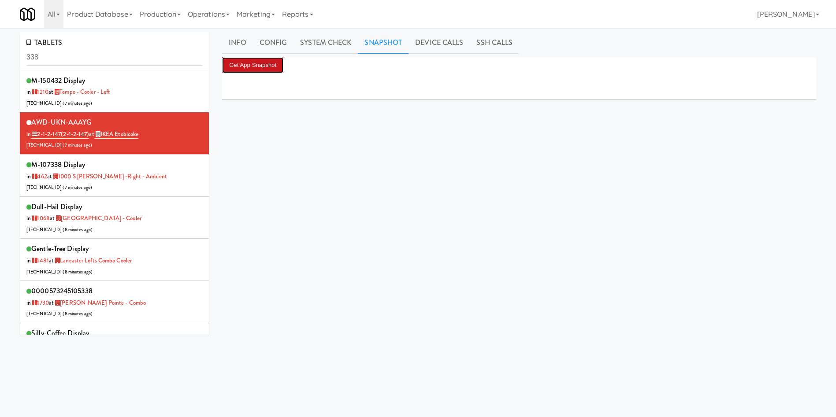
click at [272, 68] on button "Get App Snapshot" at bounding box center [252, 65] width 61 height 16
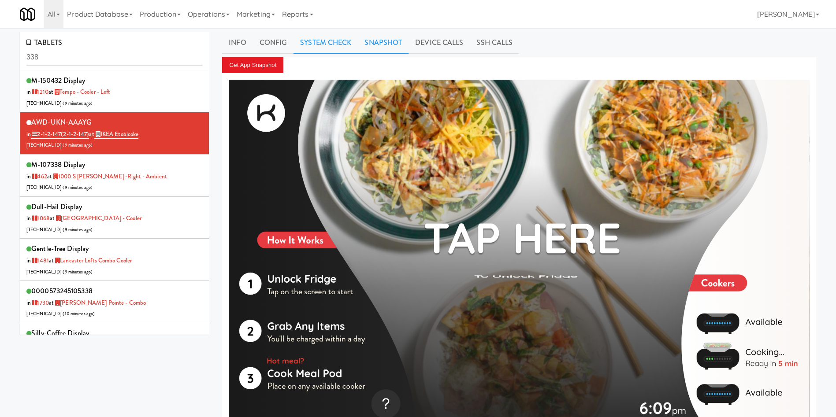
click at [333, 42] on link "System Check" at bounding box center [325, 43] width 64 height 22
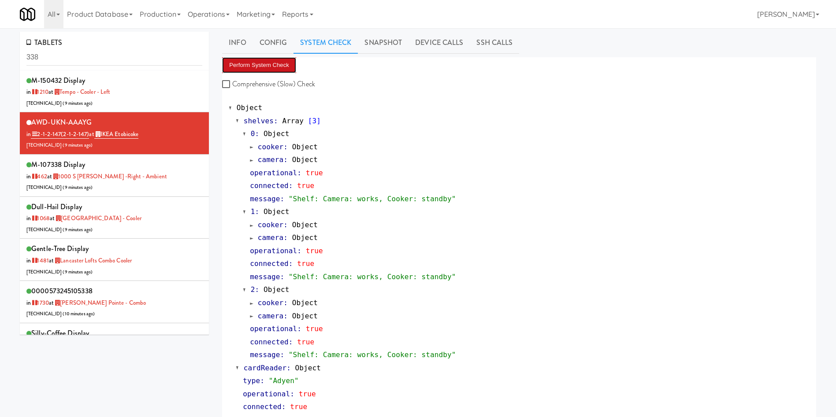
click at [270, 63] on button "Perform System Check" at bounding box center [259, 65] width 74 height 16
click at [375, 43] on link "Snapshot" at bounding box center [383, 43] width 51 height 22
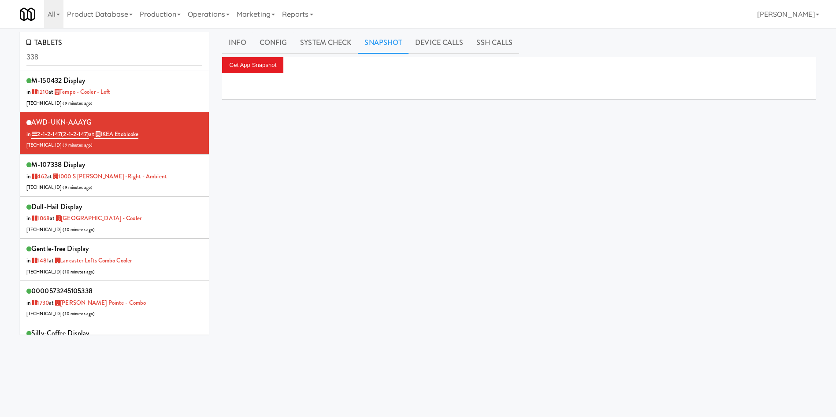
click at [287, 60] on div "Get App Snapshot" at bounding box center [519, 65] width 594 height 16
click at [278, 62] on button "Get App Snapshot" at bounding box center [252, 65] width 61 height 16
